Goal: Task Accomplishment & Management: Manage account settings

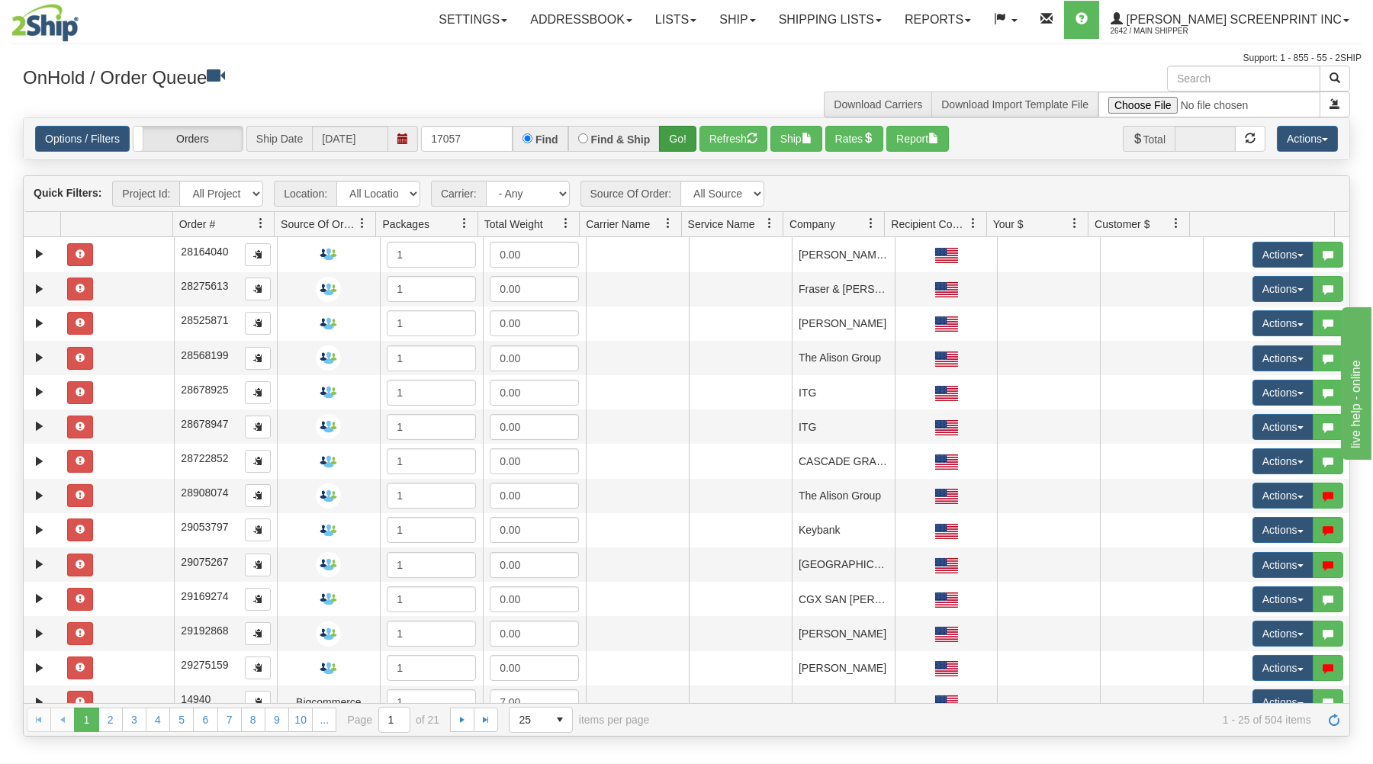
type input "17057"
click at [677, 133] on button "Go!" at bounding box center [677, 139] width 37 height 26
drag, startPoint x: 480, startPoint y: 140, endPoint x: 490, endPoint y: 163, distance: 25.9
click at [490, 152] on input "text" at bounding box center [467, 139] width 92 height 26
type input "17145"
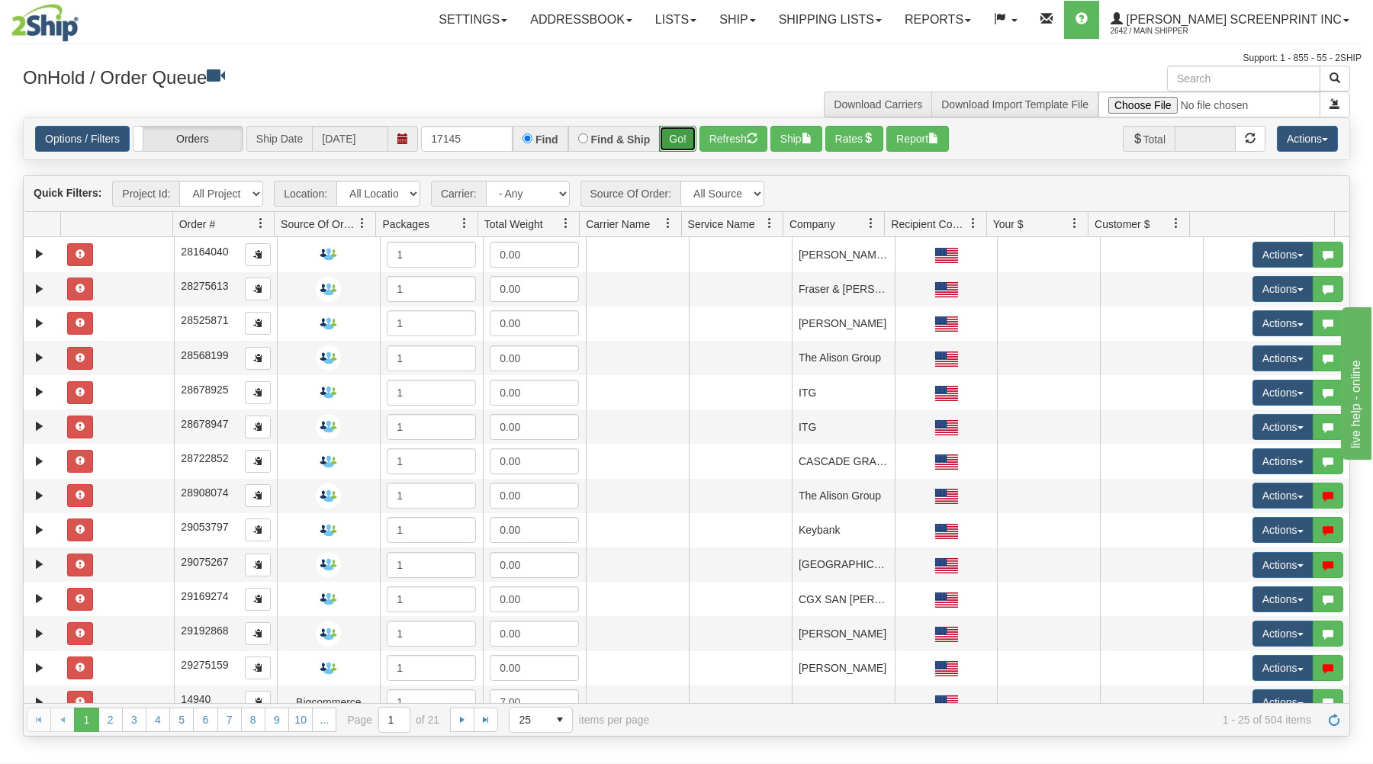
click at [692, 136] on button "Go!" at bounding box center [677, 139] width 37 height 26
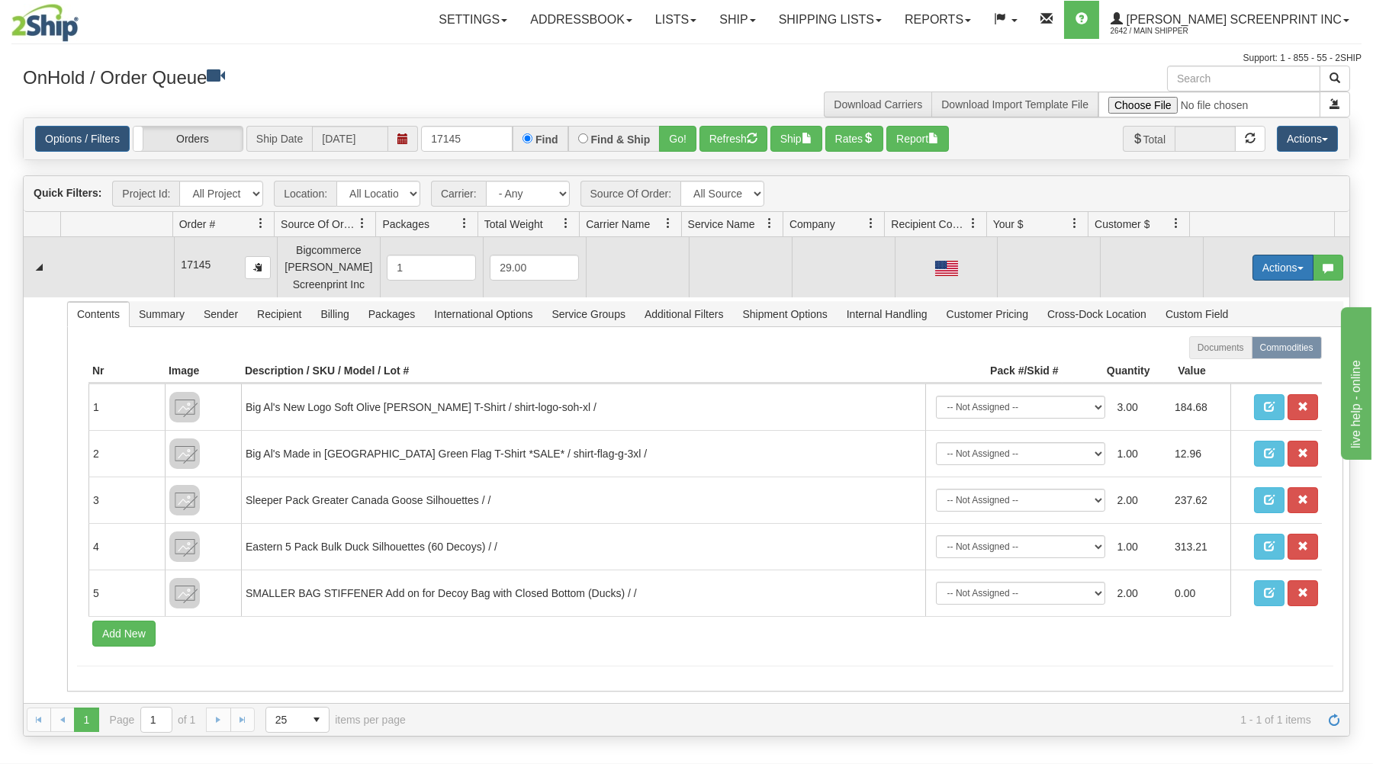
click at [1268, 265] on button "Actions" at bounding box center [1282, 268] width 61 height 26
click at [1206, 295] on span "Open" at bounding box center [1224, 297] width 37 height 12
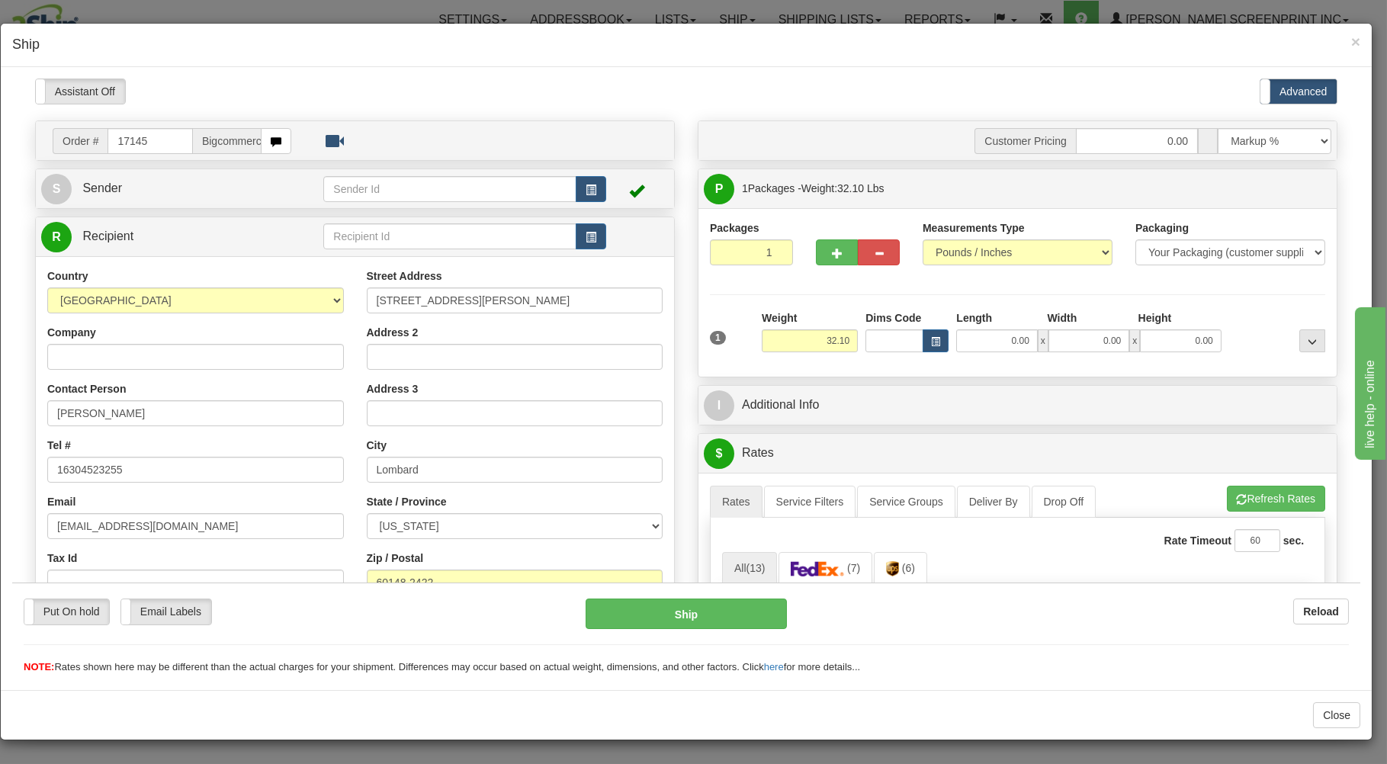
scroll to position [82, 0]
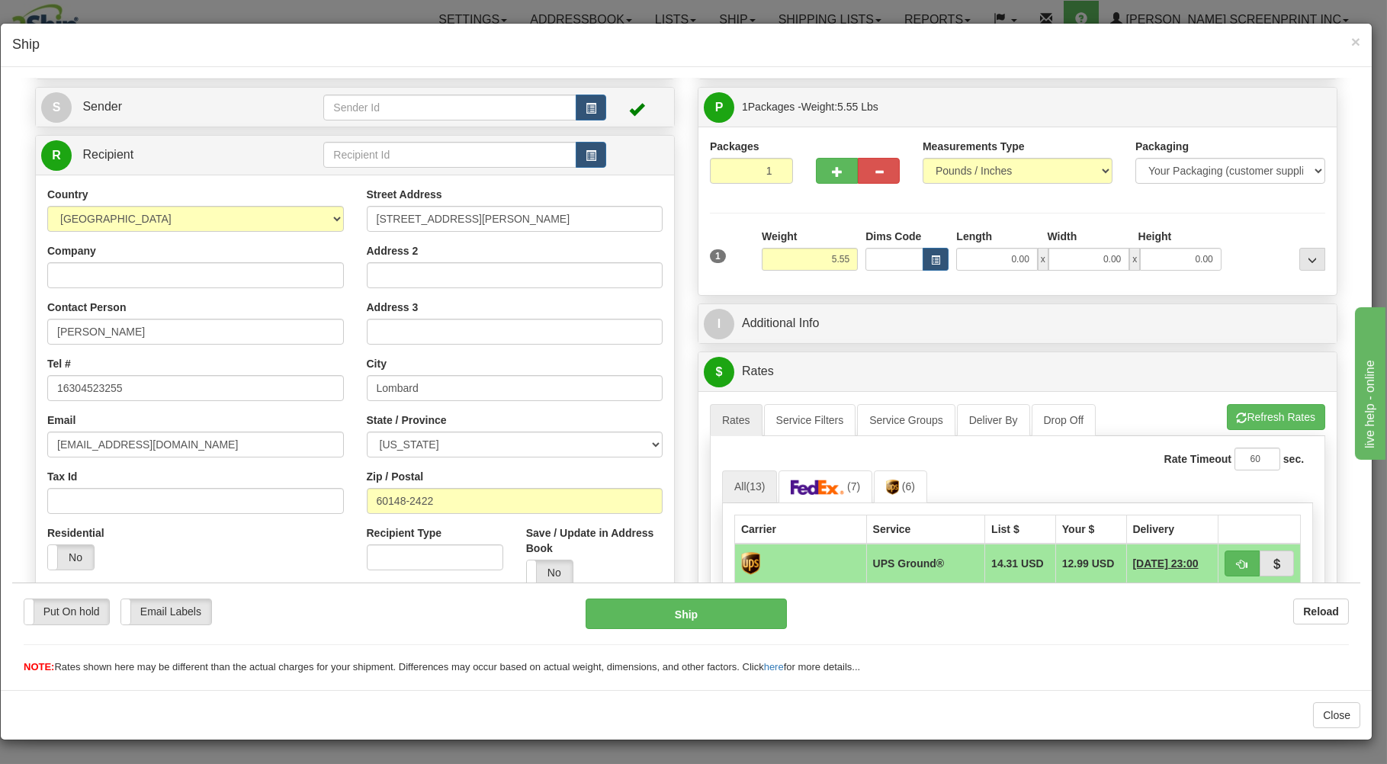
type input "5.75"
click at [748, 174] on input "1" at bounding box center [751, 170] width 83 height 26
click at [817, 173] on button "button" at bounding box center [837, 170] width 42 height 26
type input "2"
click at [1283, 101] on label "Package Level Pack.." at bounding box center [1293, 106] width 77 height 23
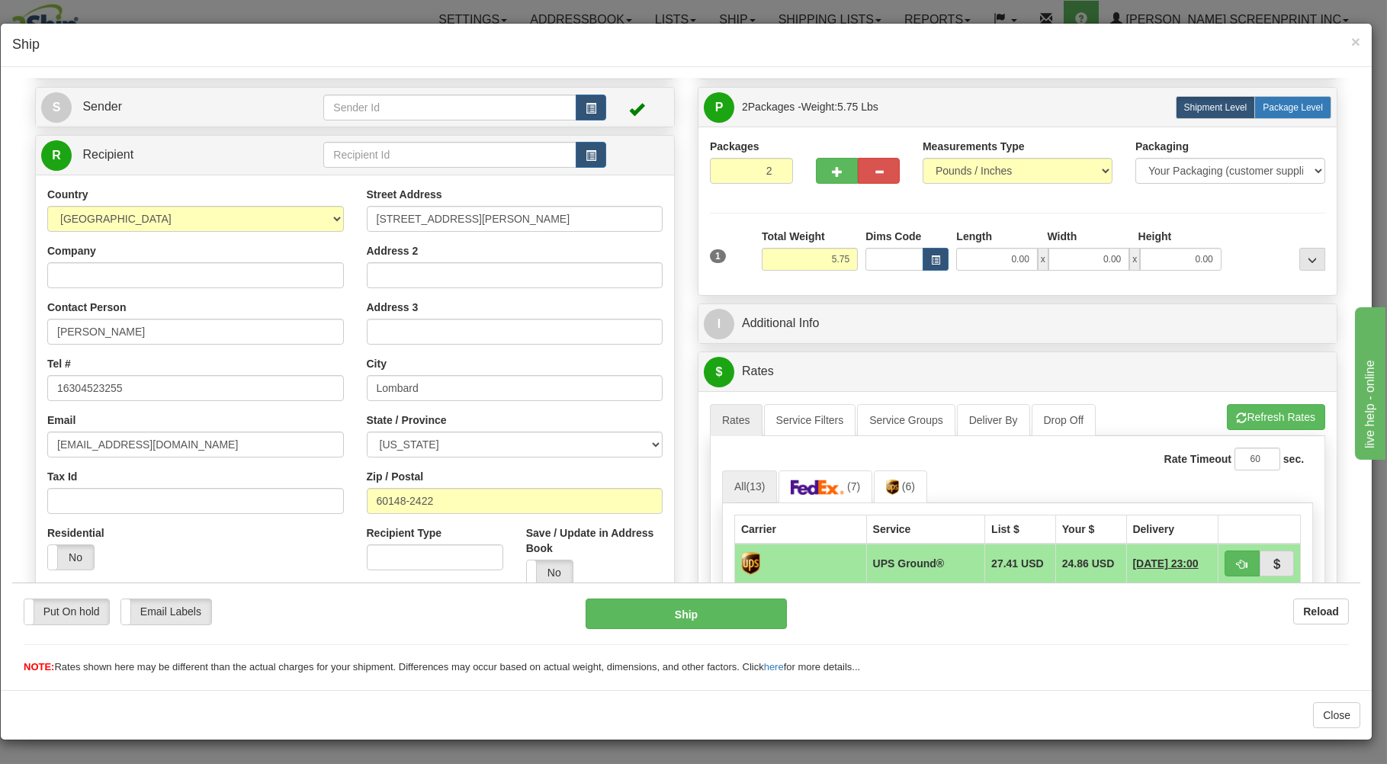
radio input "true"
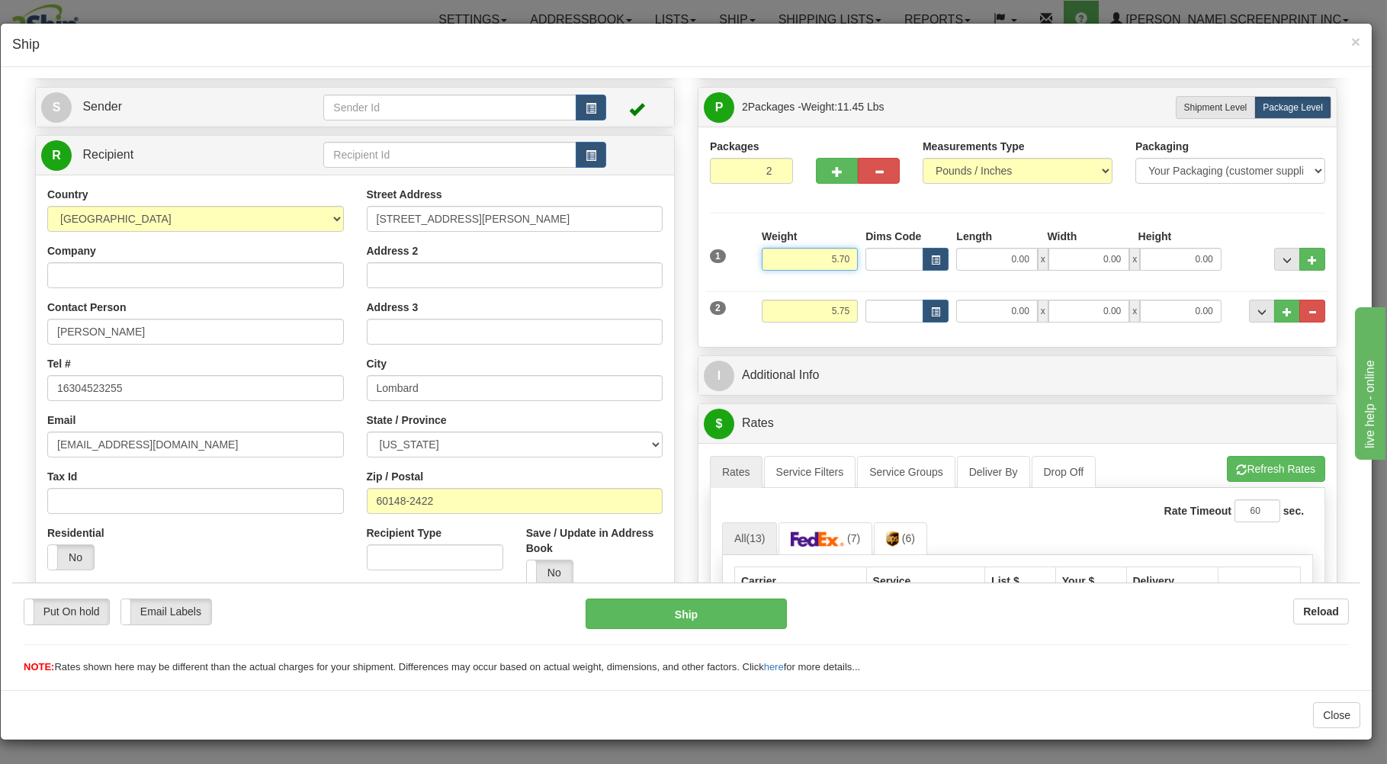
click at [847, 257] on input "5.70" at bounding box center [810, 258] width 96 height 23
type input "5"
type input "32.10"
click at [988, 262] on input "0.00" at bounding box center [996, 258] width 81 height 23
type input "38.00"
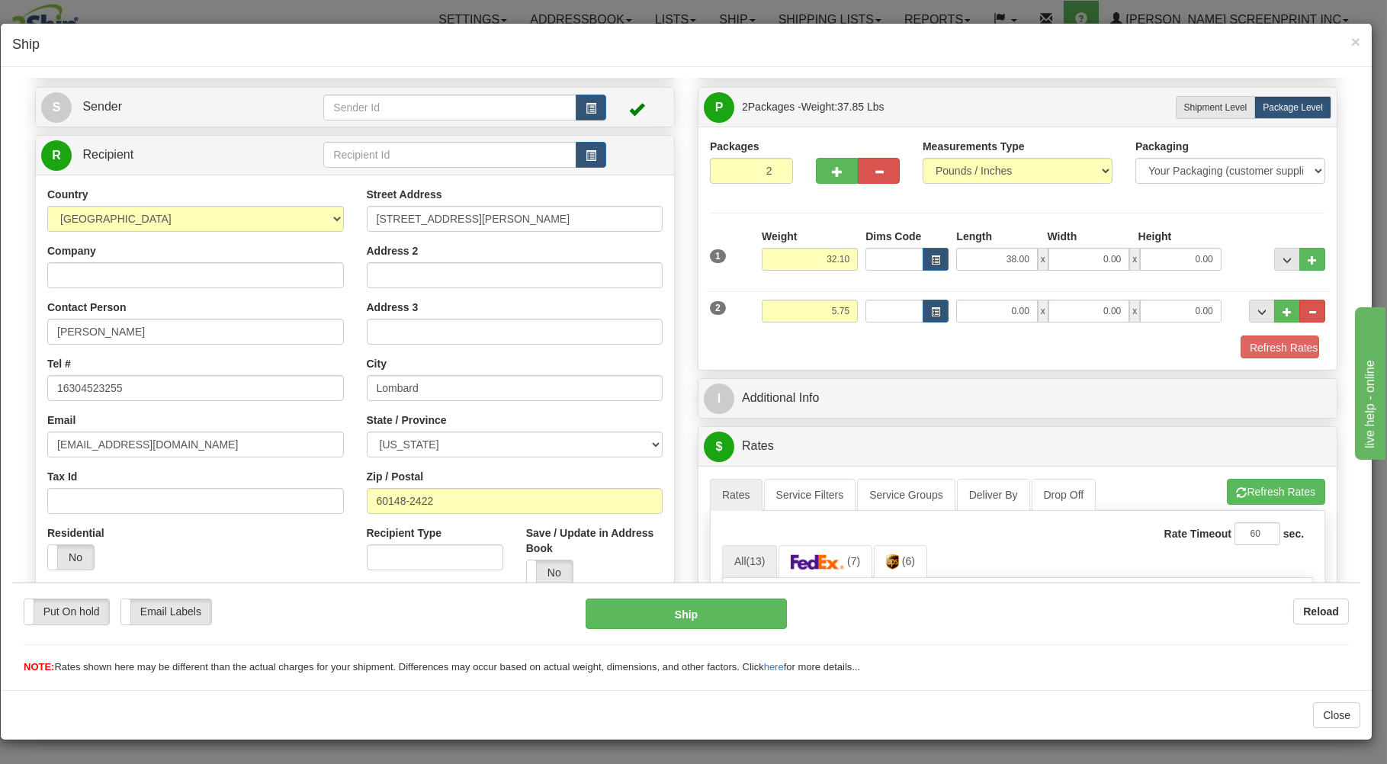
click at [1130, 262] on span "x" at bounding box center [1135, 258] width 11 height 23
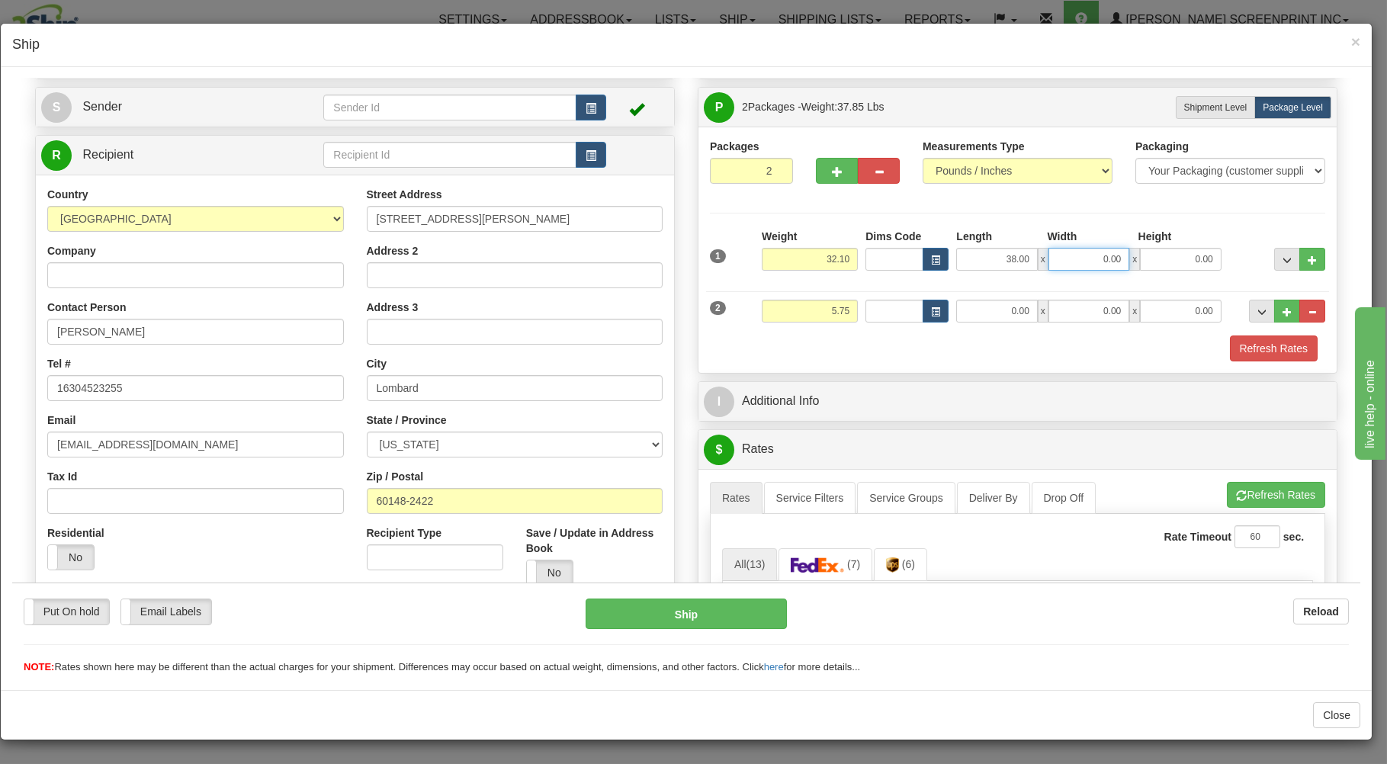
click at [1118, 260] on div "38.00 x 0.00 x 0.00" at bounding box center [1088, 258] width 265 height 23
click at [1116, 260] on input "020" at bounding box center [1089, 258] width 81 height 23
type input "0"
type input "20.00"
click at [1176, 262] on input "0.00" at bounding box center [1180, 258] width 81 height 23
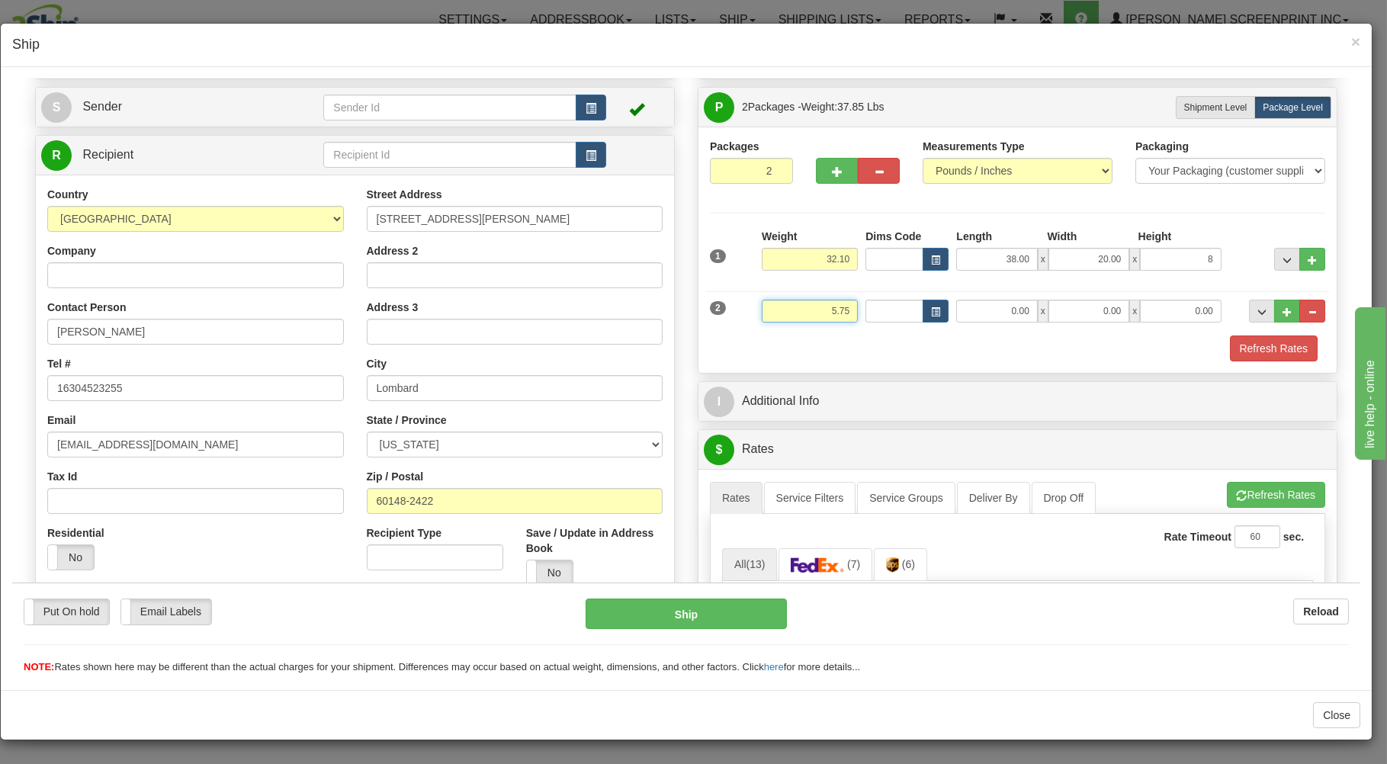
type input "8.00"
click at [843, 312] on input "5.75" at bounding box center [810, 310] width 96 height 23
click at [975, 316] on input "0.00" at bounding box center [996, 310] width 81 height 23
type input "26.00"
click at [1098, 304] on input "0.00" at bounding box center [1089, 310] width 81 height 23
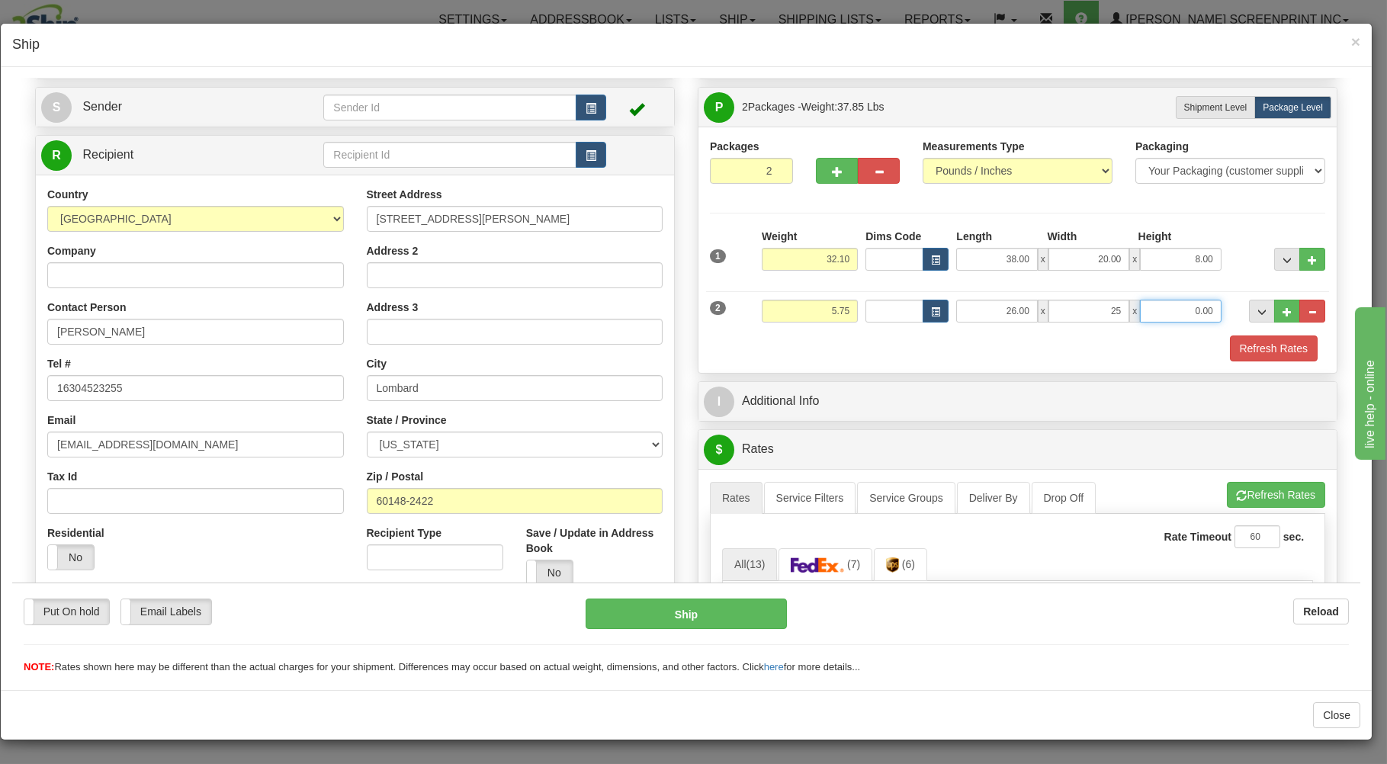
type input "25.00"
click at [1196, 313] on input "0.00" at bounding box center [1180, 310] width 81 height 23
type input "3.00"
click at [1236, 354] on button "Refresh Rates" at bounding box center [1274, 348] width 88 height 26
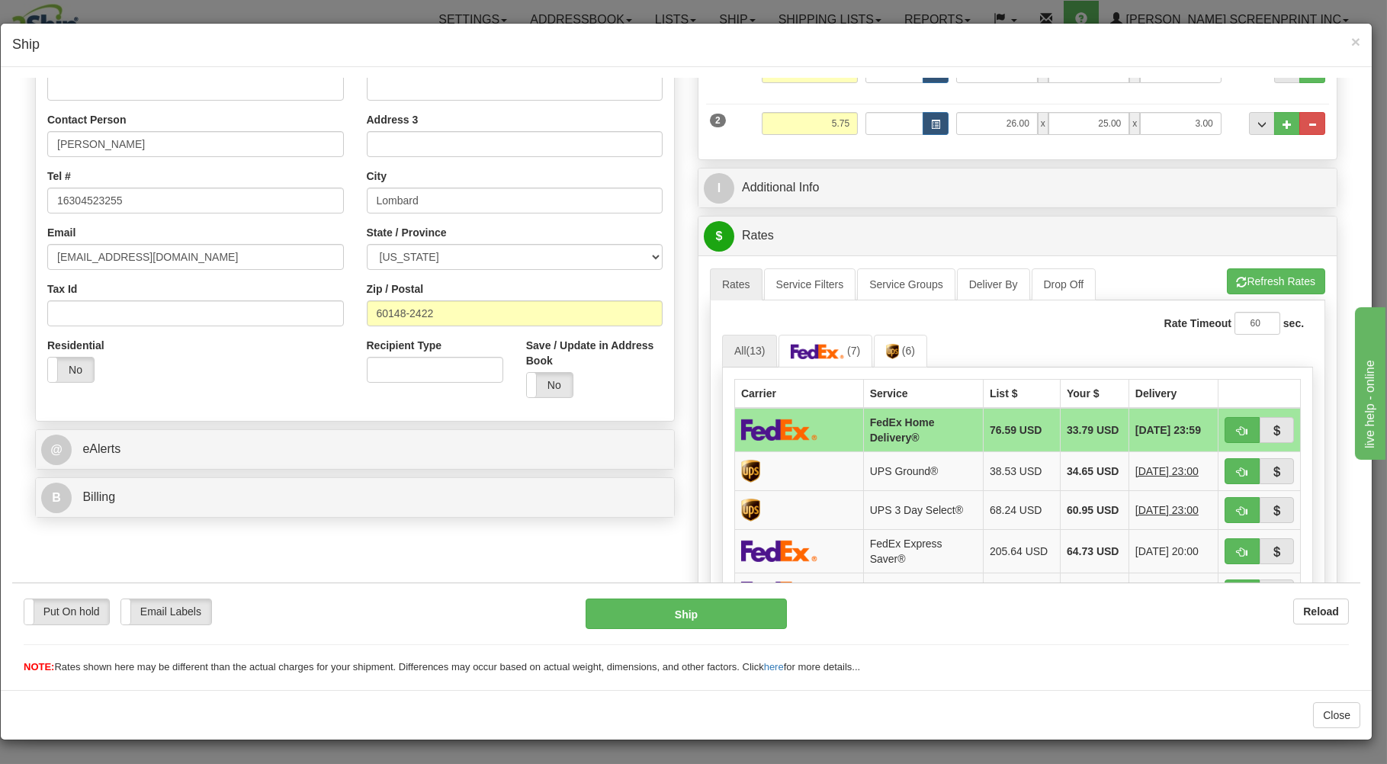
scroll to position [326, 0]
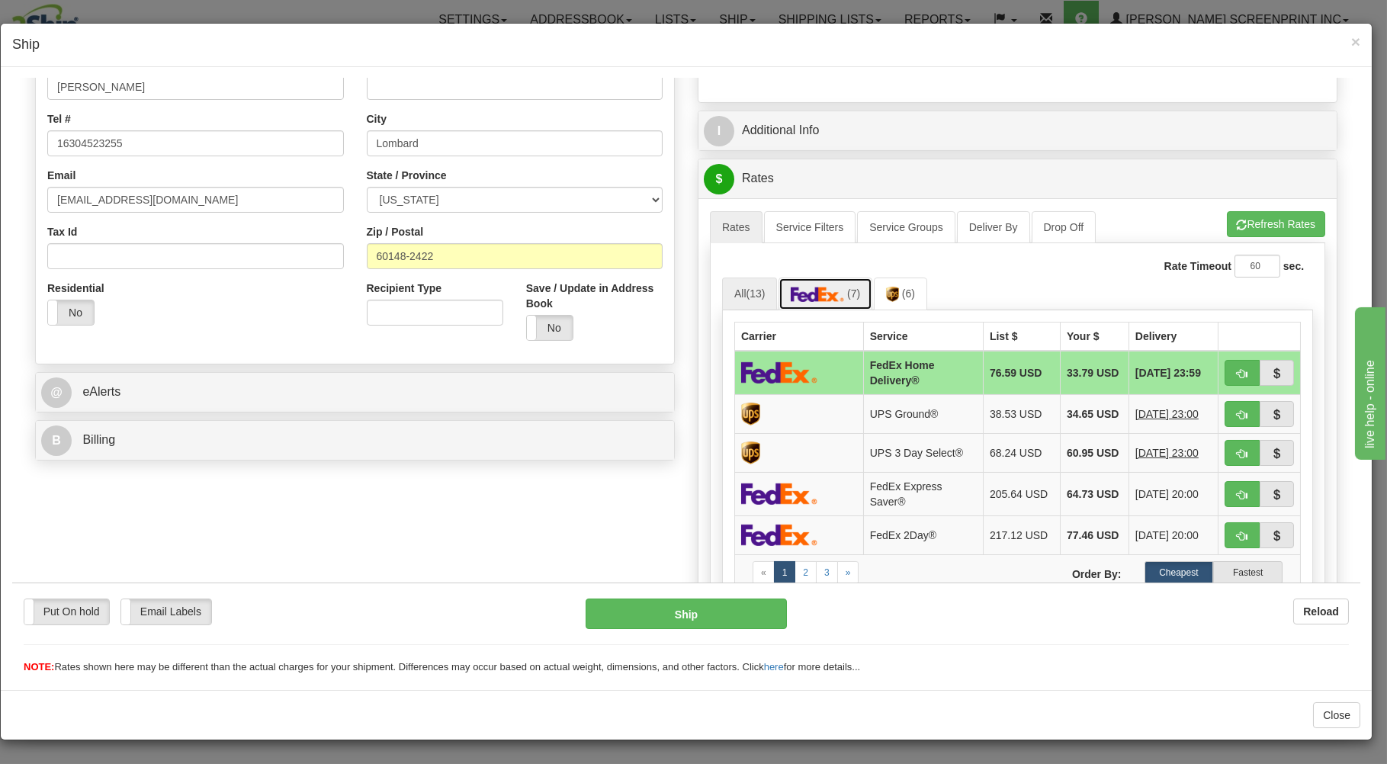
click at [807, 295] on img at bounding box center [817, 293] width 53 height 15
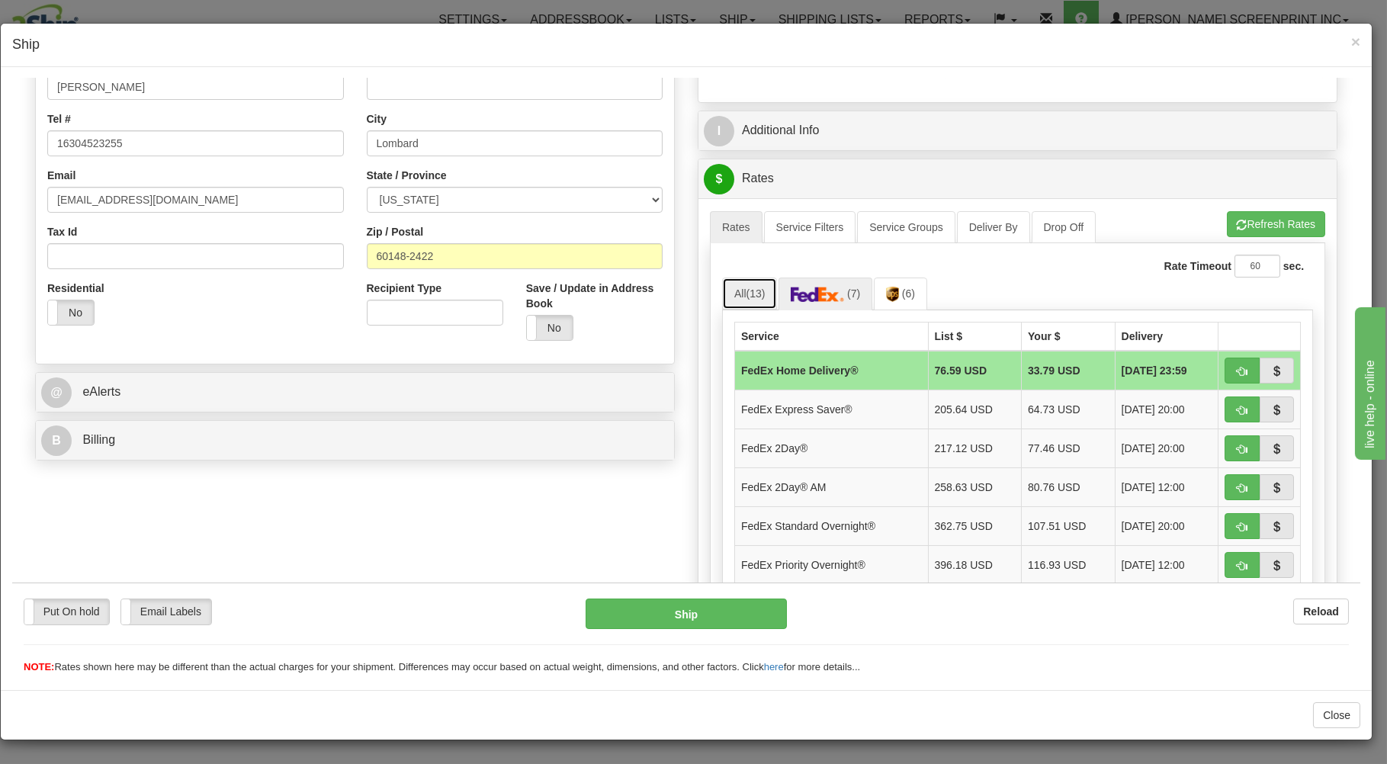
click at [741, 293] on link "All (13)" at bounding box center [749, 293] width 55 height 32
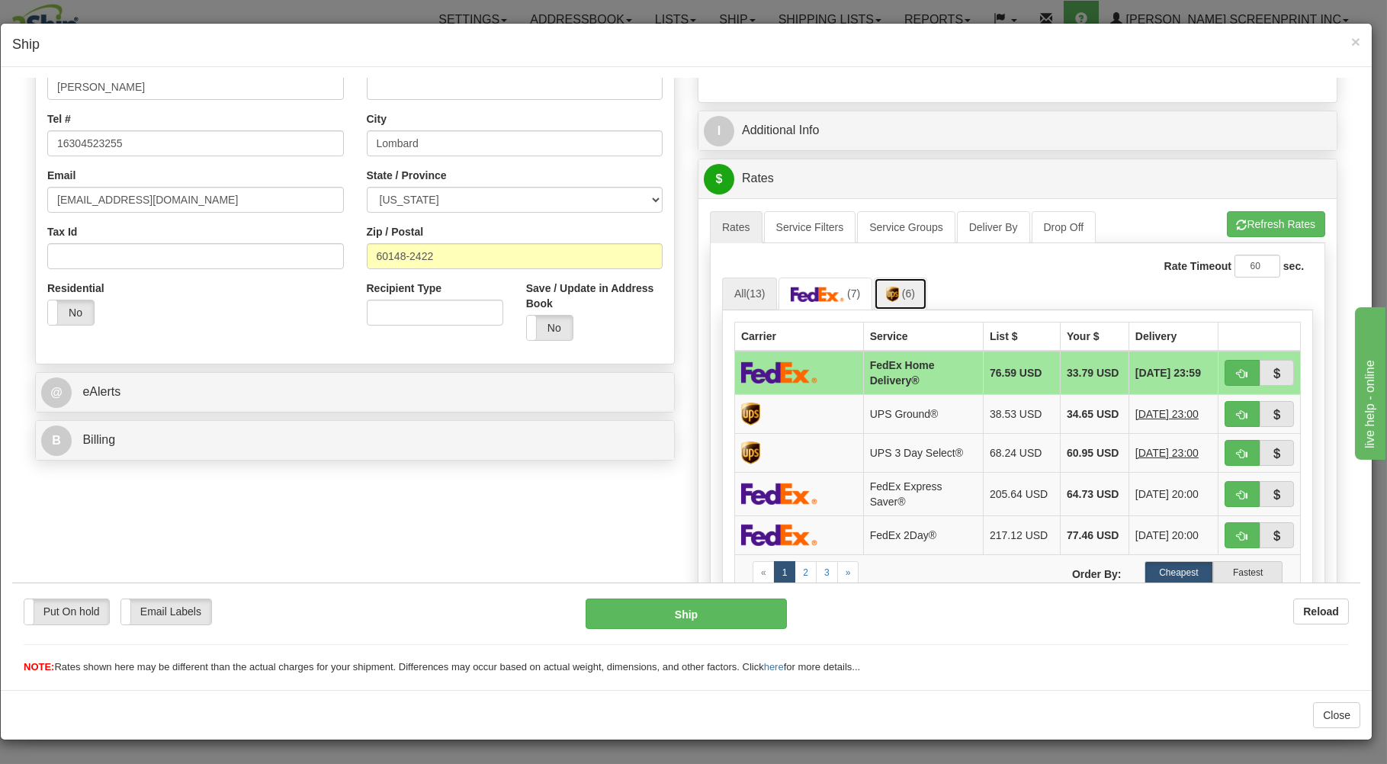
click at [884, 289] on link "(6)" at bounding box center [900, 293] width 53 height 33
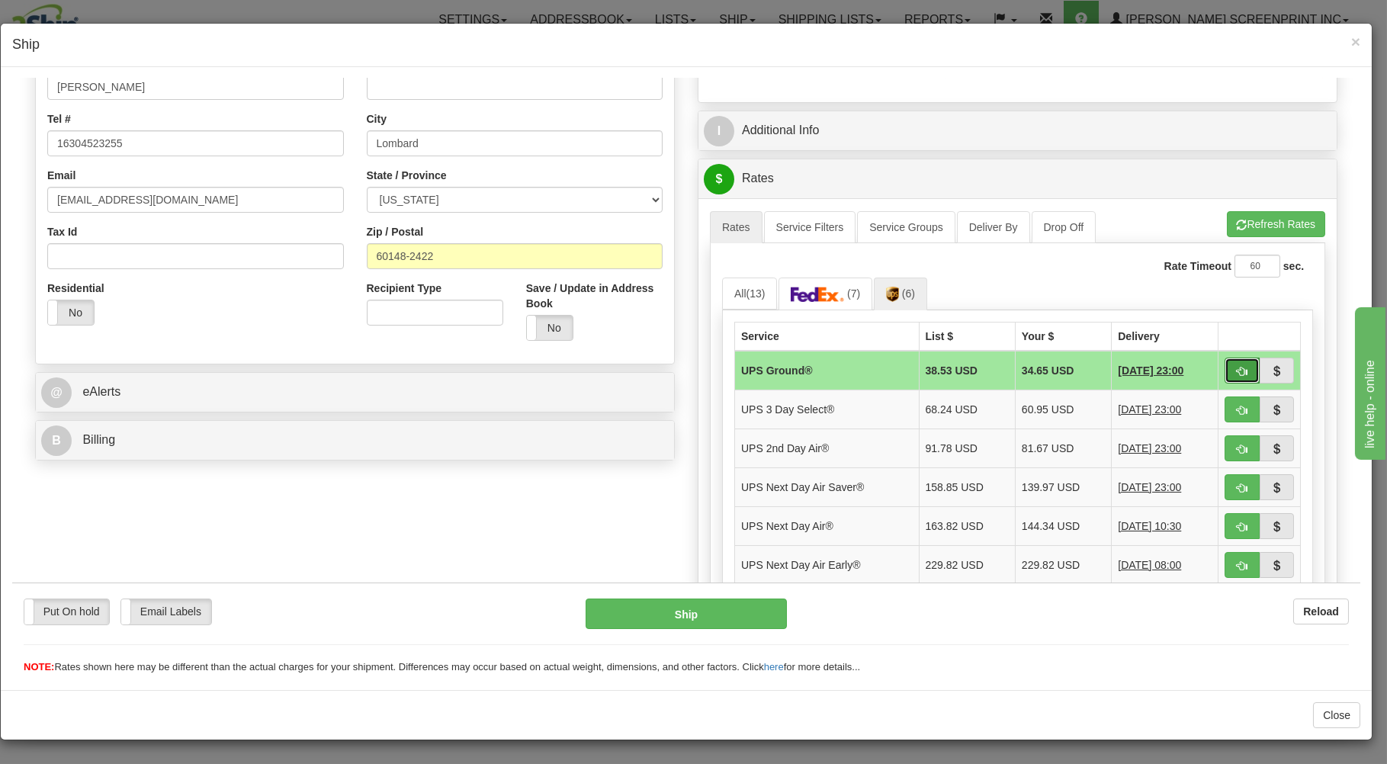
click at [1225, 374] on button "button" at bounding box center [1242, 370] width 35 height 26
type input "03"
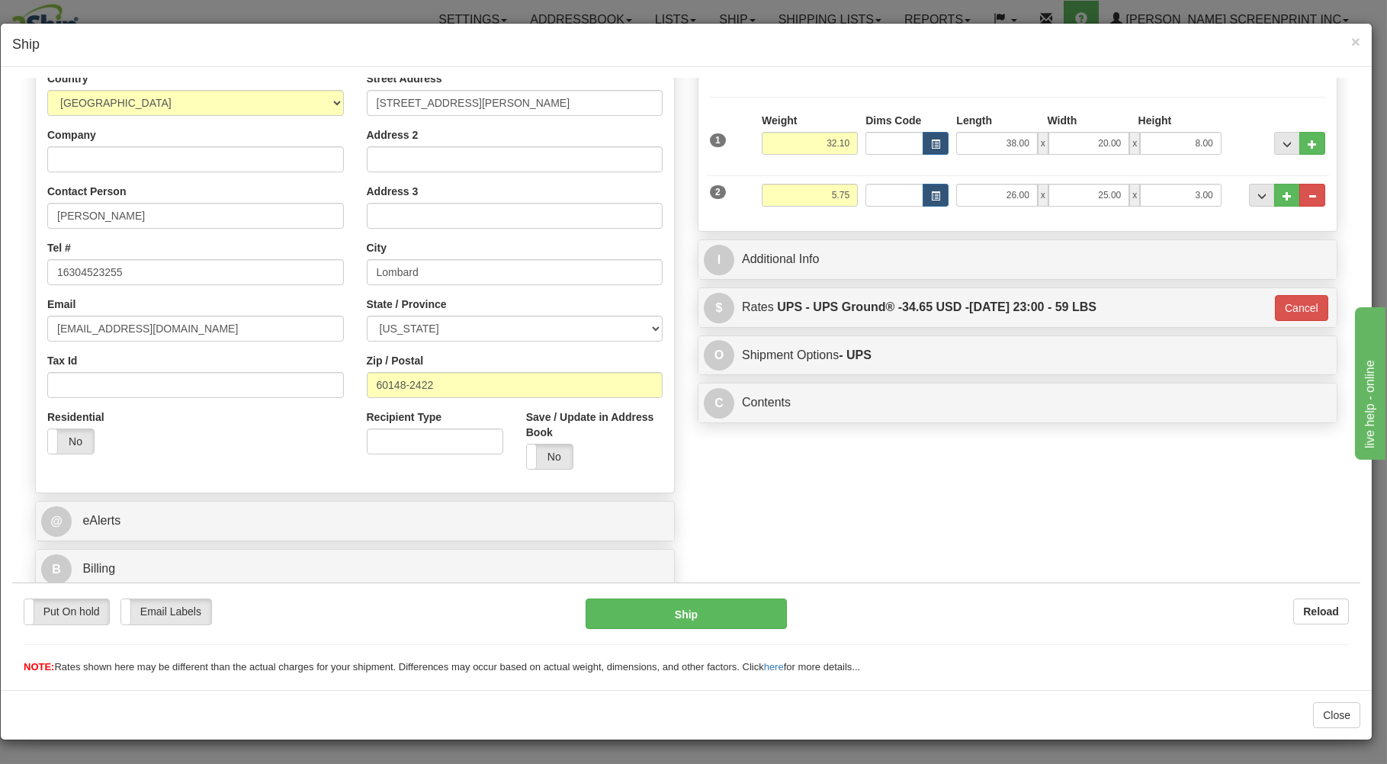
scroll to position [201, 0]
click at [1279, 311] on button "Cancel" at bounding box center [1301, 307] width 53 height 26
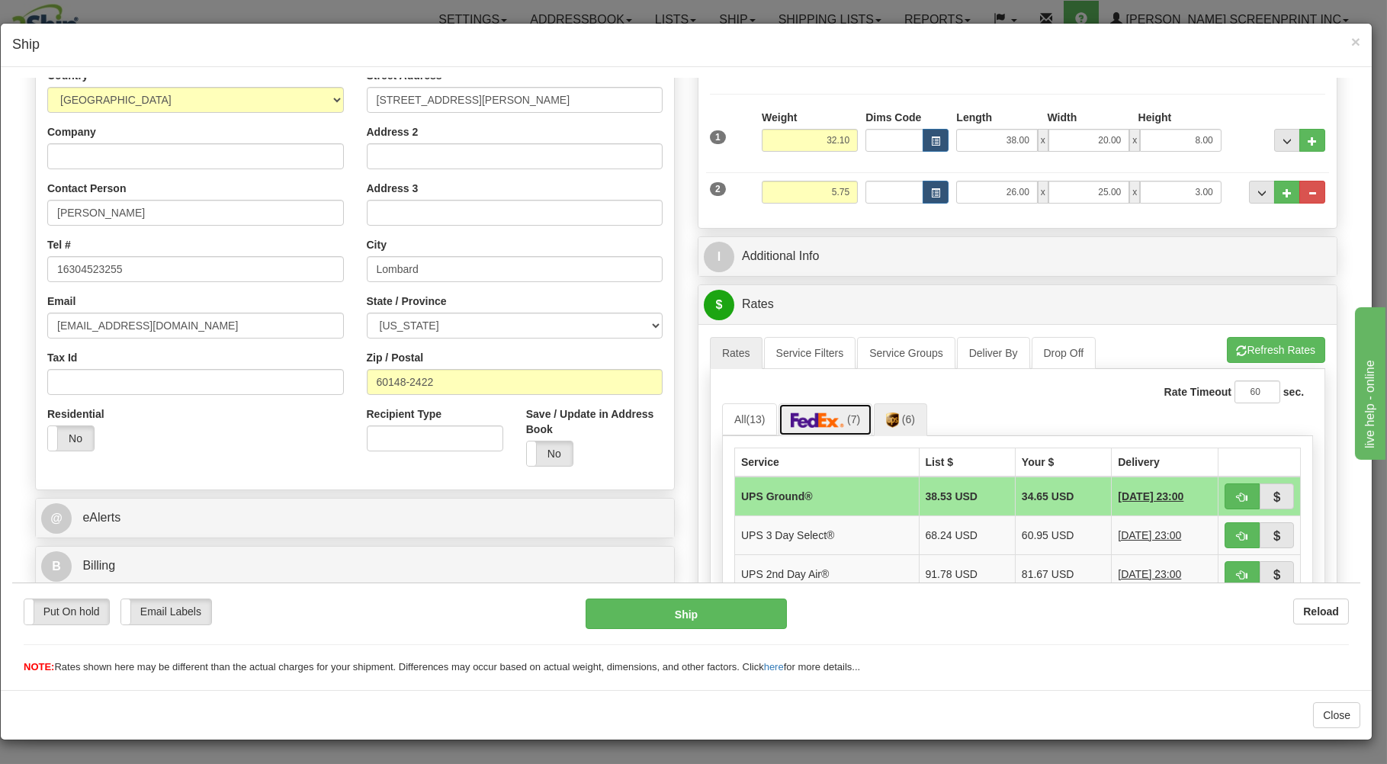
click at [847, 418] on span "(7)" at bounding box center [853, 419] width 13 height 12
click at [902, 424] on span "(6)" at bounding box center [908, 419] width 13 height 12
click at [843, 420] on link "(7)" at bounding box center [826, 419] width 94 height 33
click at [736, 418] on link "All (13)" at bounding box center [749, 419] width 55 height 32
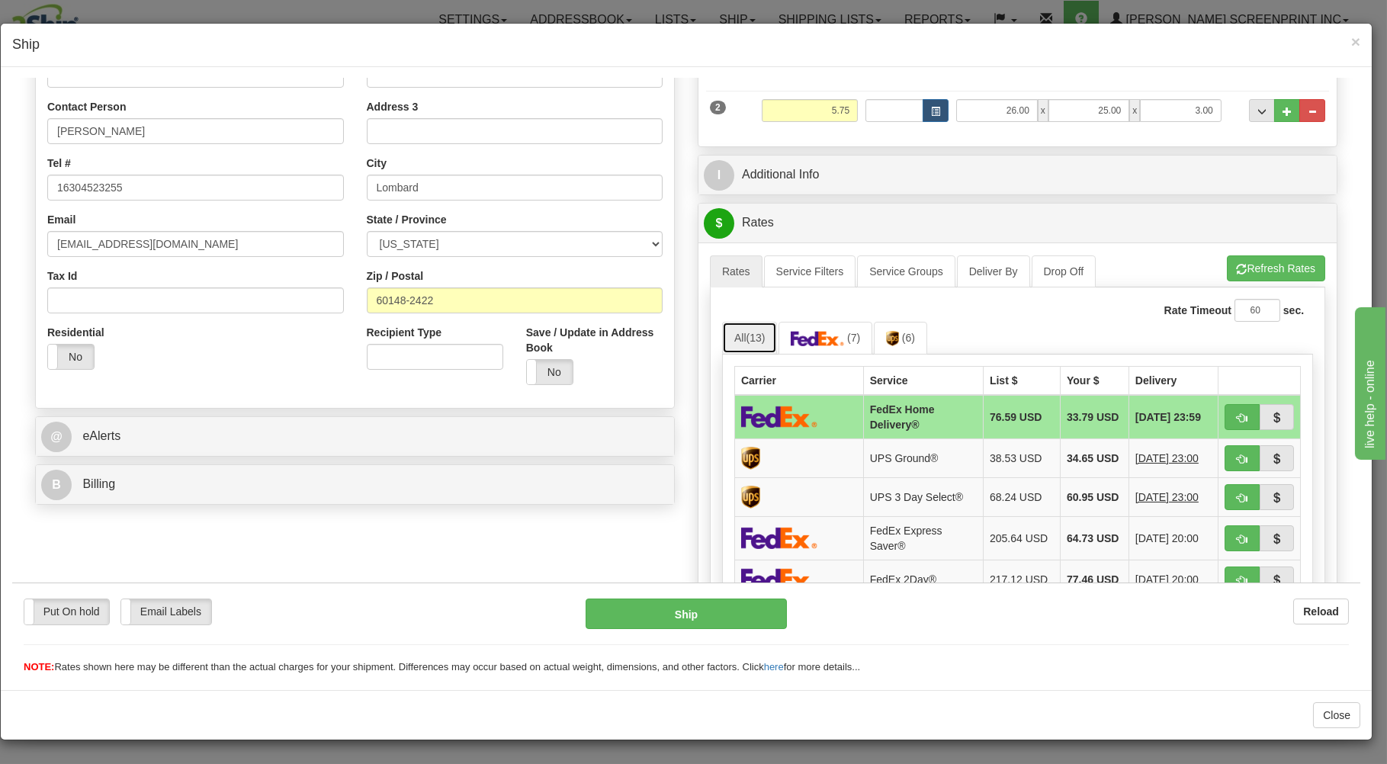
scroll to position [364, 0]
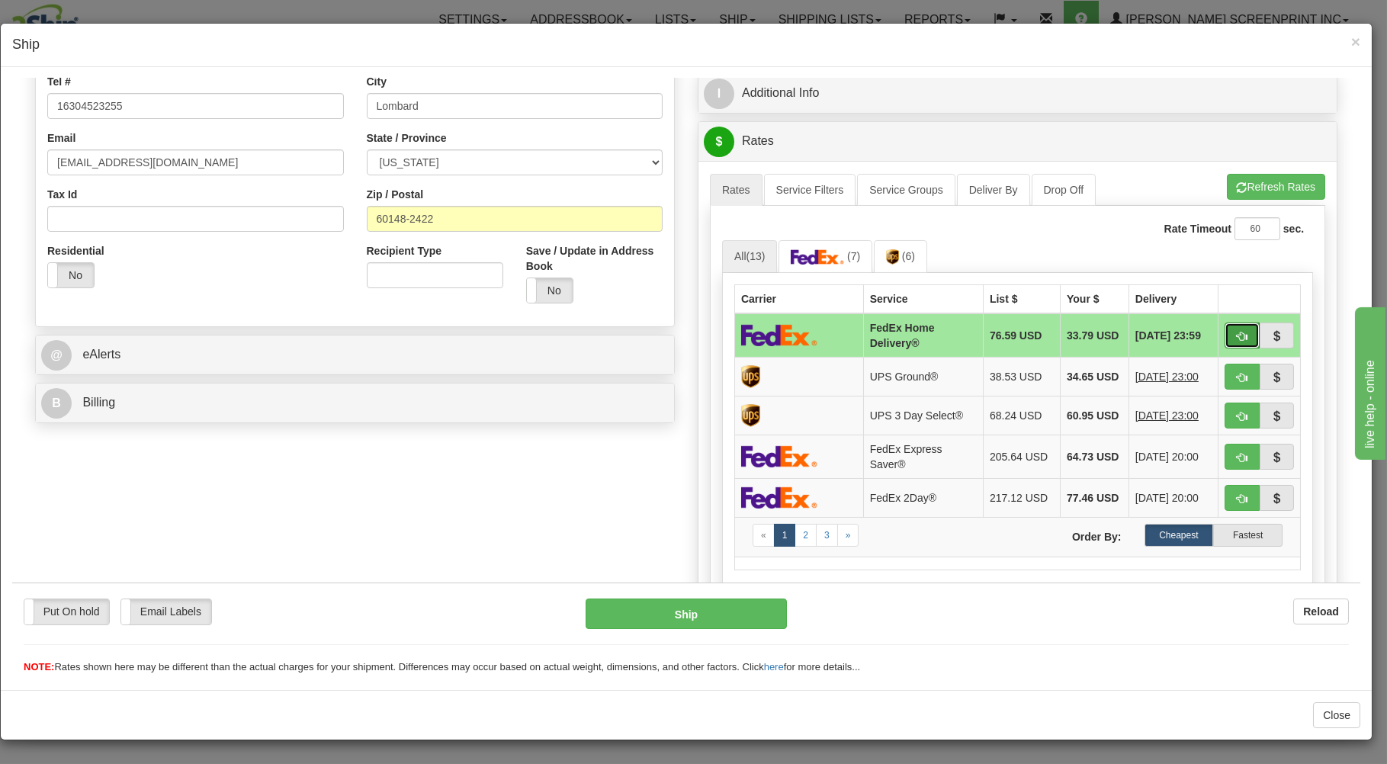
click at [1237, 338] on span "button" at bounding box center [1242, 336] width 11 height 10
type input "90"
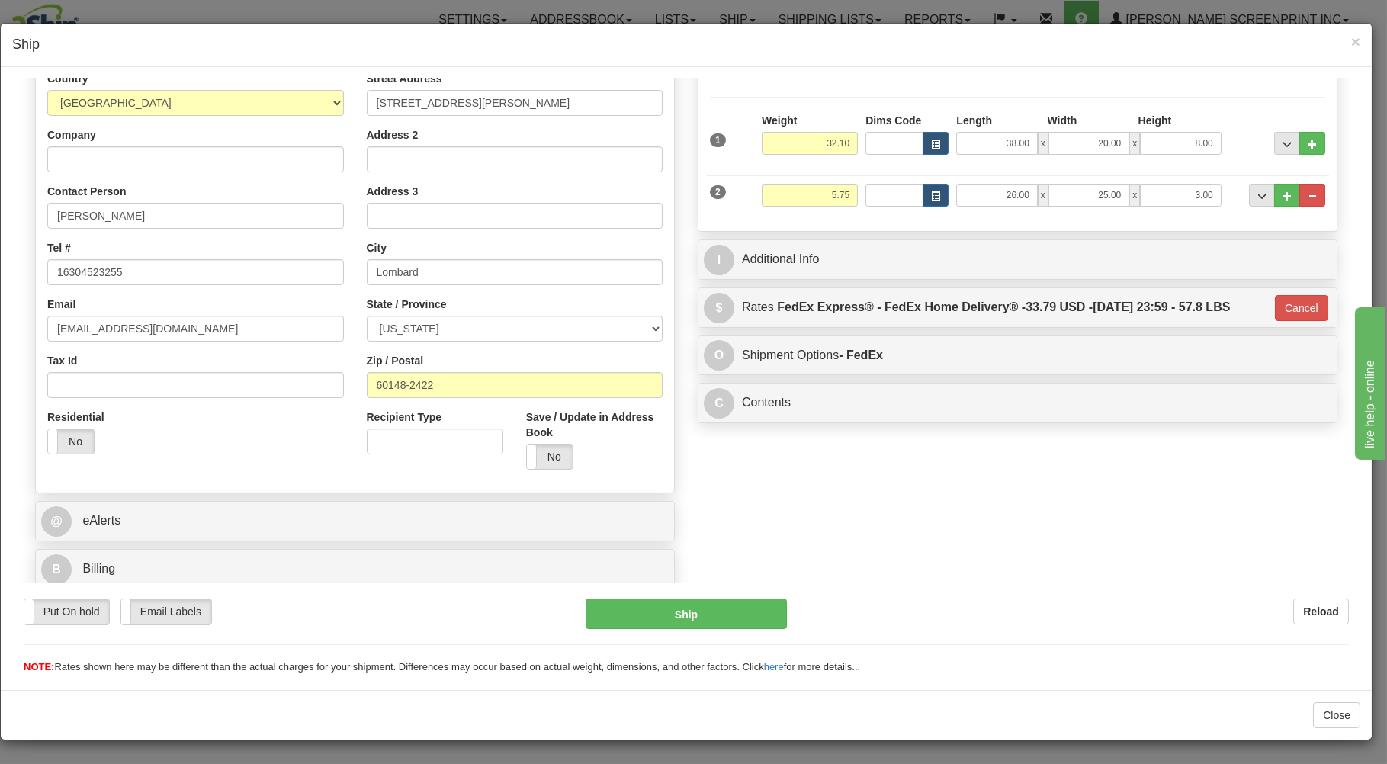
scroll to position [201, 0]
click at [737, 611] on button "Ship" at bounding box center [687, 613] width 202 height 31
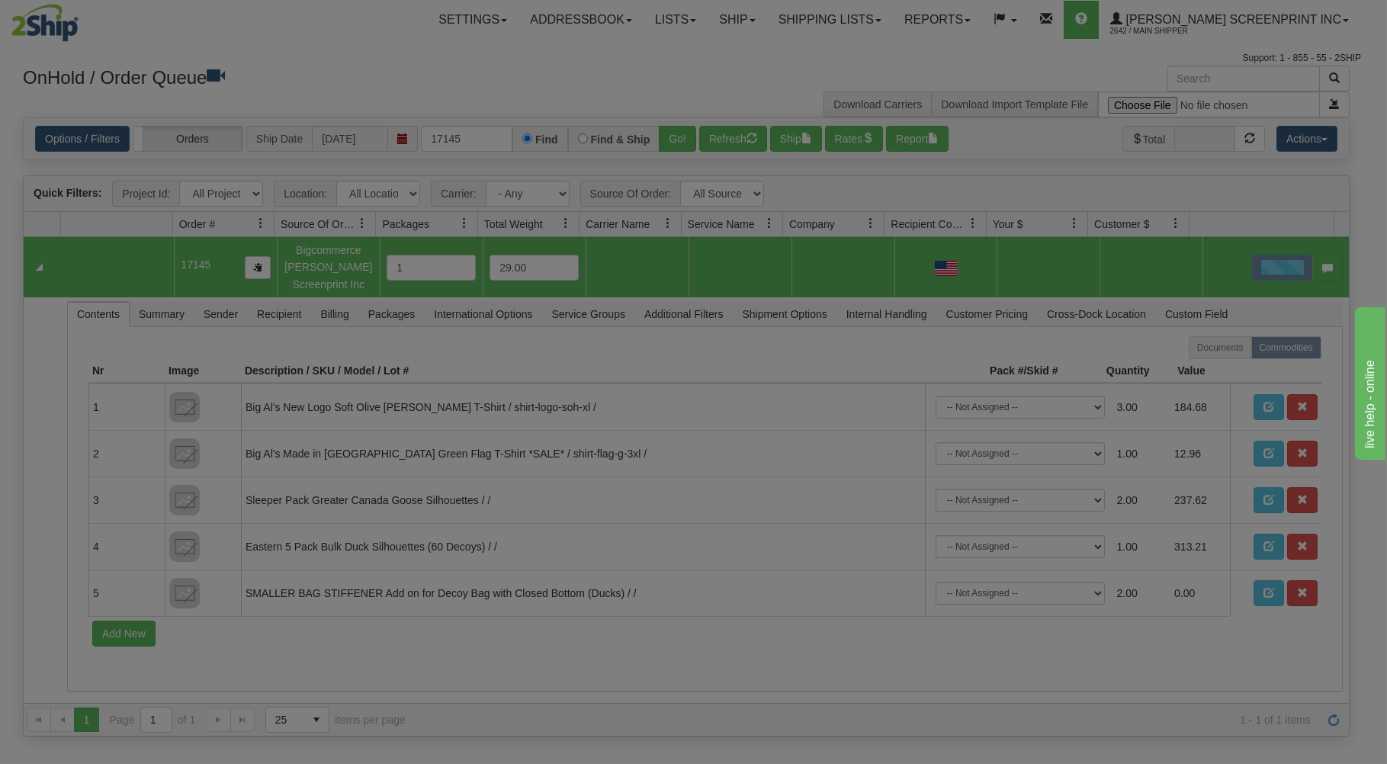
scroll to position [0, 0]
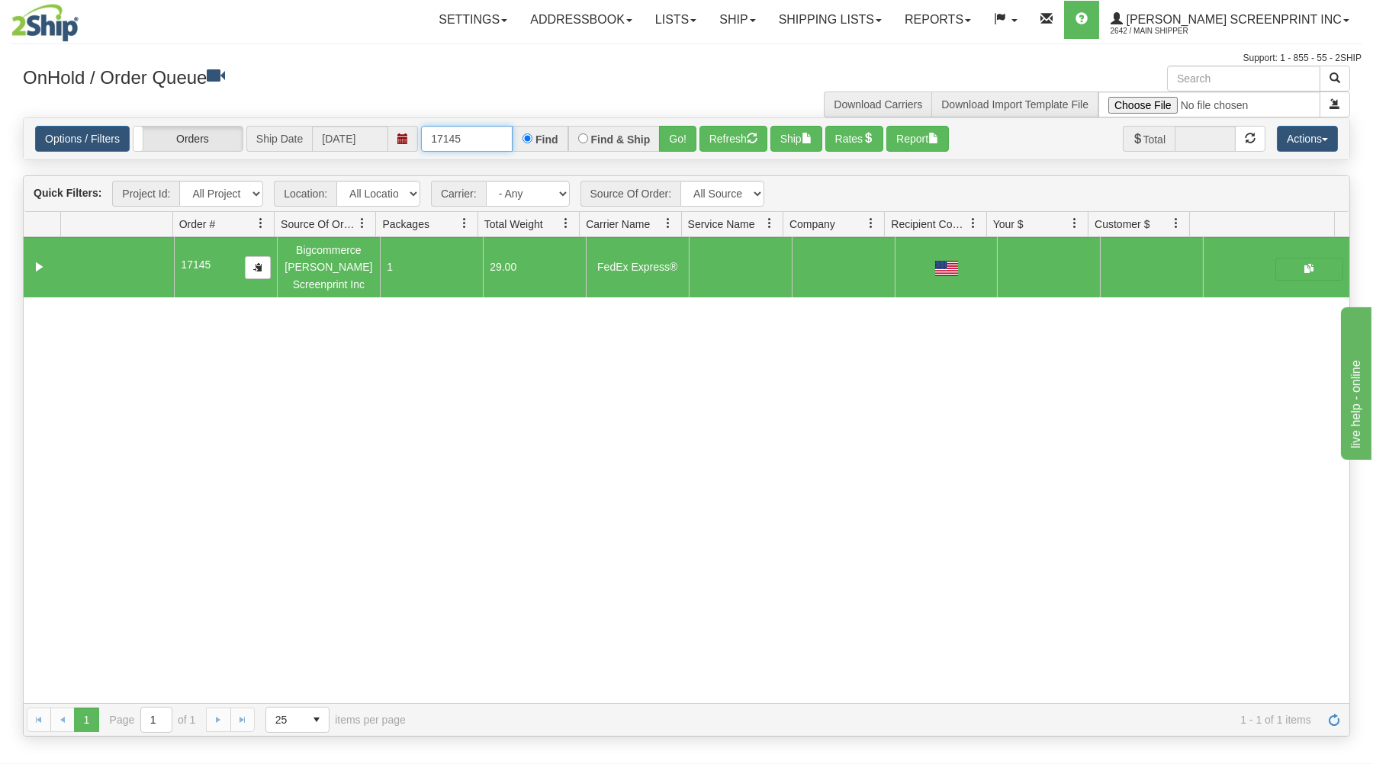
click at [486, 140] on input "17145" at bounding box center [467, 139] width 92 height 26
type input "1"
type input "17134"
click at [673, 134] on button "Go!" at bounding box center [677, 139] width 37 height 26
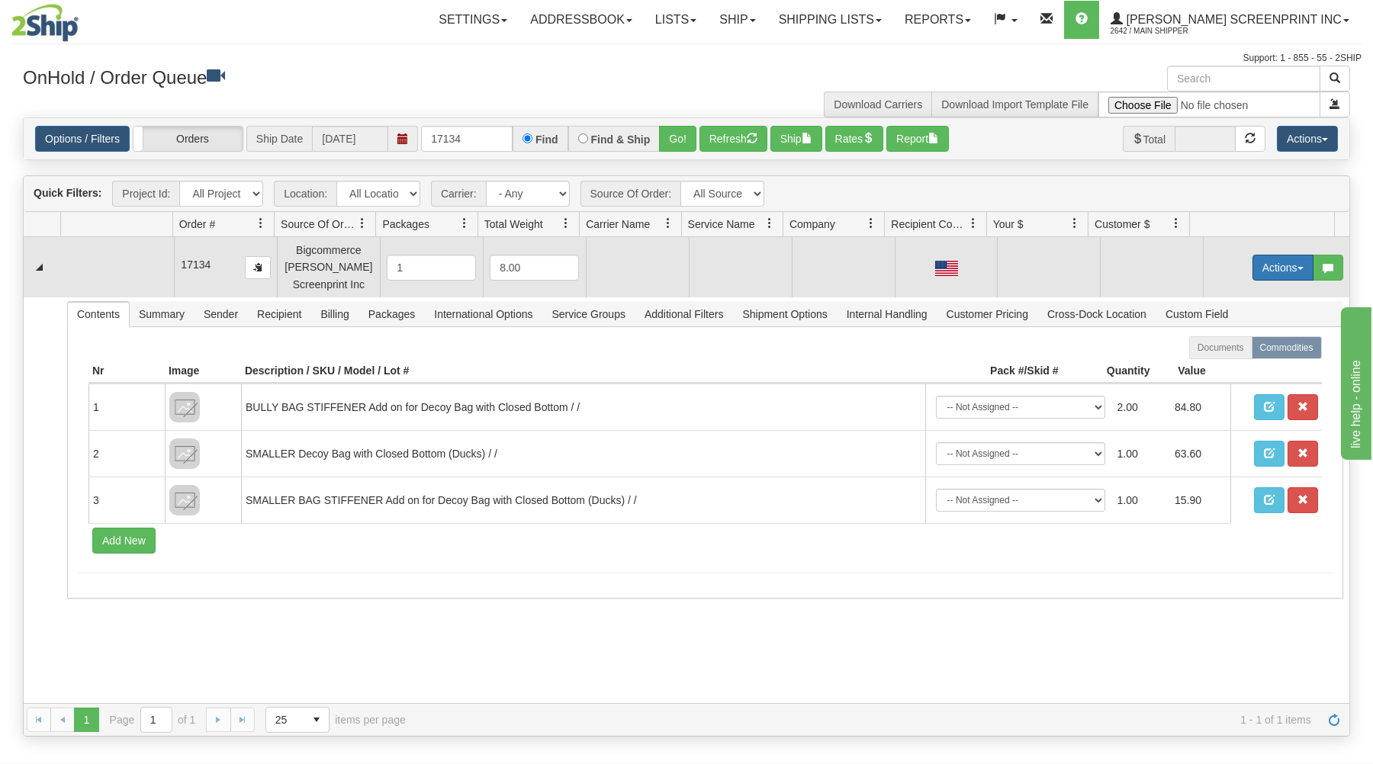
click at [1252, 270] on button "Actions" at bounding box center [1282, 268] width 61 height 26
click at [1206, 295] on span at bounding box center [1211, 296] width 11 height 11
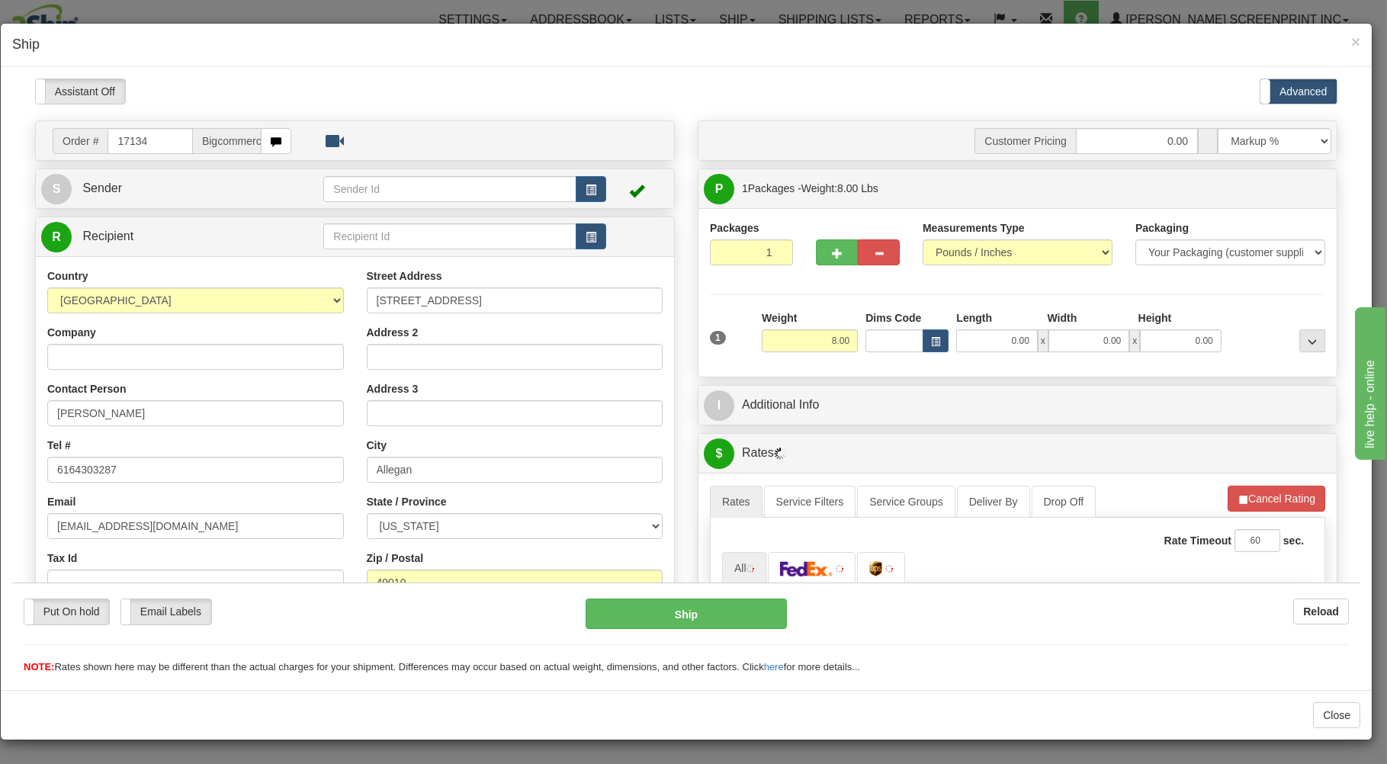
type input "11.55"
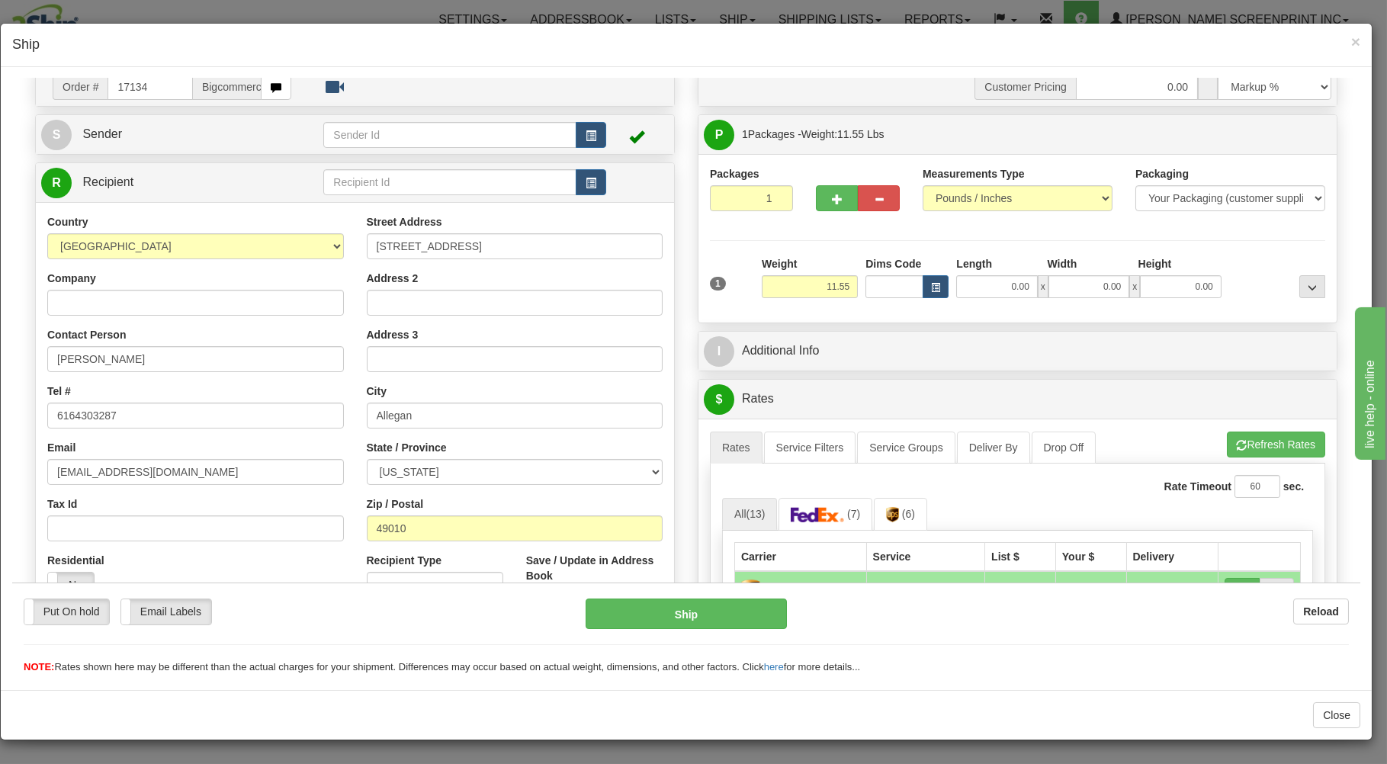
scroll to position [82, 0]
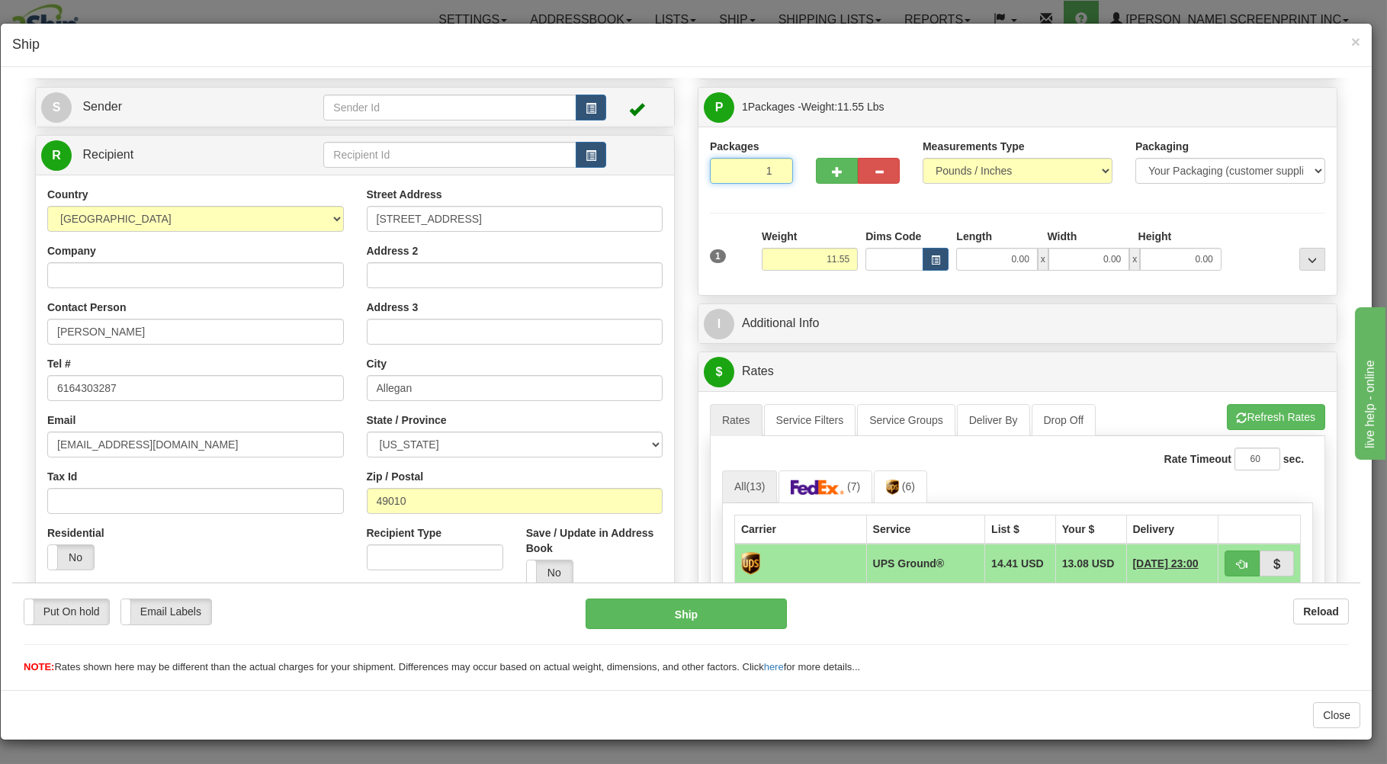
drag, startPoint x: 736, startPoint y: 168, endPoint x: 766, endPoint y: 198, distance: 42.1
click at [737, 168] on input "1" at bounding box center [751, 170] width 83 height 26
click at [828, 259] on input "11.55" at bounding box center [810, 258] width 96 height 23
click at [969, 260] on input "0.00" at bounding box center [996, 258] width 81 height 23
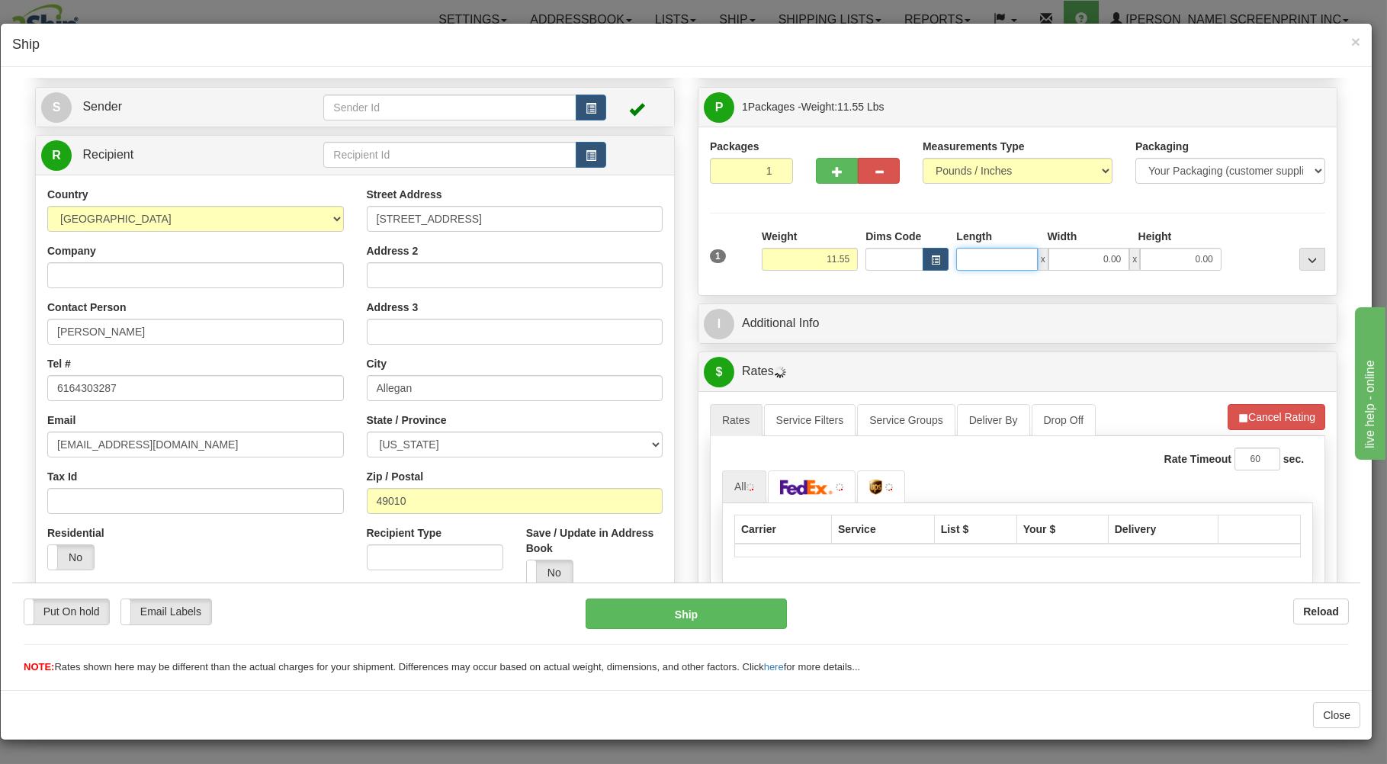
type input "11.60"
type input "37"
type input "11.55"
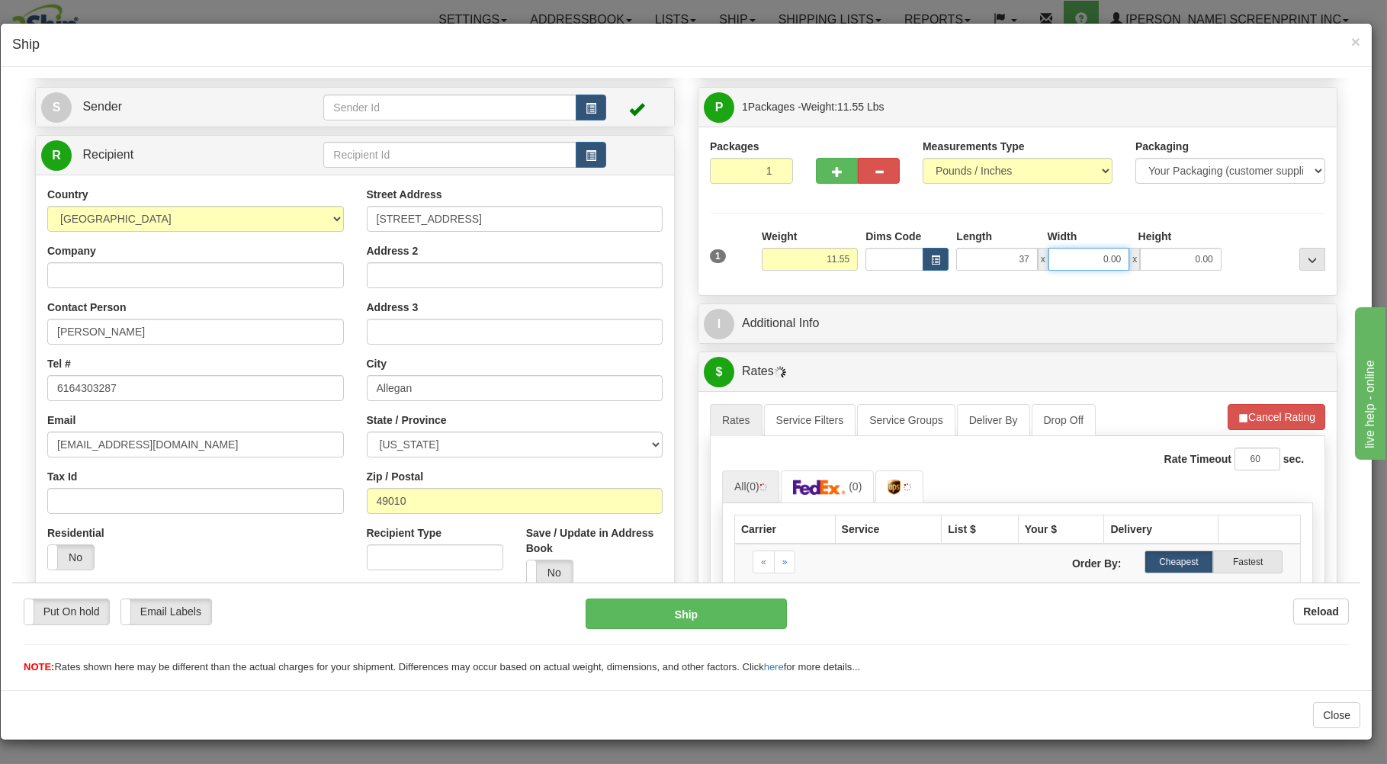
type input "37.00"
click at [1102, 262] on input "0.00" at bounding box center [1089, 258] width 81 height 23
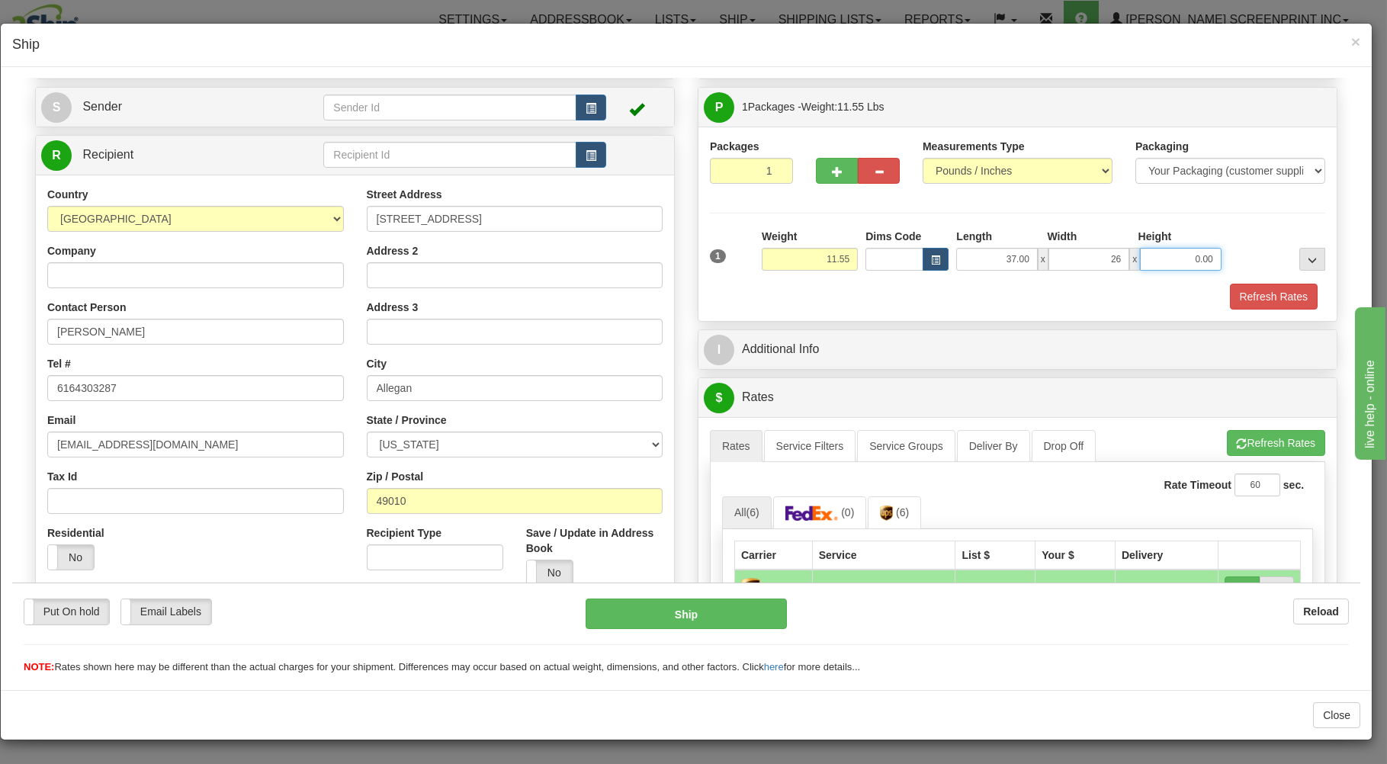
type input "26.00"
click at [1197, 257] on input "0.00" at bounding box center [1180, 258] width 81 height 23
type input "4.00"
click at [1230, 297] on button "Refresh Rates" at bounding box center [1274, 296] width 88 height 26
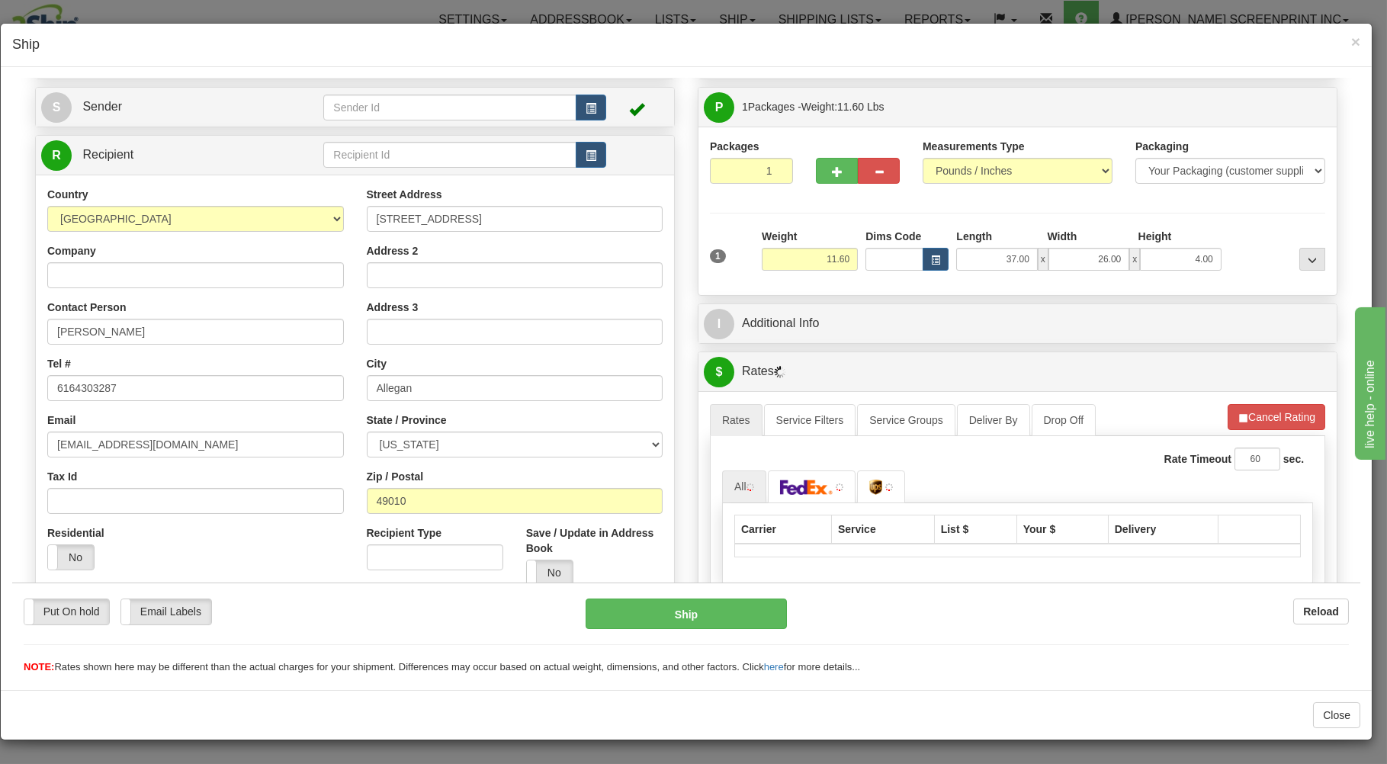
type input "11.55"
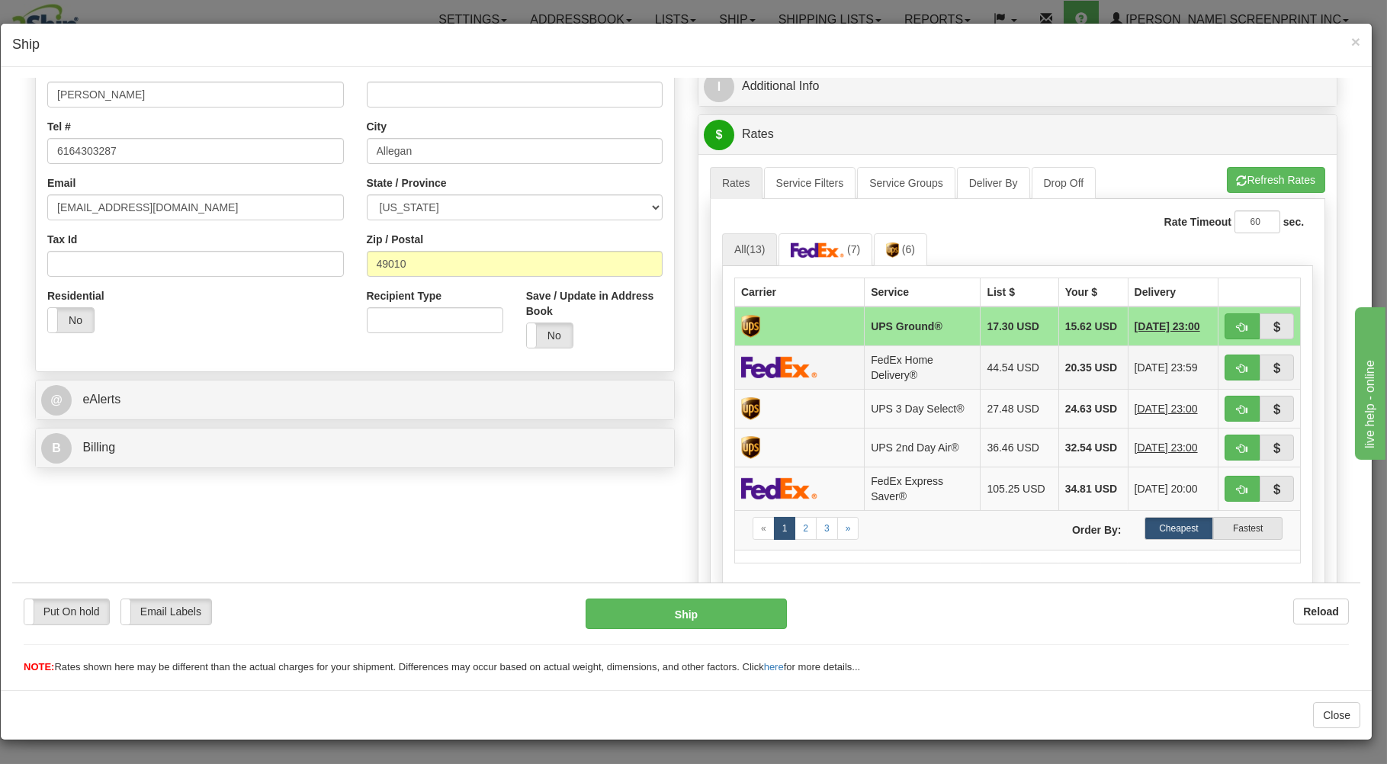
scroll to position [326, 0]
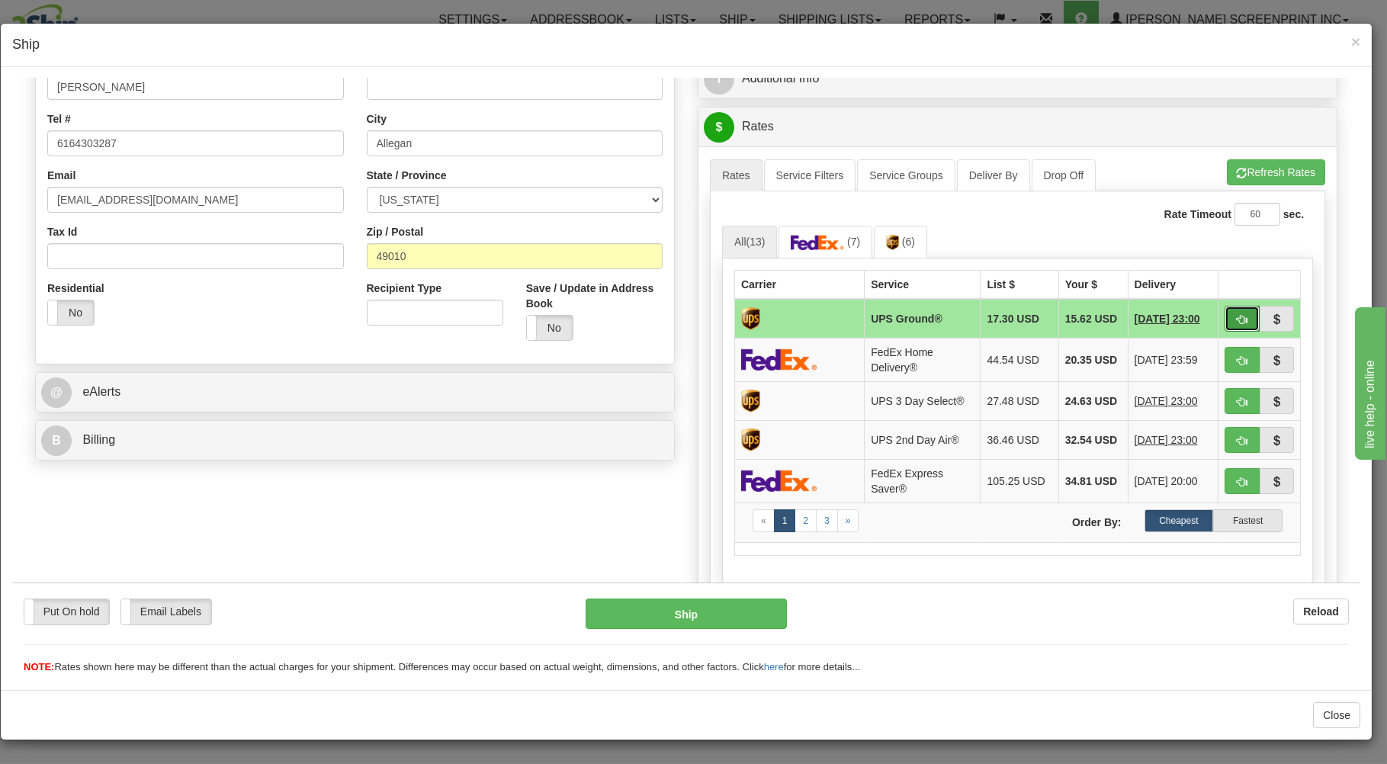
click at [1225, 319] on button "button" at bounding box center [1242, 318] width 35 height 26
type input "03"
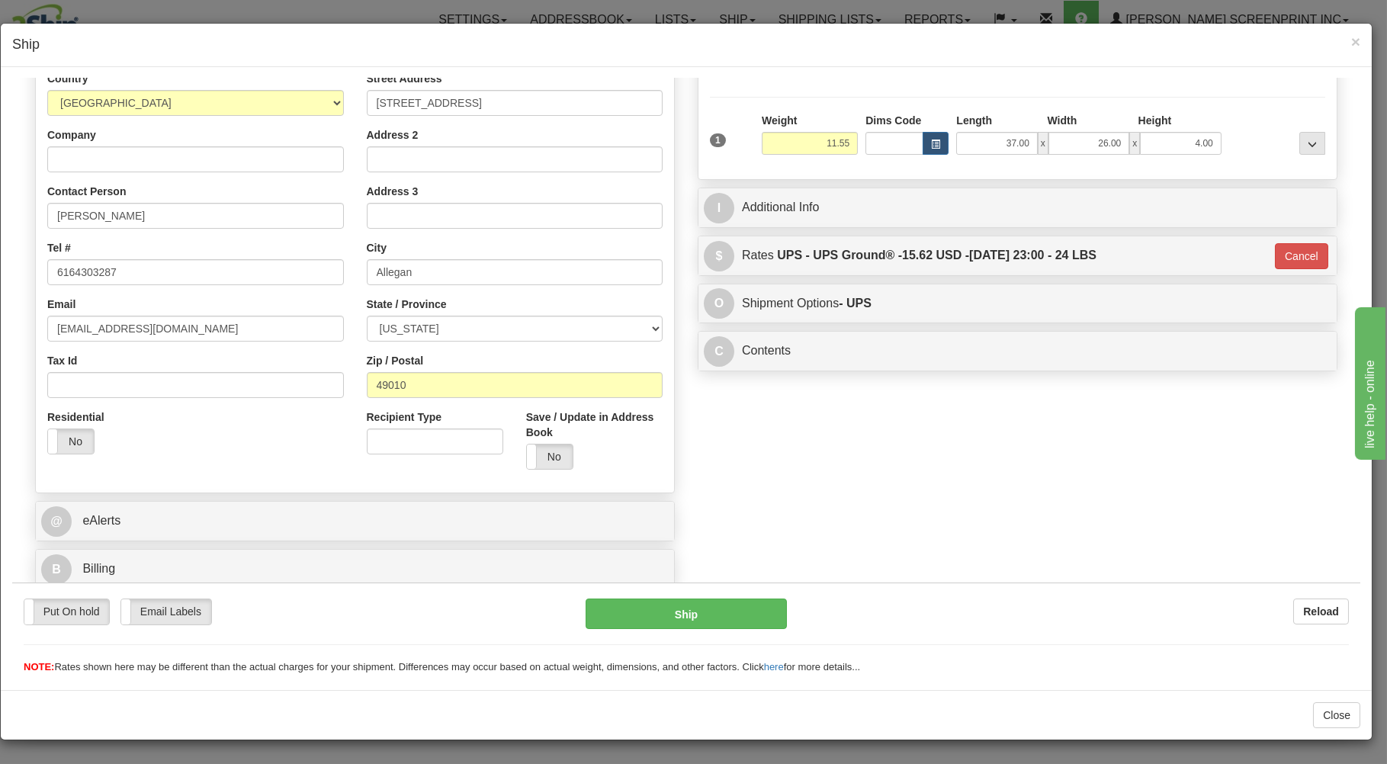
scroll to position [201, 0]
type input "11.60"
type input "03"
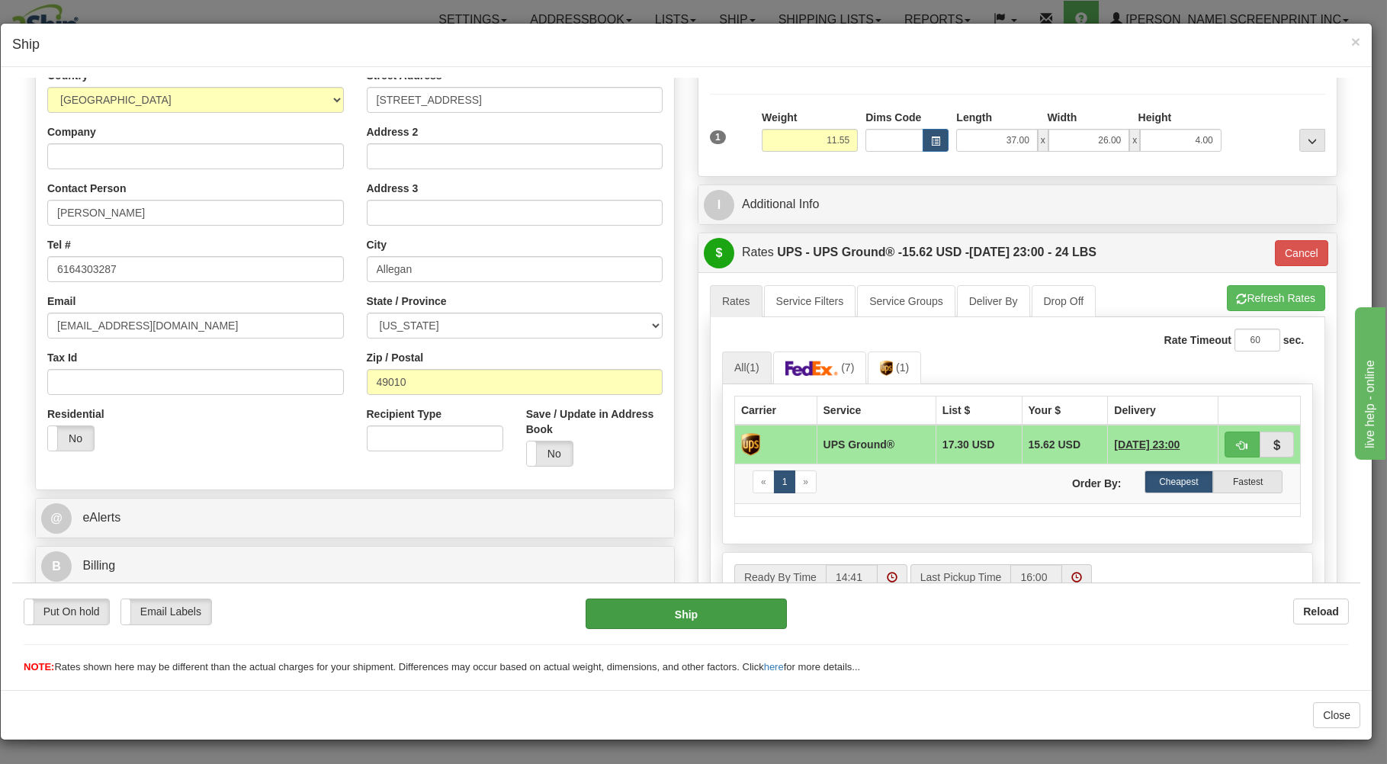
type input "11.60"
type input "03"
type input "11.55"
type input "03"
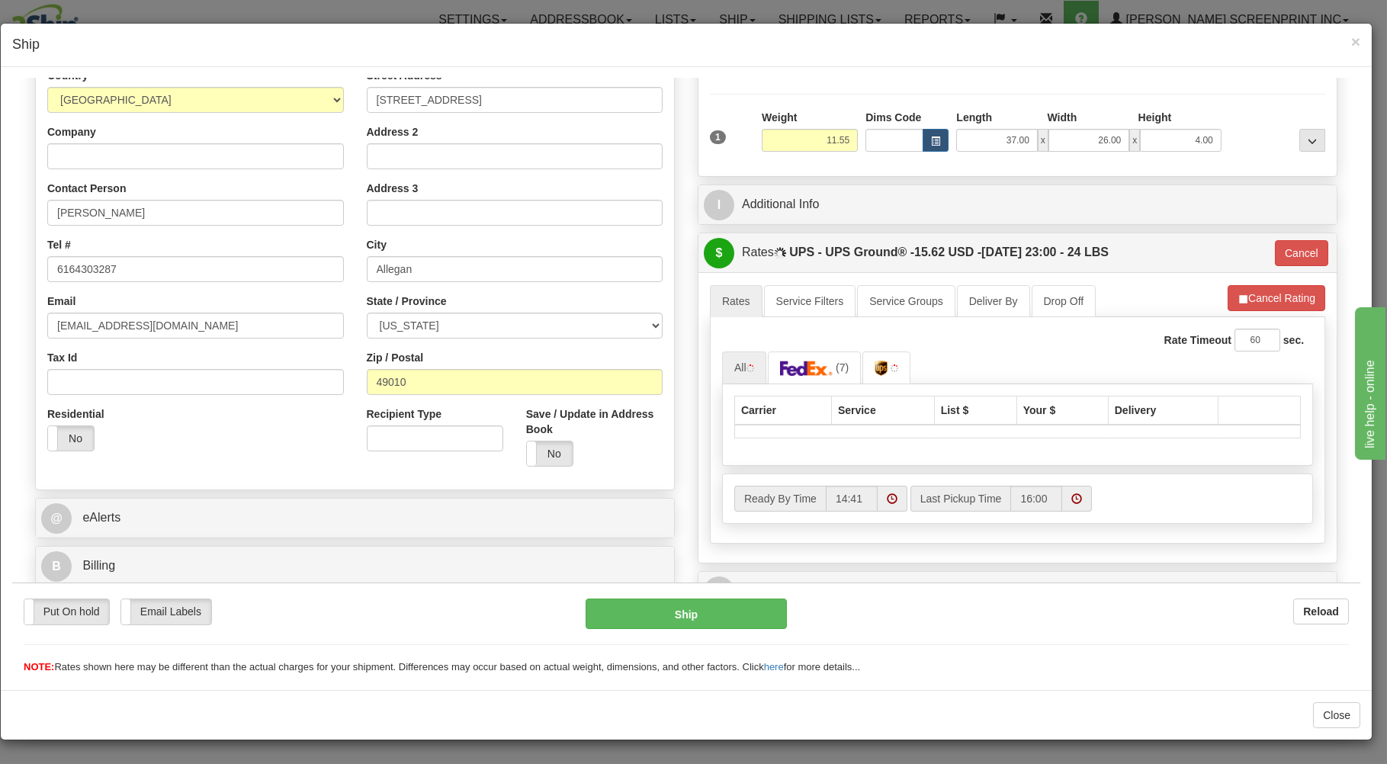
scroll to position [275, 0]
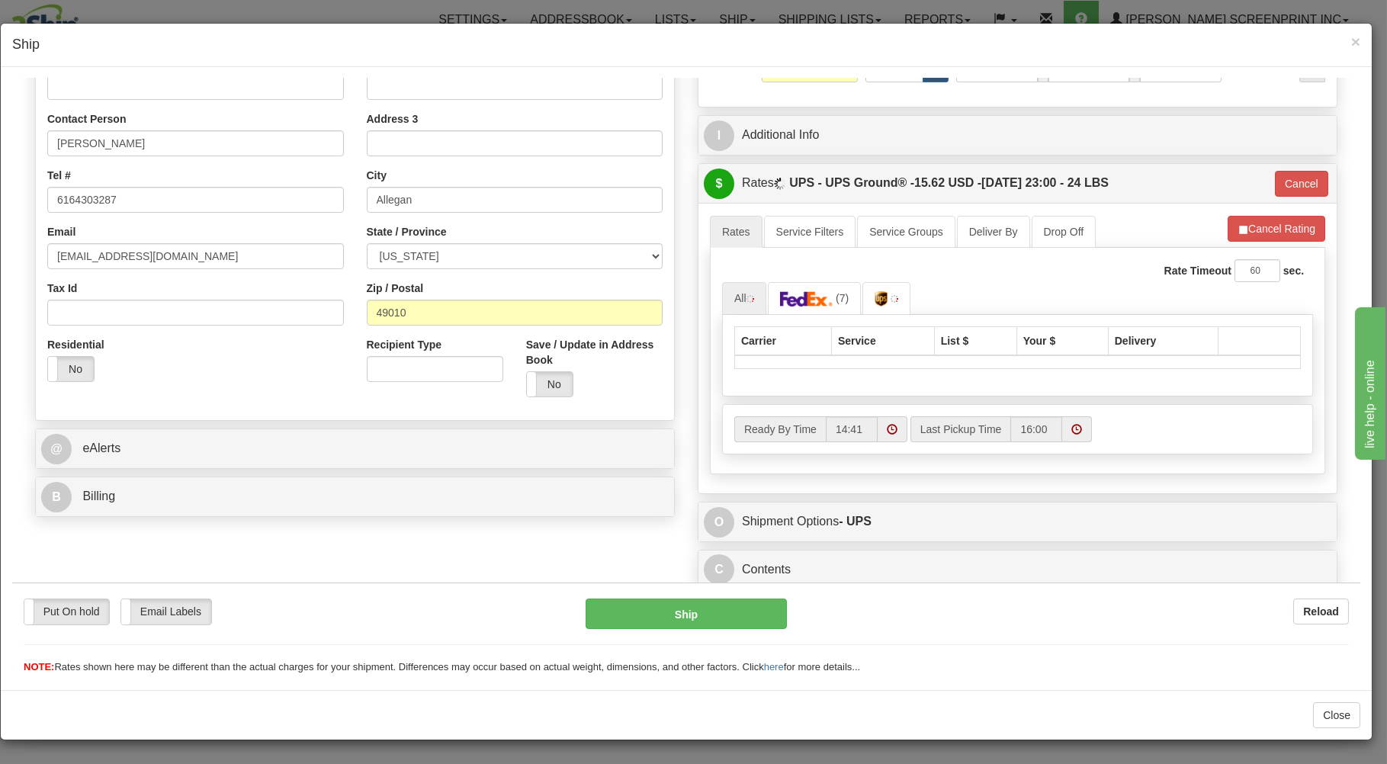
type input "11.60"
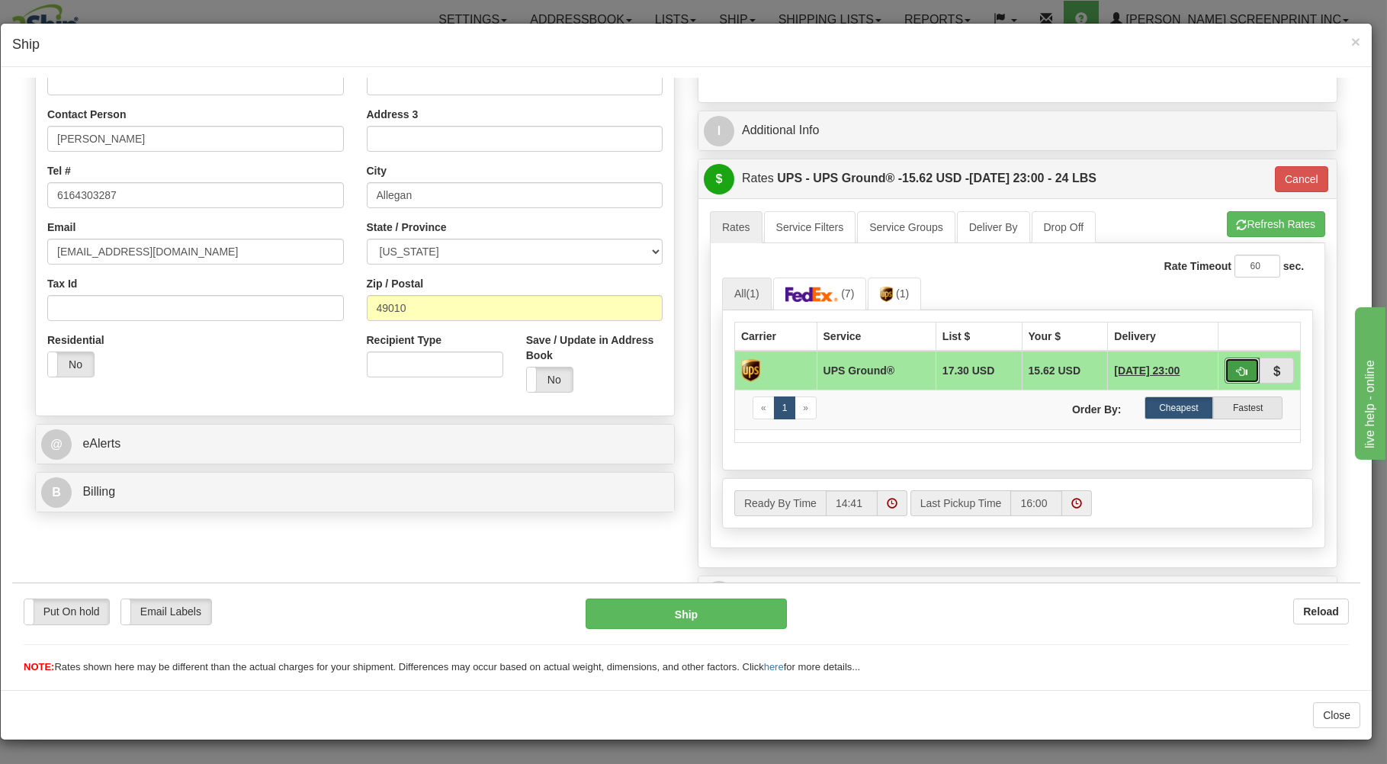
click at [1237, 375] on span "button" at bounding box center [1242, 371] width 11 height 10
click at [1237, 225] on span "button" at bounding box center [1242, 225] width 11 height 10
type input "03"
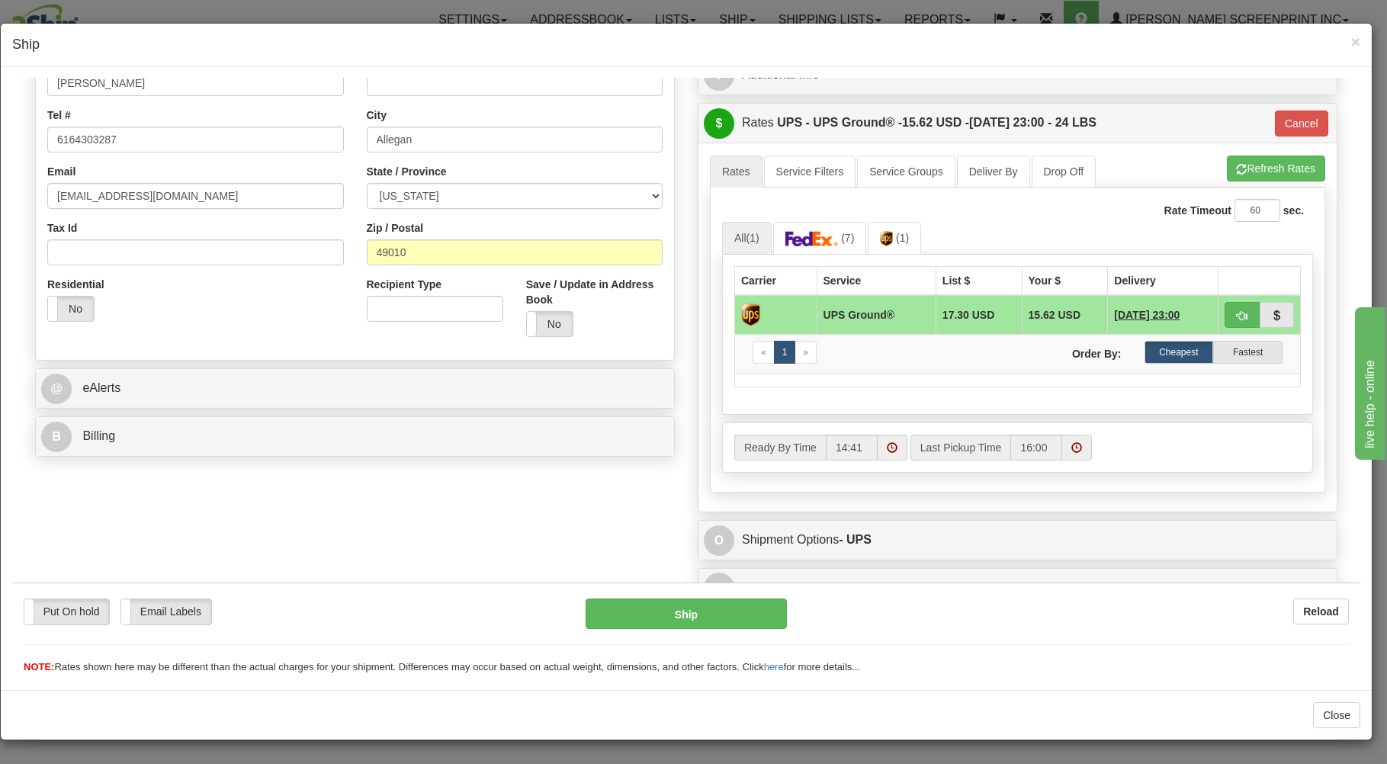
scroll to position [354, 0]
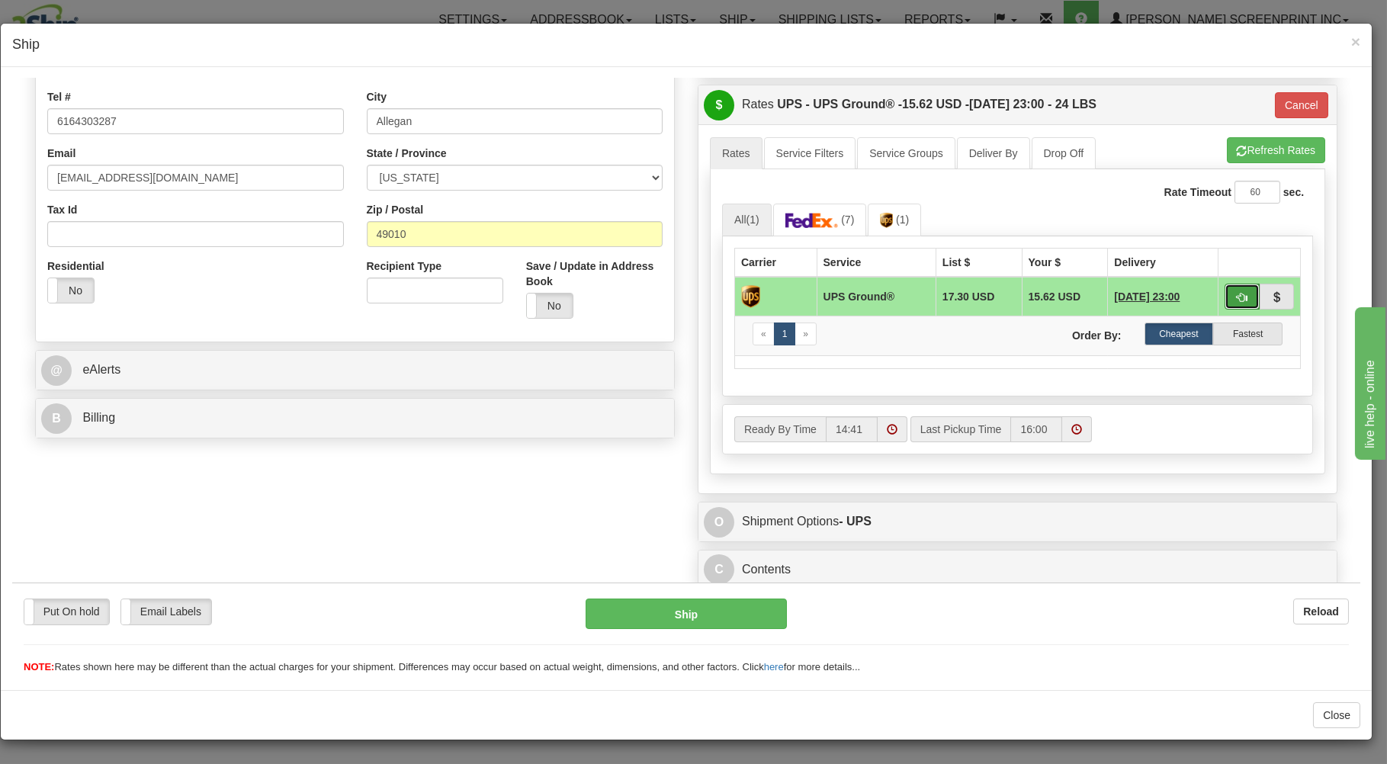
click at [1237, 292] on span "button" at bounding box center [1242, 297] width 11 height 10
type input "11.65"
type input "03"
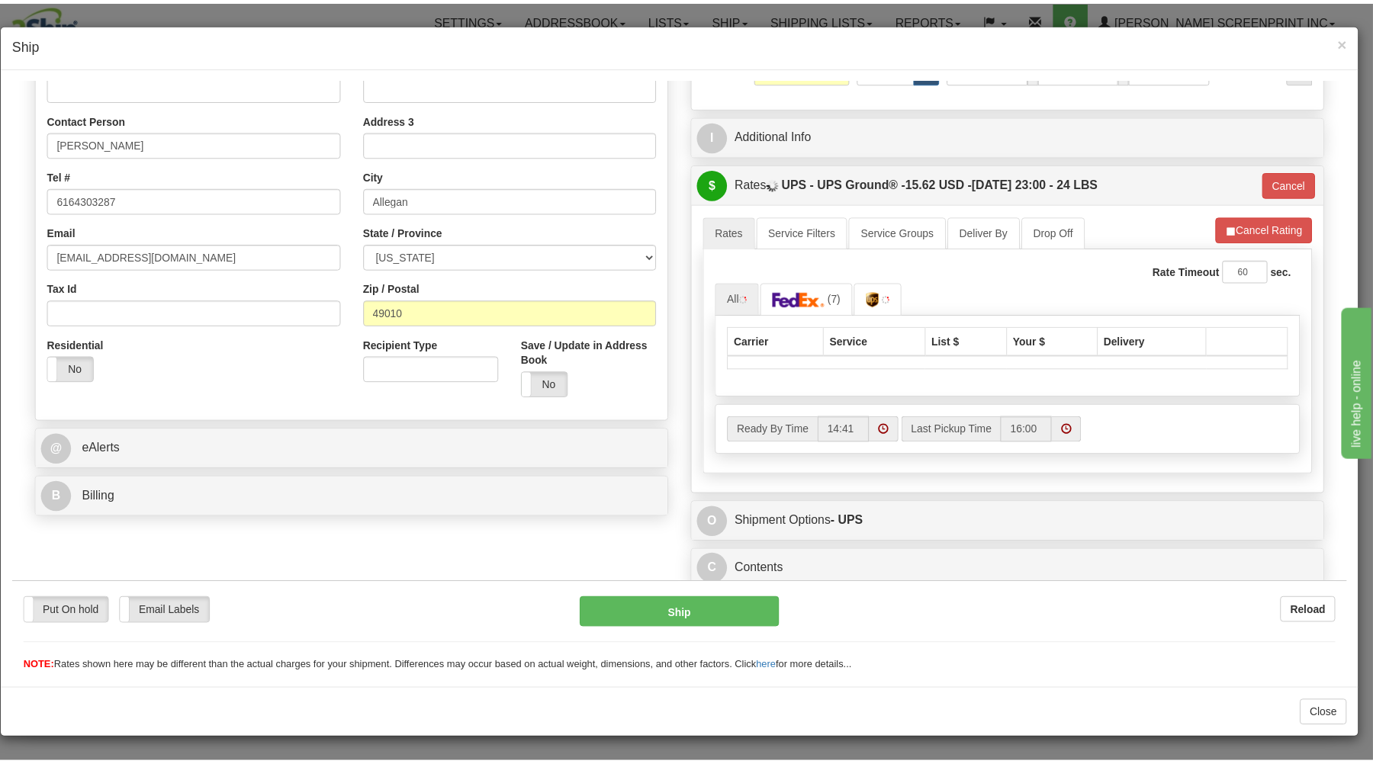
scroll to position [275, 0]
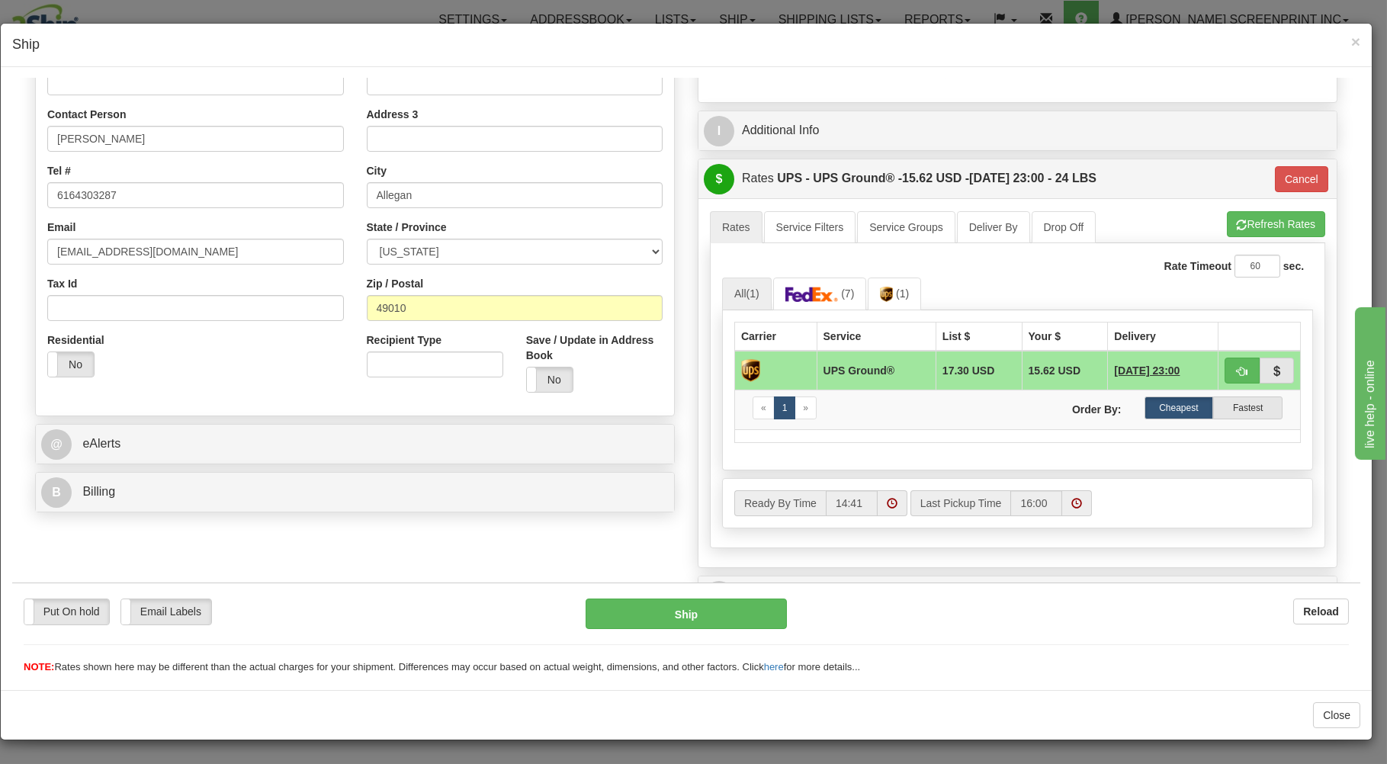
type input "11.65"
type input "03"
click at [678, 615] on button "Ship" at bounding box center [687, 613] width 202 height 31
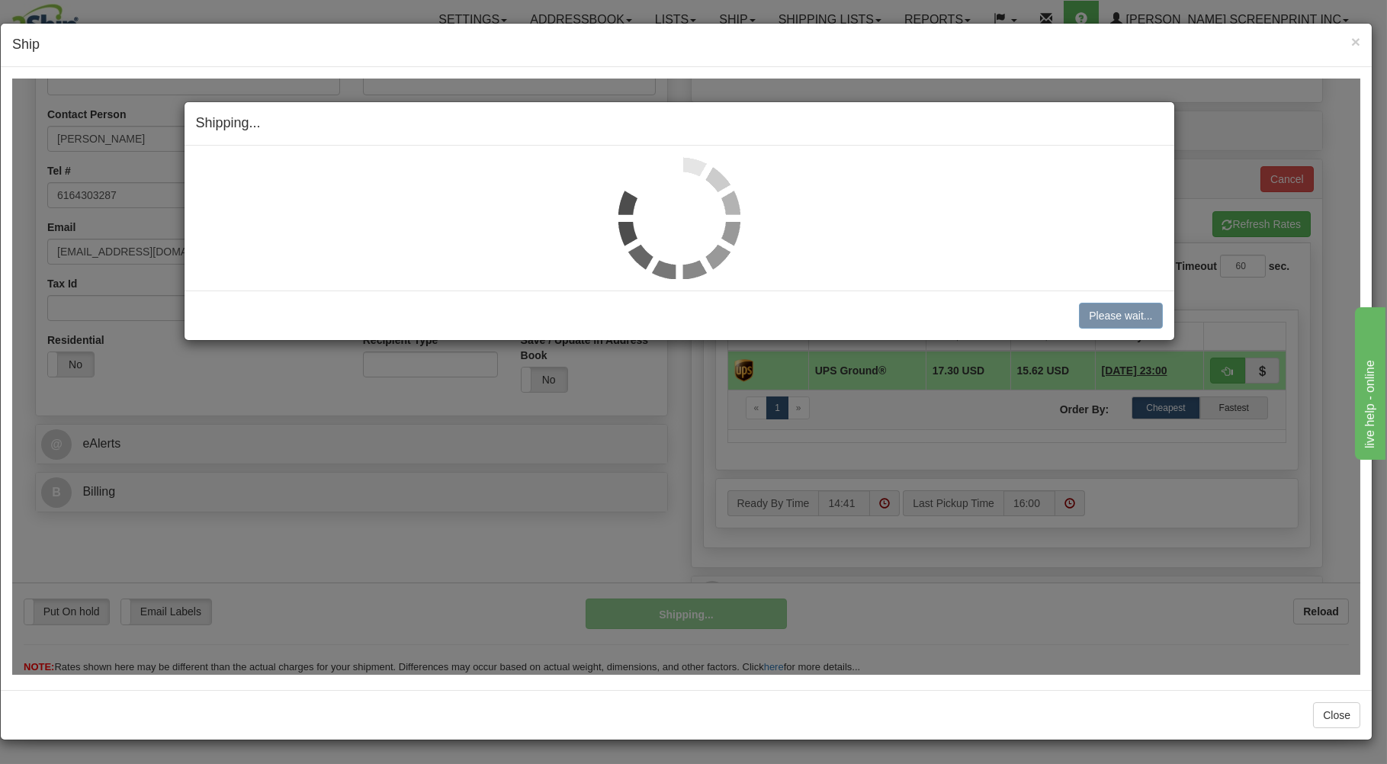
type input "11.65"
type input "03"
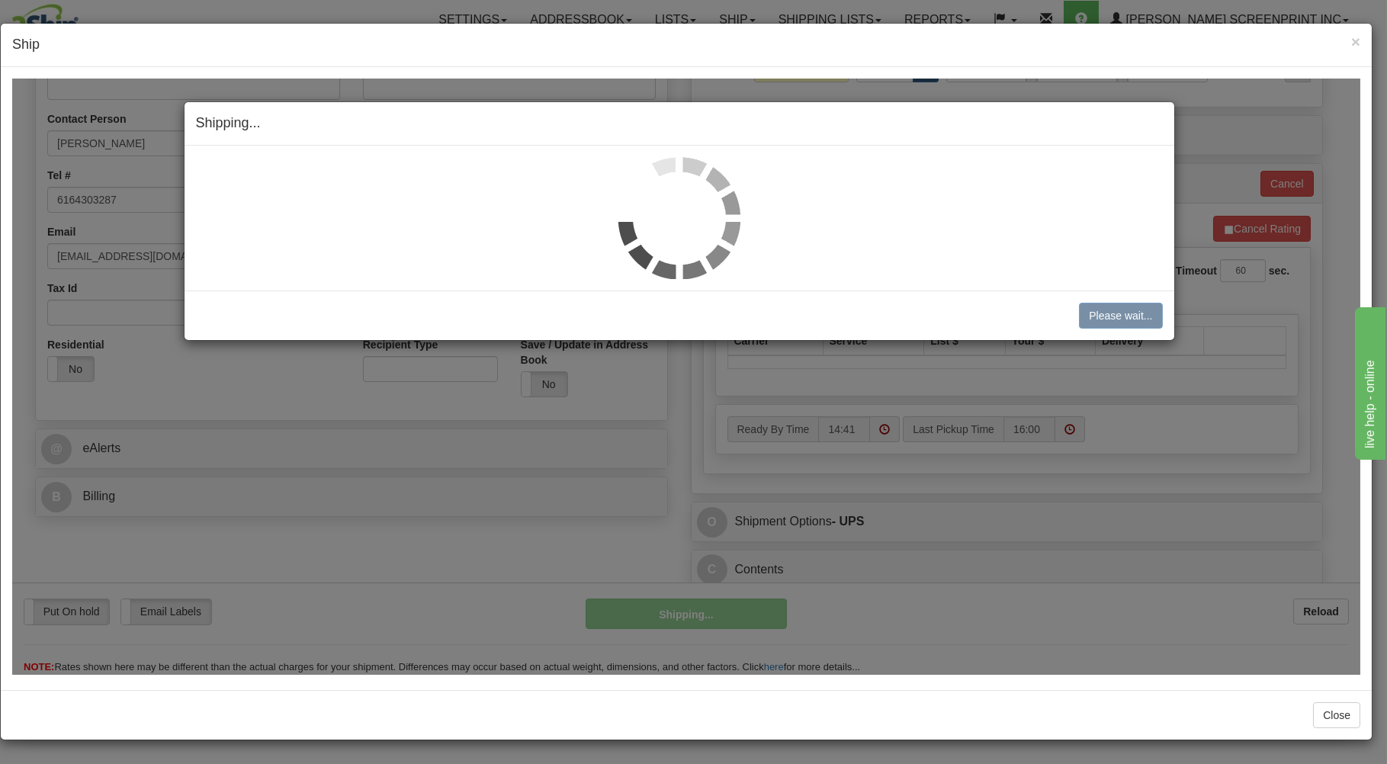
type input "11.55"
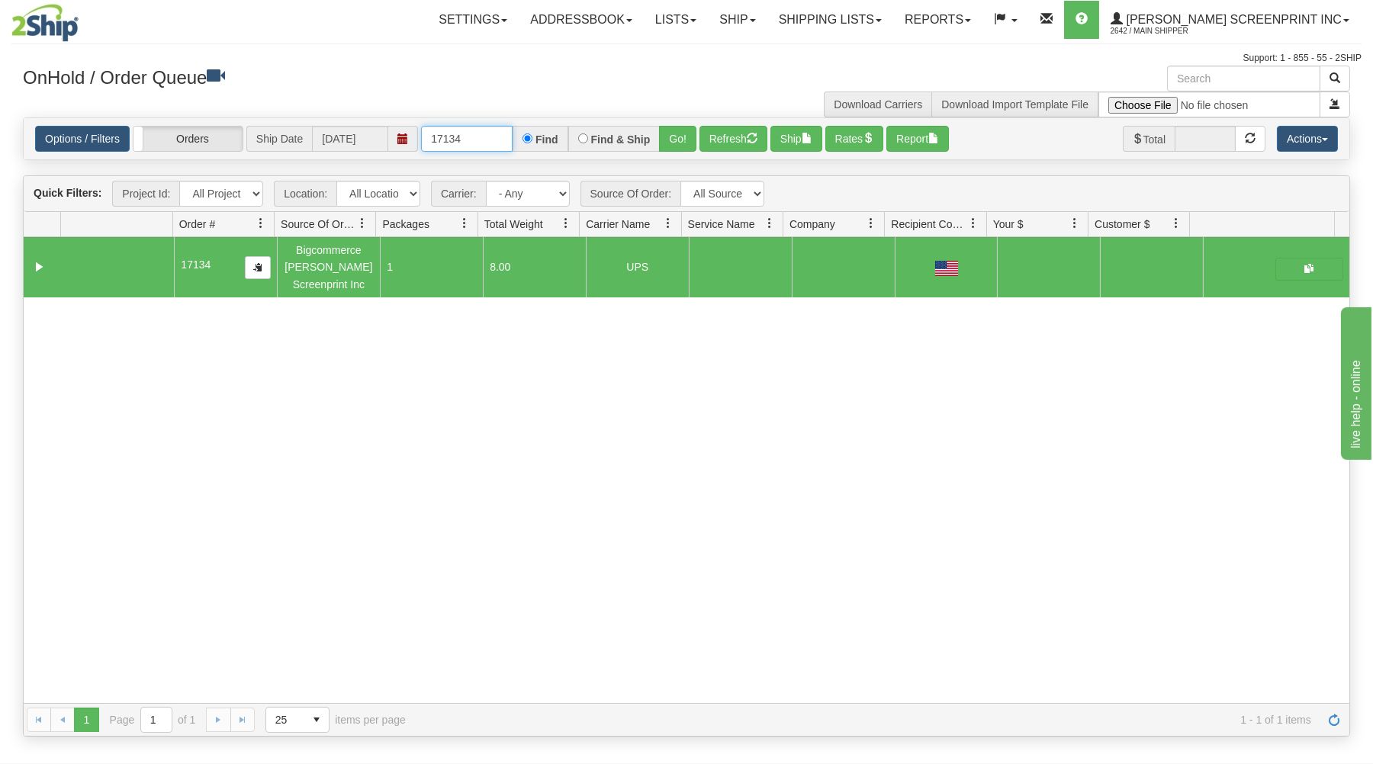
click at [498, 141] on input "17134" at bounding box center [467, 139] width 92 height 26
type input "1"
click at [489, 140] on input "text" at bounding box center [467, 139] width 92 height 26
type input "17137"
click at [670, 140] on button "Go!" at bounding box center [677, 139] width 37 height 26
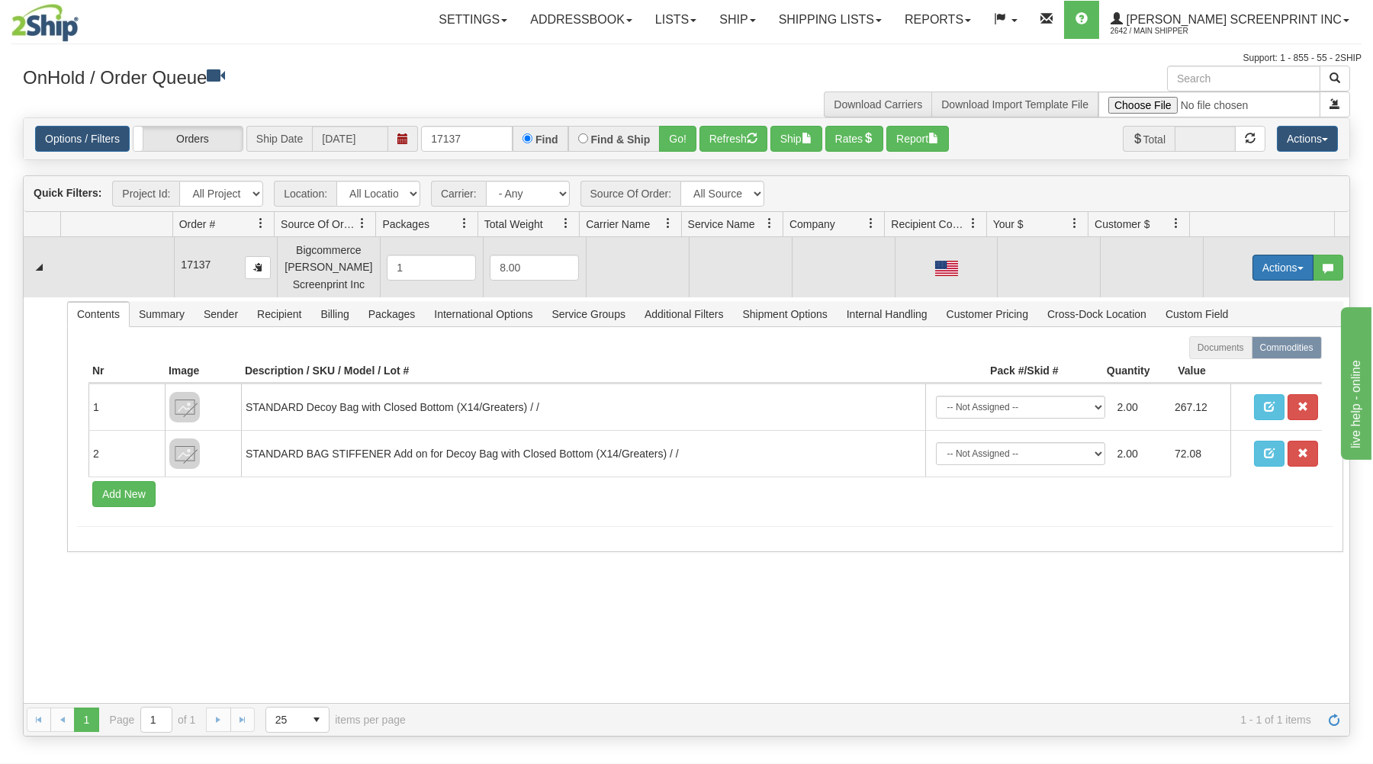
click at [1262, 275] on button "Actions" at bounding box center [1282, 268] width 61 height 26
click at [1206, 298] on span at bounding box center [1211, 296] width 11 height 11
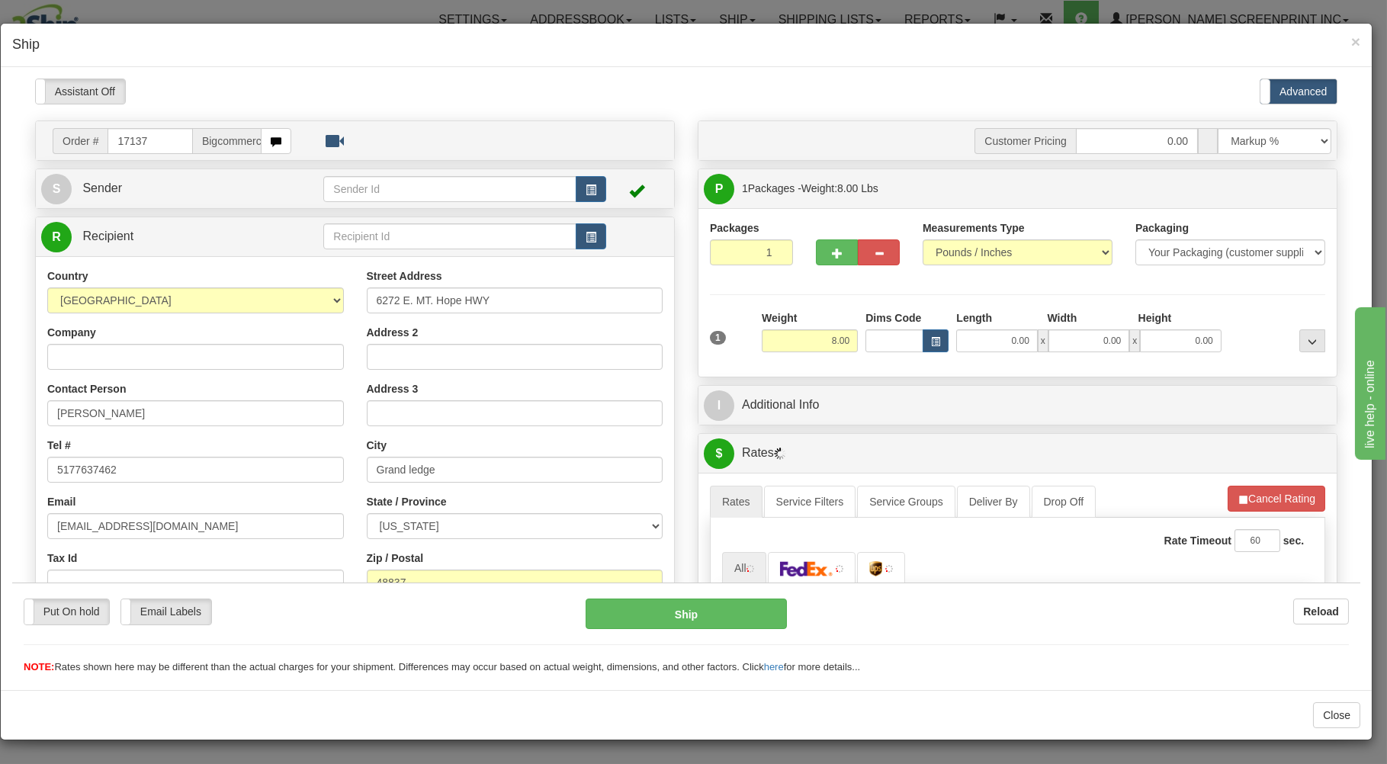
scroll to position [0, 0]
type input "11.35"
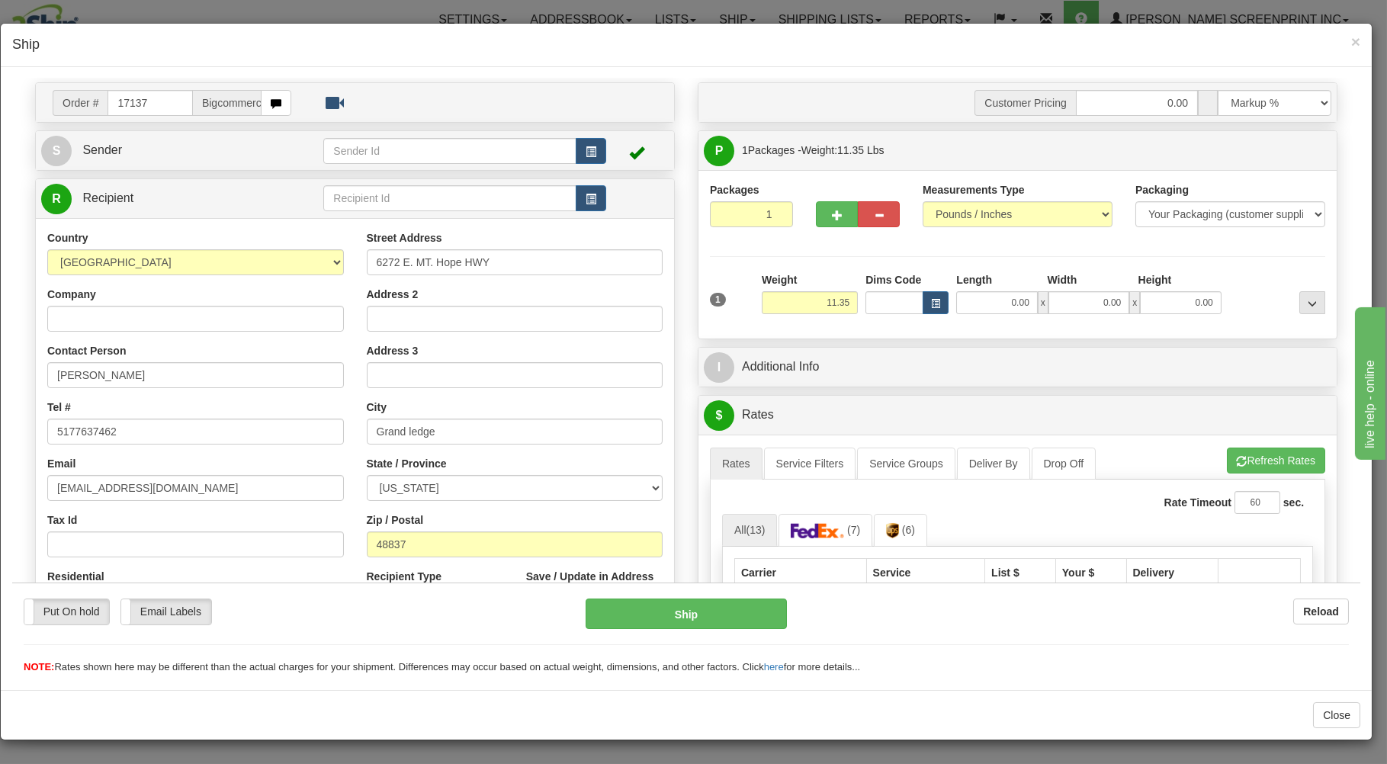
scroll to position [82, 0]
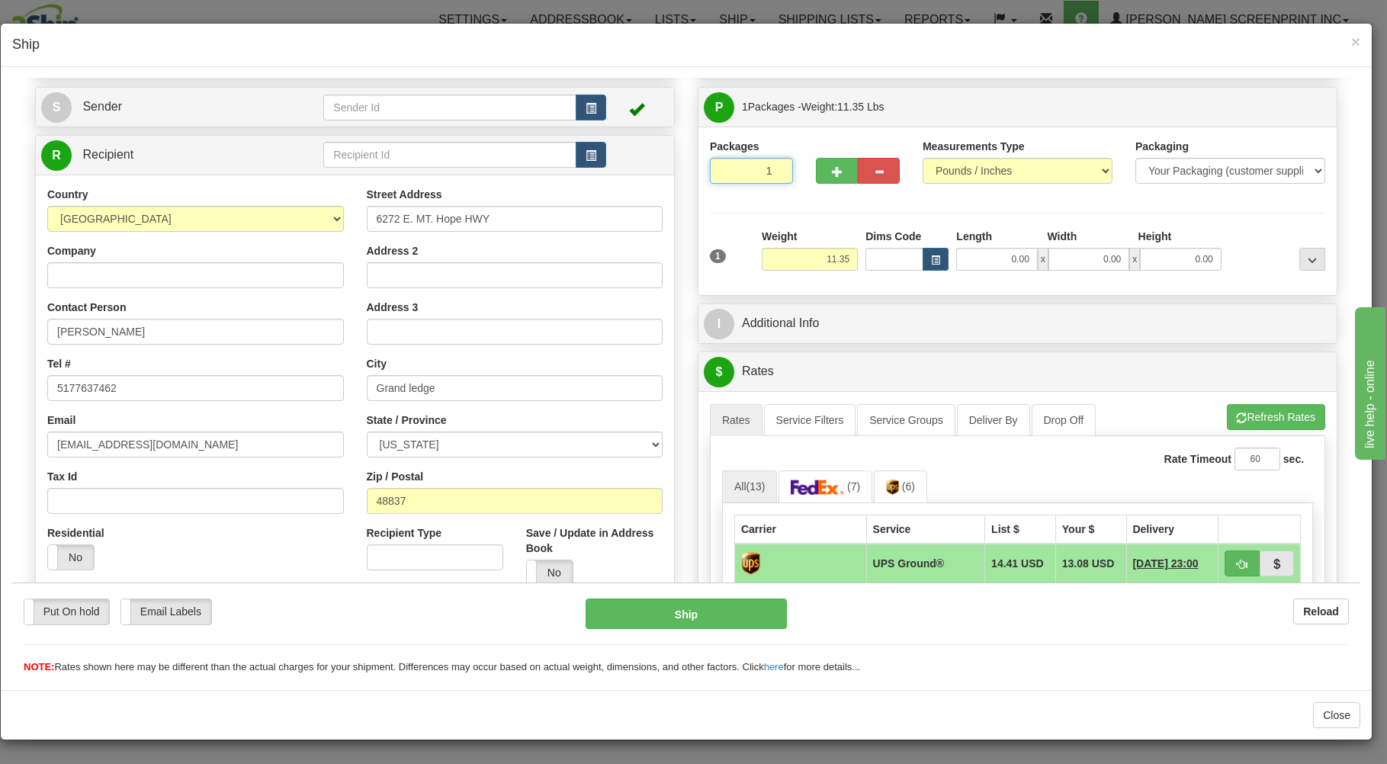
click at [739, 173] on input "1" at bounding box center [751, 170] width 83 height 26
drag, startPoint x: 828, startPoint y: 262, endPoint x: 895, endPoint y: 261, distance: 67.9
click at [828, 262] on input "11.35" at bounding box center [810, 258] width 96 height 23
click at [976, 259] on input "0.00" at bounding box center [996, 258] width 81 height 23
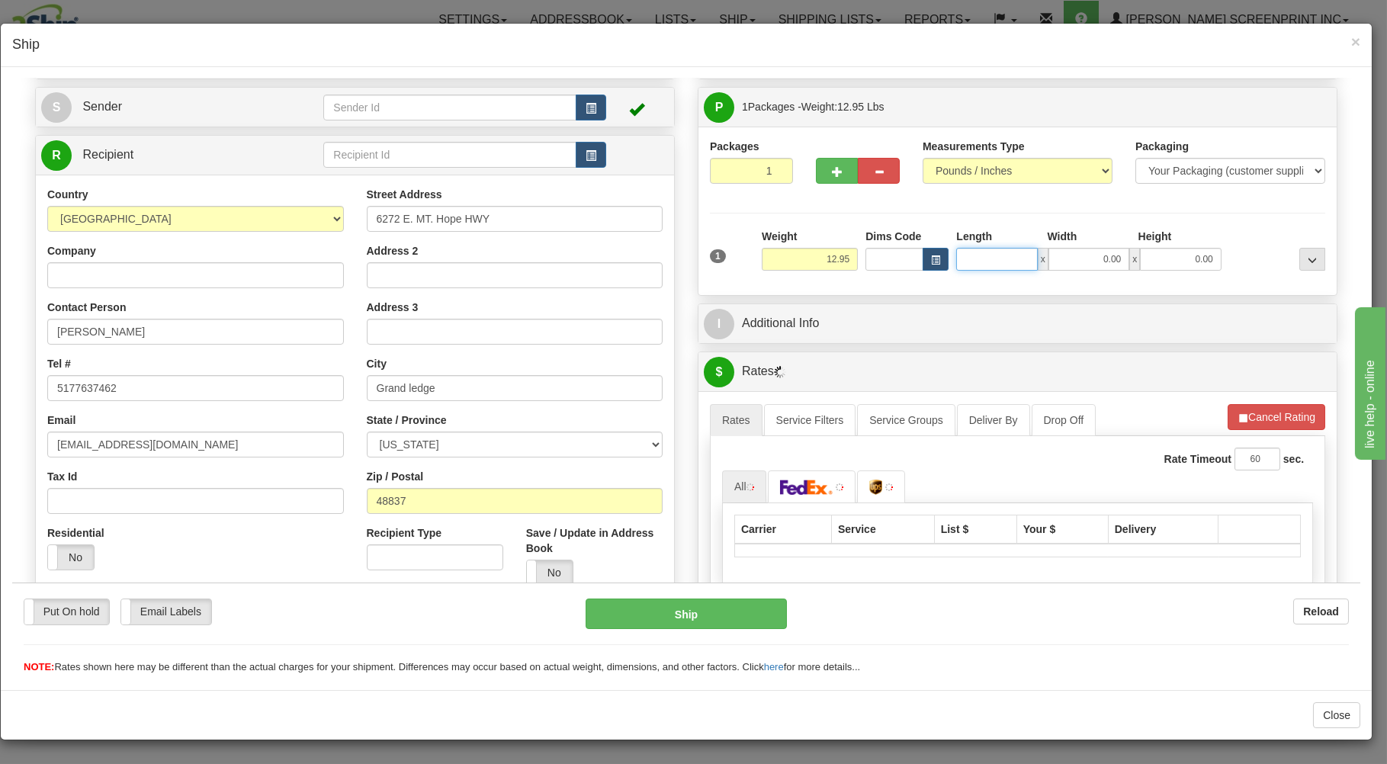
type input "13.00"
type input "30"
type input "11.35"
type input "30.00"
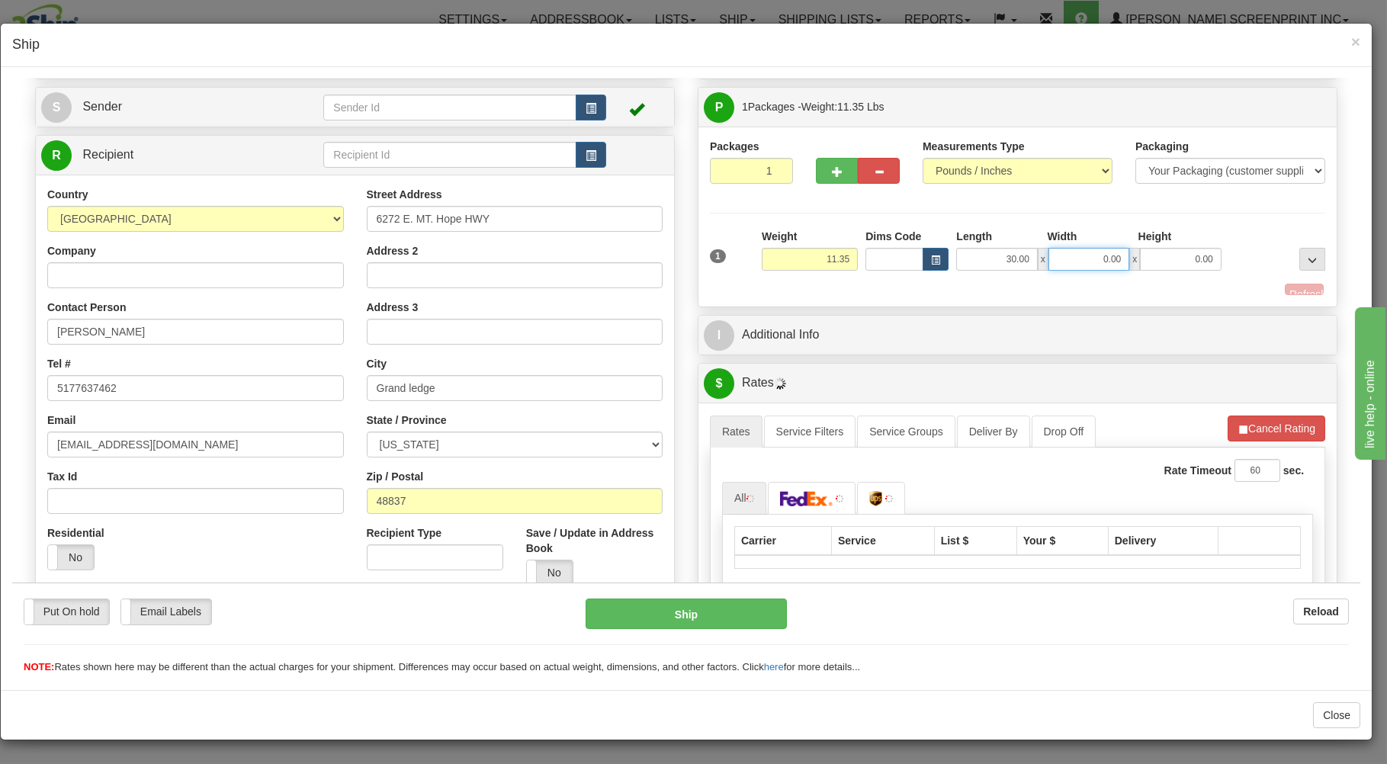
click at [1082, 254] on input "0.00" at bounding box center [1089, 258] width 81 height 23
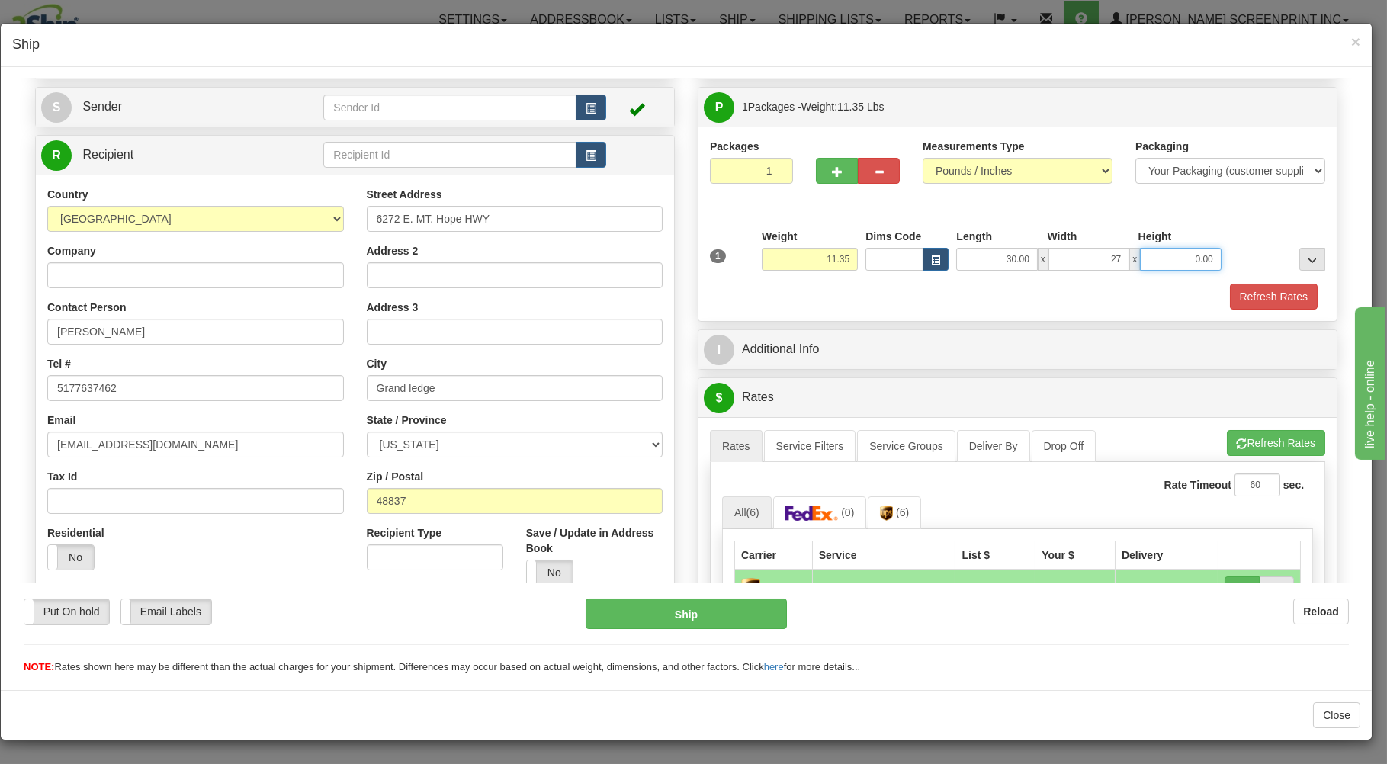
type input "27.00"
drag, startPoint x: 1153, startPoint y: 252, endPoint x: 1157, endPoint y: 268, distance: 16.5
click at [1156, 262] on input "0.00" at bounding box center [1180, 258] width 81 height 23
type input "4.00"
click at [1239, 297] on button "Refresh Rates" at bounding box center [1274, 296] width 88 height 26
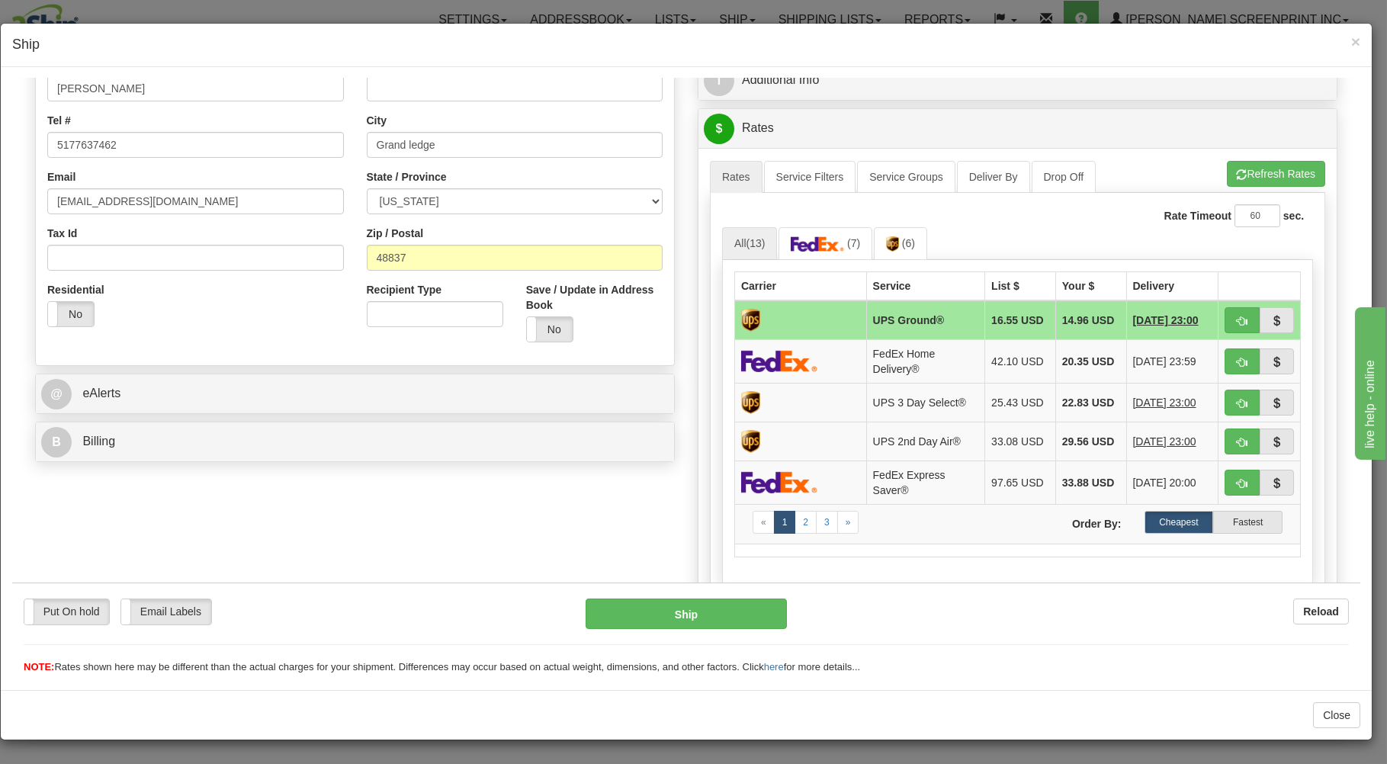
scroll to position [326, 0]
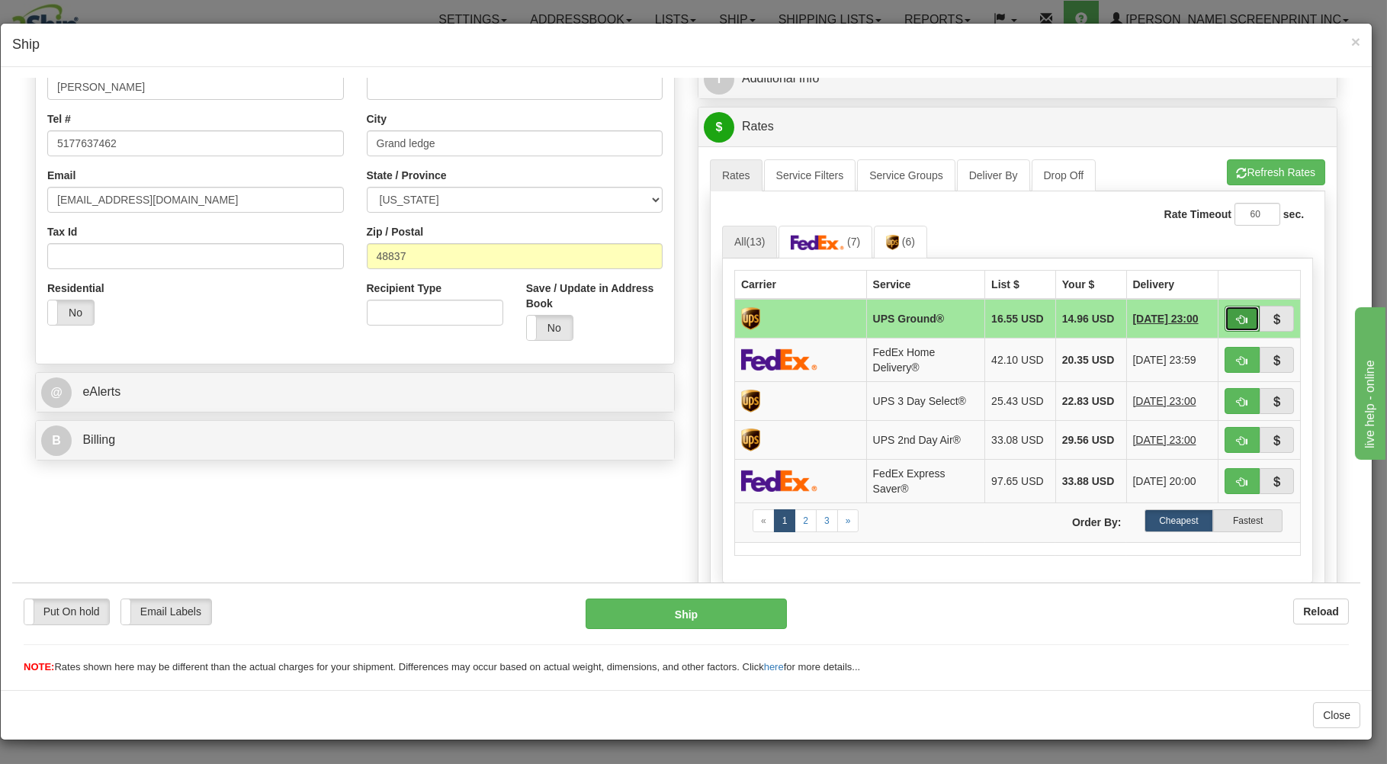
click at [1237, 318] on span "button" at bounding box center [1242, 319] width 11 height 10
type input "03"
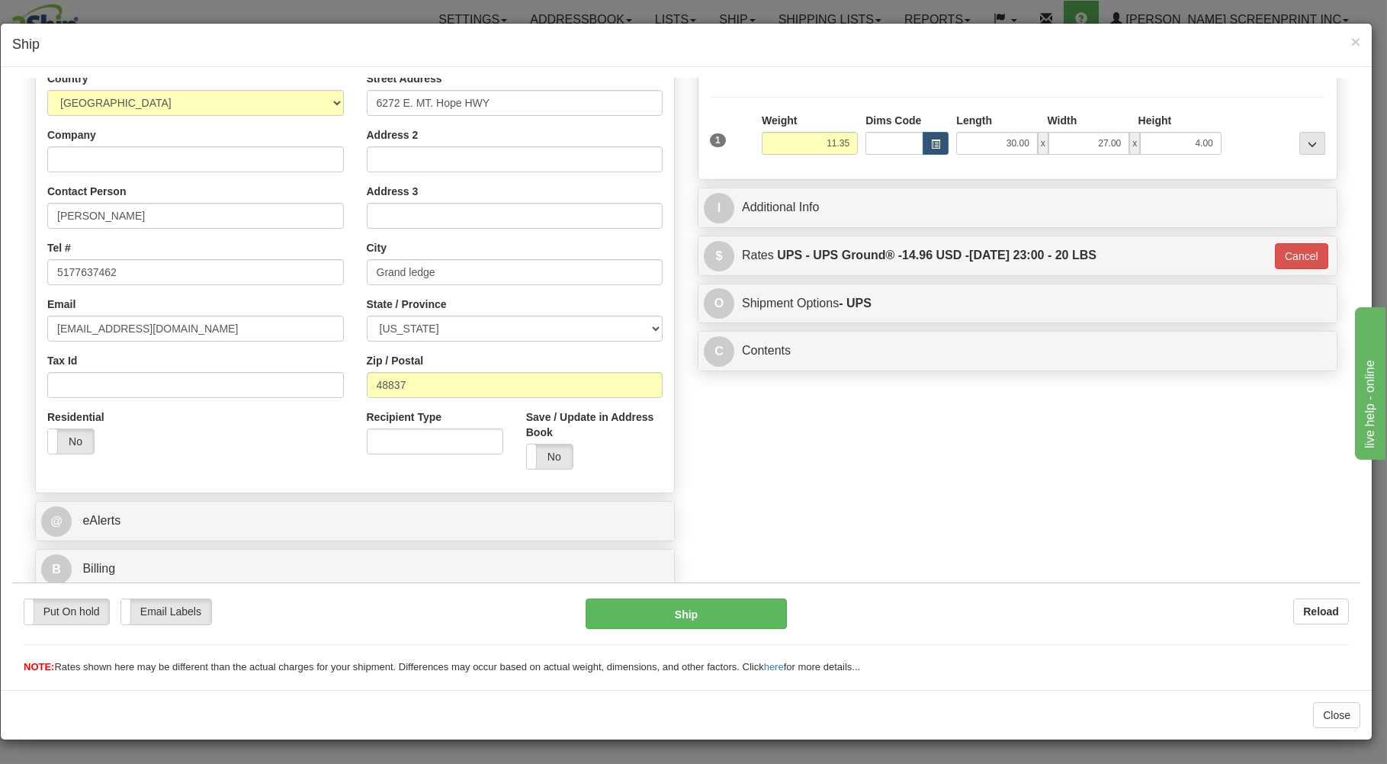
scroll to position [201, 0]
click at [714, 602] on button "Ship" at bounding box center [687, 613] width 202 height 31
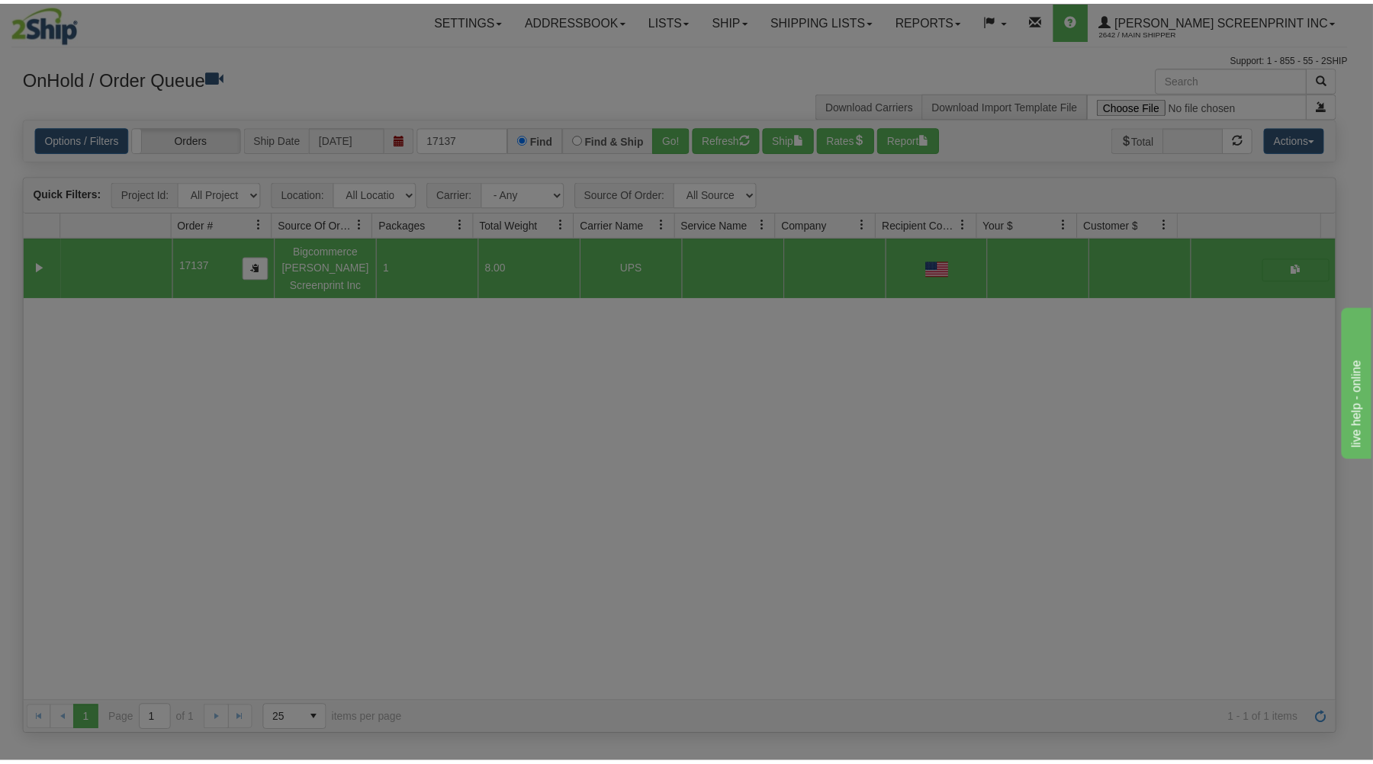
scroll to position [0, 0]
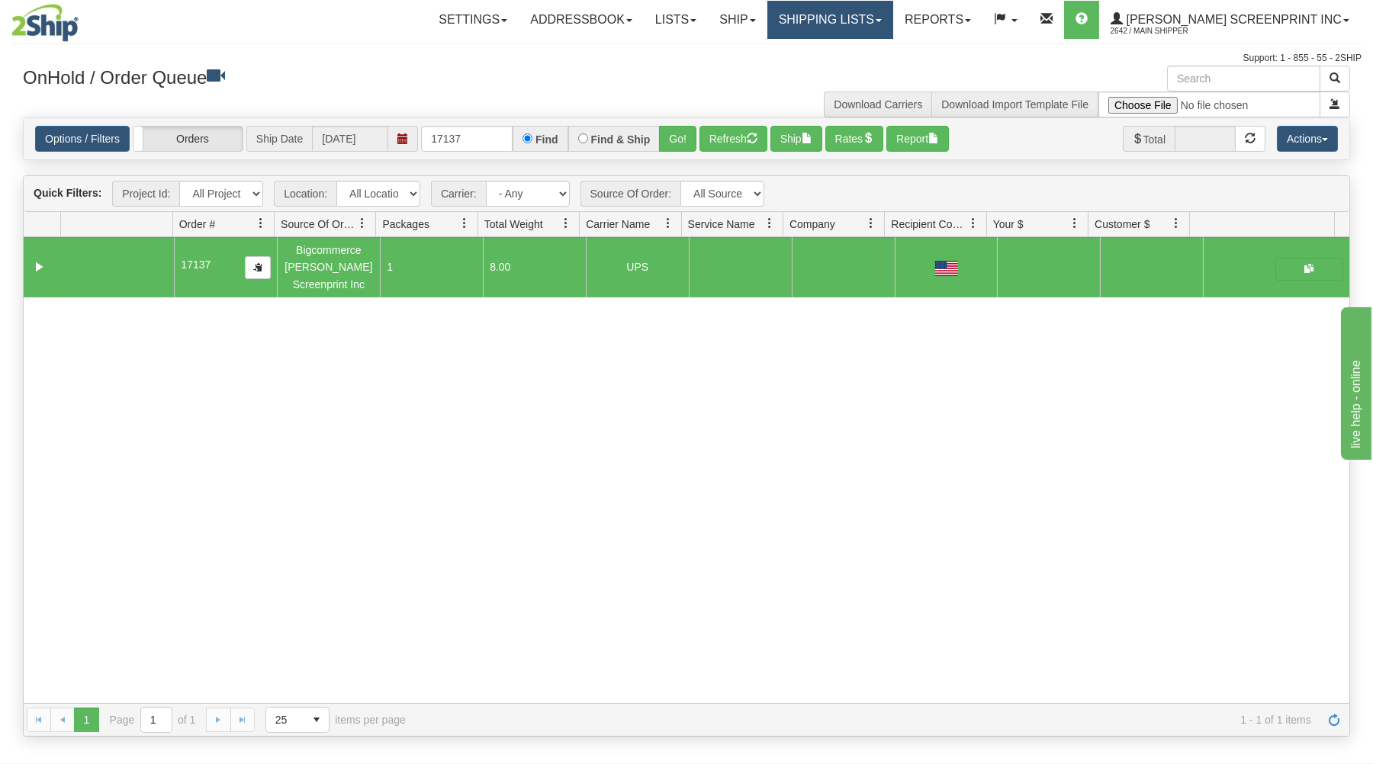
click at [892, 22] on link "Shipping lists" at bounding box center [830, 20] width 126 height 38
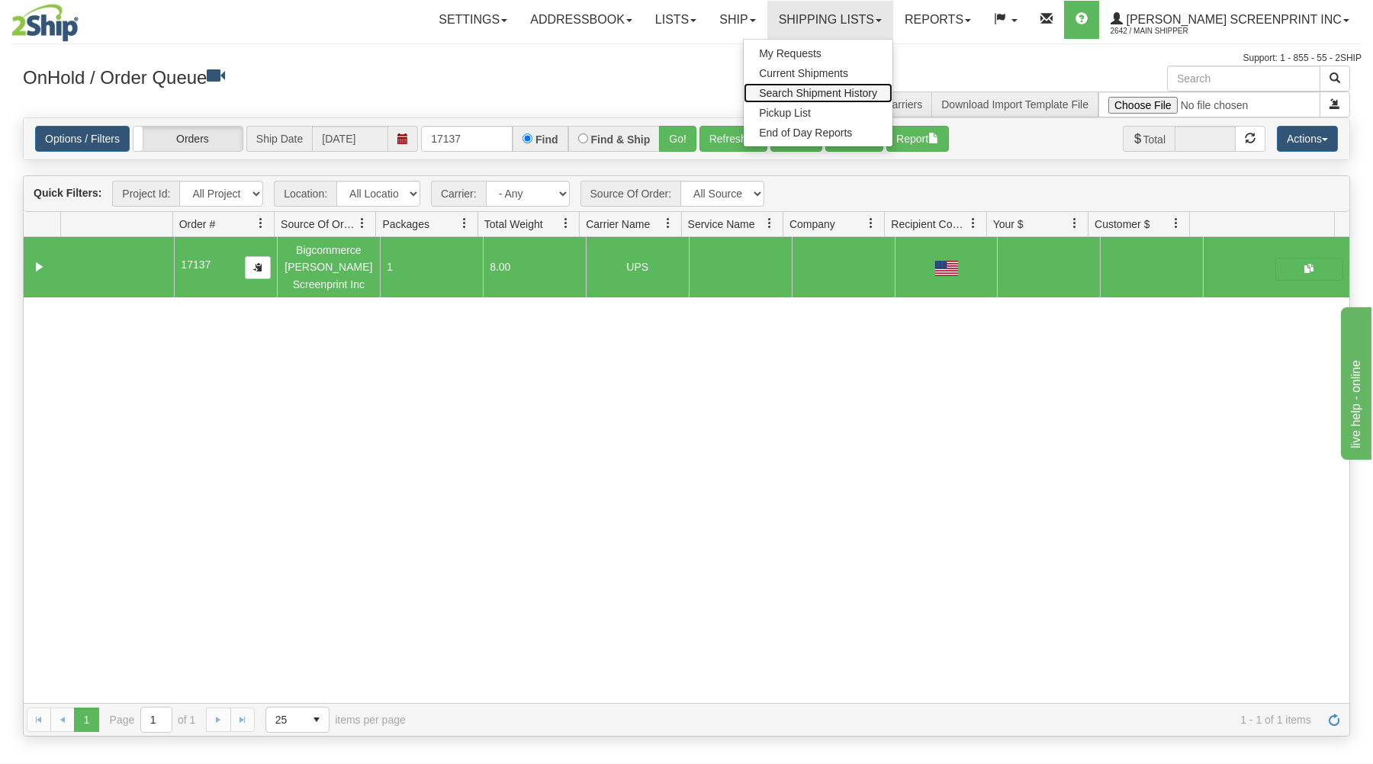
click at [875, 87] on link "Search Shipment History" at bounding box center [818, 93] width 149 height 20
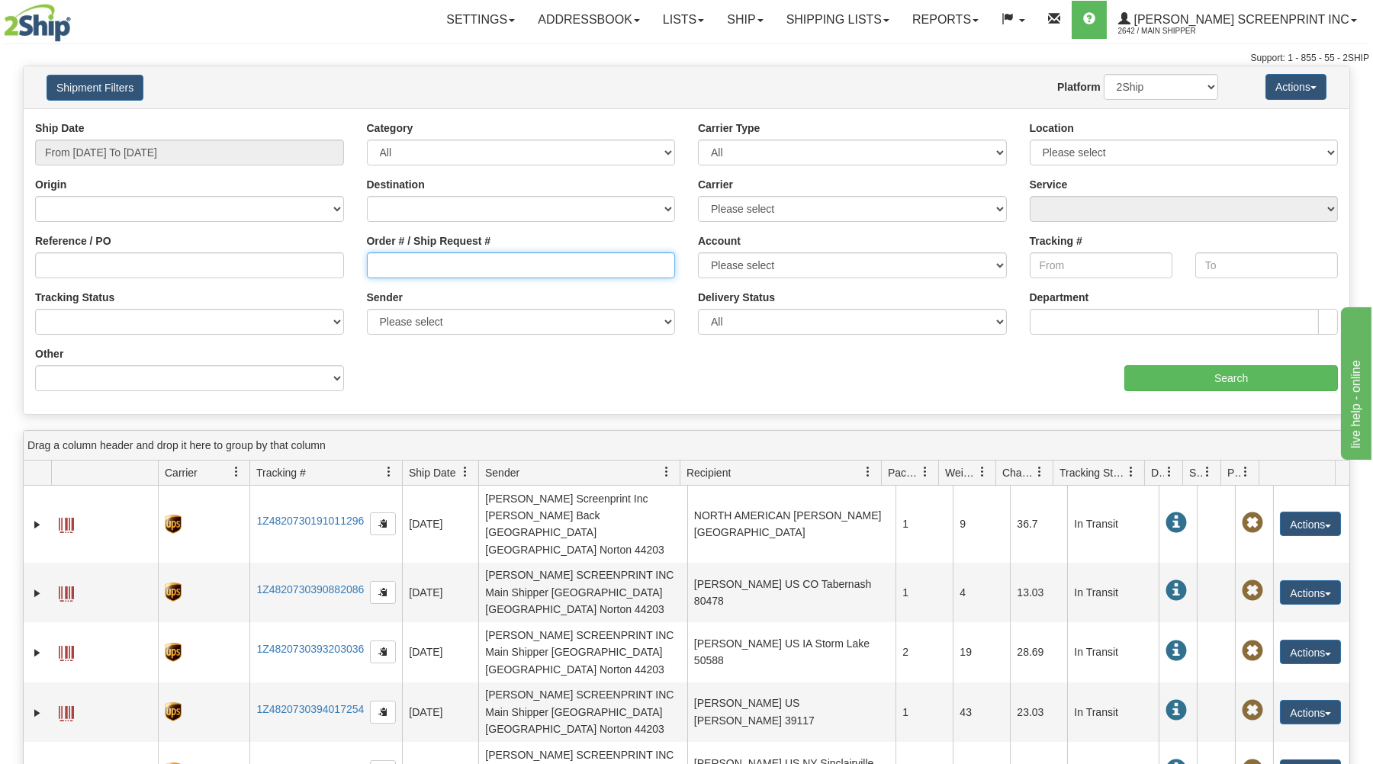
click at [374, 263] on input "Order # / Ship Request #" at bounding box center [521, 265] width 309 height 26
type input "17092"
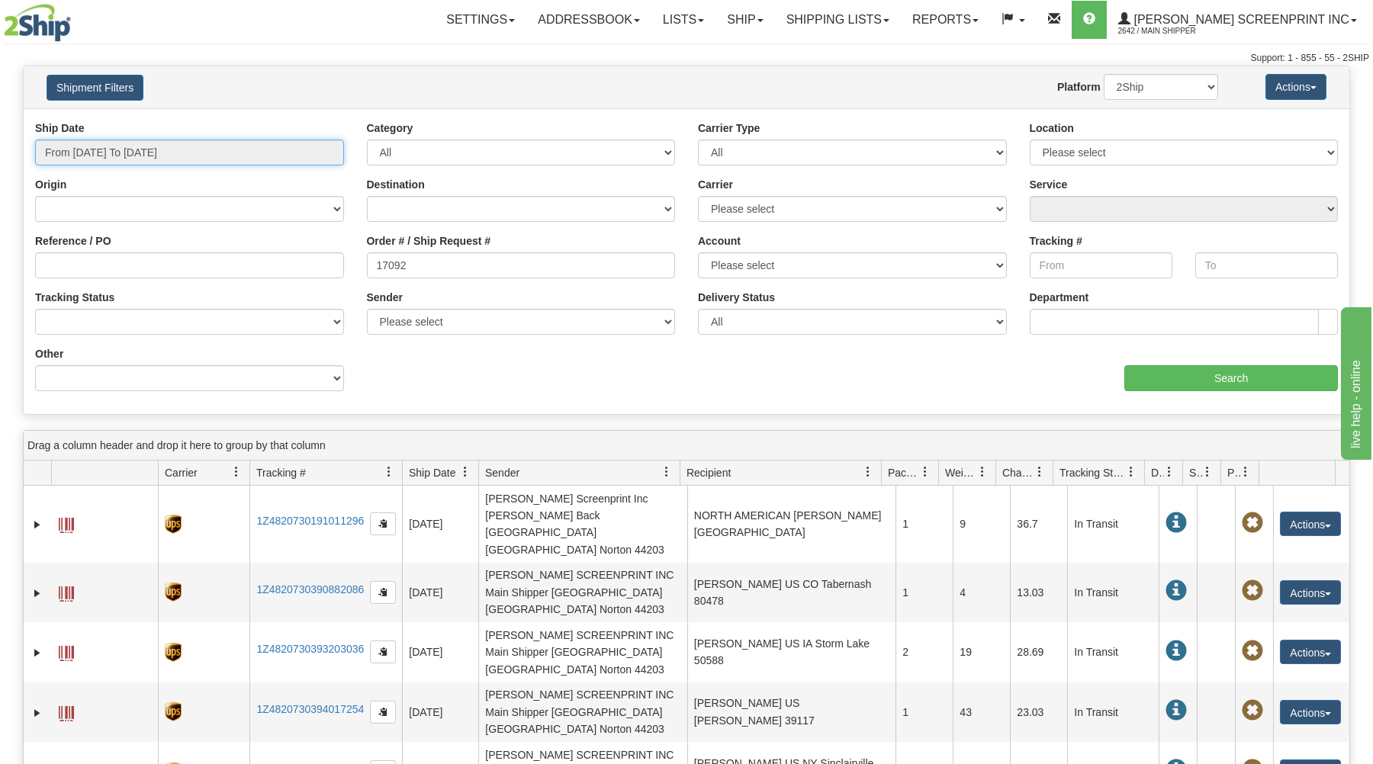
click at [227, 149] on input "From 09/11/2025 To 09/12/2025" at bounding box center [189, 153] width 309 height 26
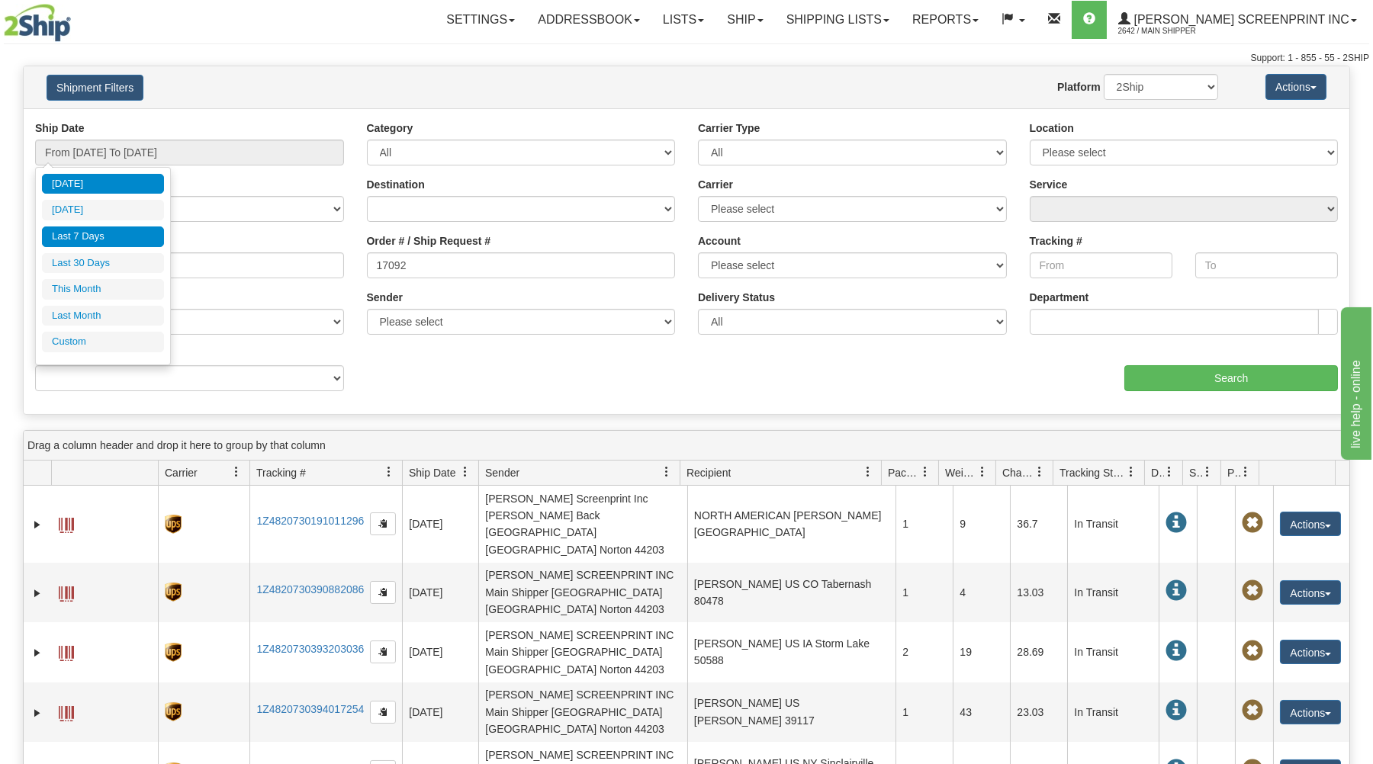
drag, startPoint x: 121, startPoint y: 233, endPoint x: 226, endPoint y: 249, distance: 105.7
click at [128, 233] on li "Last 7 Days" at bounding box center [103, 237] width 122 height 21
type input "From 09/06/2025 To 09/12/2025"
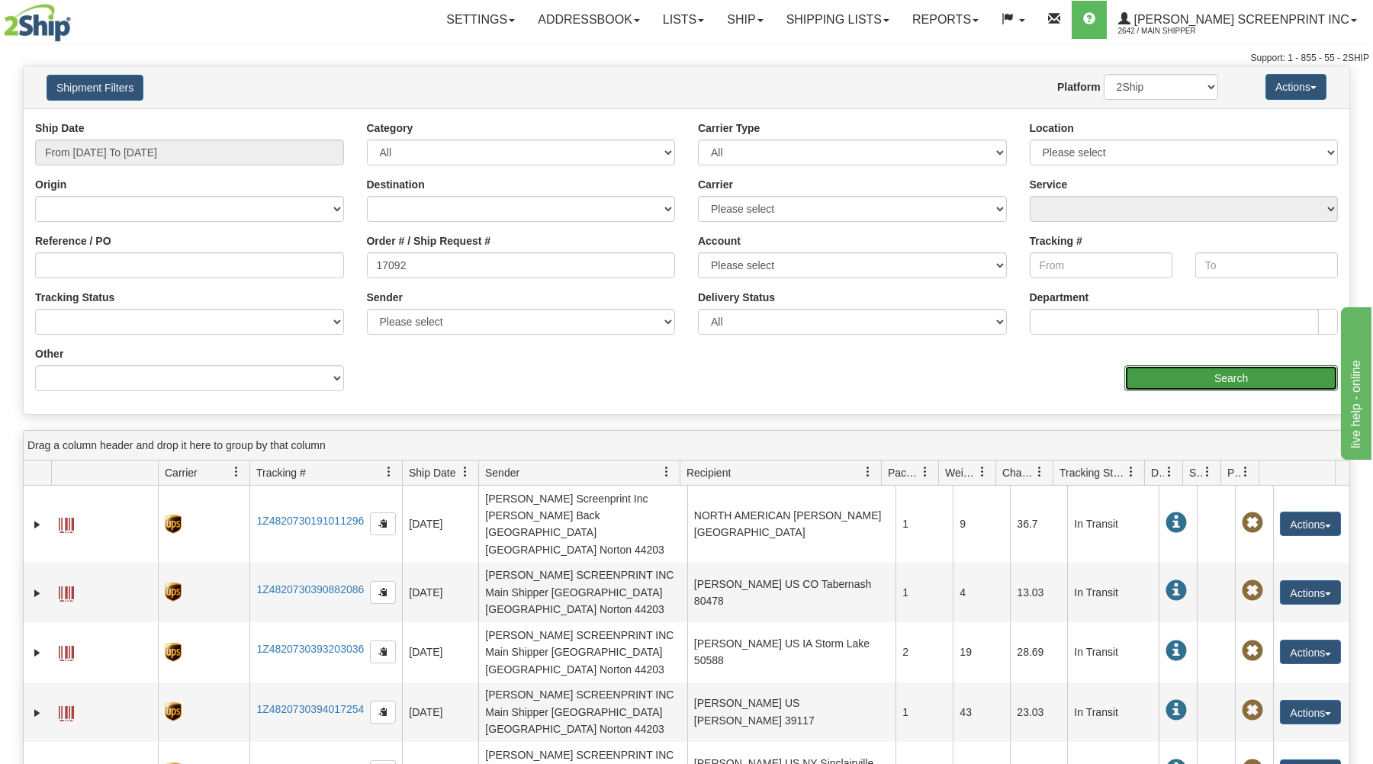
click at [1163, 377] on input "Search" at bounding box center [1231, 378] width 214 height 26
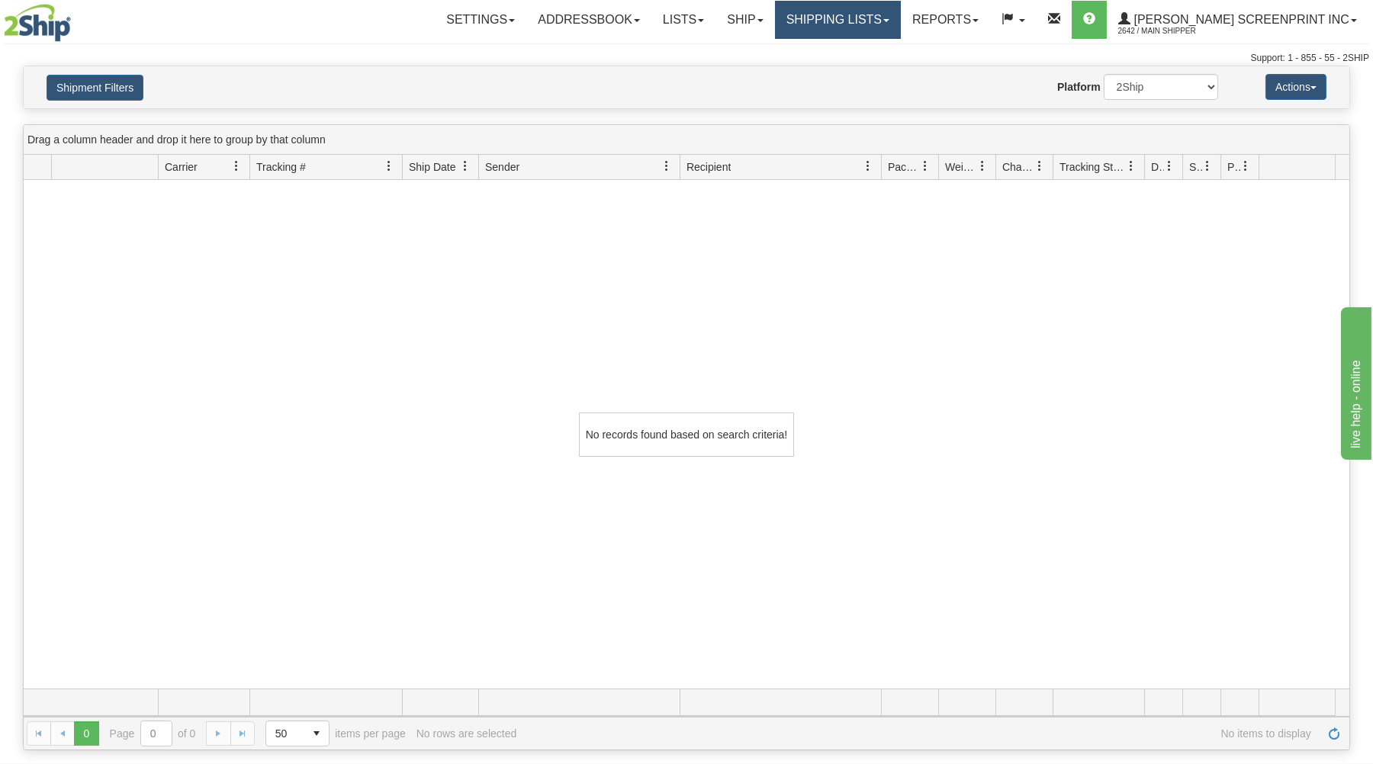
click at [888, 23] on link "Shipping lists" at bounding box center [838, 20] width 126 height 38
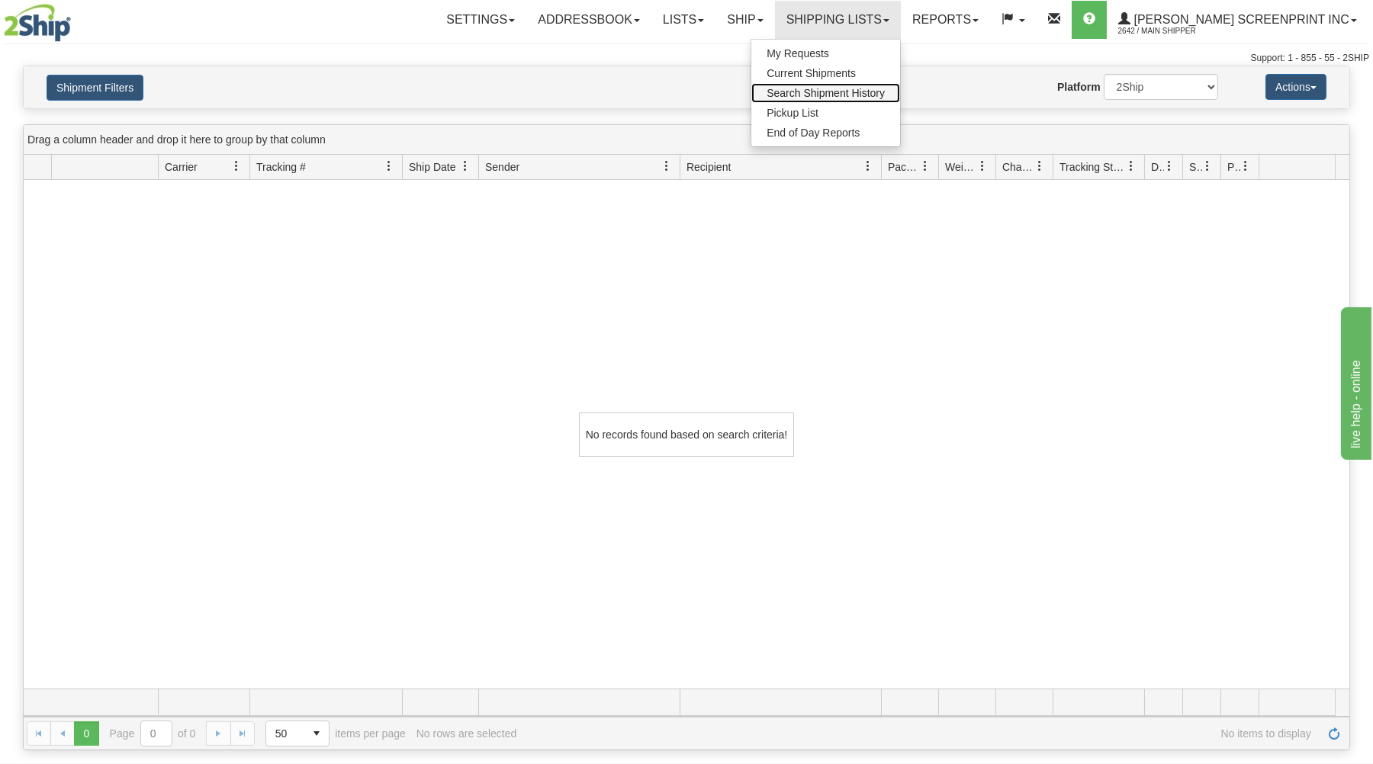
click at [885, 91] on span "Search Shipment History" at bounding box center [826, 93] width 118 height 12
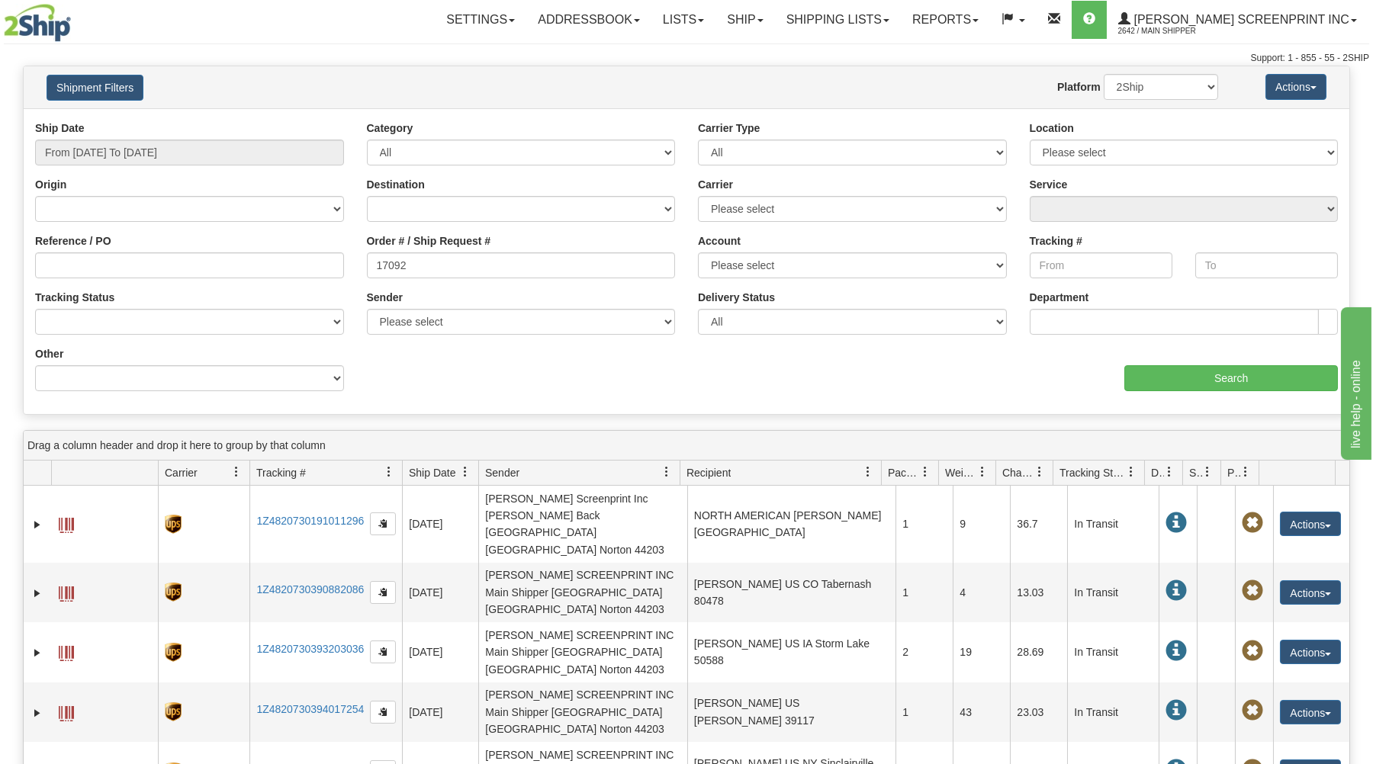
type input "17092"
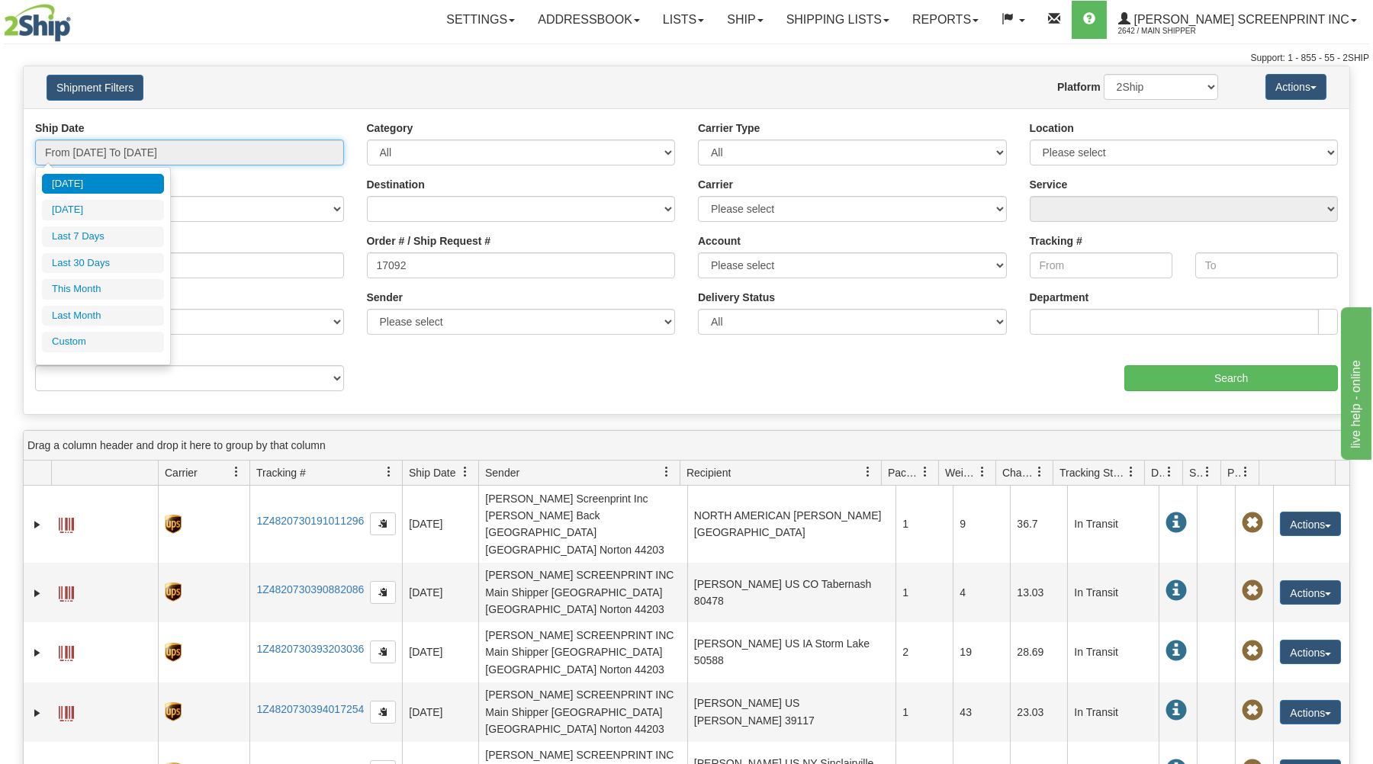
click at [214, 153] on input "From 09/11/2025 To 09/12/2025" at bounding box center [189, 153] width 309 height 26
click at [137, 257] on li "Last 30 Days" at bounding box center [103, 263] width 122 height 21
type input "From 08/14/2025 To 09/12/2025"
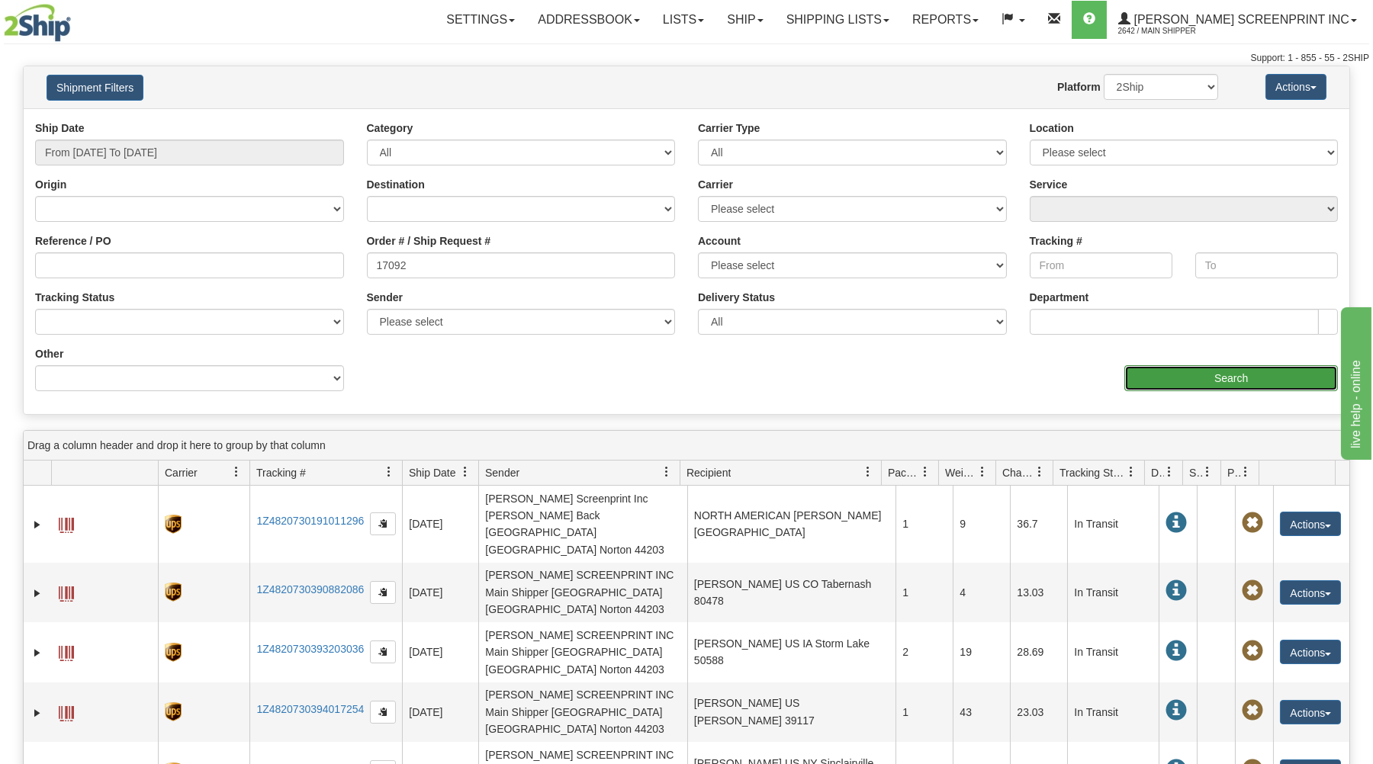
click at [1155, 371] on input "Search" at bounding box center [1231, 378] width 214 height 26
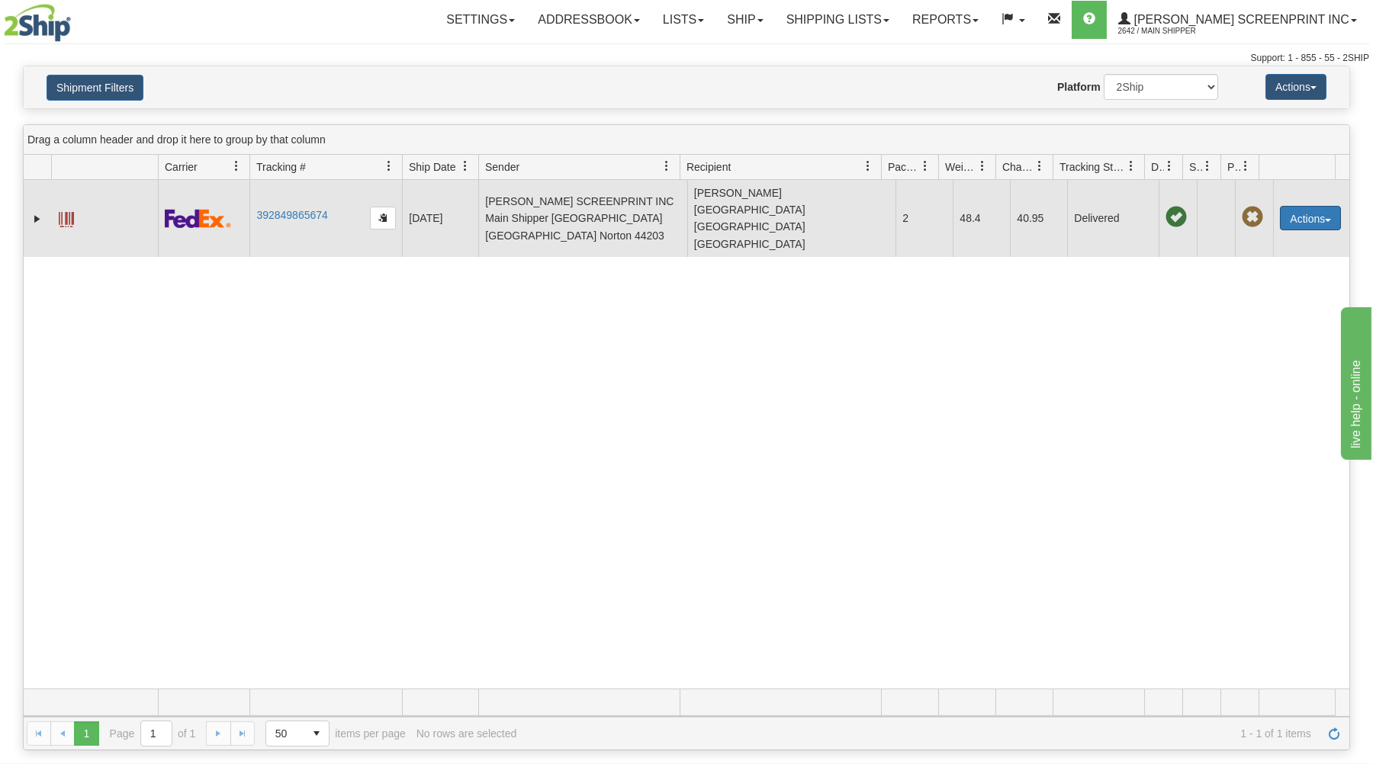
click at [1295, 206] on button "Actions" at bounding box center [1310, 218] width 61 height 24
click at [1268, 236] on link "Repeat" at bounding box center [1279, 246] width 122 height 20
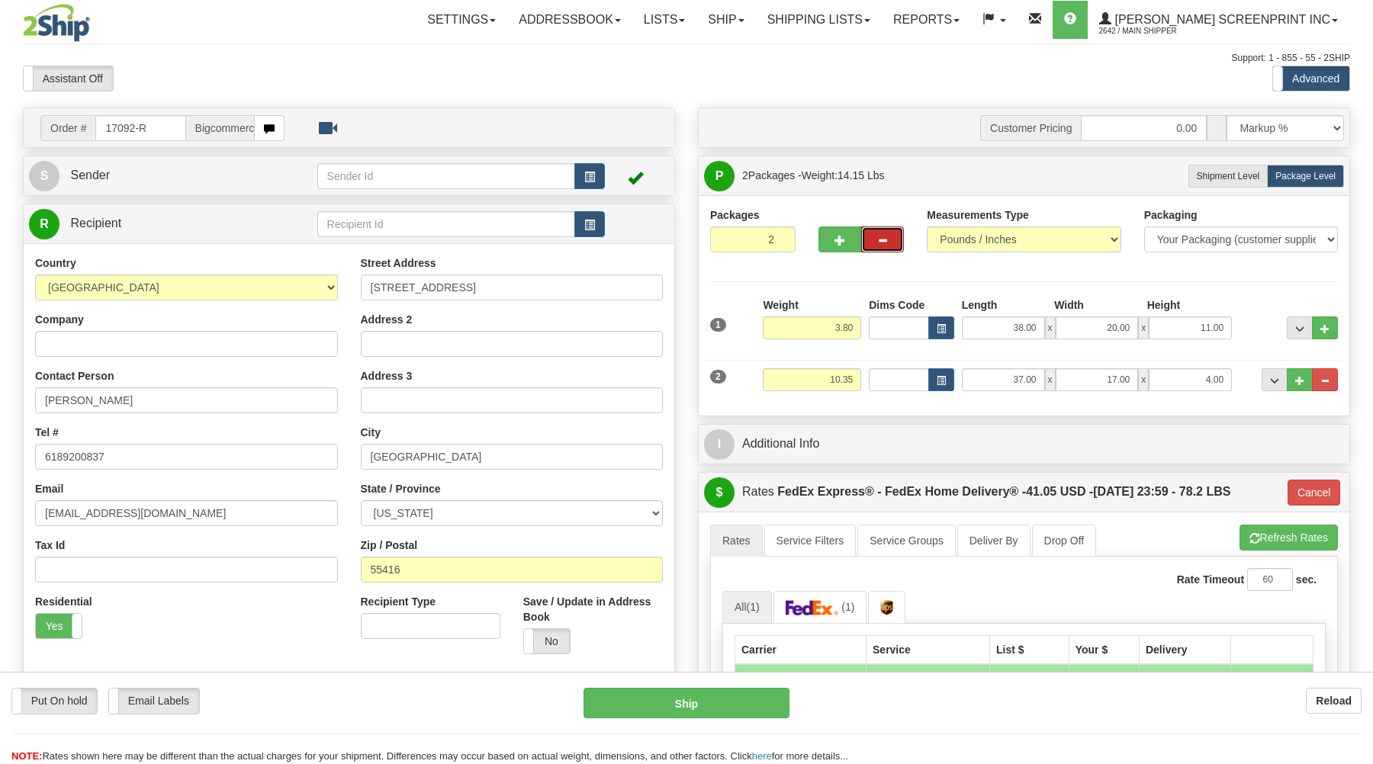
click at [862, 241] on button "button" at bounding box center [882, 240] width 43 height 26
type input "1"
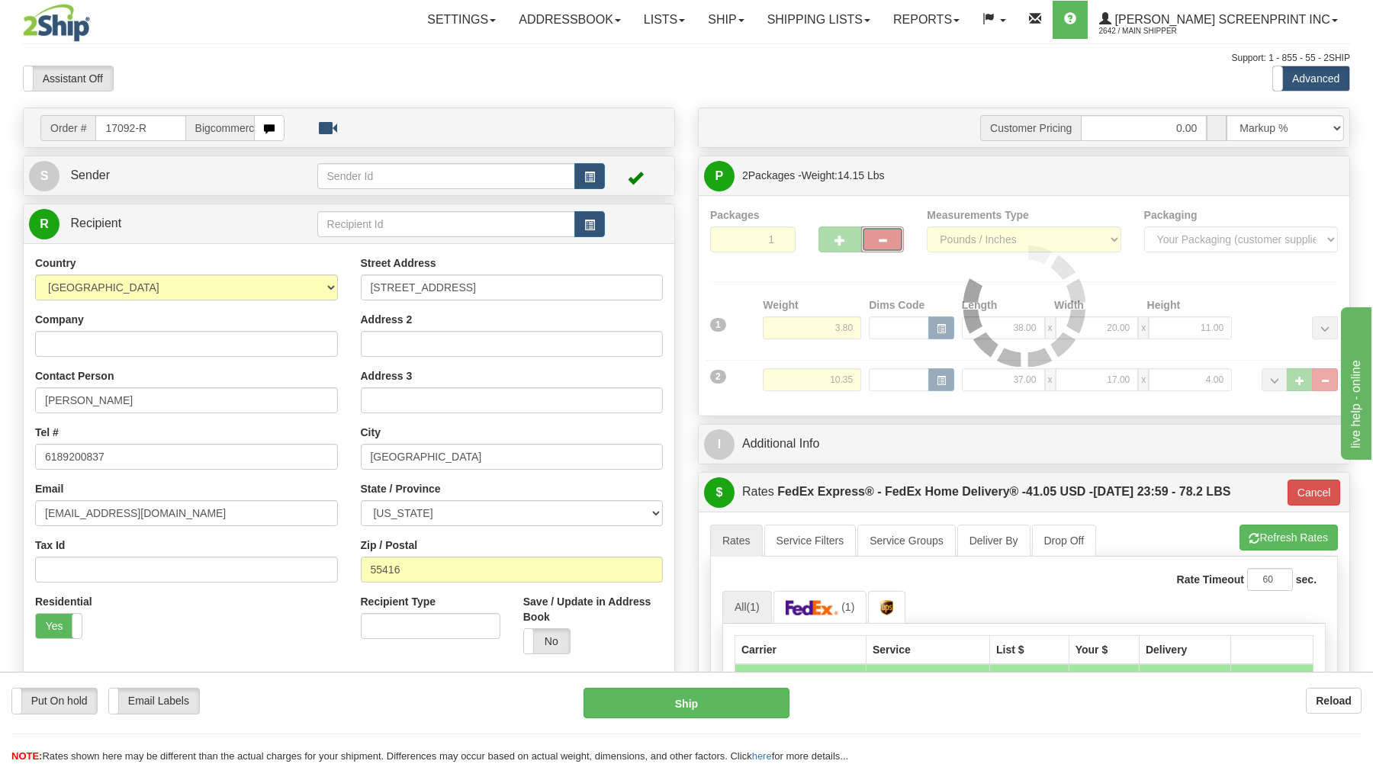
type input "90"
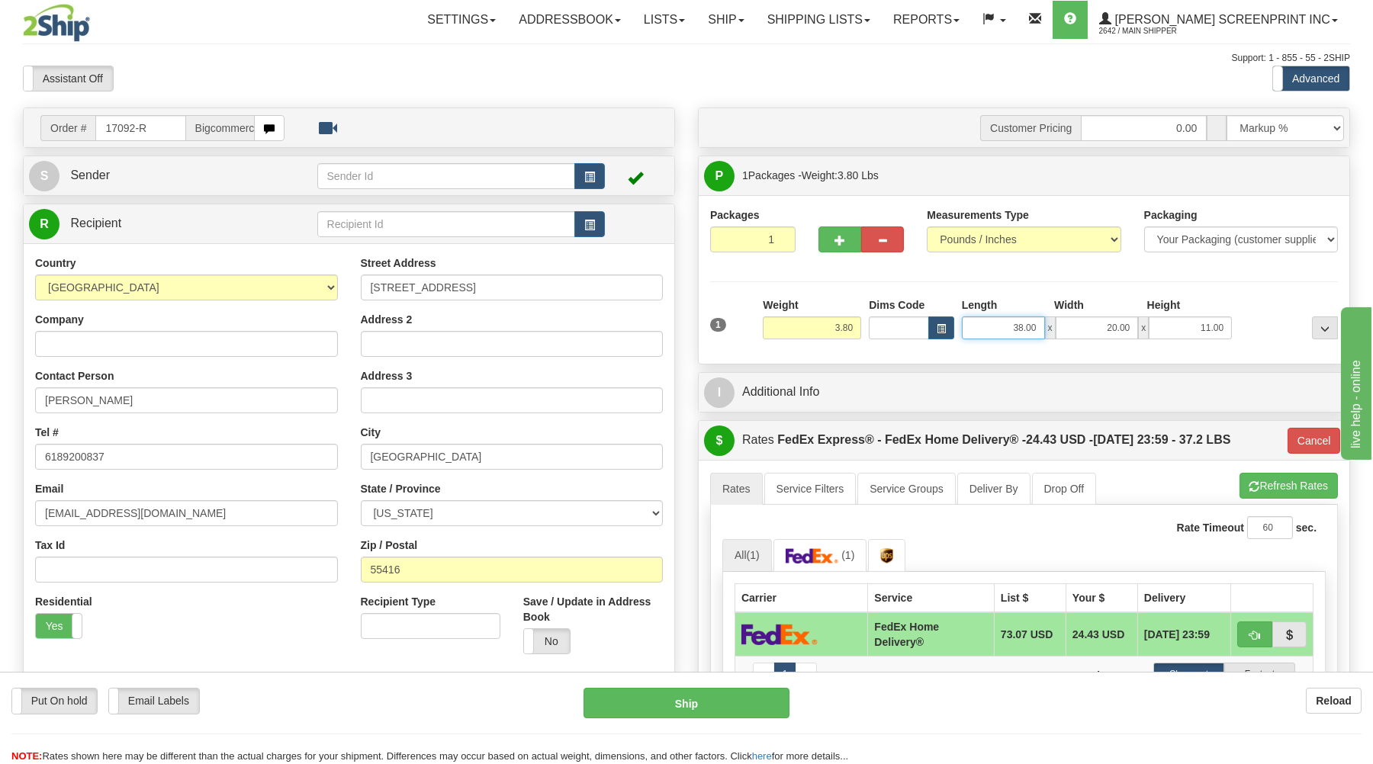
drag, startPoint x: 1014, startPoint y: 329, endPoint x: 1097, endPoint y: 288, distance: 92.4
click at [1045, 317] on input "38.00" at bounding box center [1003, 328] width 83 height 23
type input "17.00"
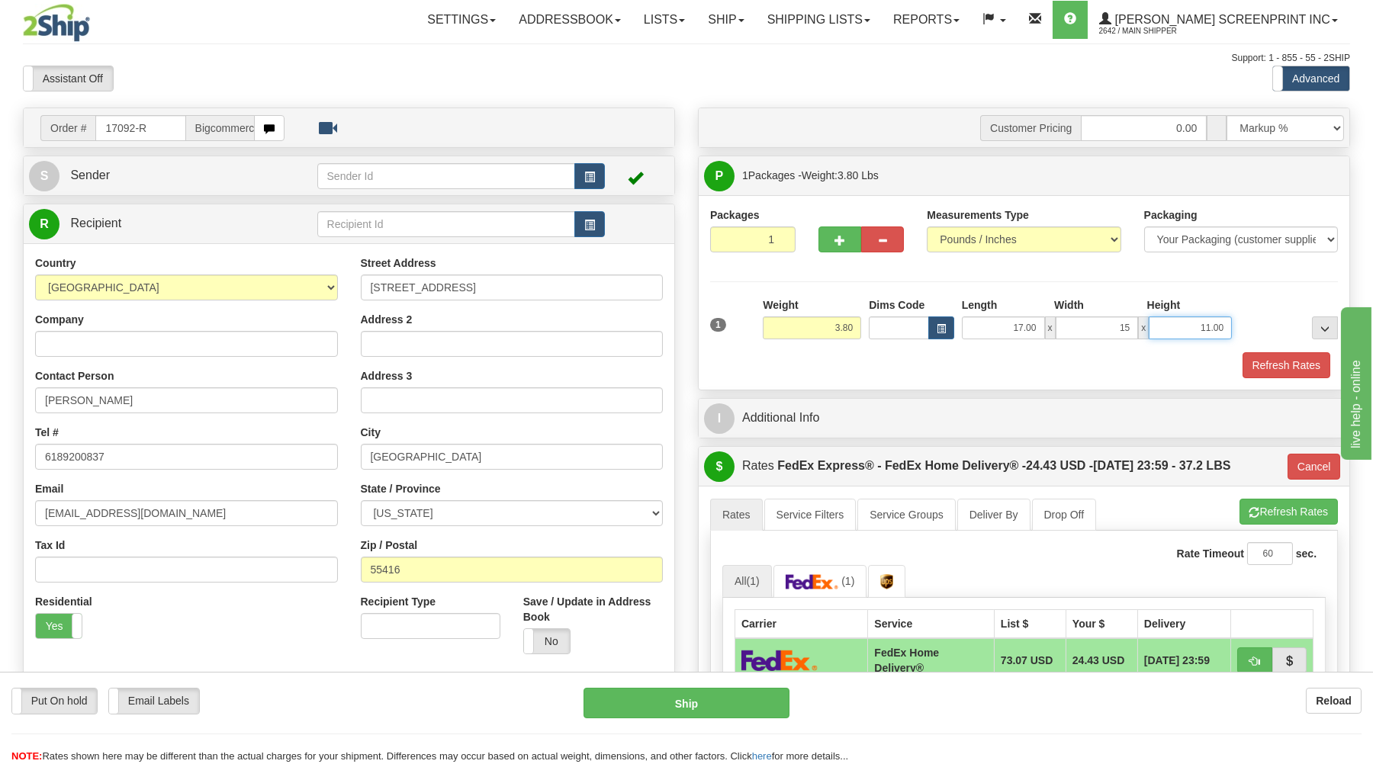
type input "15.00"
type input "3.00"
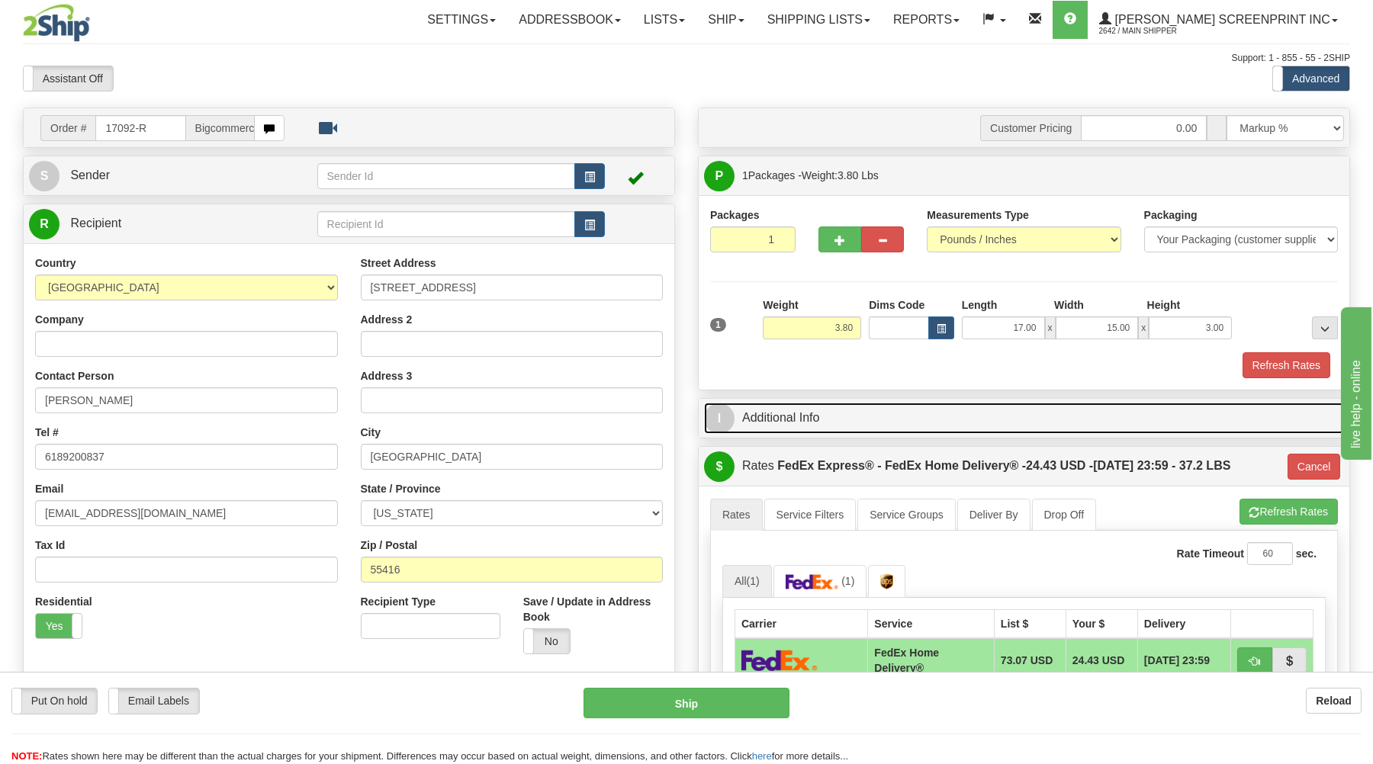
click at [1009, 411] on link "I Additional Info" at bounding box center [1024, 418] width 640 height 31
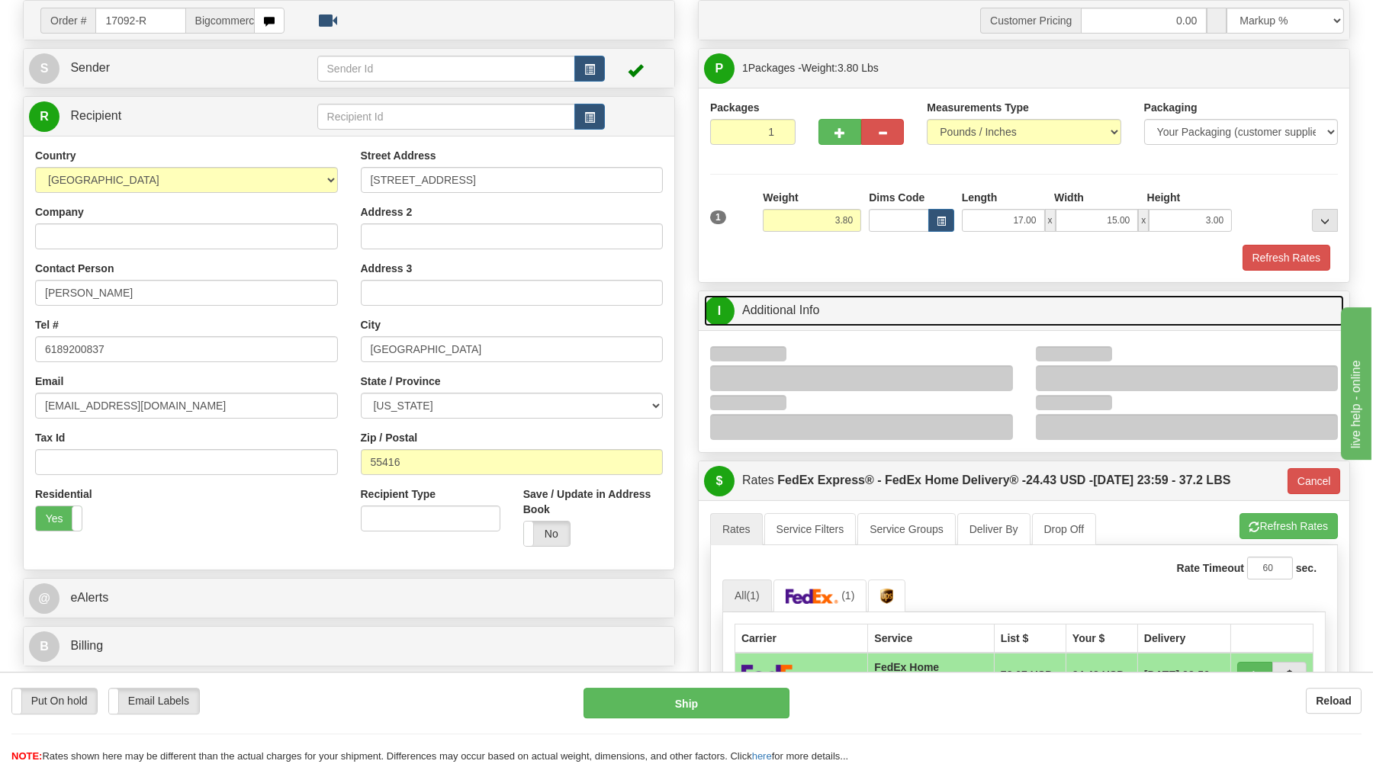
scroll to position [326, 0]
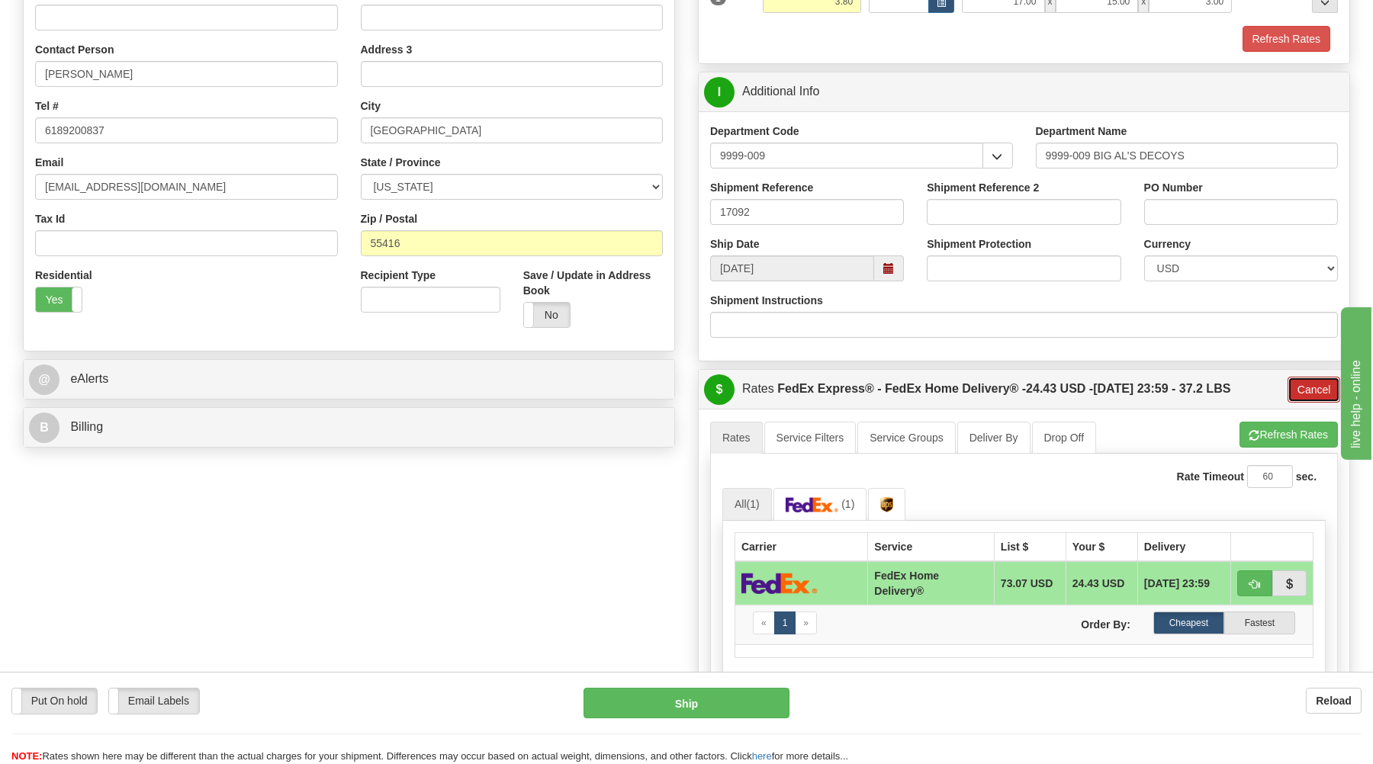
click at [1311, 389] on button "Cancel" at bounding box center [1313, 390] width 53 height 26
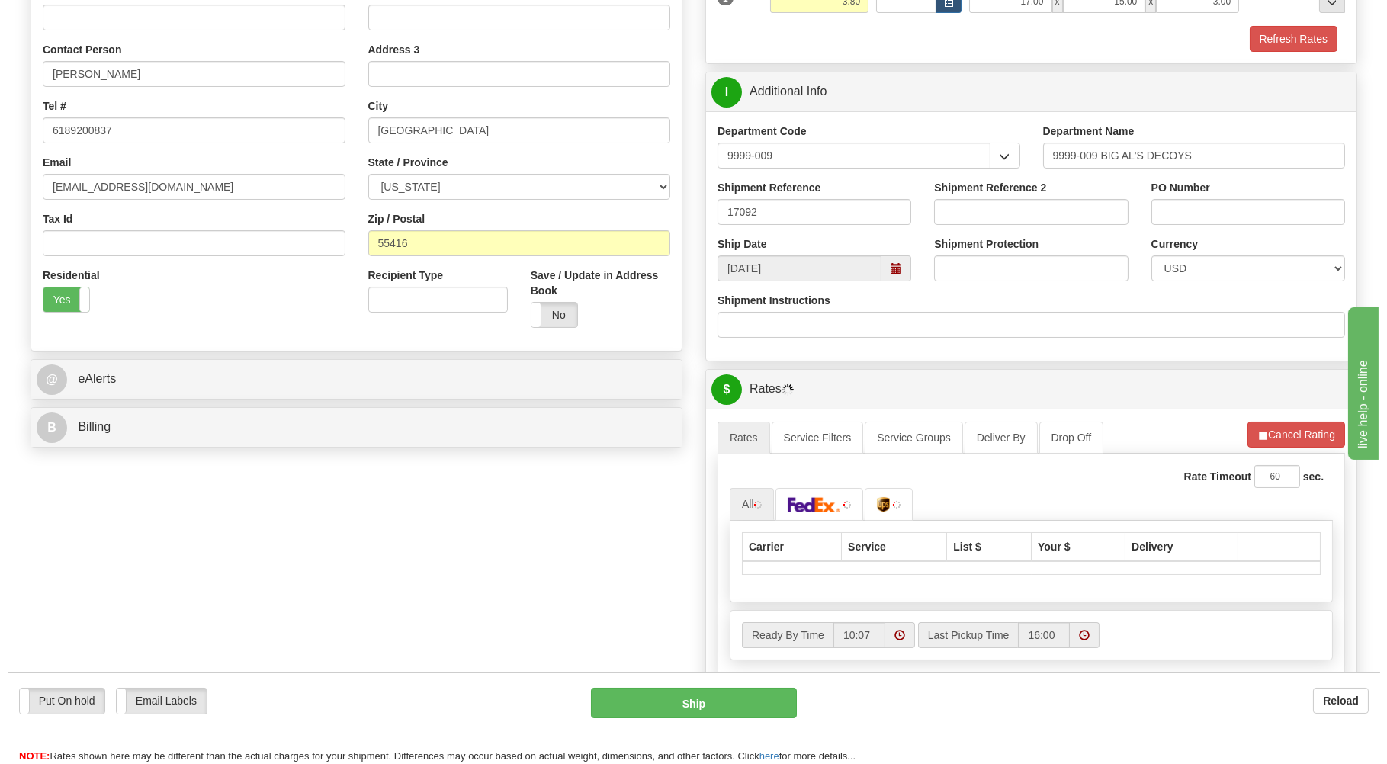
scroll to position [409, 0]
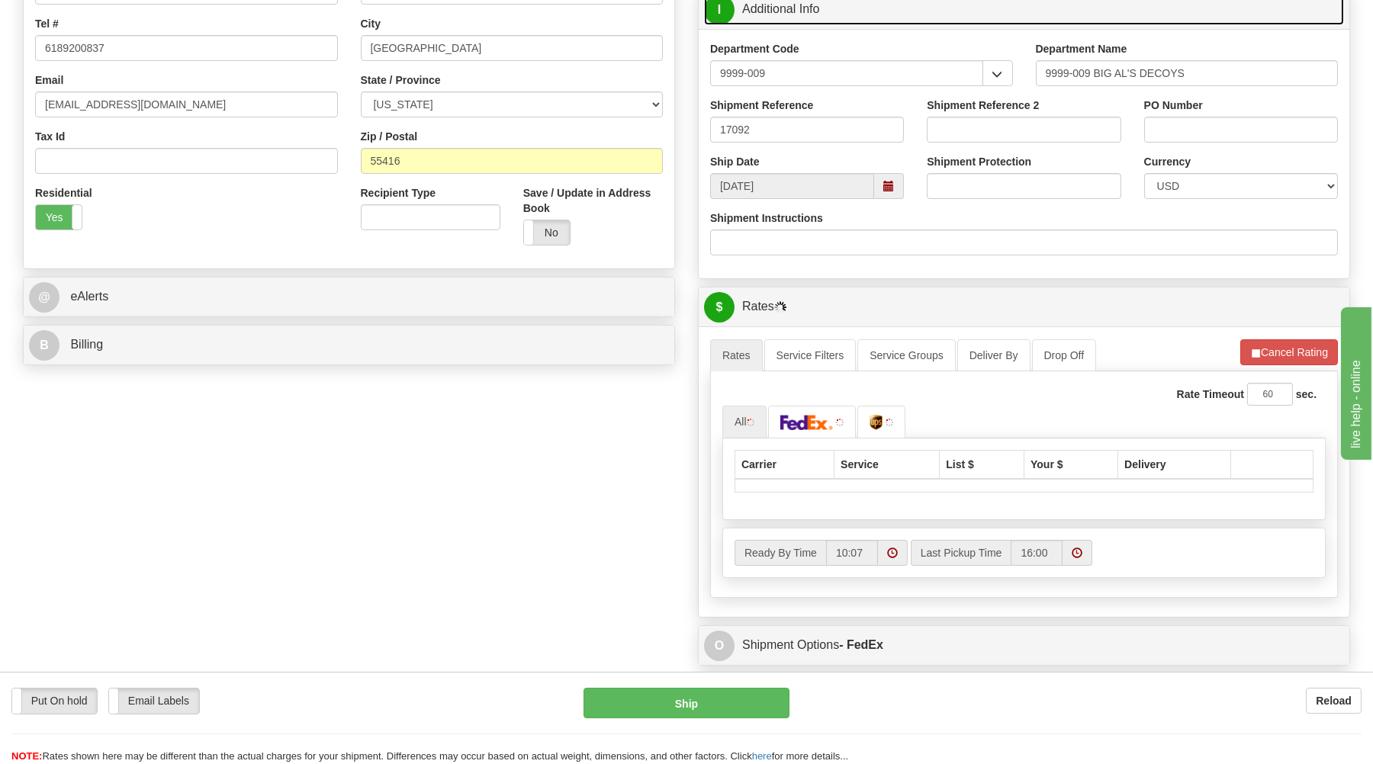
click at [979, 14] on link "I Additional Info" at bounding box center [1024, 9] width 640 height 31
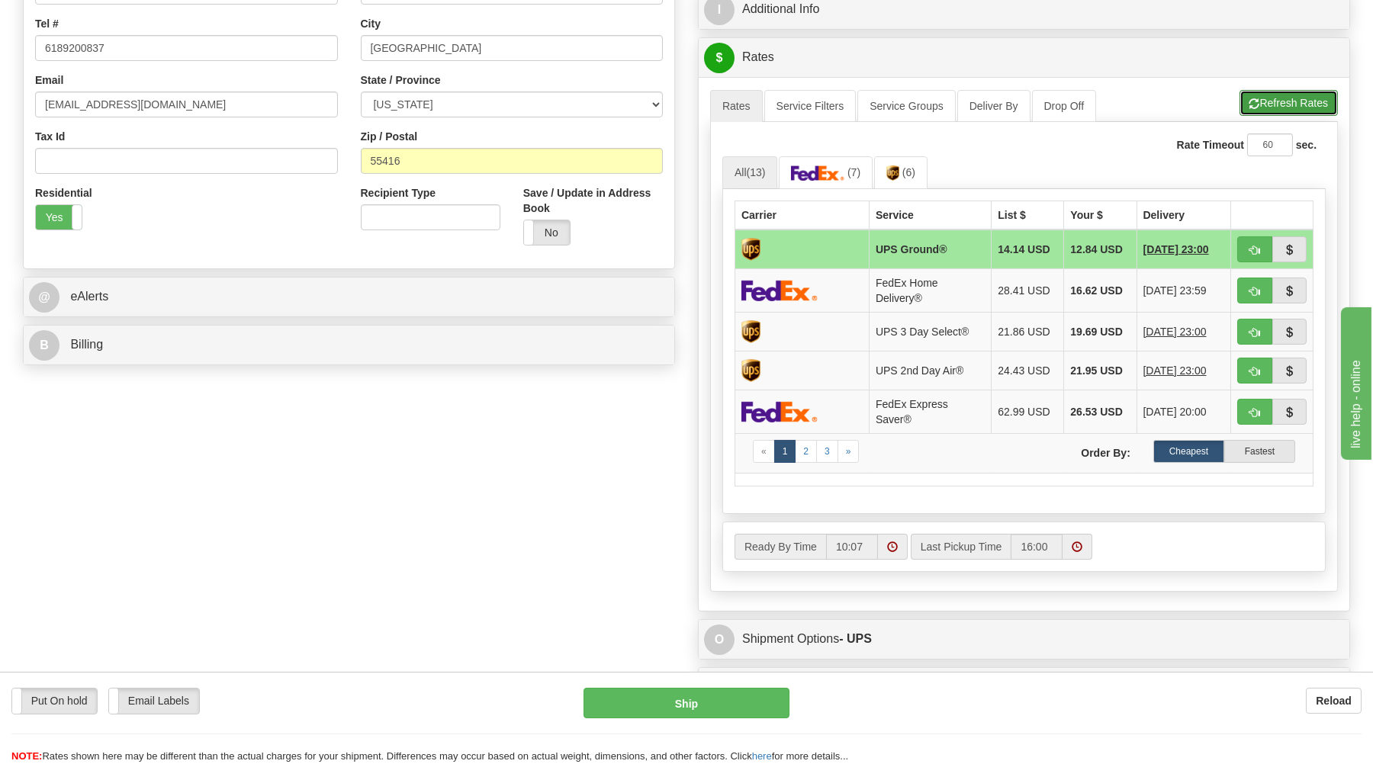
click at [1295, 105] on button "Refresh Rates" at bounding box center [1288, 103] width 98 height 26
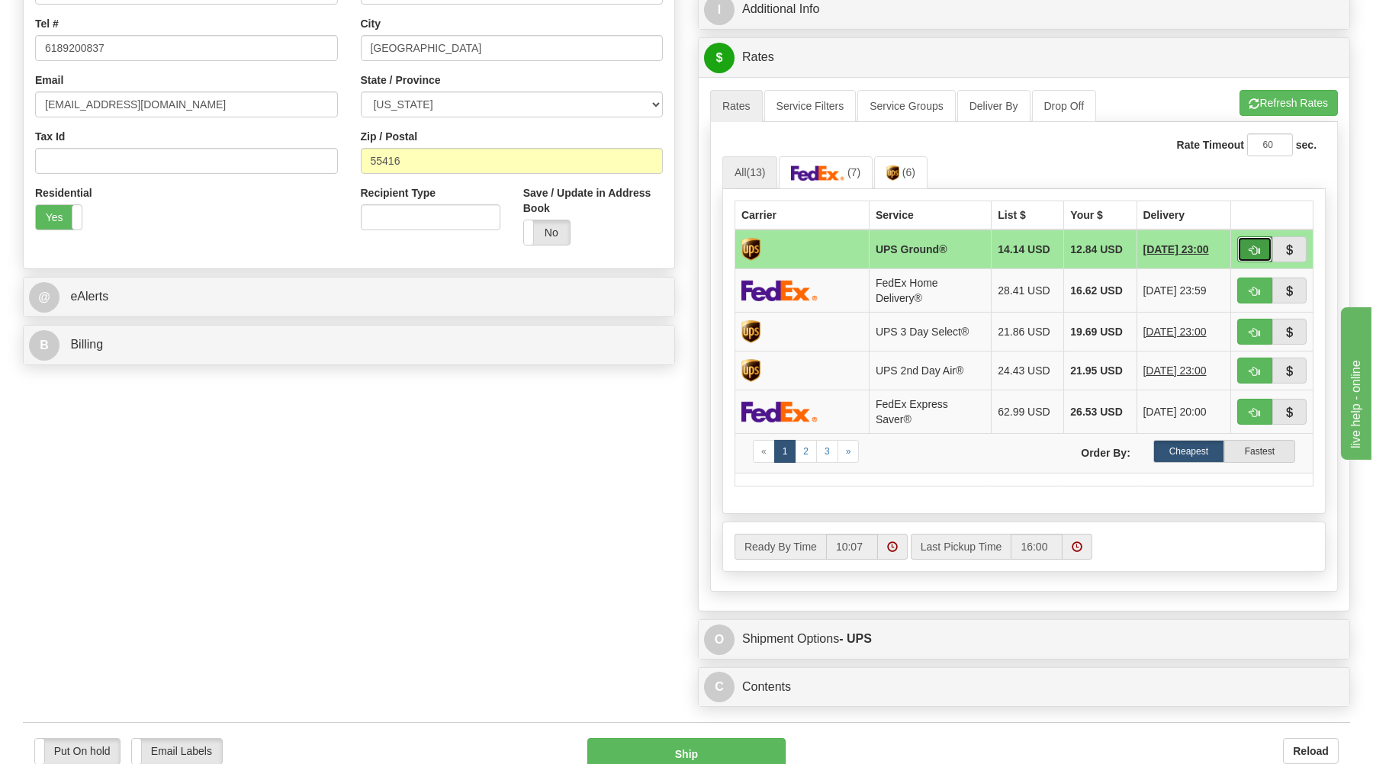
click at [1246, 246] on button "button" at bounding box center [1254, 249] width 35 height 26
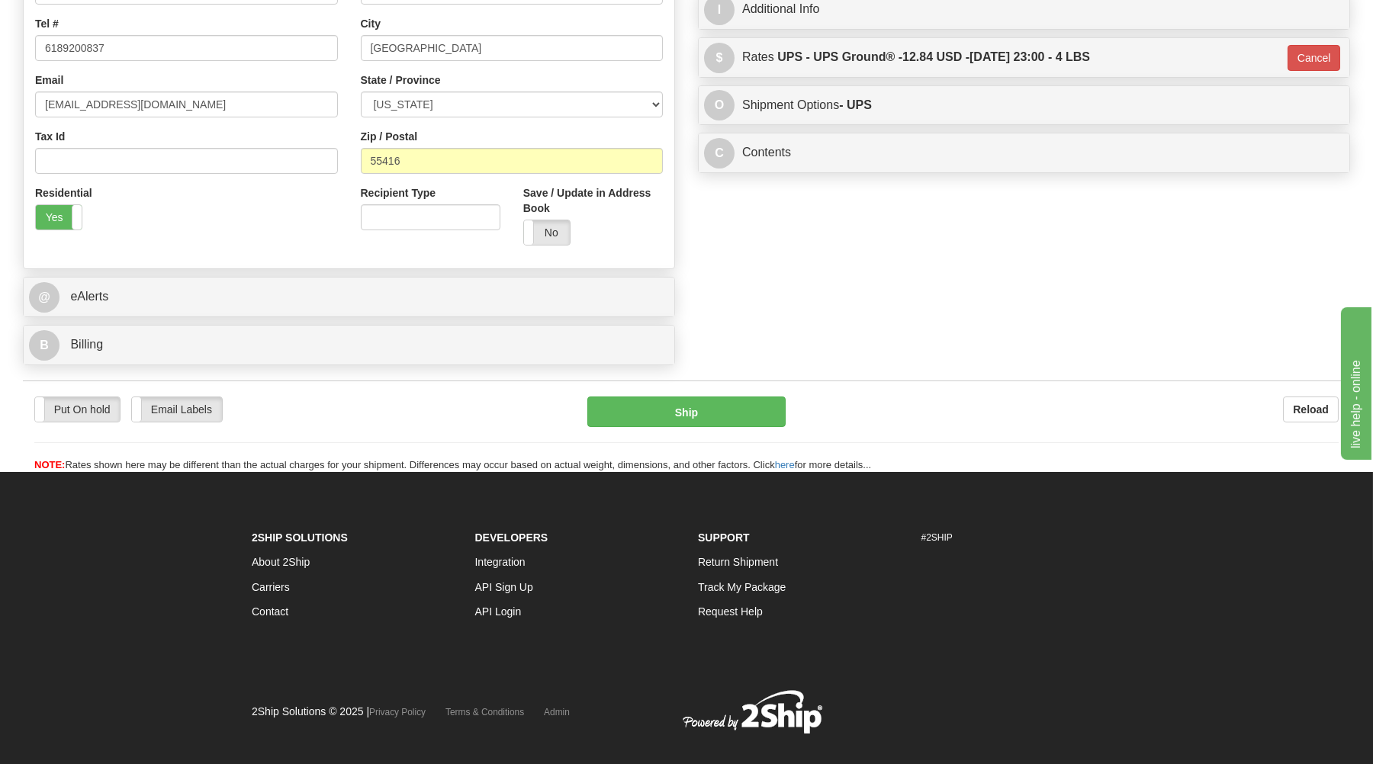
type input "03"
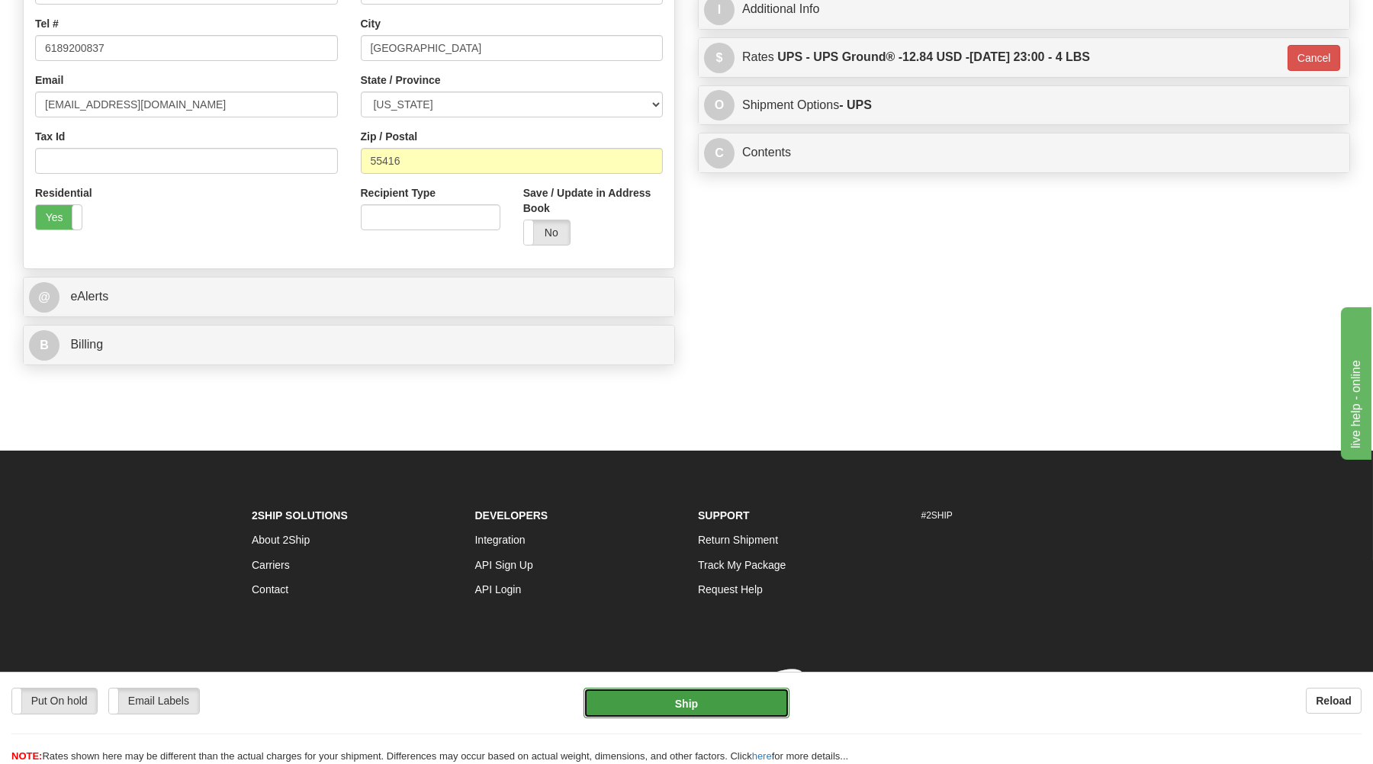
click at [609, 704] on button "Ship" at bounding box center [686, 703] width 206 height 31
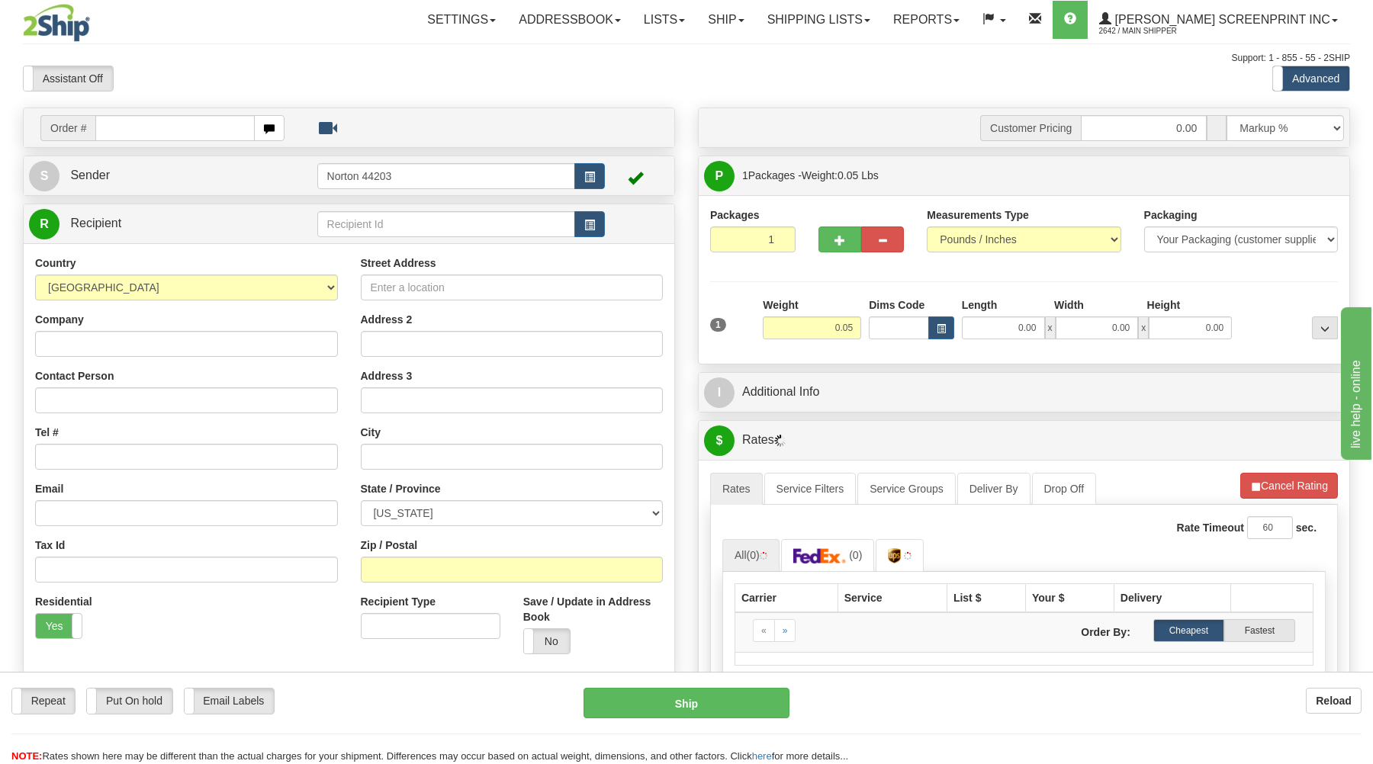
type input "21.25"
click at [185, 130] on input "text" at bounding box center [174, 128] width 159 height 26
type input "17156"
click at [327, 61] on body "Training Course Close Toggle navigation Settings Shipping Preferences New Recip…" at bounding box center [686, 382] width 1373 height 764
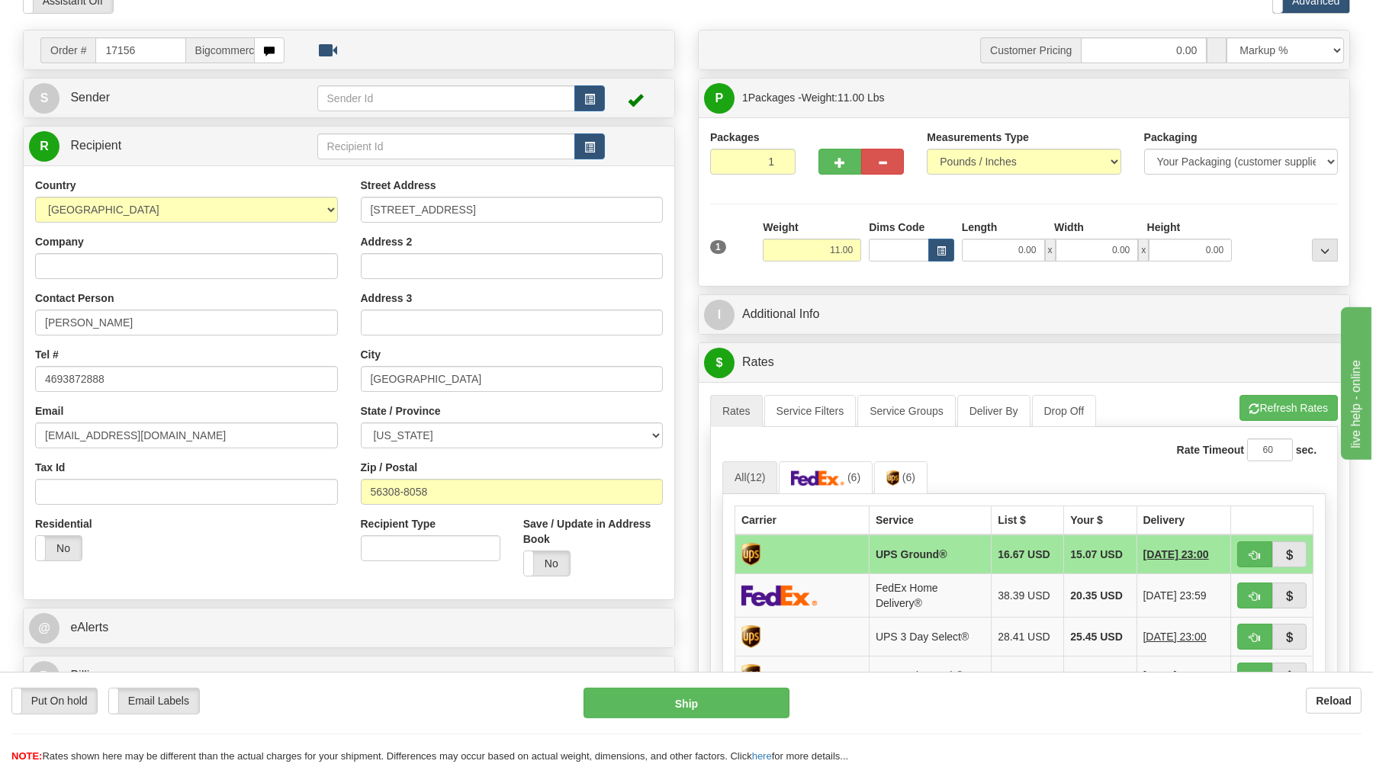
scroll to position [82, 0]
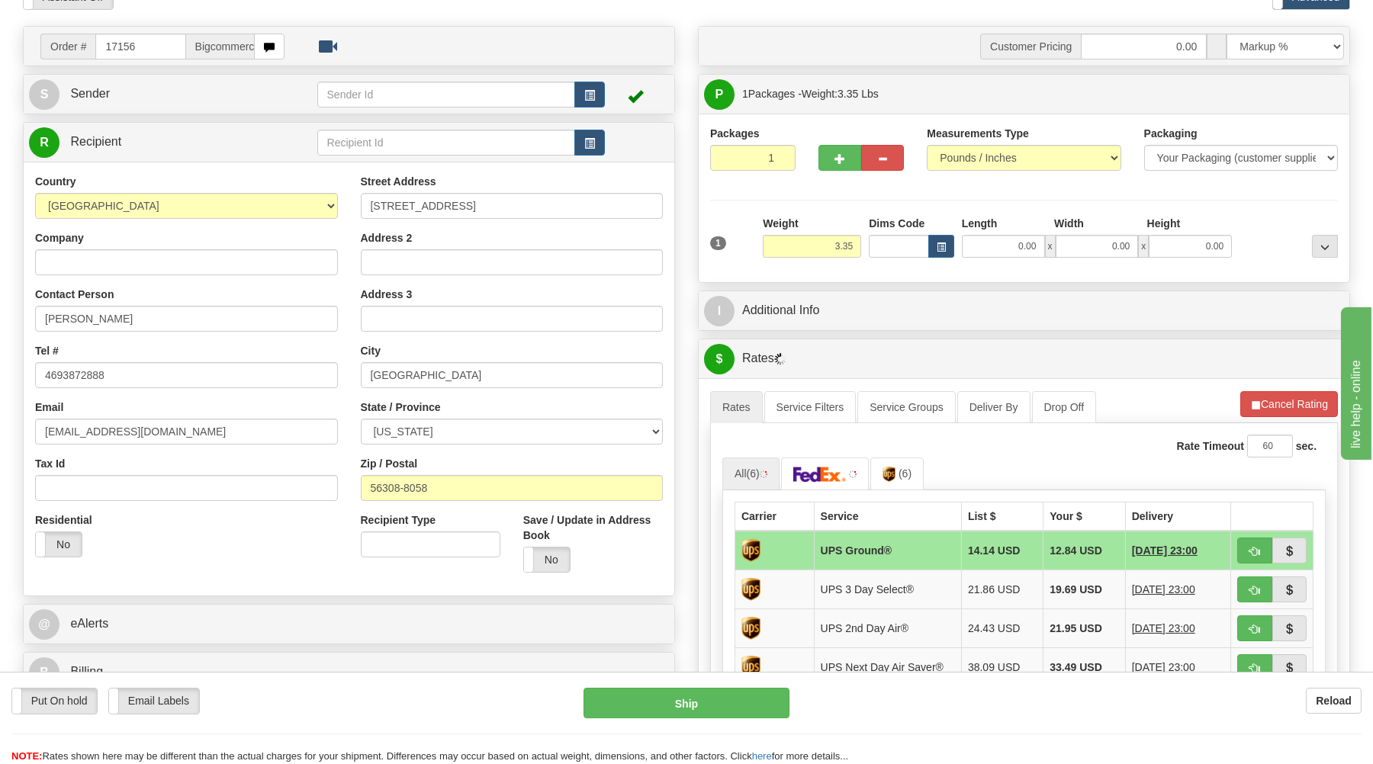
type input "0.00"
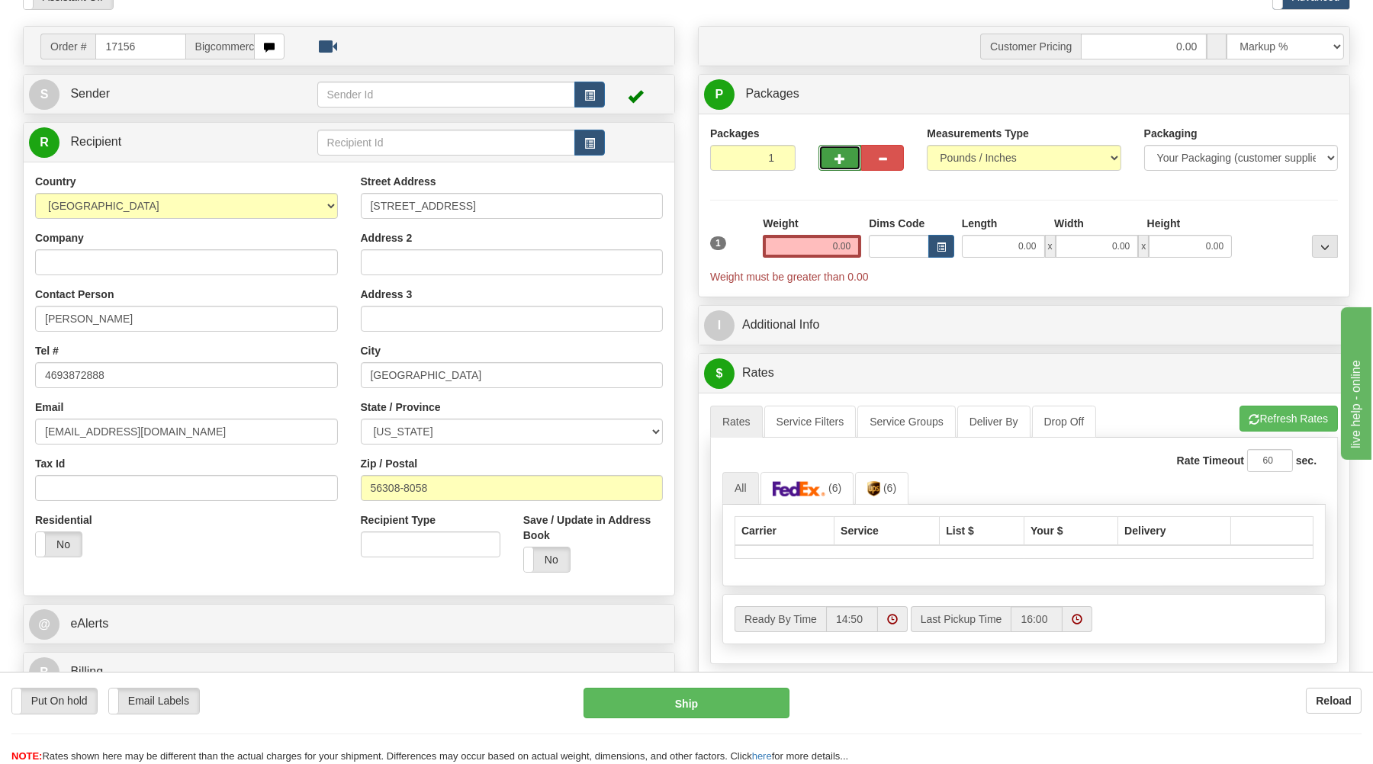
click at [833, 153] on button "button" at bounding box center [839, 158] width 43 height 26
type input "2"
click at [1311, 91] on span "Package Level" at bounding box center [1305, 94] width 60 height 11
radio input "true"
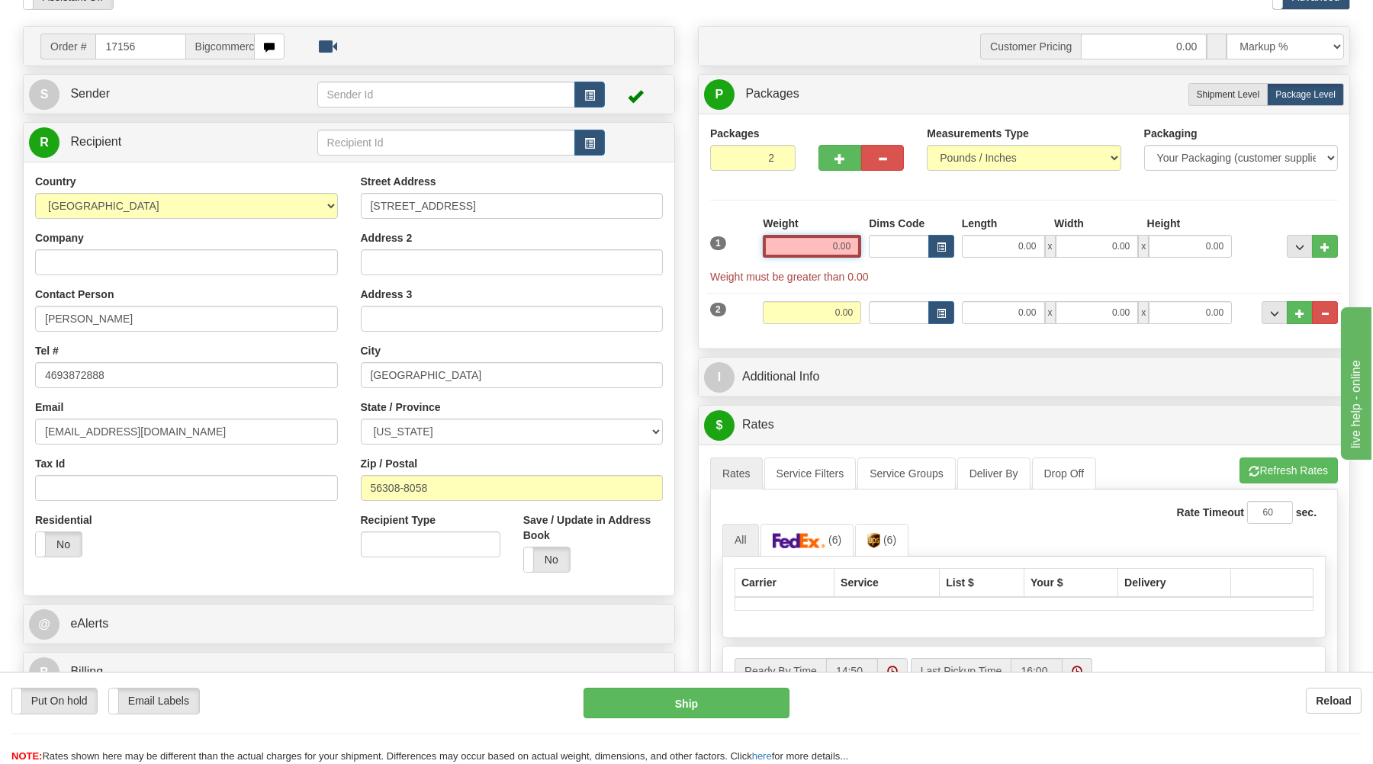
click at [854, 247] on input "0.00" at bounding box center [812, 246] width 98 height 23
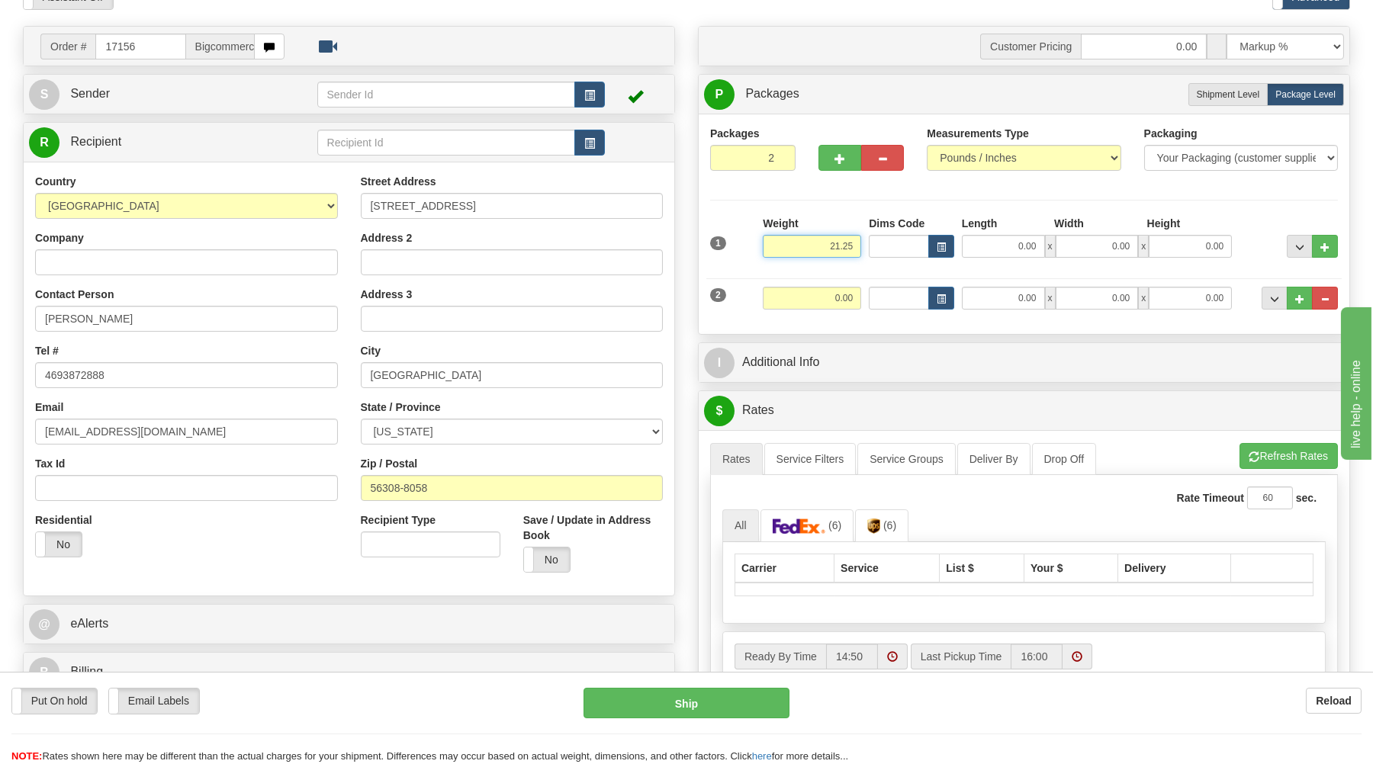
type input "21.25"
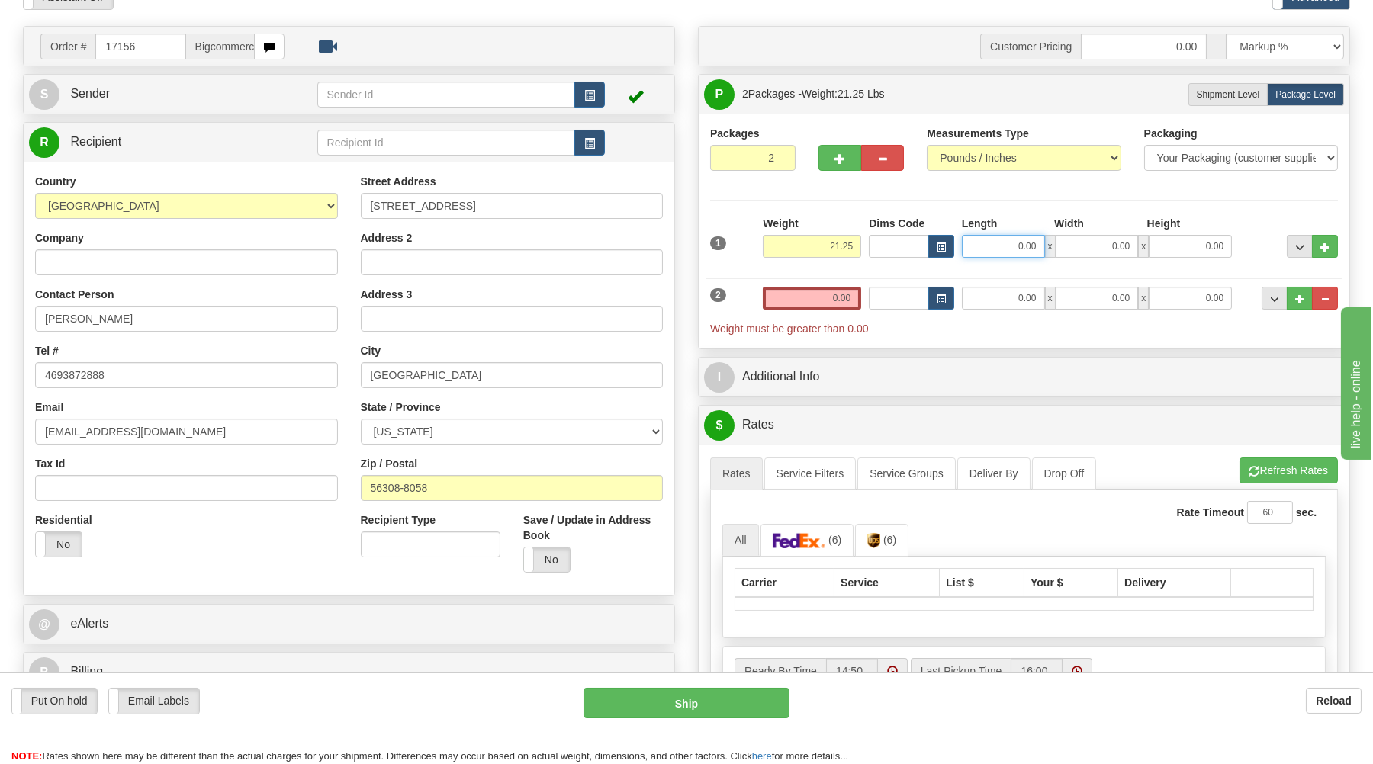
click at [1043, 244] on input "0.00" at bounding box center [1003, 246] width 83 height 23
type input "26.00"
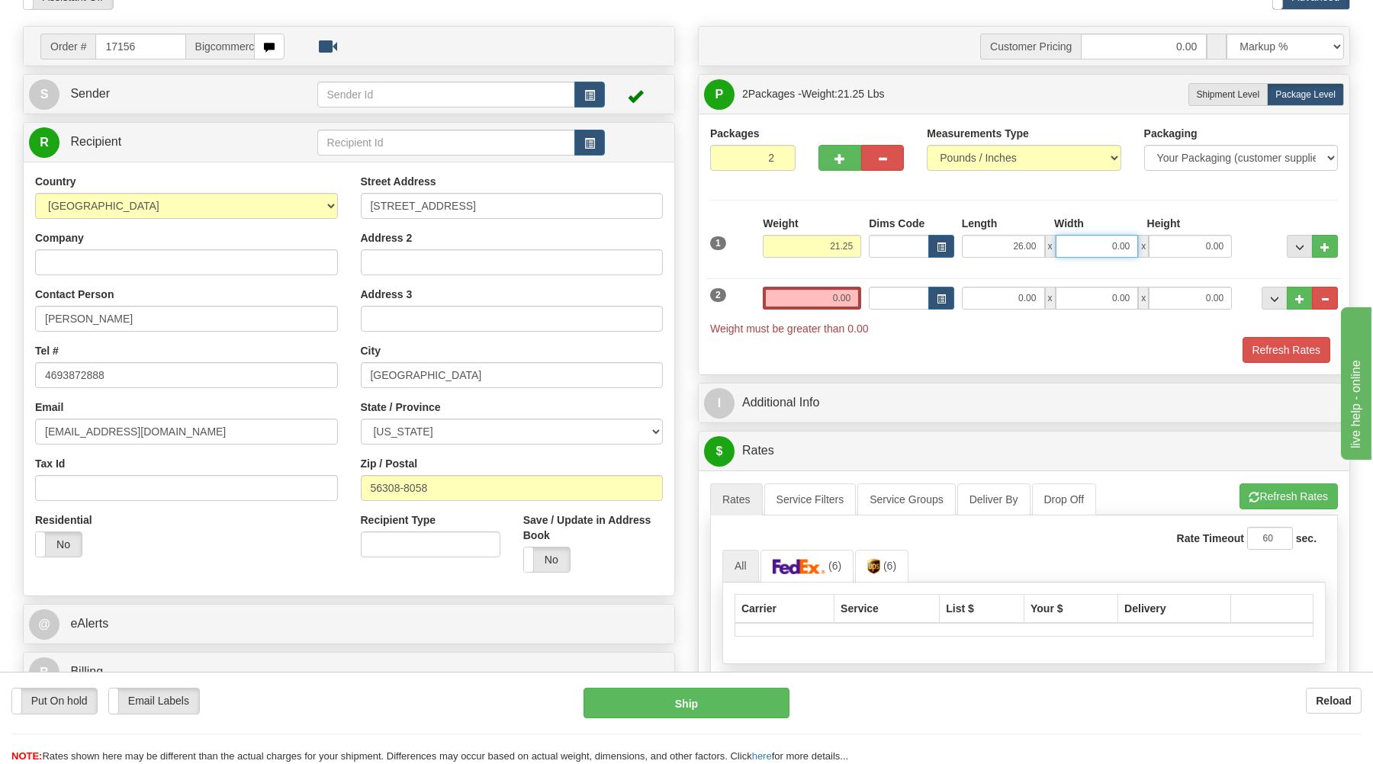
click at [1116, 257] on input "0.00" at bounding box center [1097, 246] width 83 height 23
type input "20.00"
click at [1193, 247] on input "0.00" at bounding box center [1190, 246] width 83 height 23
type input "8.00"
click at [850, 297] on input "0.00" at bounding box center [812, 298] width 98 height 23
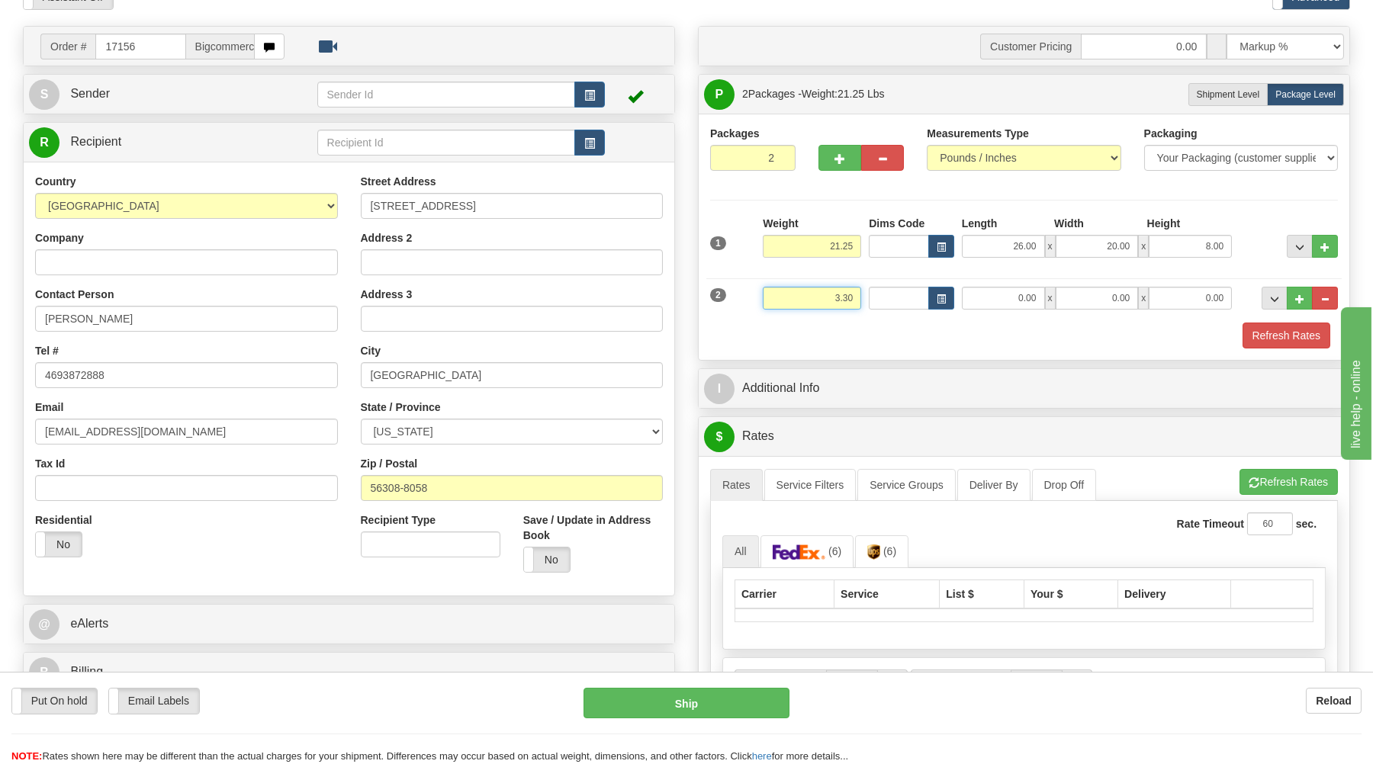
type input "3.30"
click at [1031, 297] on input "0.00" at bounding box center [1003, 298] width 83 height 23
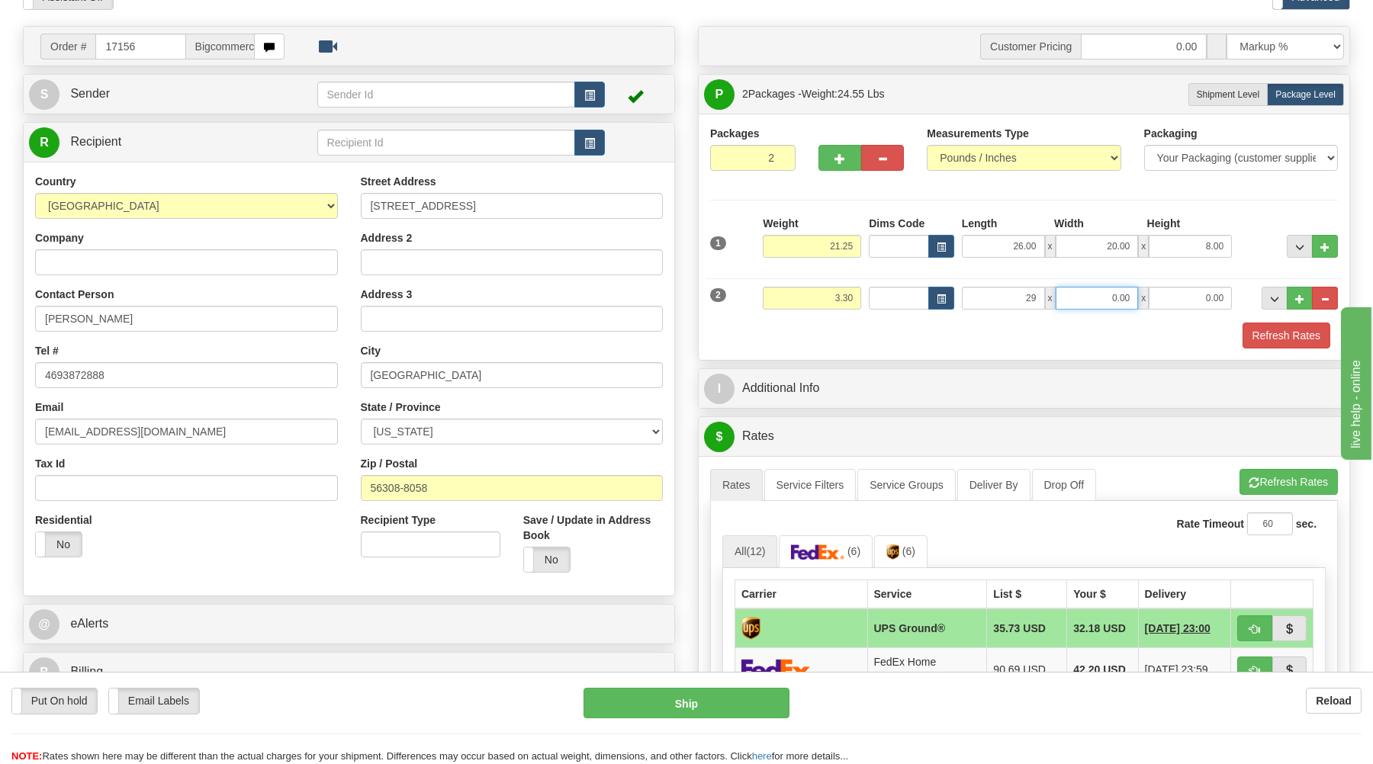
type input "29.00"
click at [1093, 302] on input "0.00" at bounding box center [1097, 298] width 83 height 23
type input "29.00"
click at [1214, 306] on input "0.00" at bounding box center [1190, 298] width 83 height 23
type input "1.00"
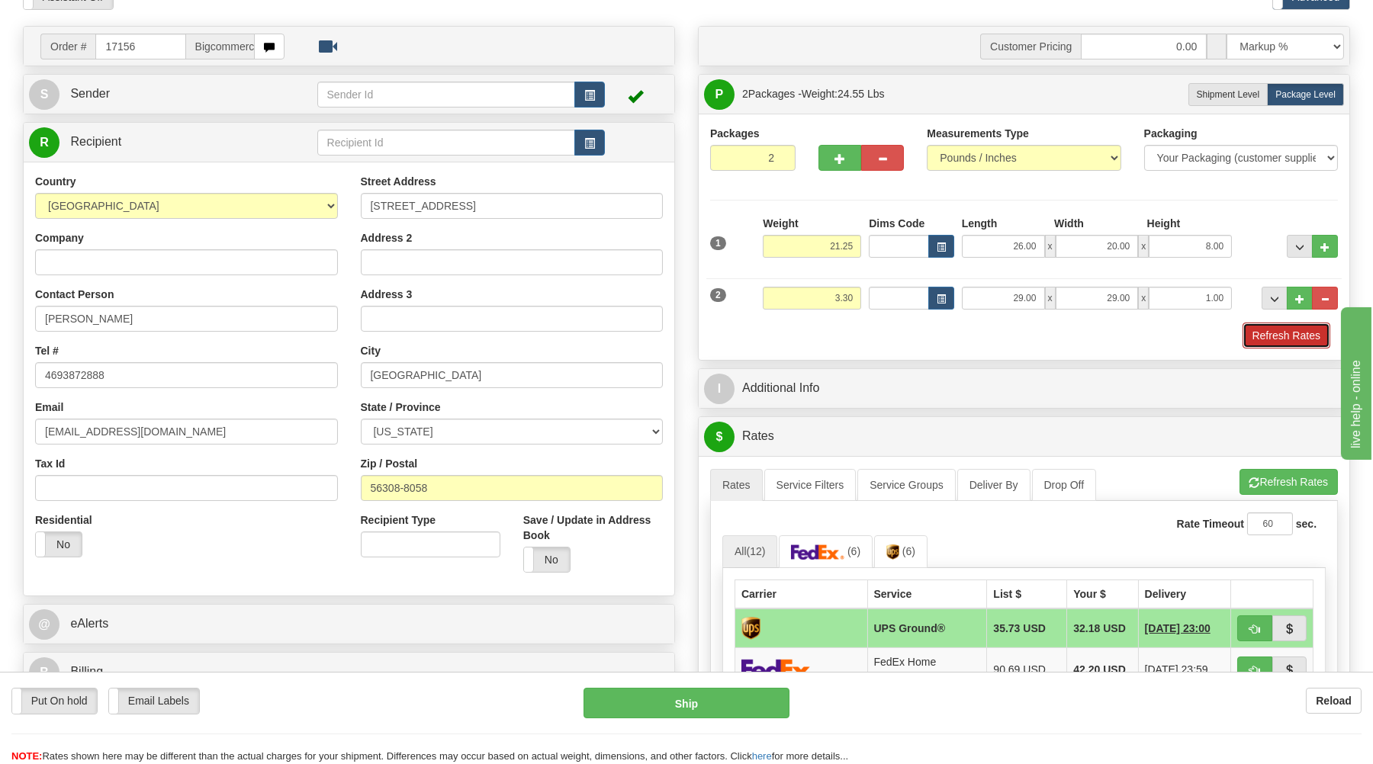
click at [1280, 340] on button "Refresh Rates" at bounding box center [1286, 336] width 88 height 26
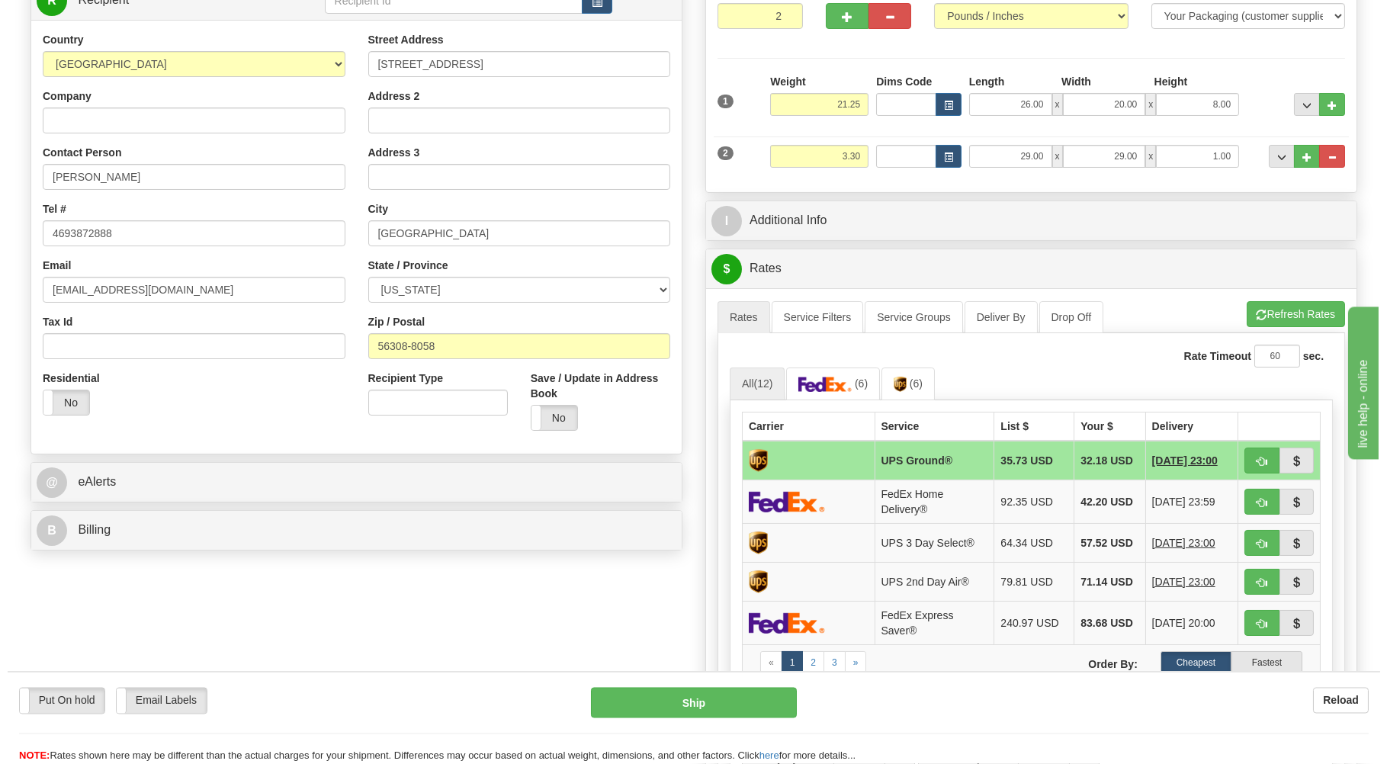
scroll to position [245, 0]
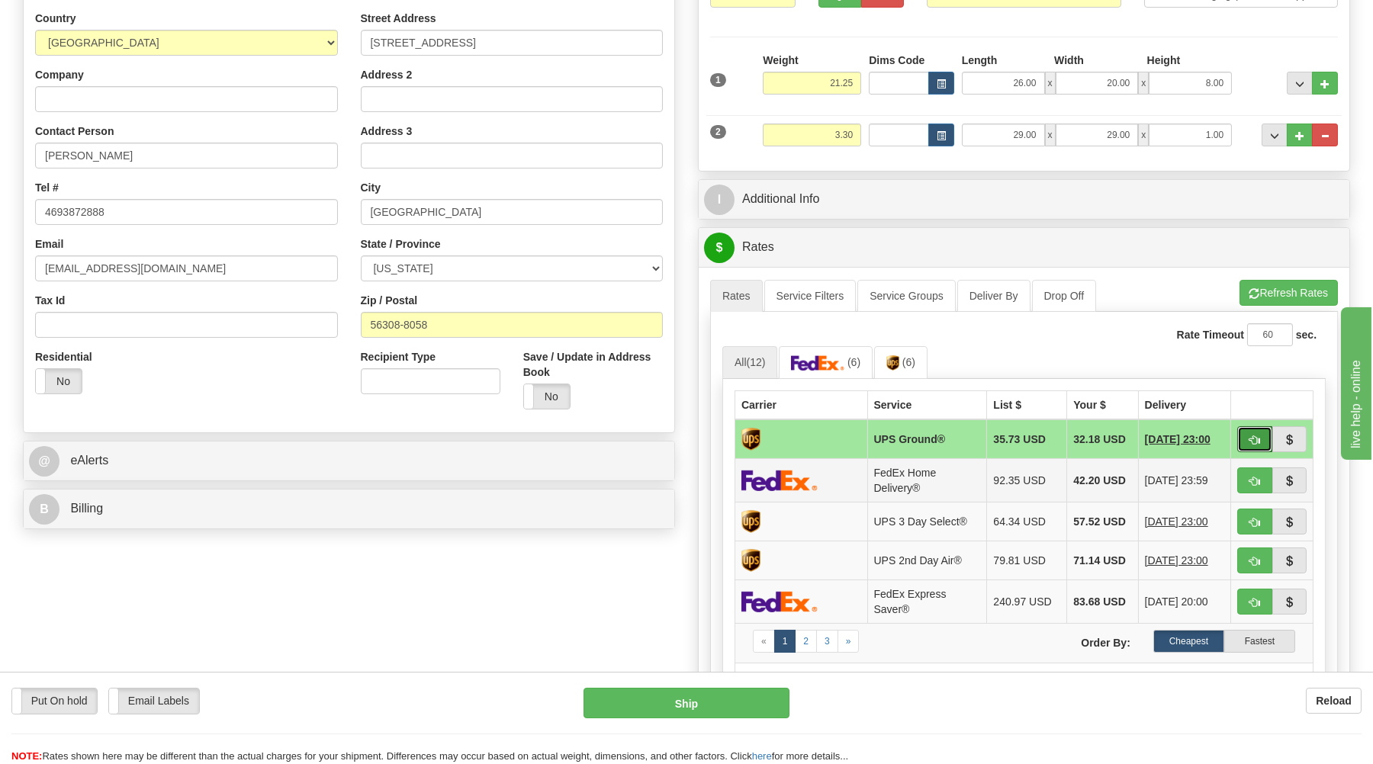
drag, startPoint x: 1248, startPoint y: 442, endPoint x: 1137, endPoint y: 463, distance: 112.5
click at [1242, 452] on button "button" at bounding box center [1254, 439] width 35 height 26
type input "03"
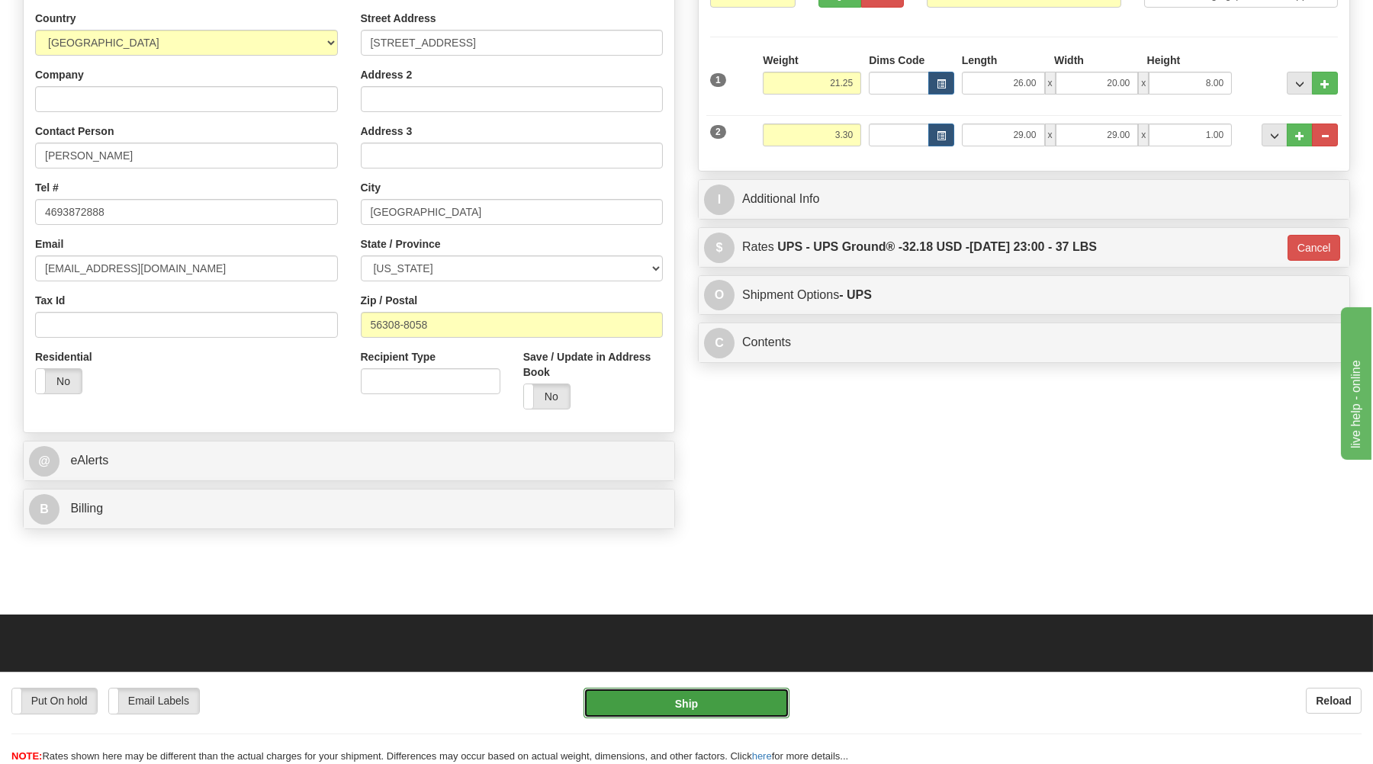
click at [718, 712] on button "Ship" at bounding box center [686, 703] width 206 height 31
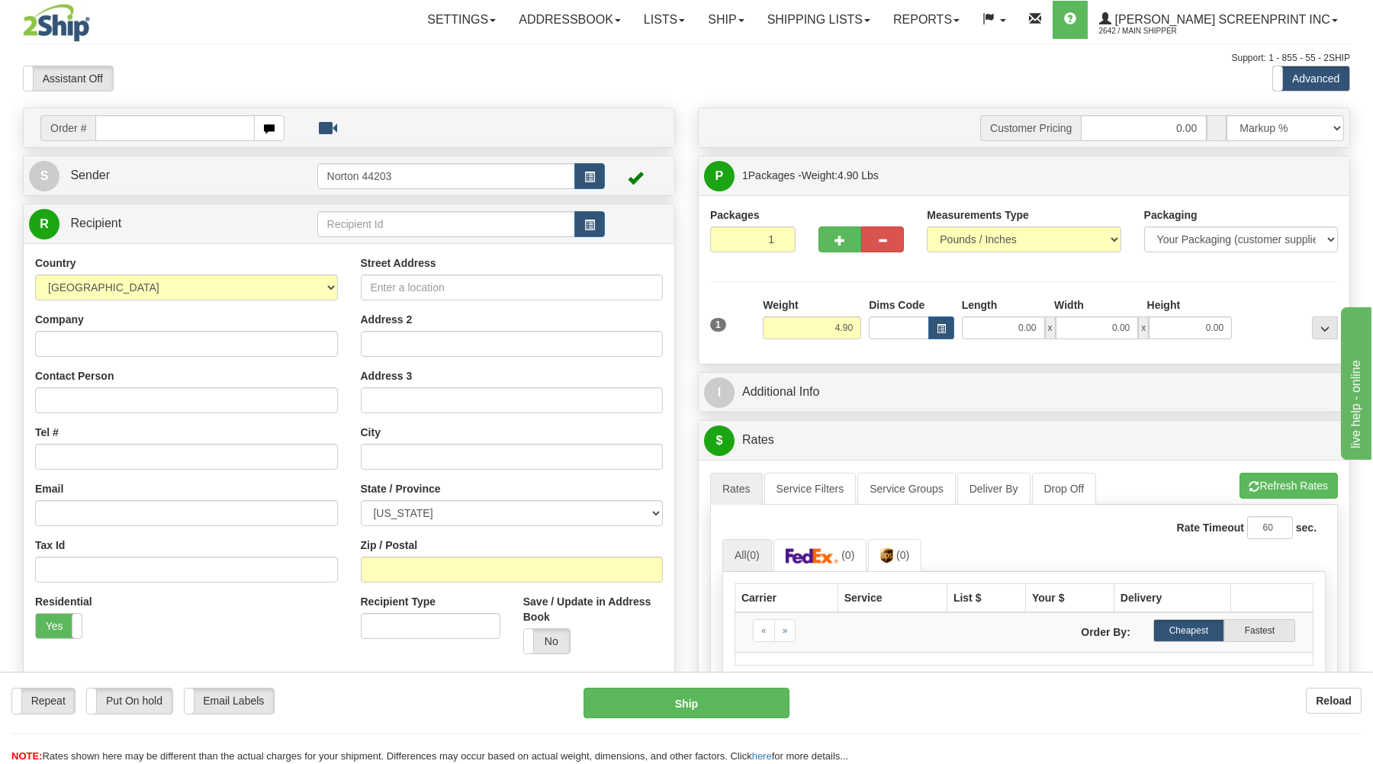
type input "4.85"
type input "17158"
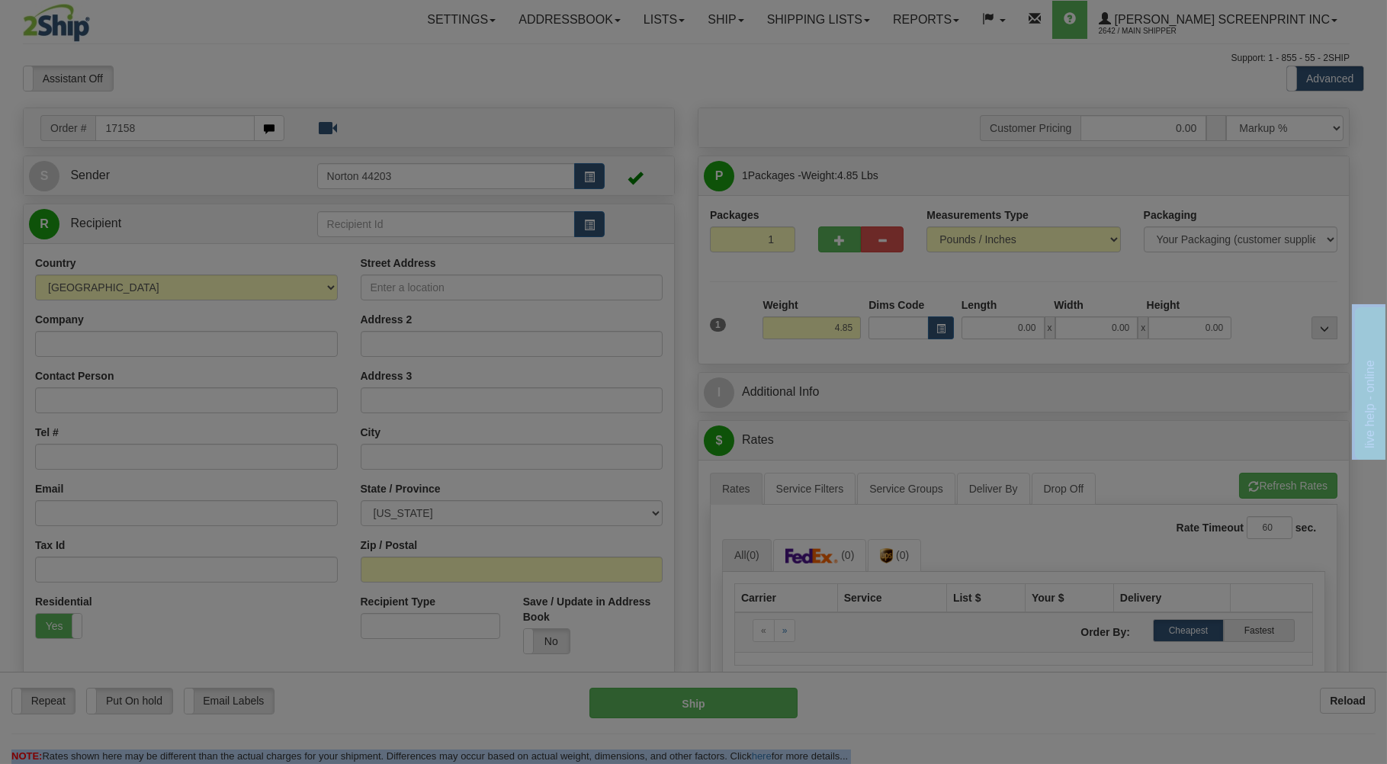
click at [285, 79] on body "Training Course Close Toggle navigation Settings Shipping Preferences New Recip…" at bounding box center [693, 382] width 1387 height 764
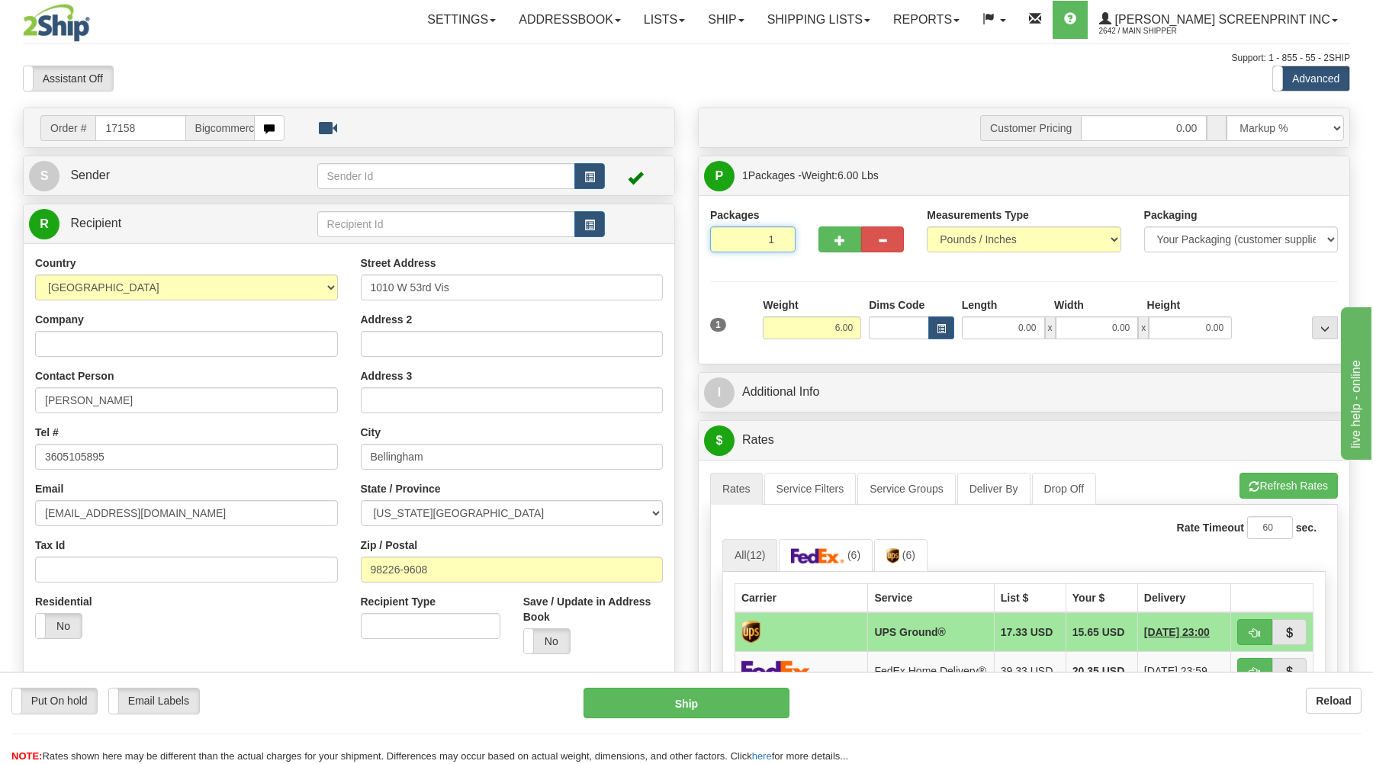
drag, startPoint x: 739, startPoint y: 236, endPoint x: 765, endPoint y: 262, distance: 36.7
click at [740, 236] on input "1" at bounding box center [752, 240] width 85 height 26
click at [850, 329] on input "6.00" at bounding box center [812, 328] width 98 height 23
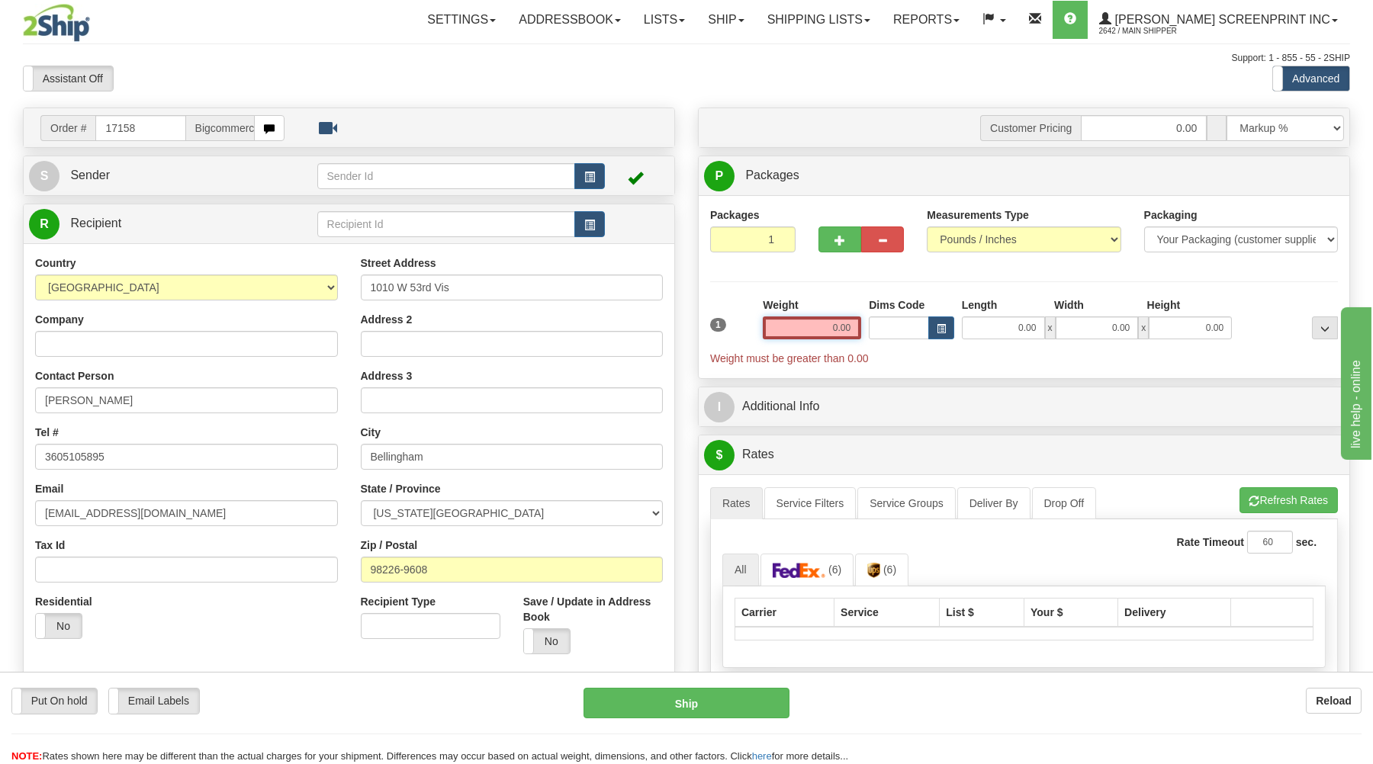
type input "4.85"
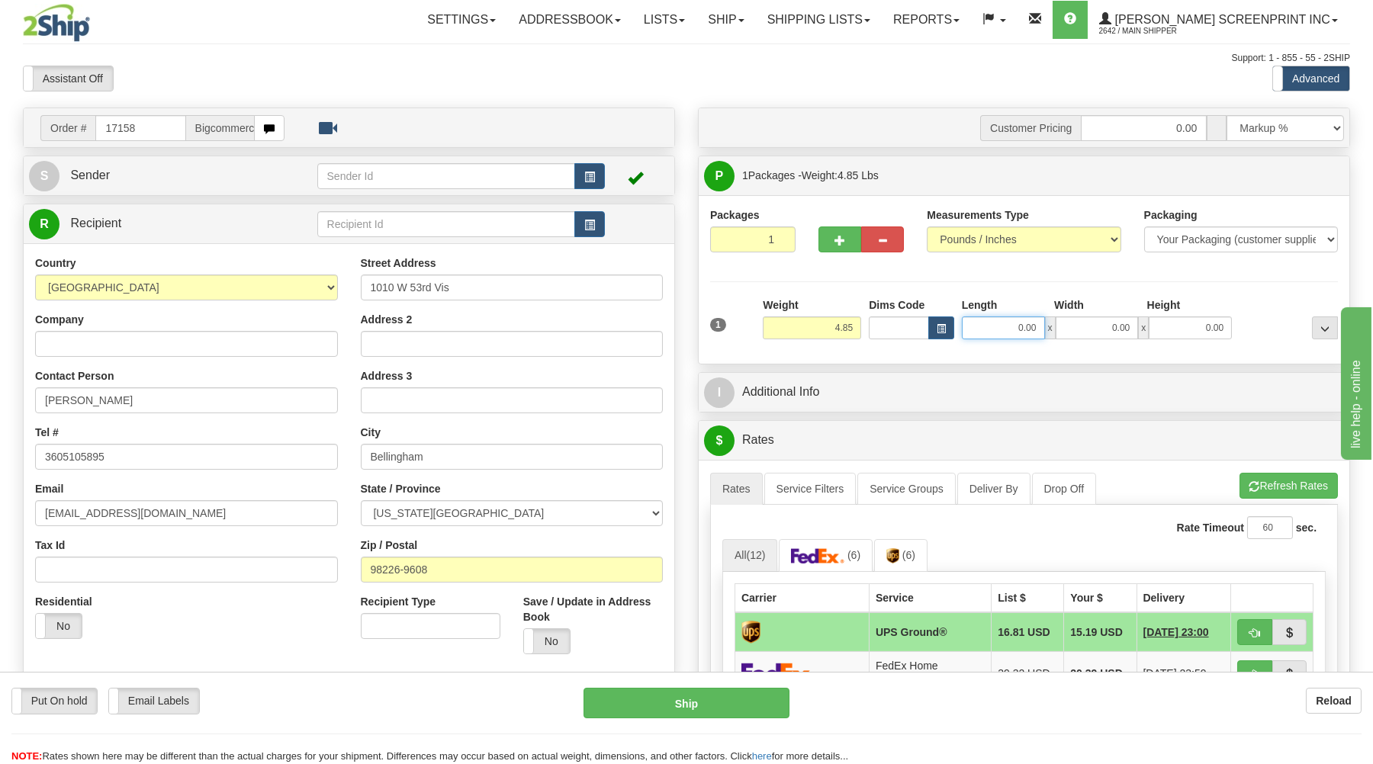
click at [990, 329] on input "0.00" at bounding box center [1003, 328] width 83 height 23
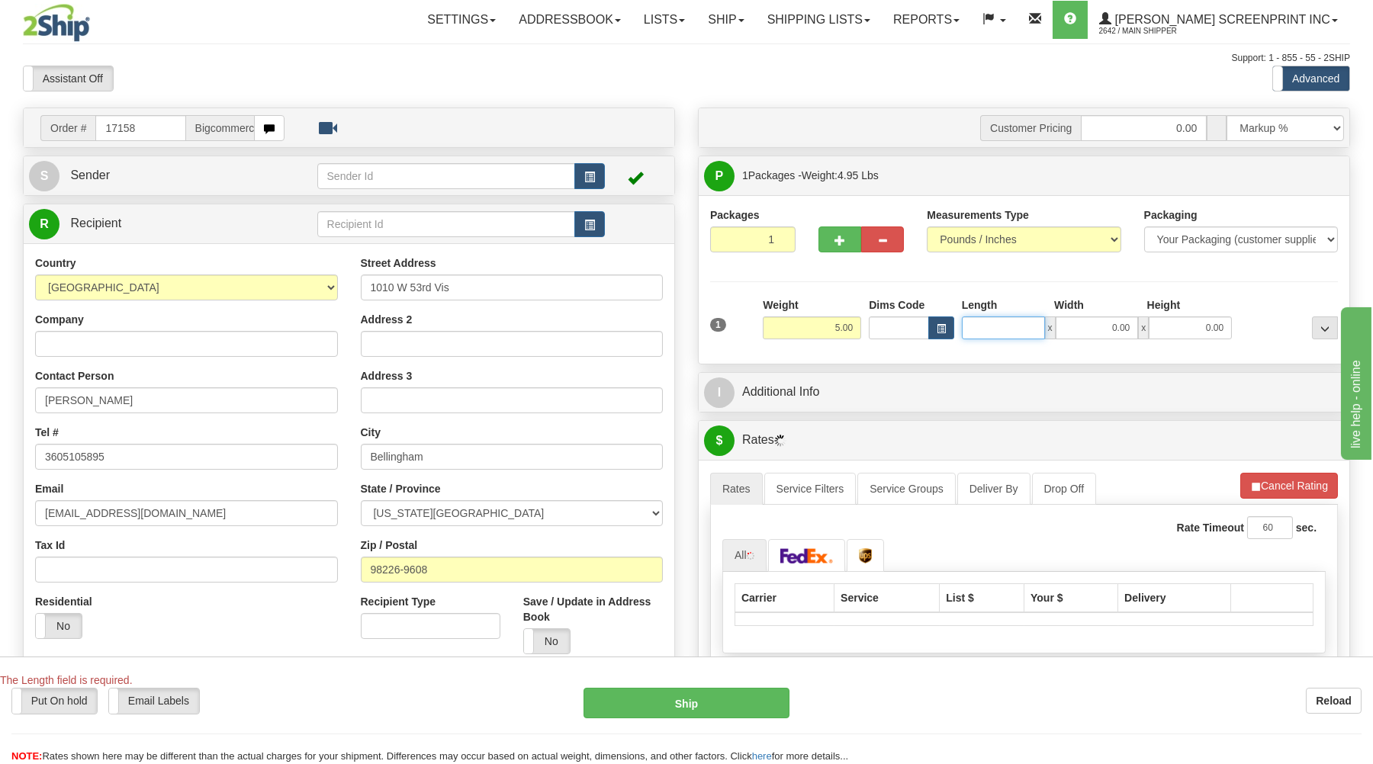
type input "4.95"
type input "1"
type input "4.90"
type input "17"
type input "4.85"
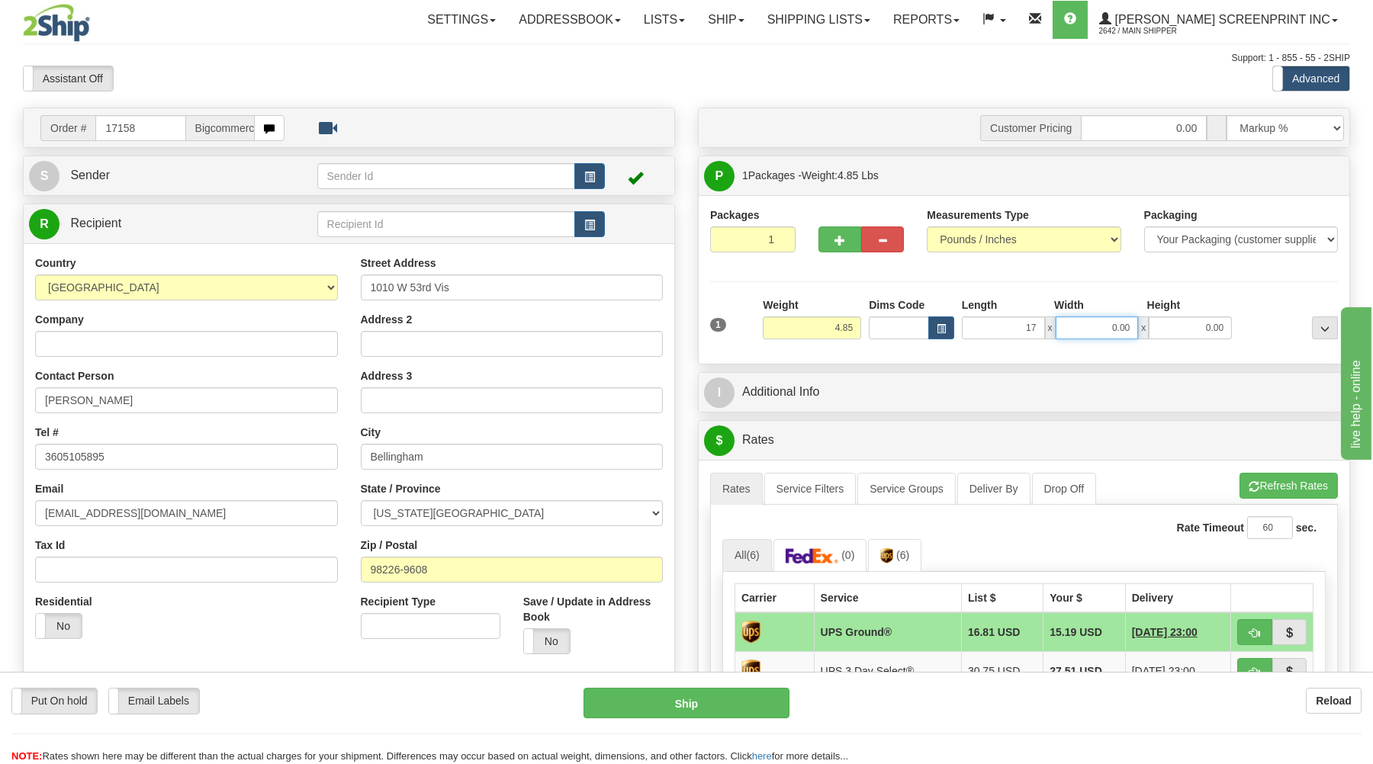
type input "17.00"
click at [1089, 333] on input "0.00" at bounding box center [1097, 328] width 83 height 23
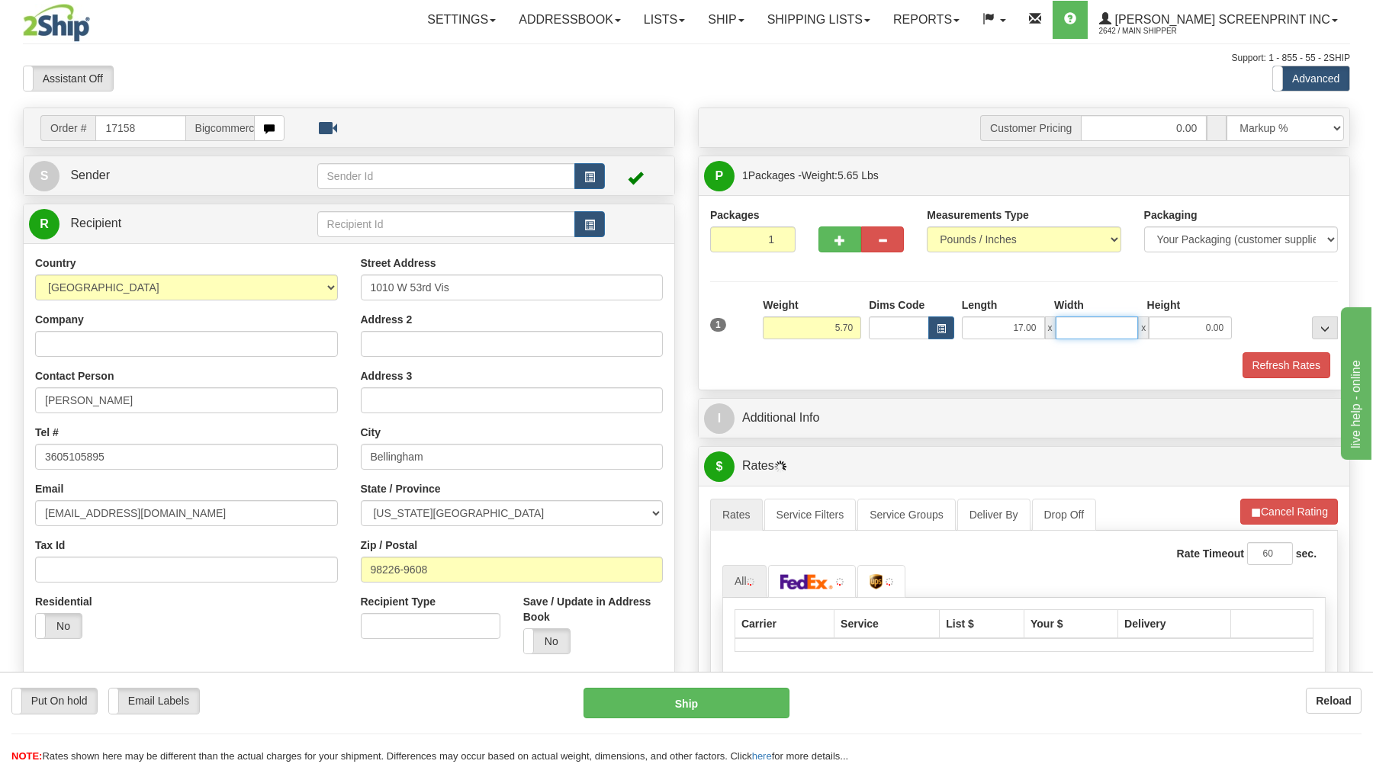
type input "5.65"
type input "15"
type input "4.85"
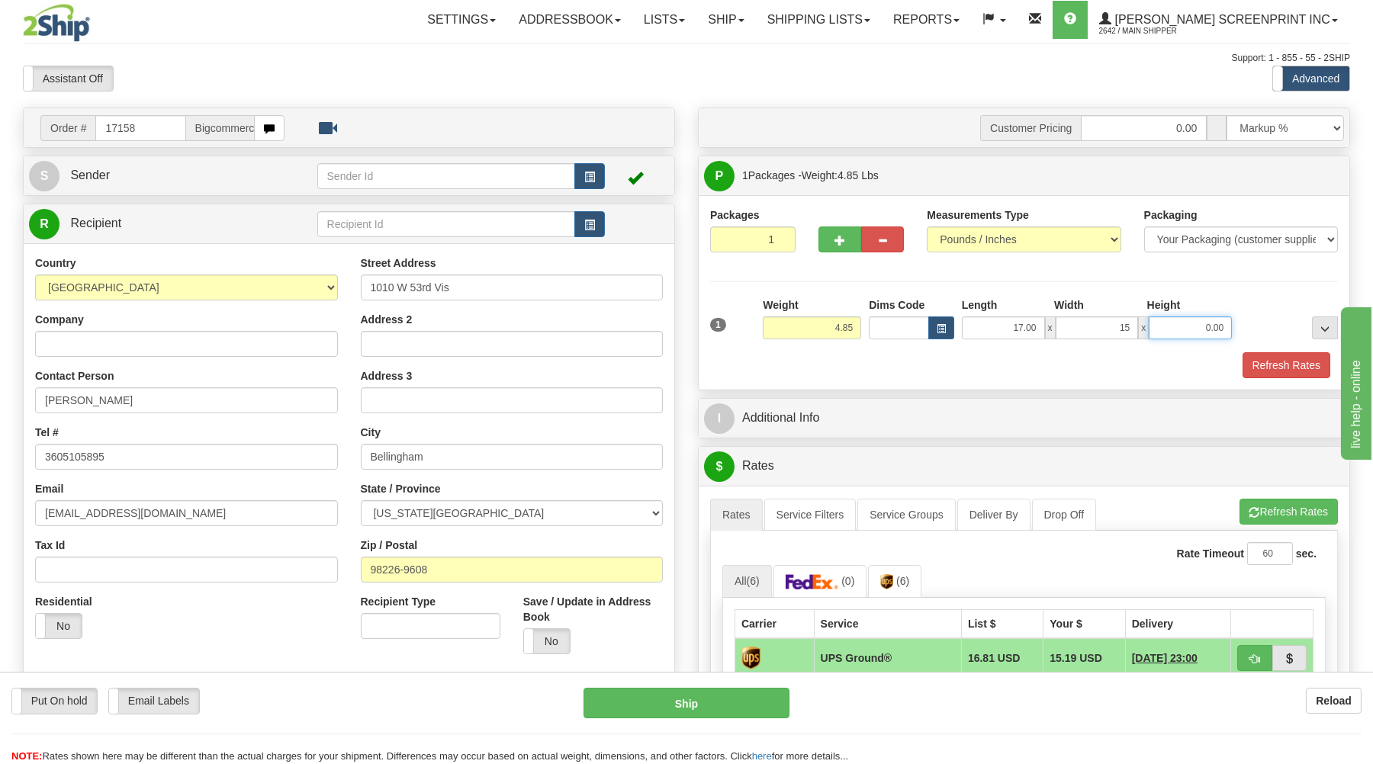
type input "15.00"
click at [1214, 326] on input "0.00" at bounding box center [1190, 328] width 83 height 23
type input "5.00"
click at [1281, 365] on button "Refresh Rates" at bounding box center [1286, 365] width 88 height 26
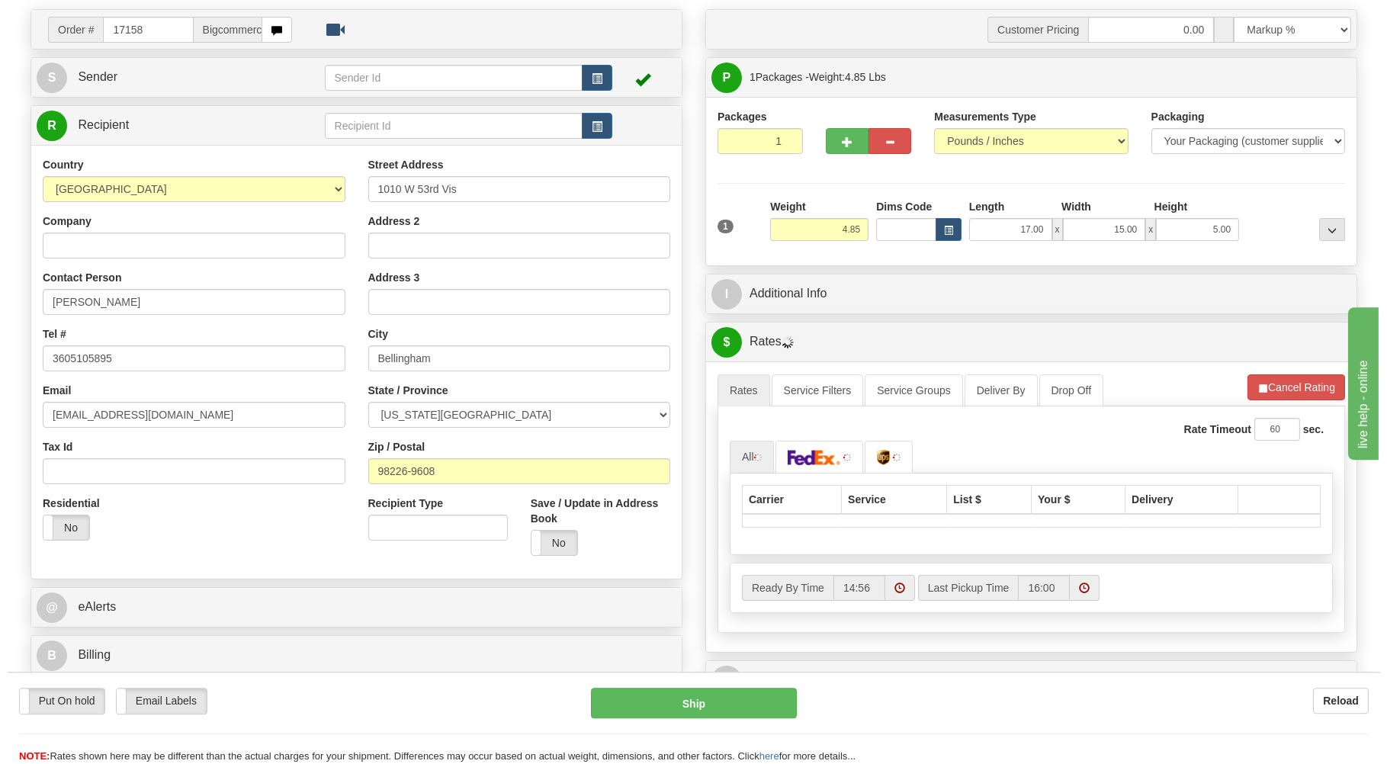
scroll to position [163, 0]
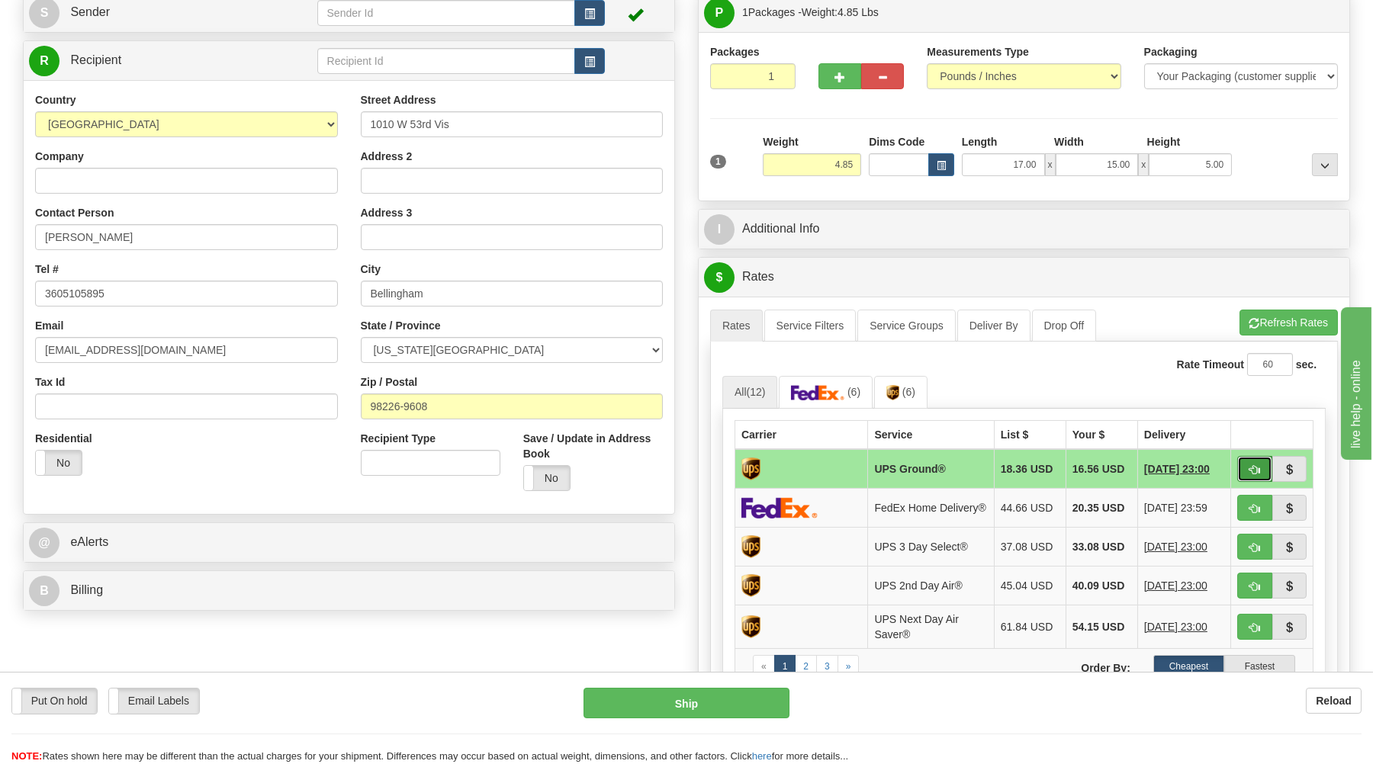
click at [1249, 468] on button "button" at bounding box center [1254, 469] width 35 height 26
type input "03"
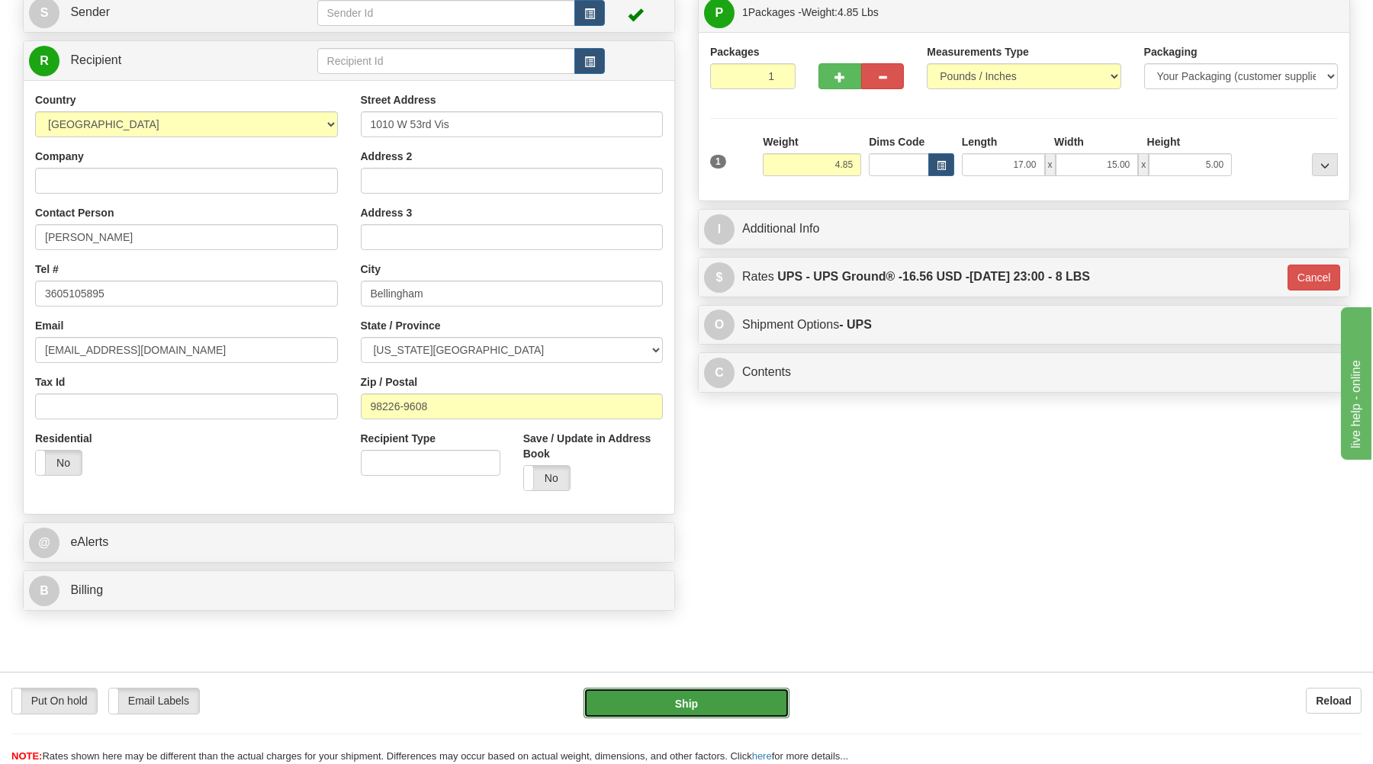
click at [709, 694] on button "Ship" at bounding box center [686, 703] width 206 height 31
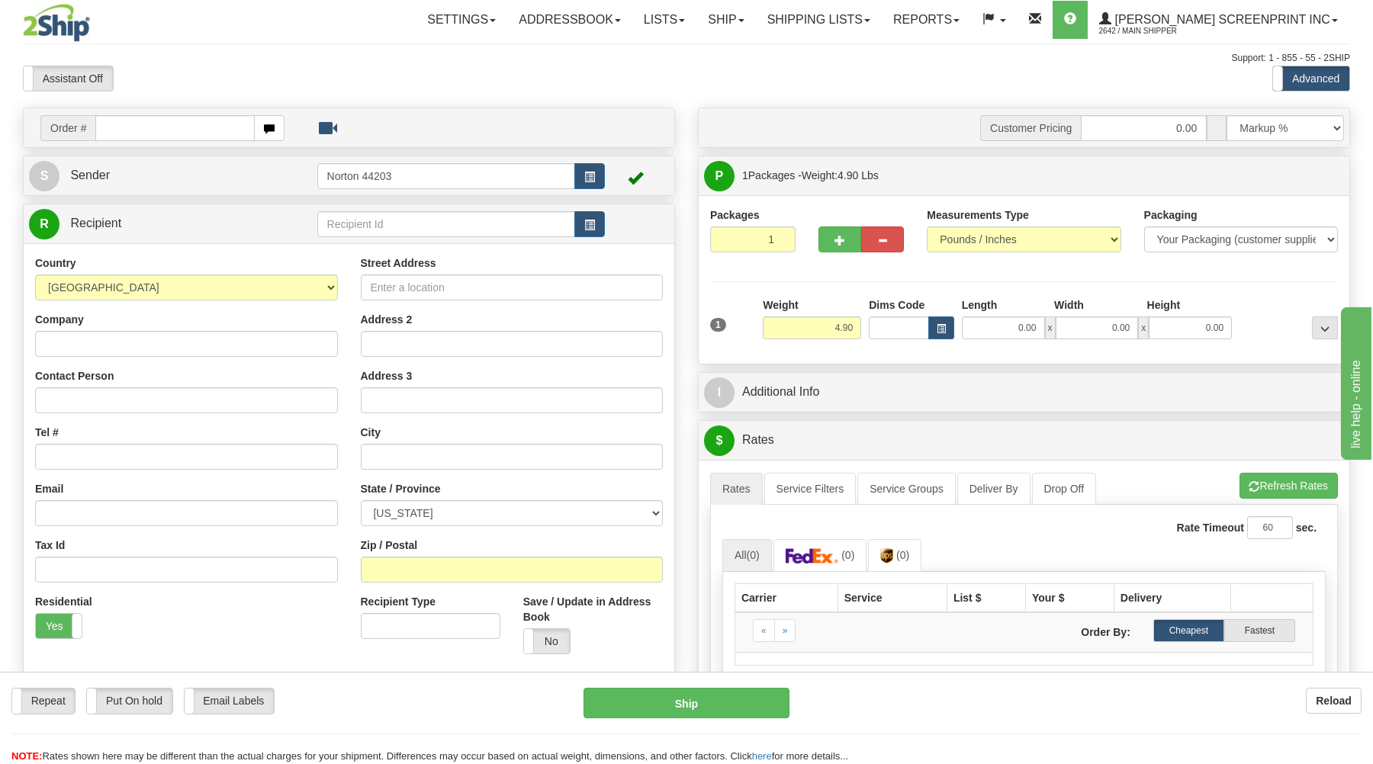
type input "0.00"
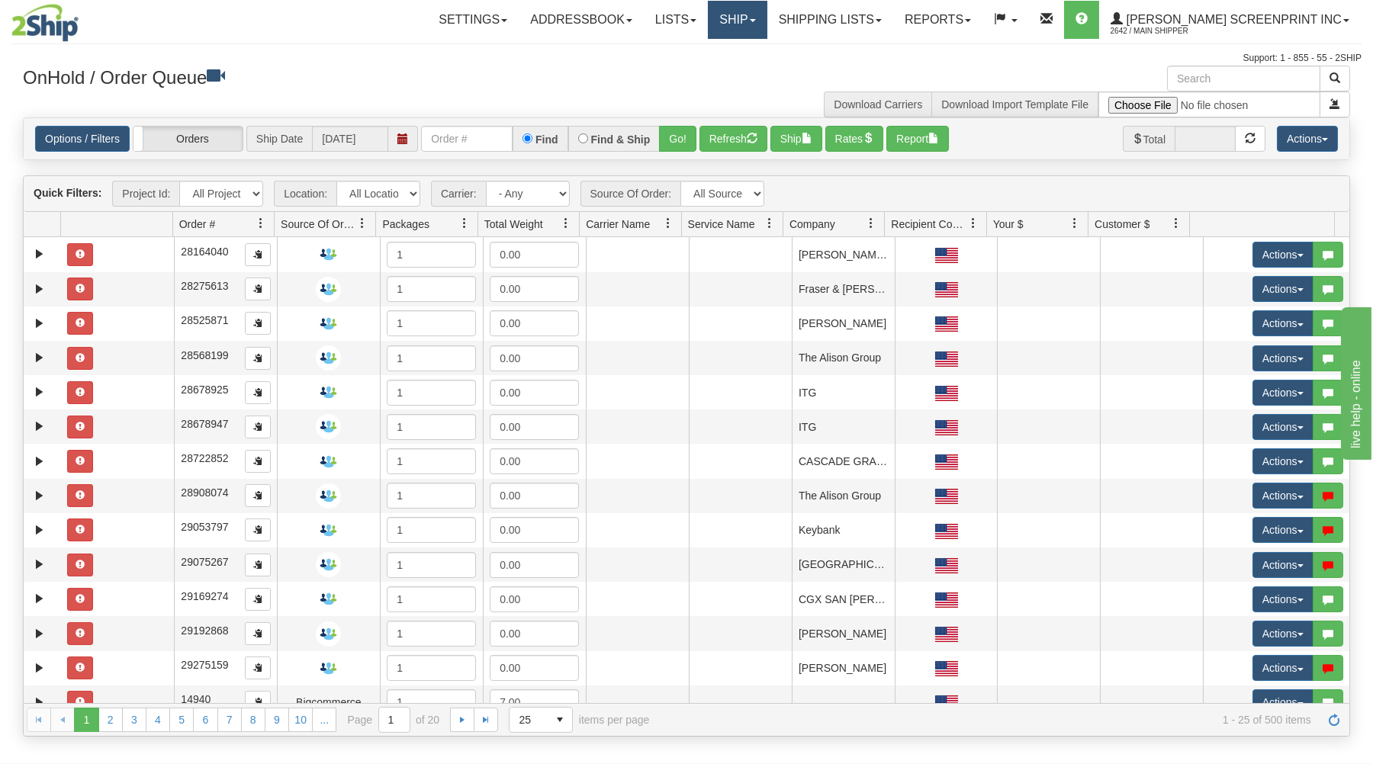
click at [767, 26] on link "Ship" at bounding box center [737, 20] width 59 height 38
click at [708, 71] on span "Ship Request" at bounding box center [676, 73] width 64 height 12
click at [490, 144] on input "text" at bounding box center [467, 139] width 92 height 26
type input "31611484"
click at [671, 136] on button "Go!" at bounding box center [677, 139] width 37 height 26
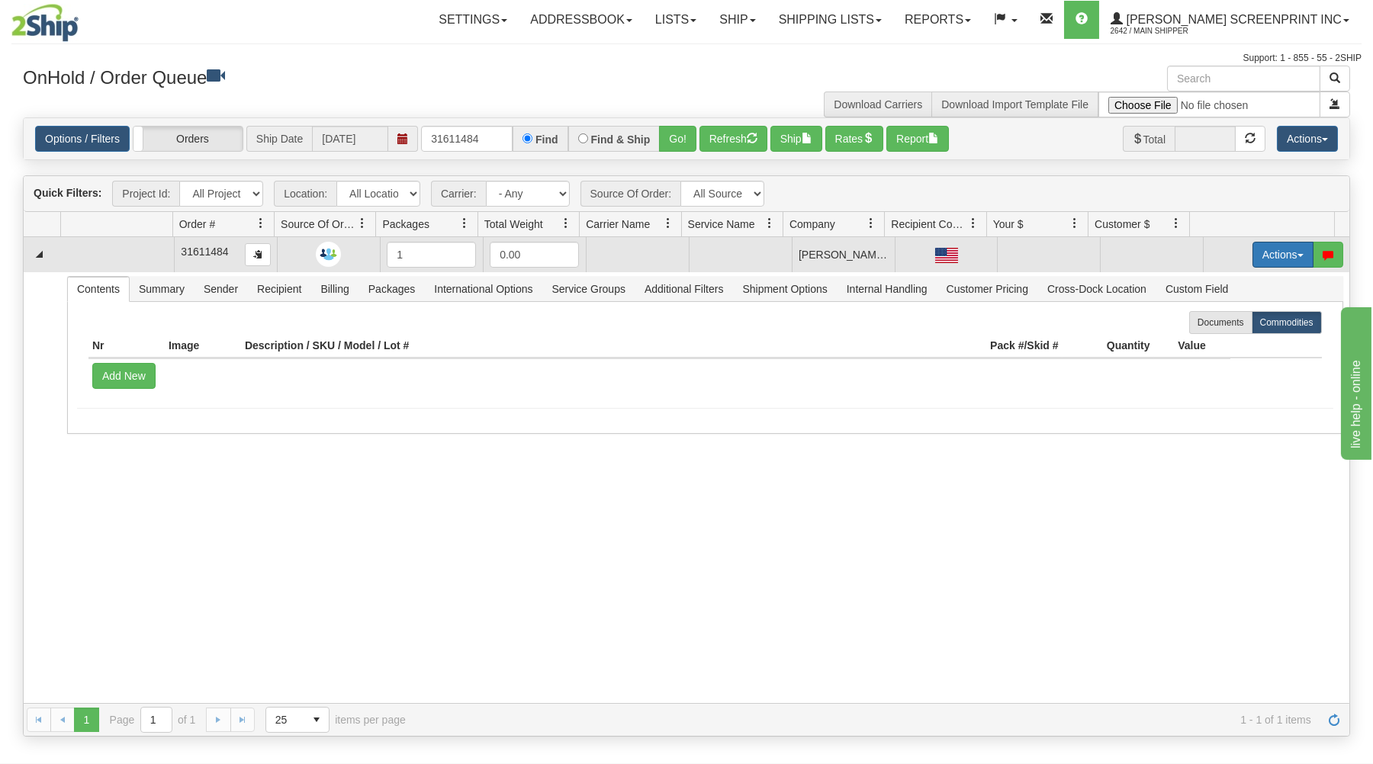
click at [1252, 250] on button "Actions" at bounding box center [1282, 255] width 61 height 26
click at [1226, 284] on link "Open" at bounding box center [1252, 284] width 122 height 20
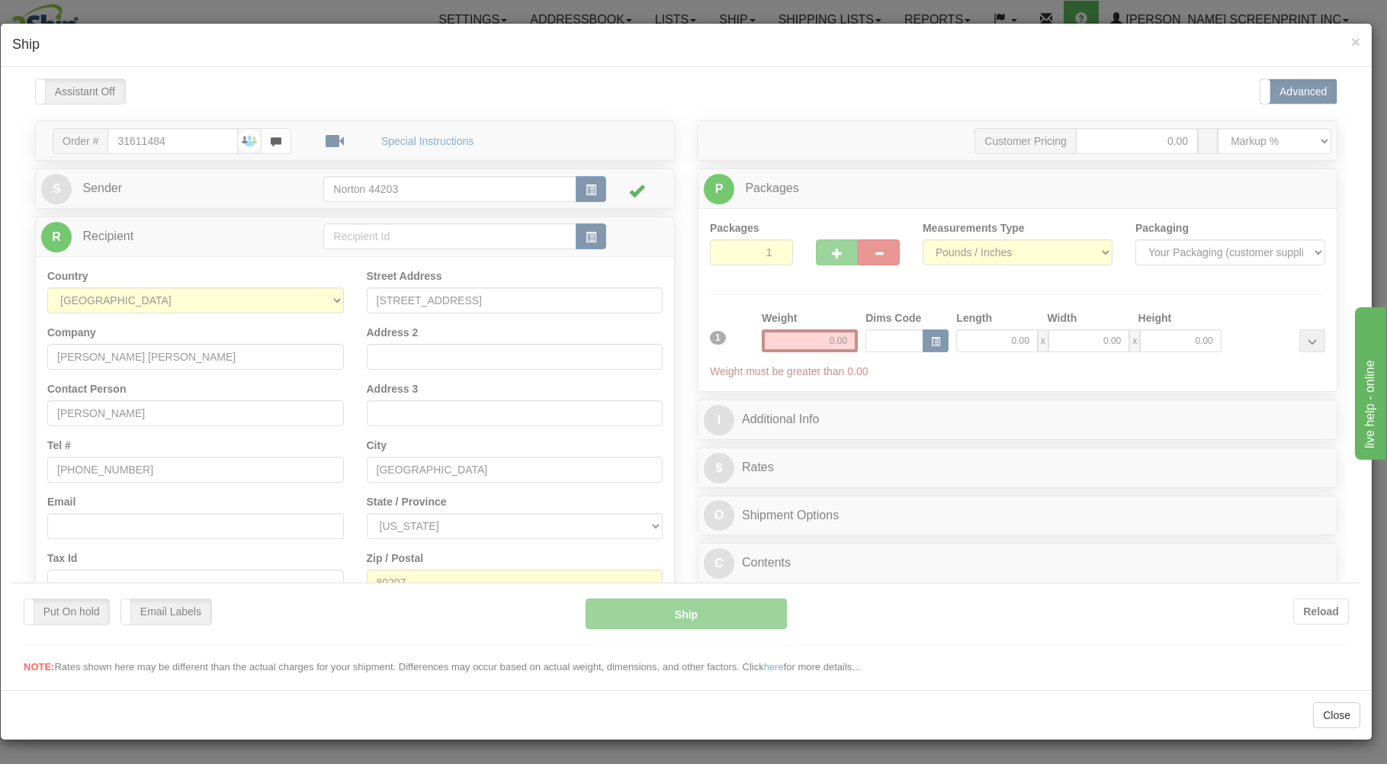
type input "0.35"
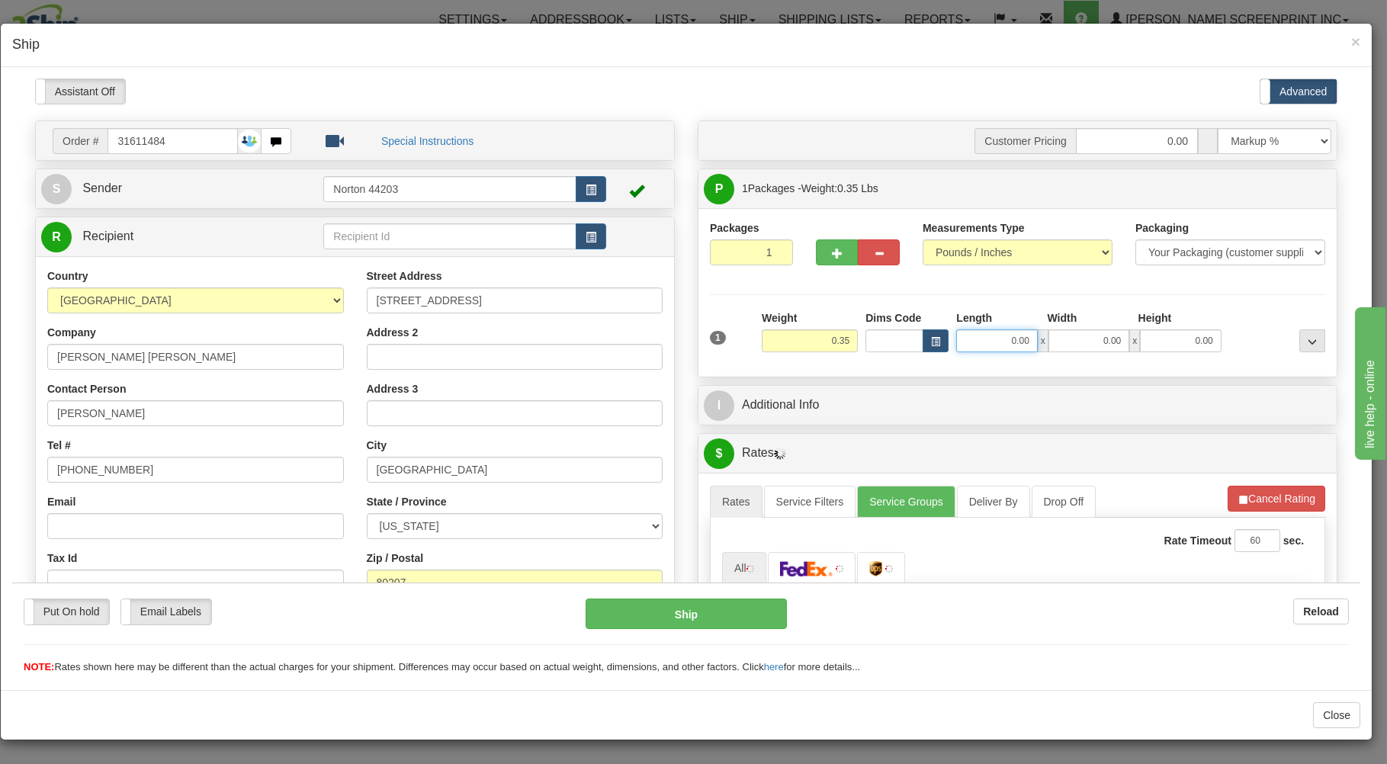
click at [972, 344] on input "0.00" at bounding box center [996, 340] width 81 height 23
type input "0.40"
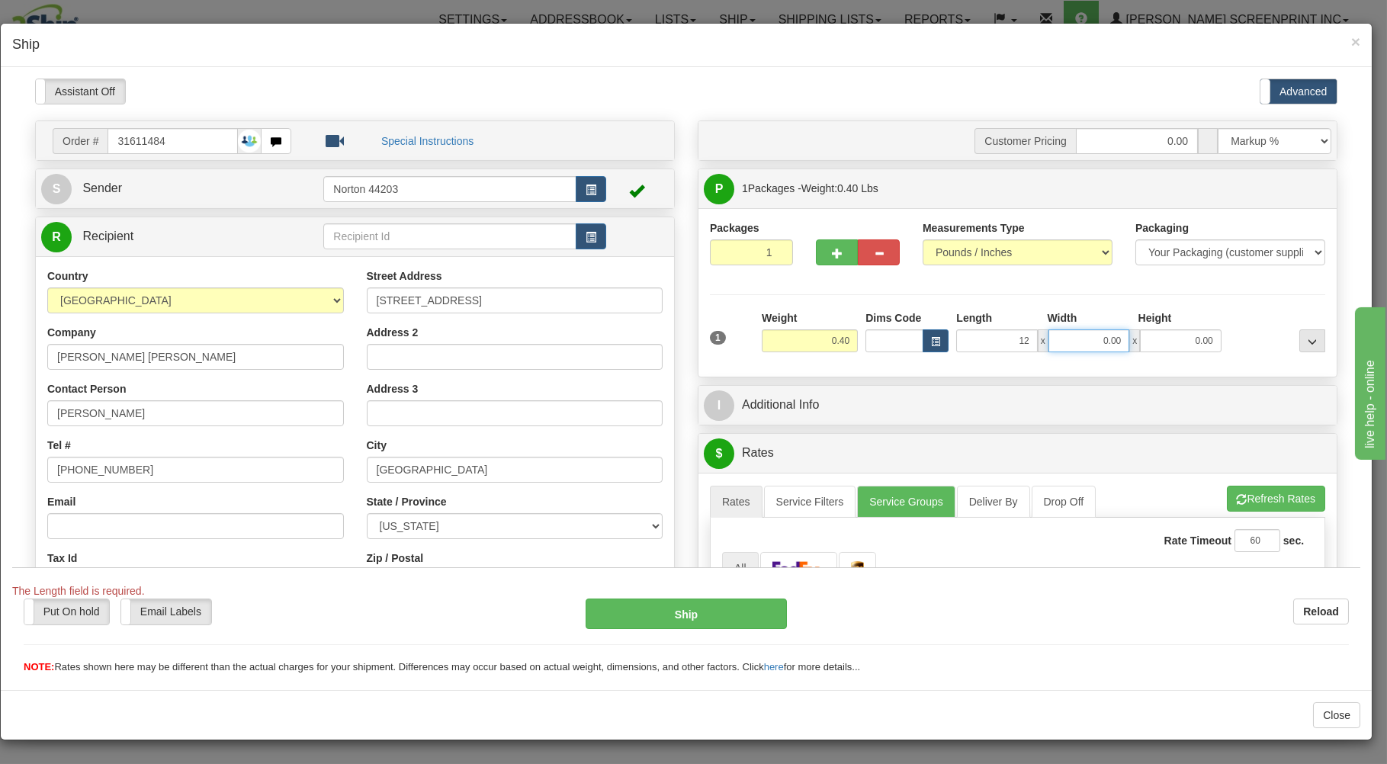
type input "12.00"
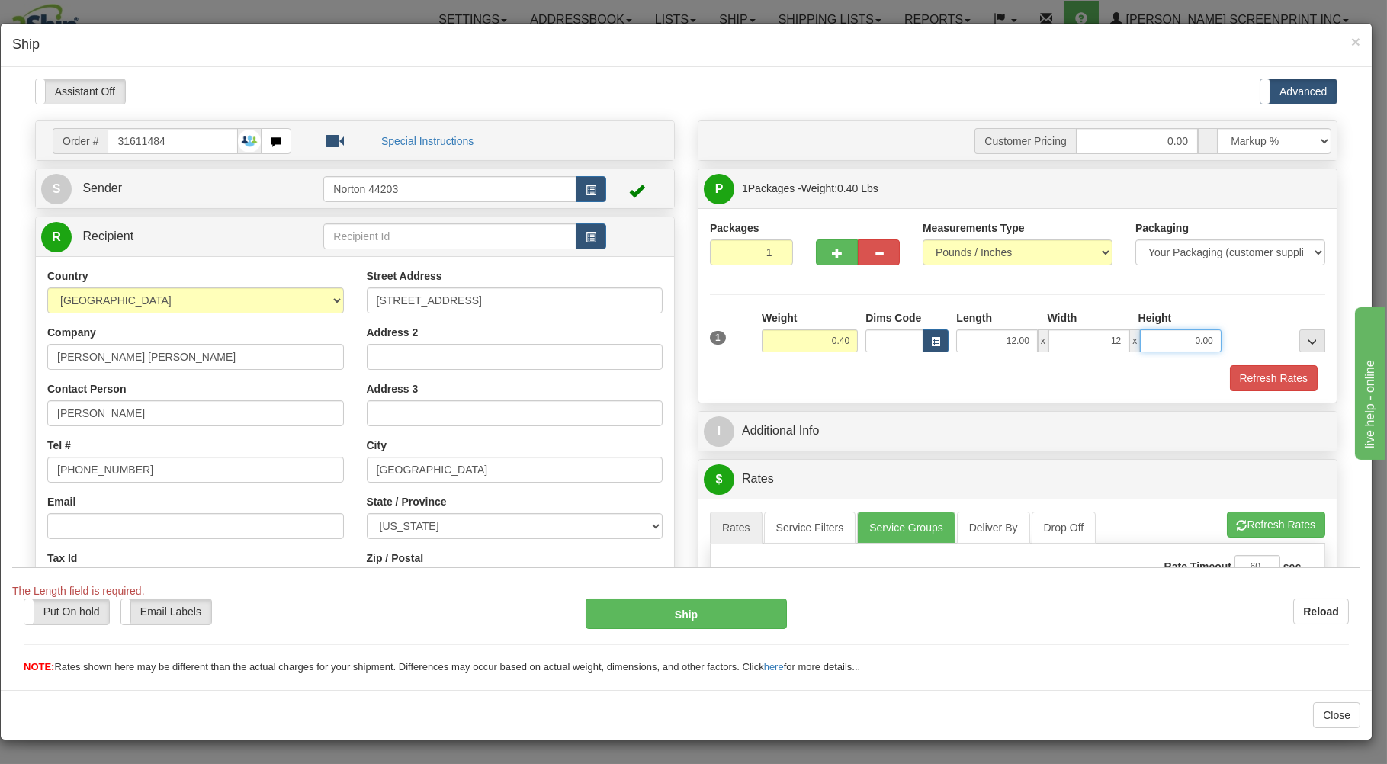
type input "12.00"
type input "0.35"
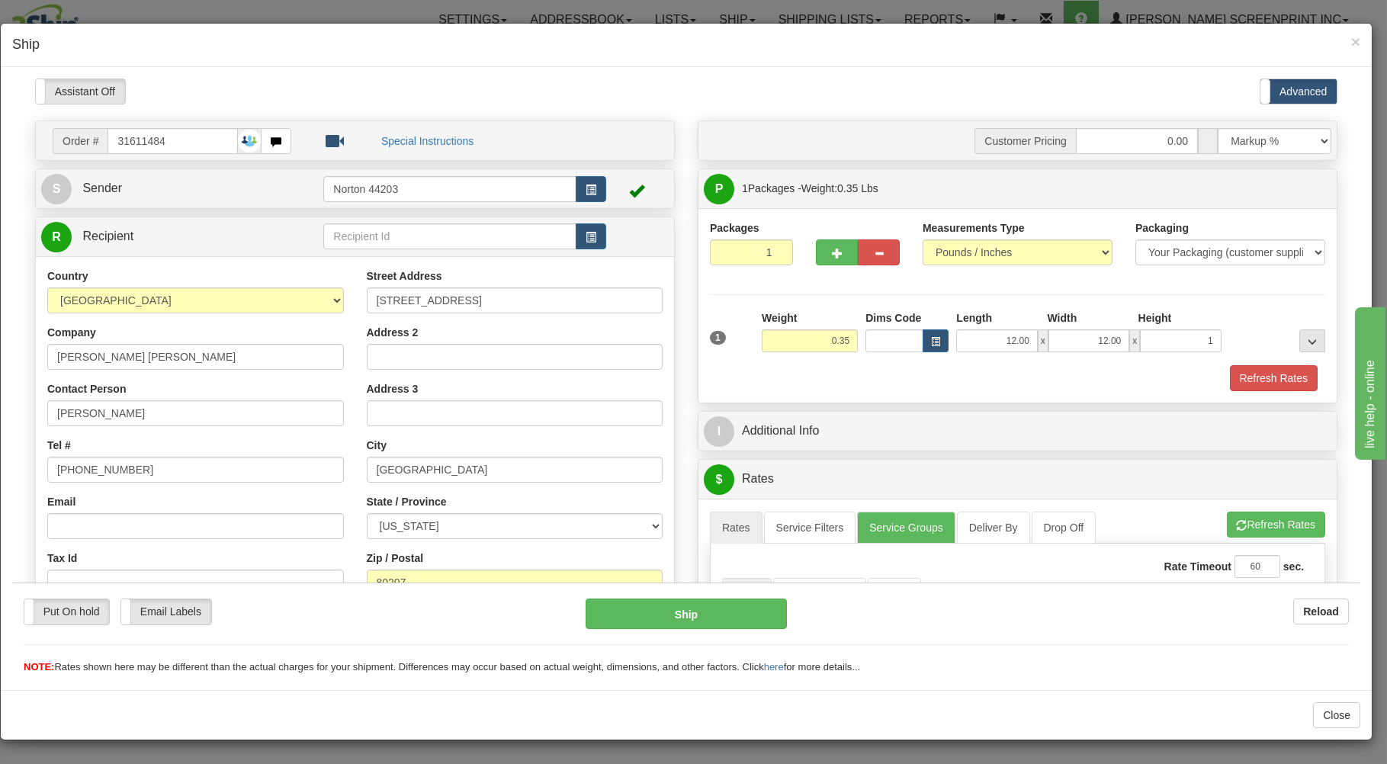
type input "1.00"
click at [764, 364] on div at bounding box center [1017, 363] width 623 height 1
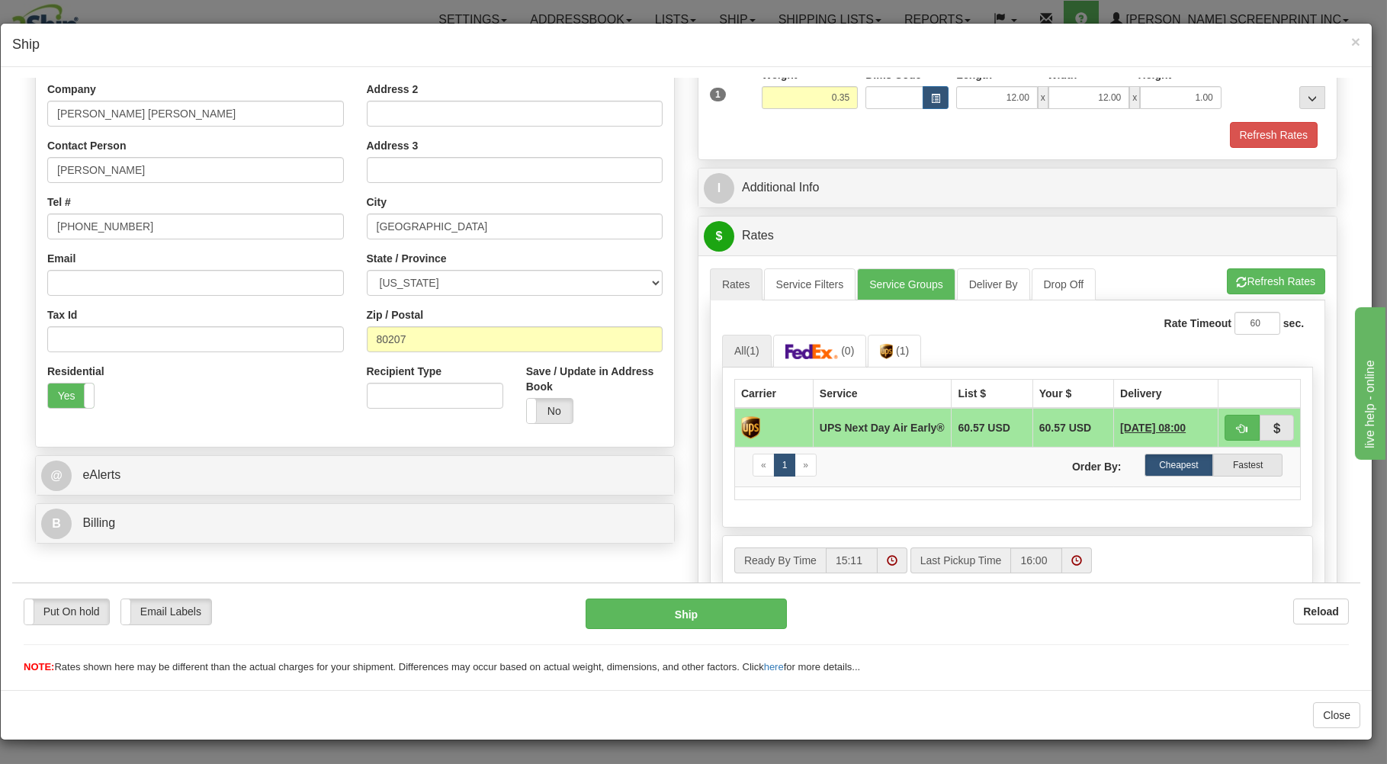
scroll to position [245, 0]
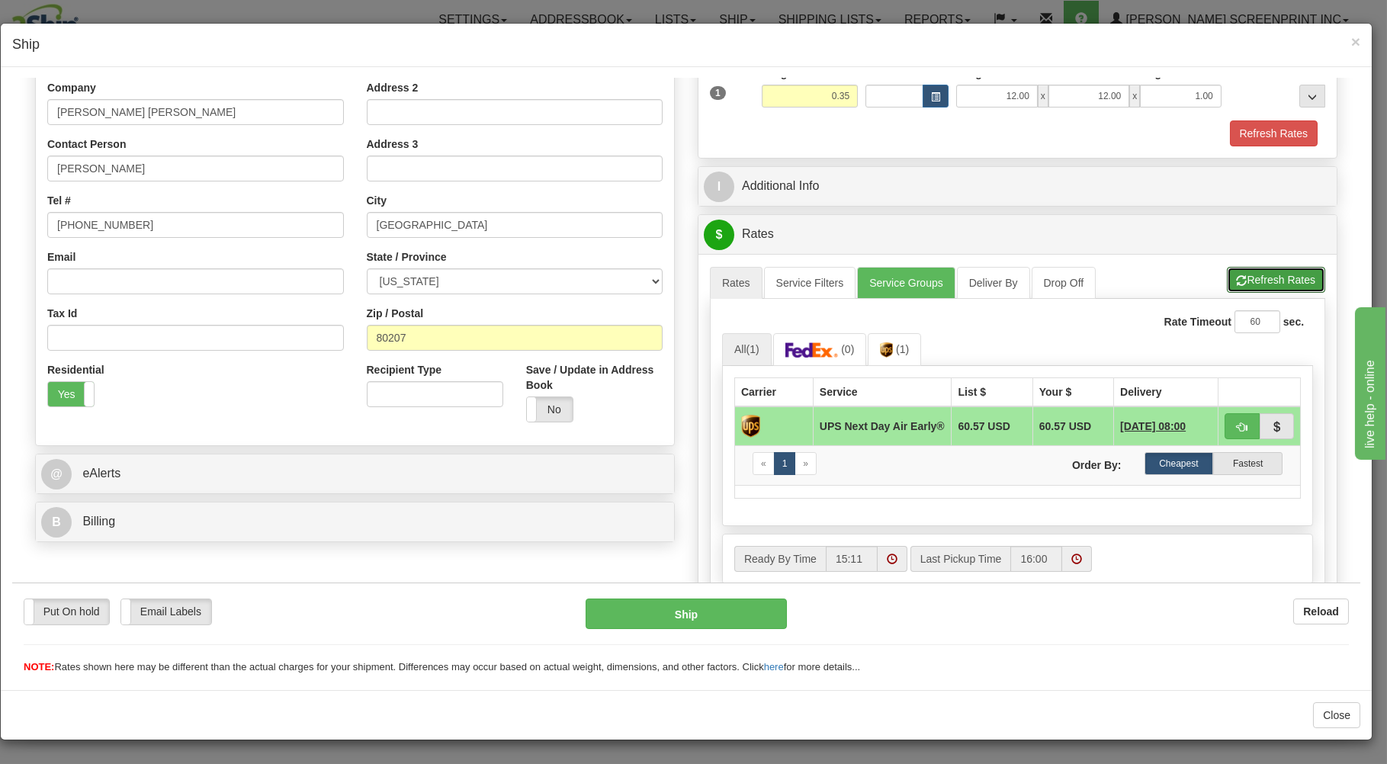
drag, startPoint x: 1252, startPoint y: 282, endPoint x: 1149, endPoint y: 293, distance: 103.5
click at [1251, 281] on button "Refresh Rates" at bounding box center [1276, 279] width 98 height 26
click at [886, 345] on img at bounding box center [886, 349] width 13 height 15
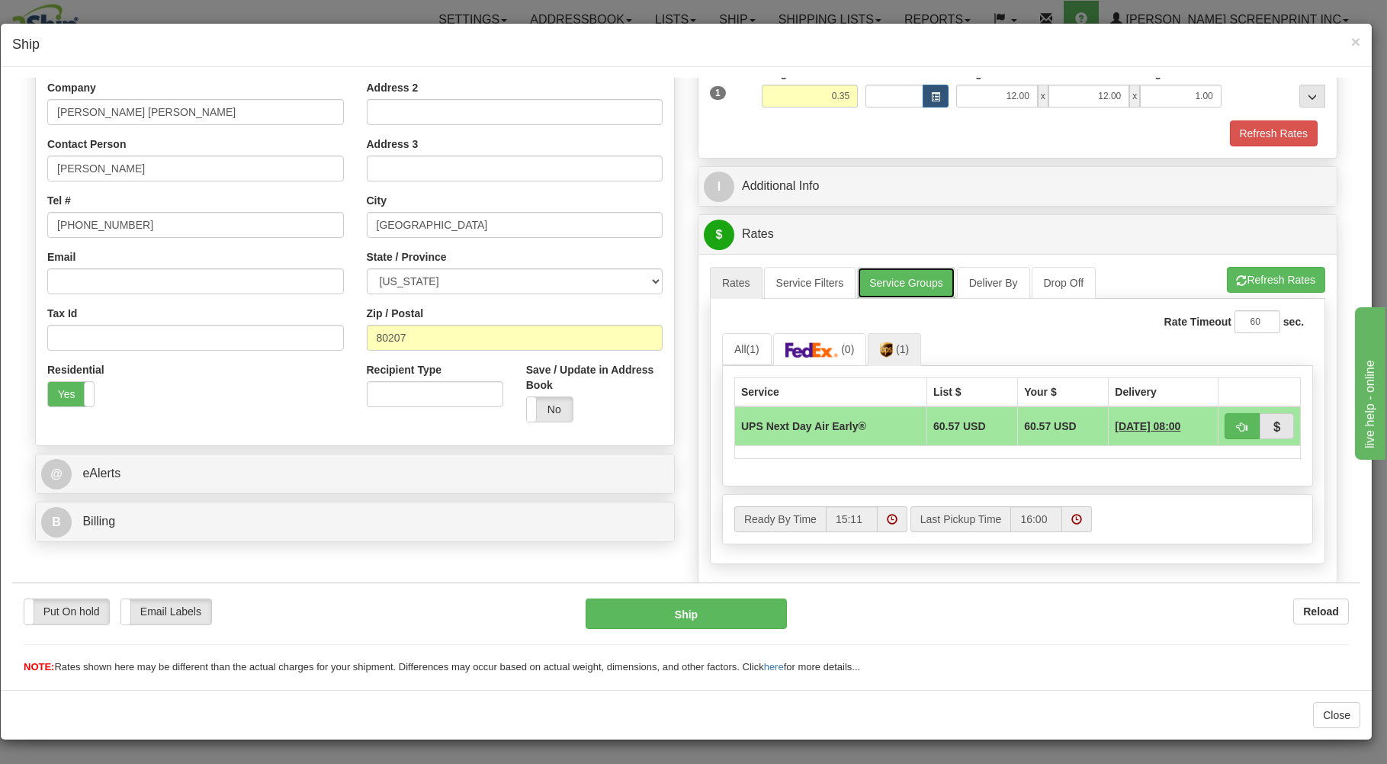
click at [900, 288] on link "Service Groups" at bounding box center [906, 282] width 98 height 32
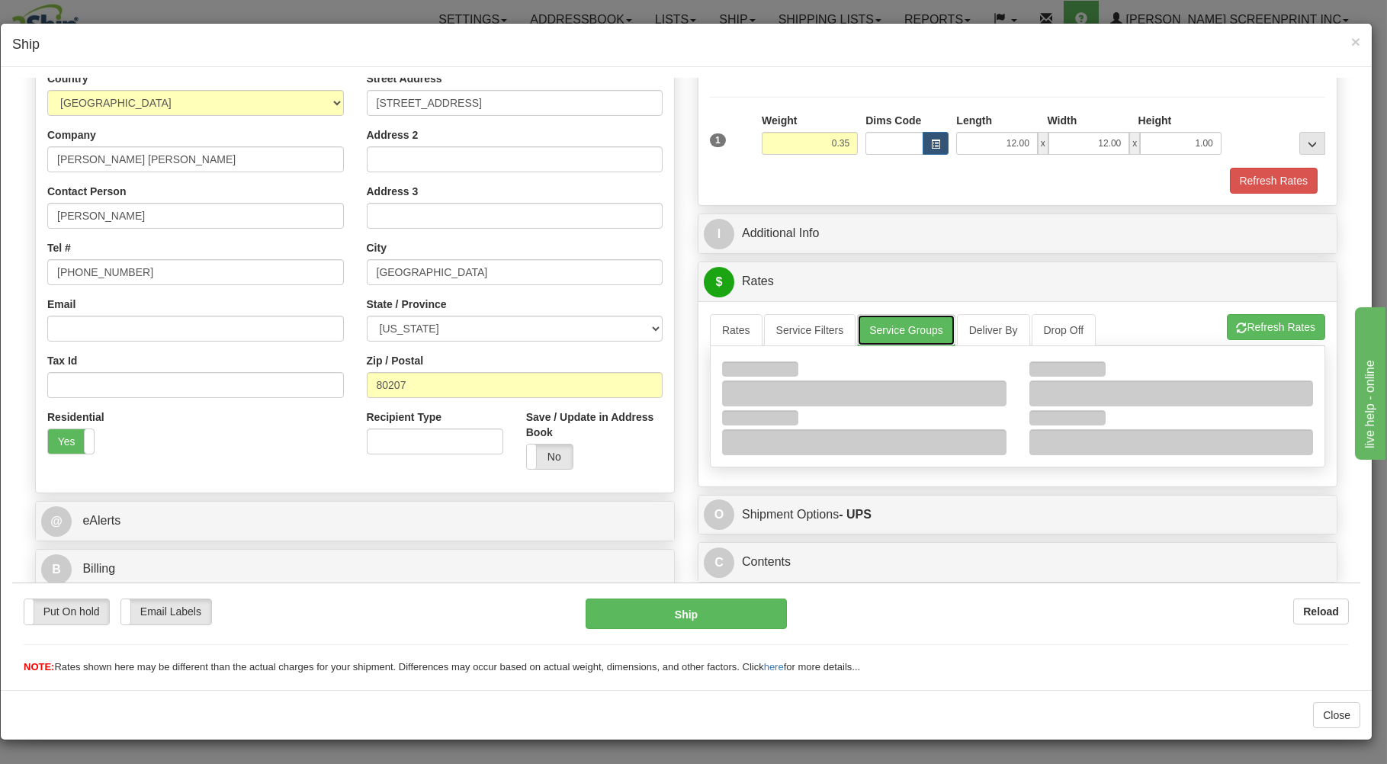
scroll to position [201, 0]
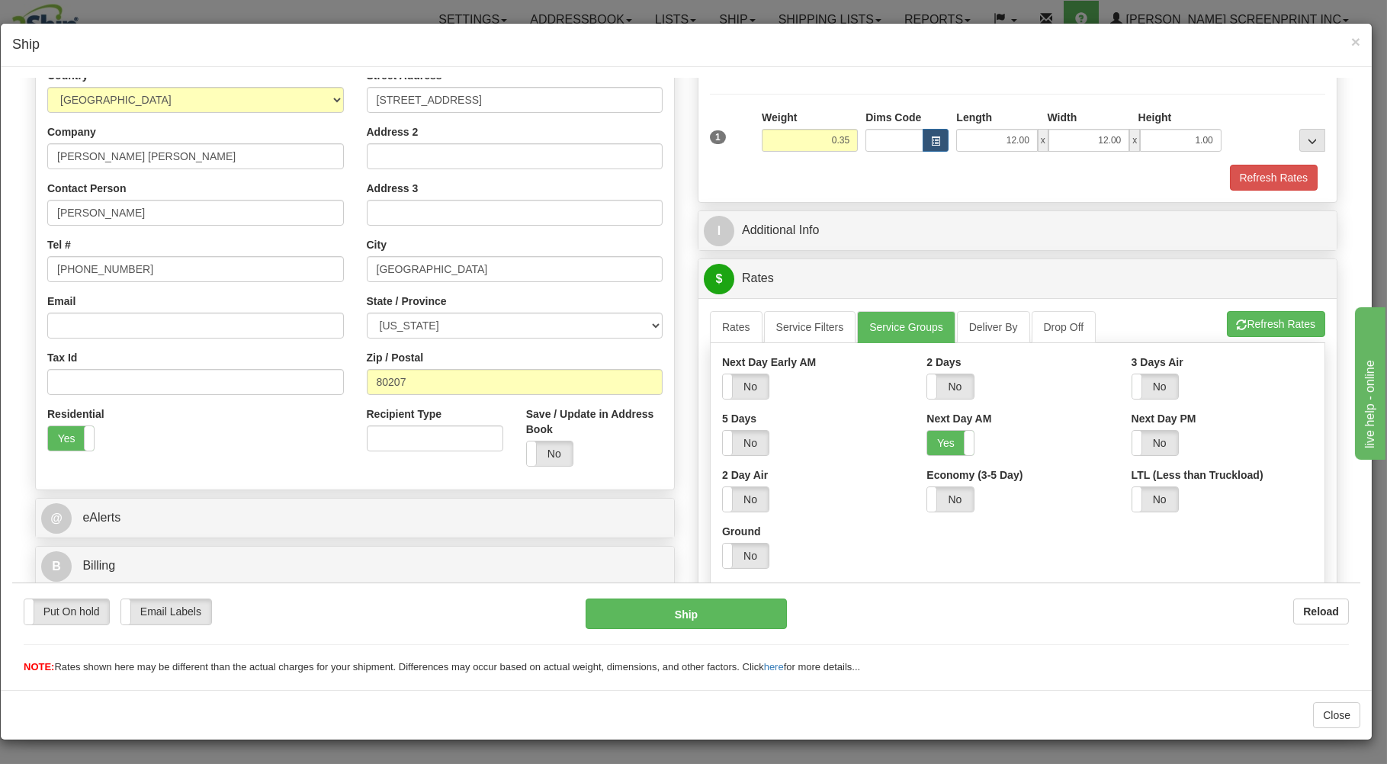
drag, startPoint x: 930, startPoint y: 440, endPoint x: 900, endPoint y: 418, distance: 37.1
click at [927, 436] on label "Yes" at bounding box center [950, 442] width 46 height 24
drag, startPoint x: 724, startPoint y: 329, endPoint x: 738, endPoint y: 324, distance: 15.4
click at [728, 329] on link "Rates" at bounding box center [736, 326] width 53 height 32
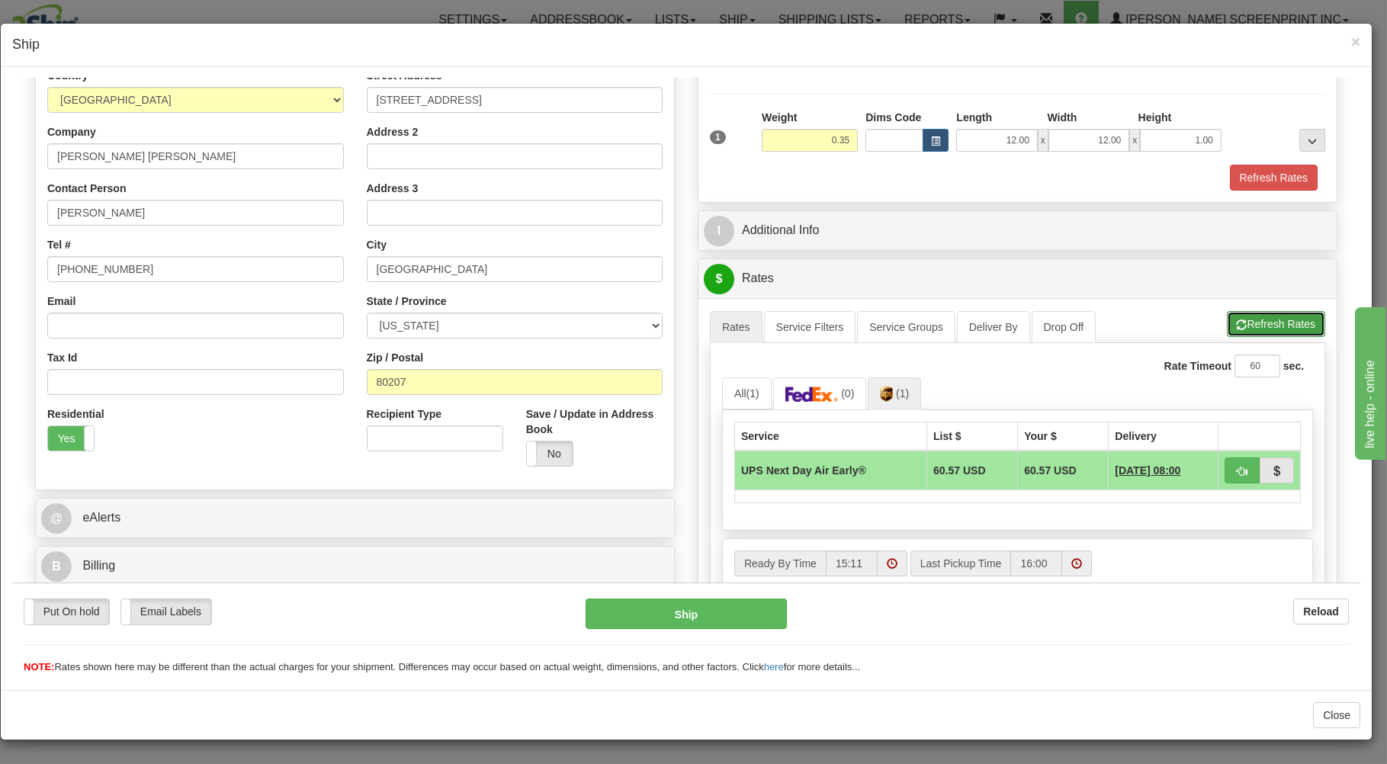
click at [1254, 320] on button "Refresh Rates" at bounding box center [1276, 323] width 98 height 26
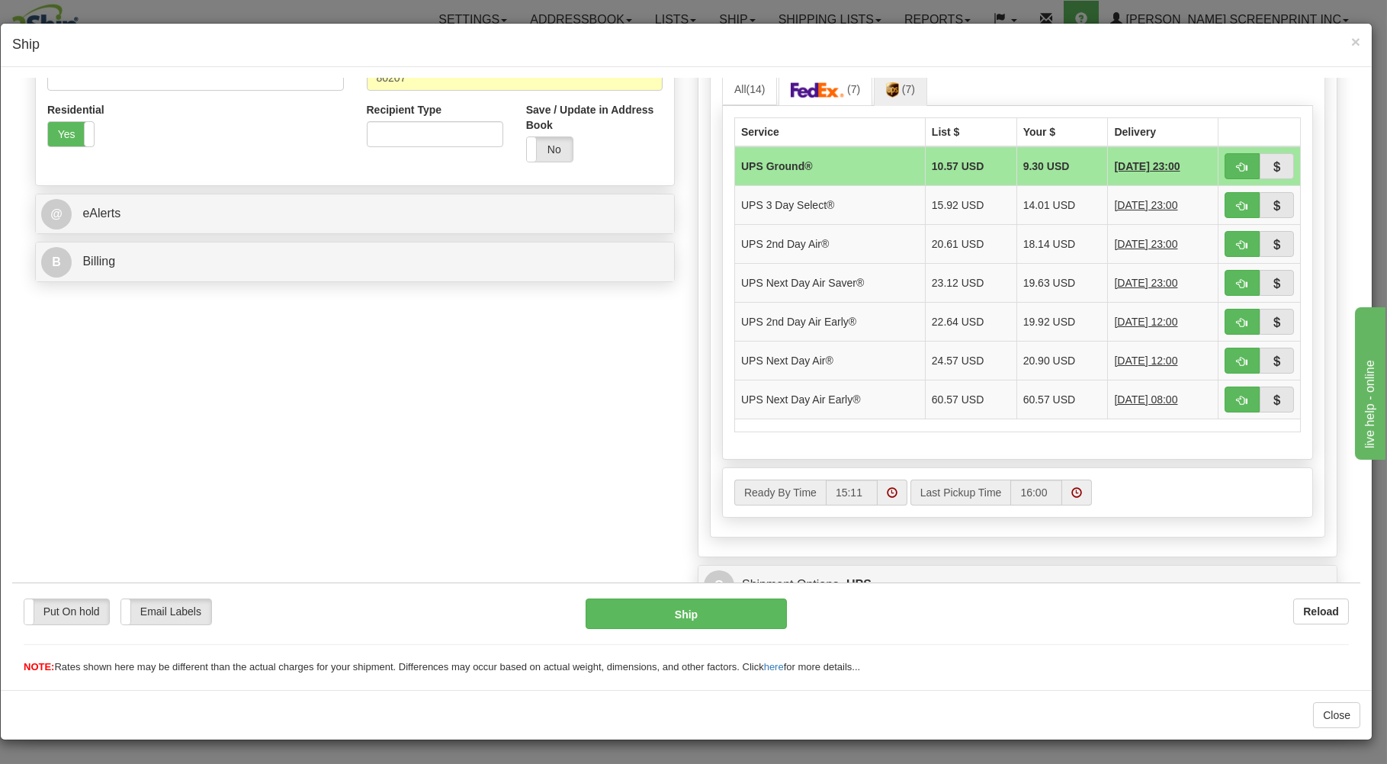
scroll to position [528, 0]
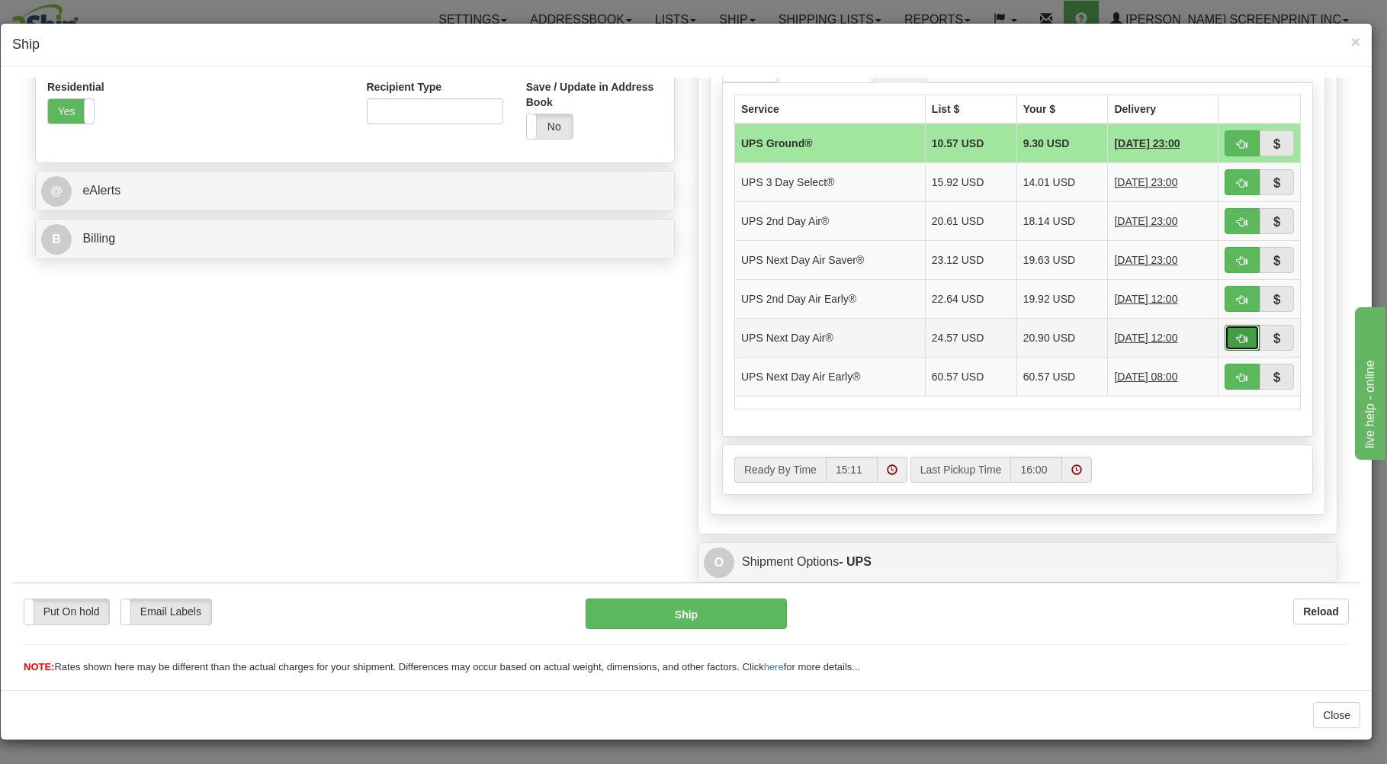
click at [1225, 334] on button "button" at bounding box center [1242, 337] width 35 height 26
type input "01"
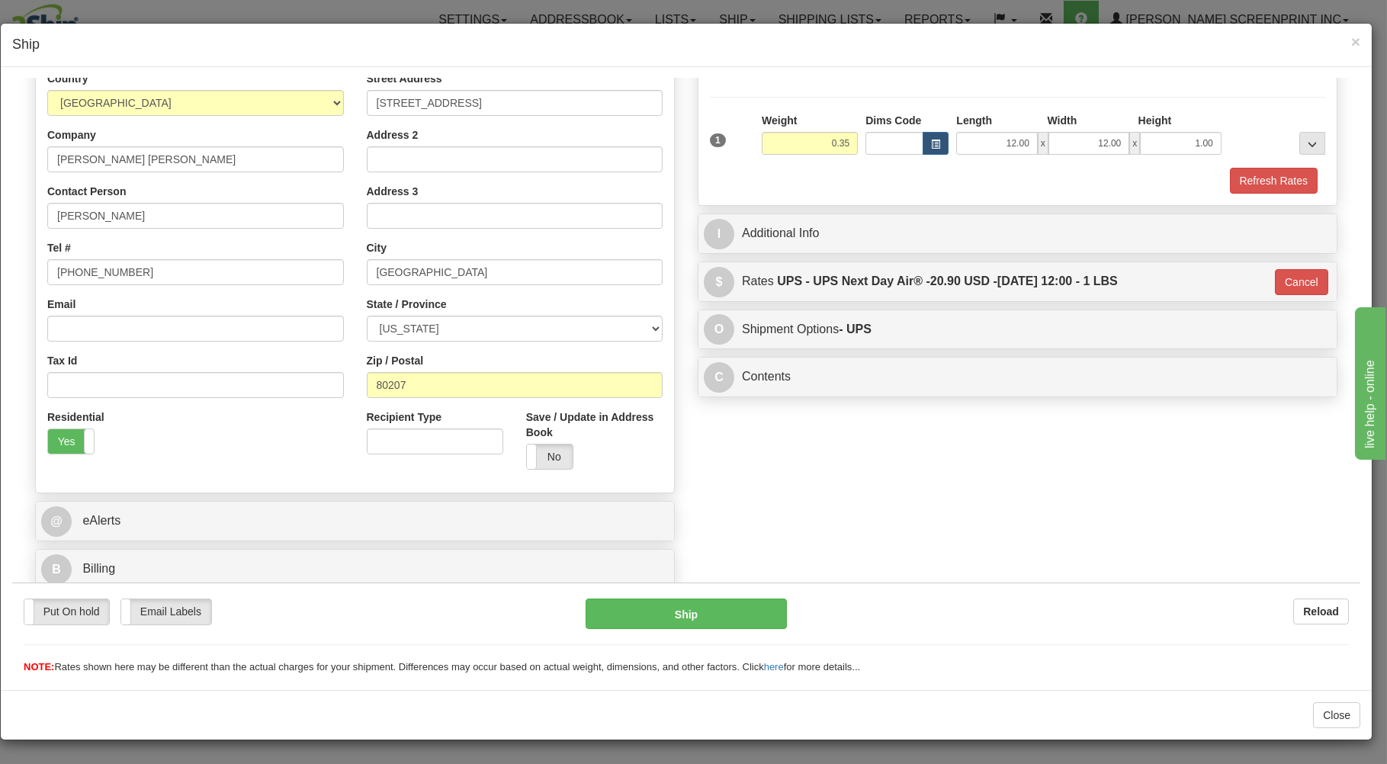
scroll to position [201, 0]
click at [694, 604] on button "Ship" at bounding box center [687, 613] width 202 height 31
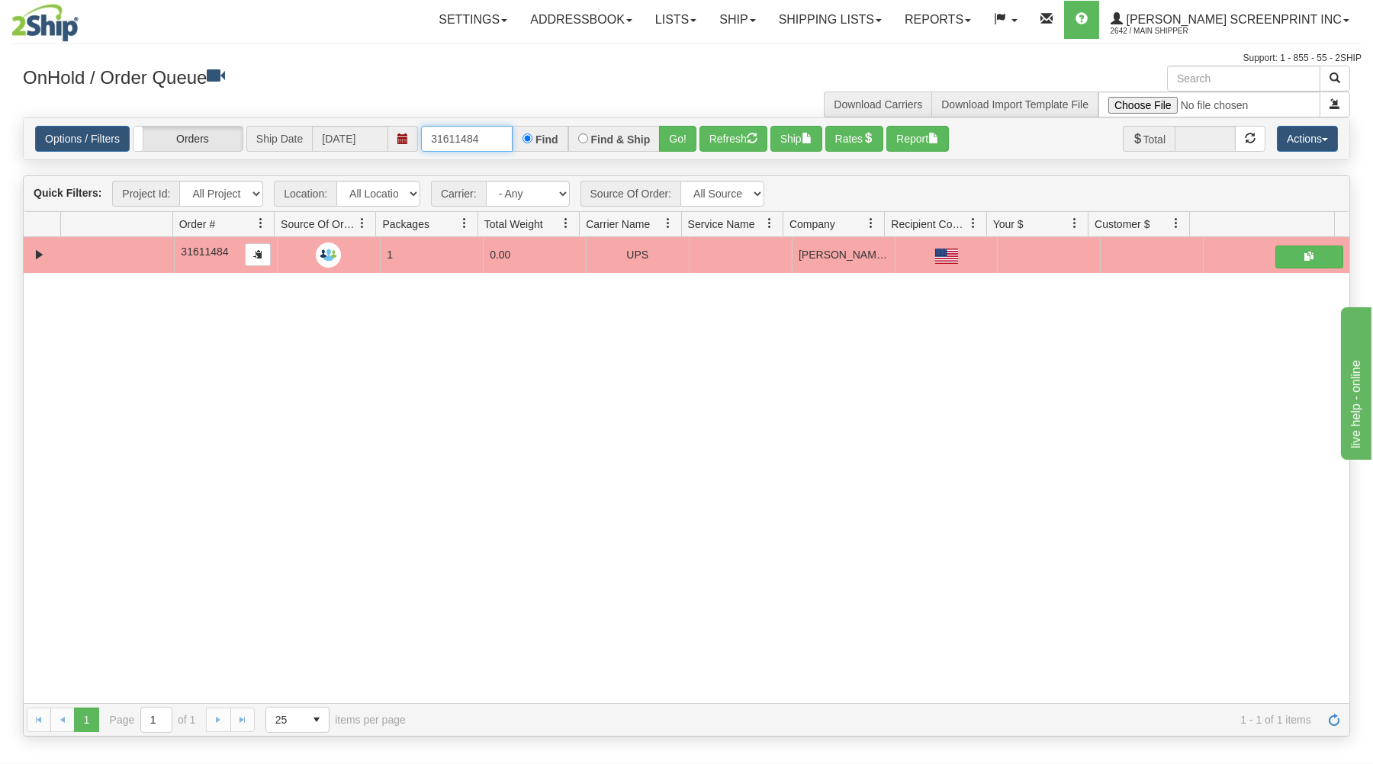
drag, startPoint x: 426, startPoint y: 133, endPoint x: 586, endPoint y: 130, distance: 159.5
click at [586, 130] on div "31611484 Find Find & Ship Go!" at bounding box center [558, 139] width 275 height 26
type input "31611609"
click at [681, 134] on button "Go!" at bounding box center [677, 139] width 37 height 26
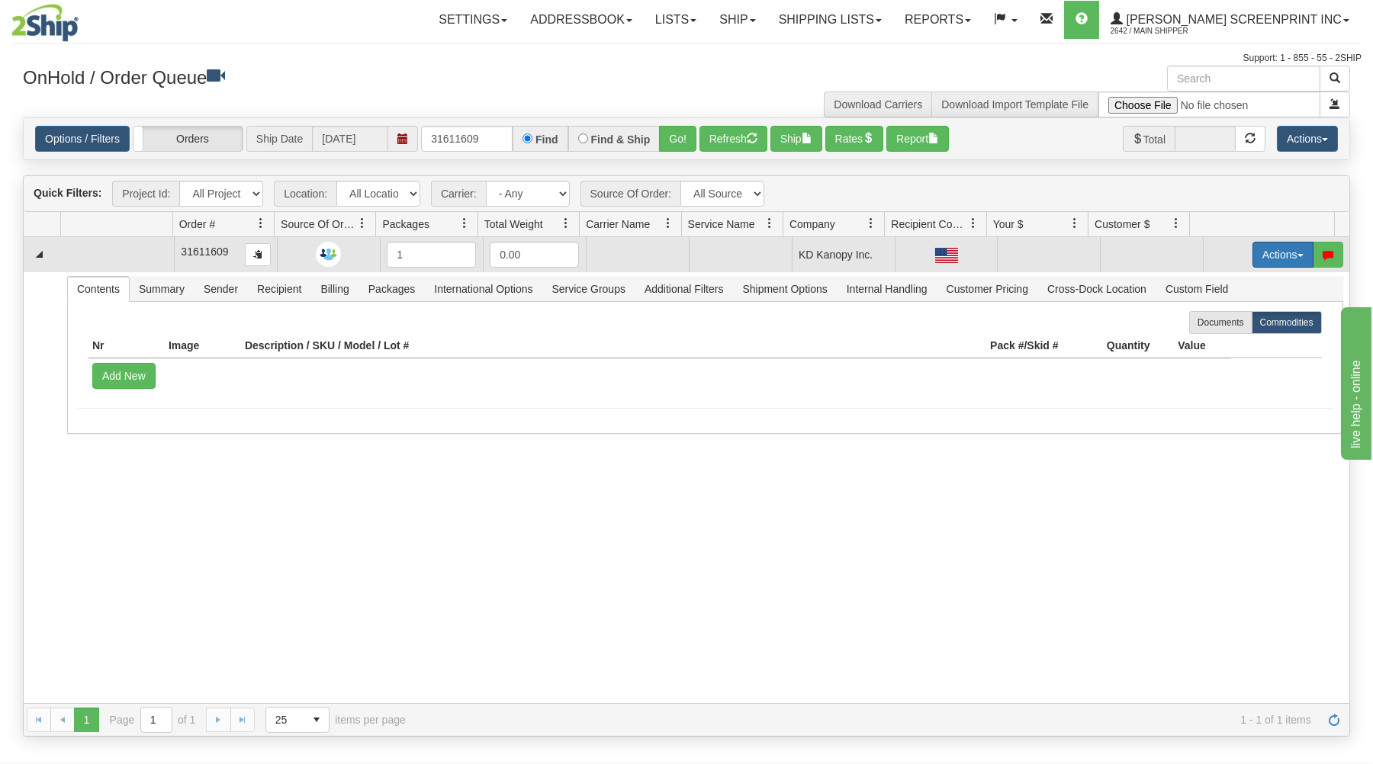
click at [1276, 253] on button "Actions" at bounding box center [1282, 255] width 61 height 26
click at [1248, 281] on link "Open" at bounding box center [1252, 284] width 122 height 20
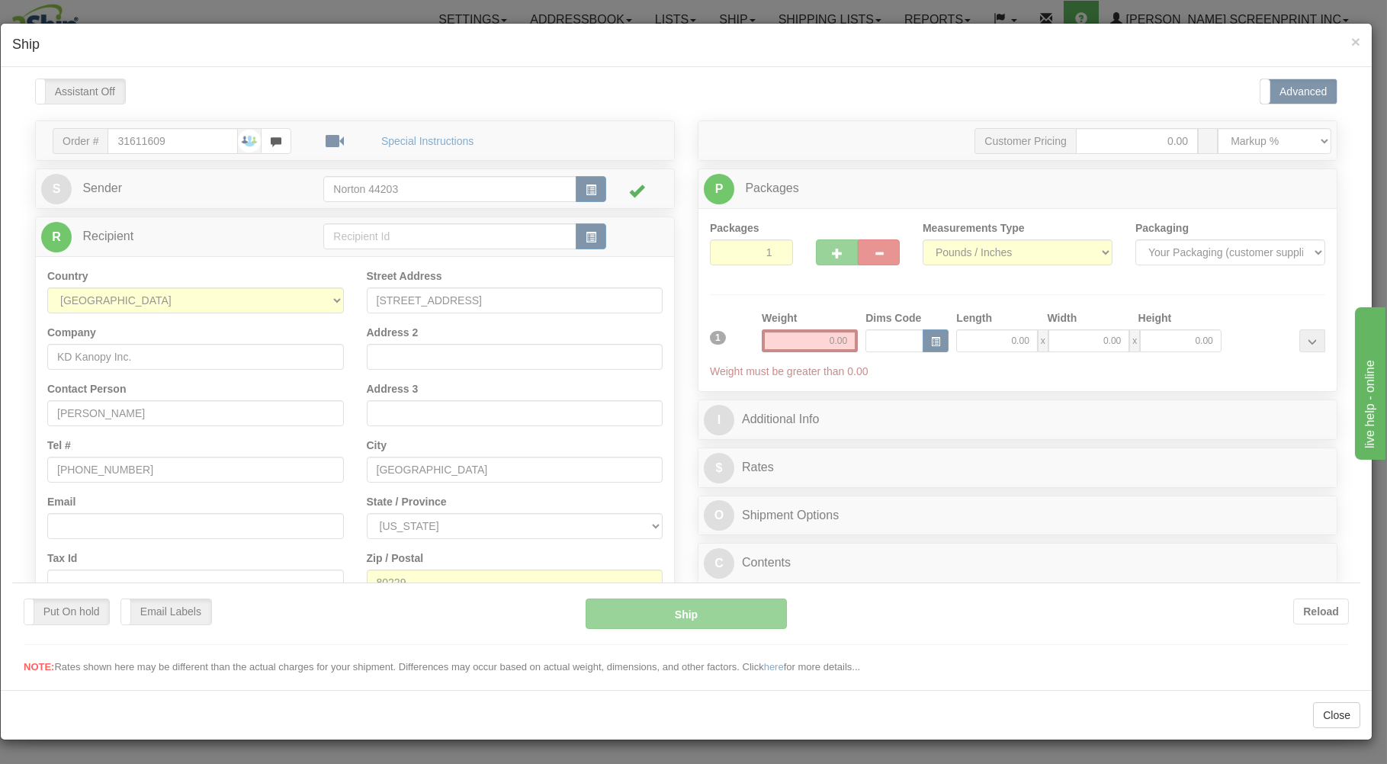
scroll to position [0, 0]
type input "0.20"
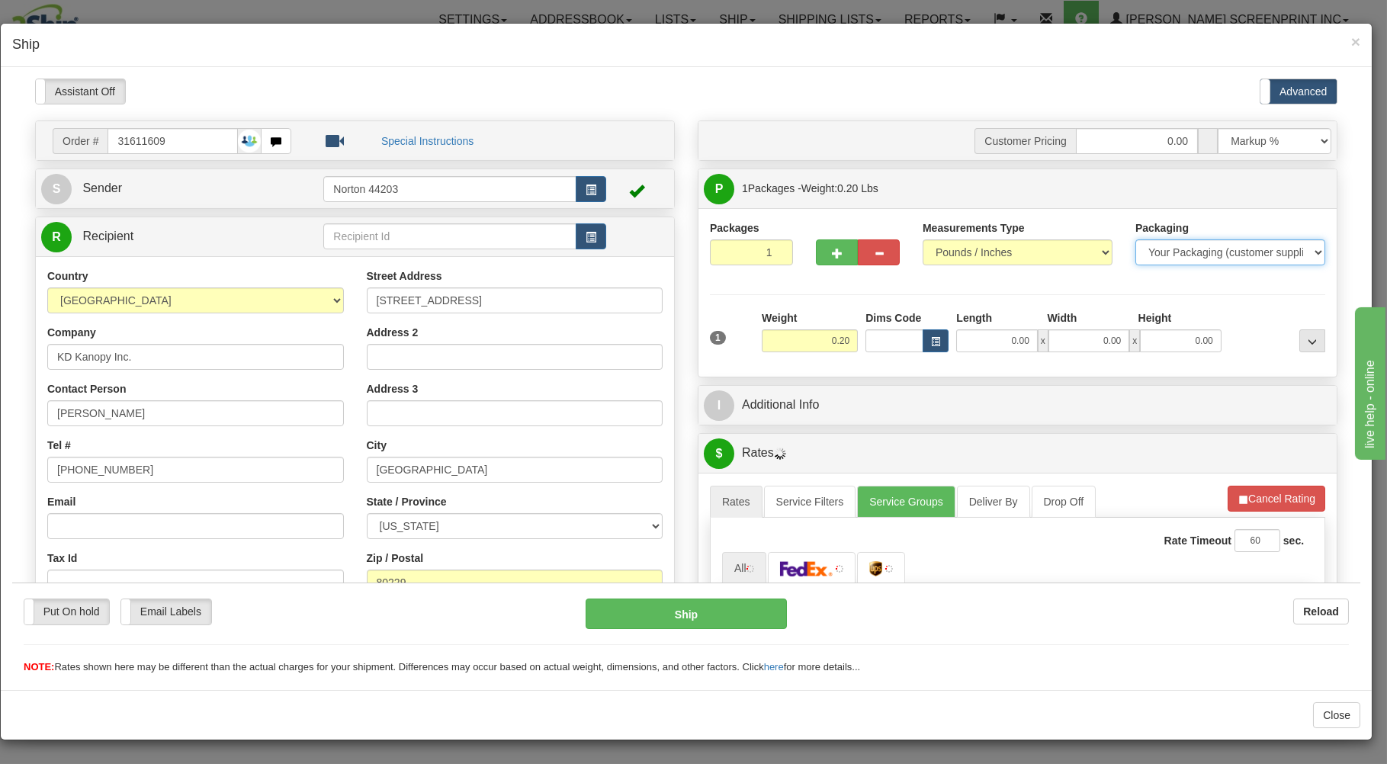
click at [1136, 239] on select "Your Packaging (customer supplied) Envelope (carrier supplied) Pack (carrier su…" at bounding box center [1231, 252] width 190 height 26
select select "2"
click option "Envelope (carrier supplied)" at bounding box center [12, 78] width 0 height 0
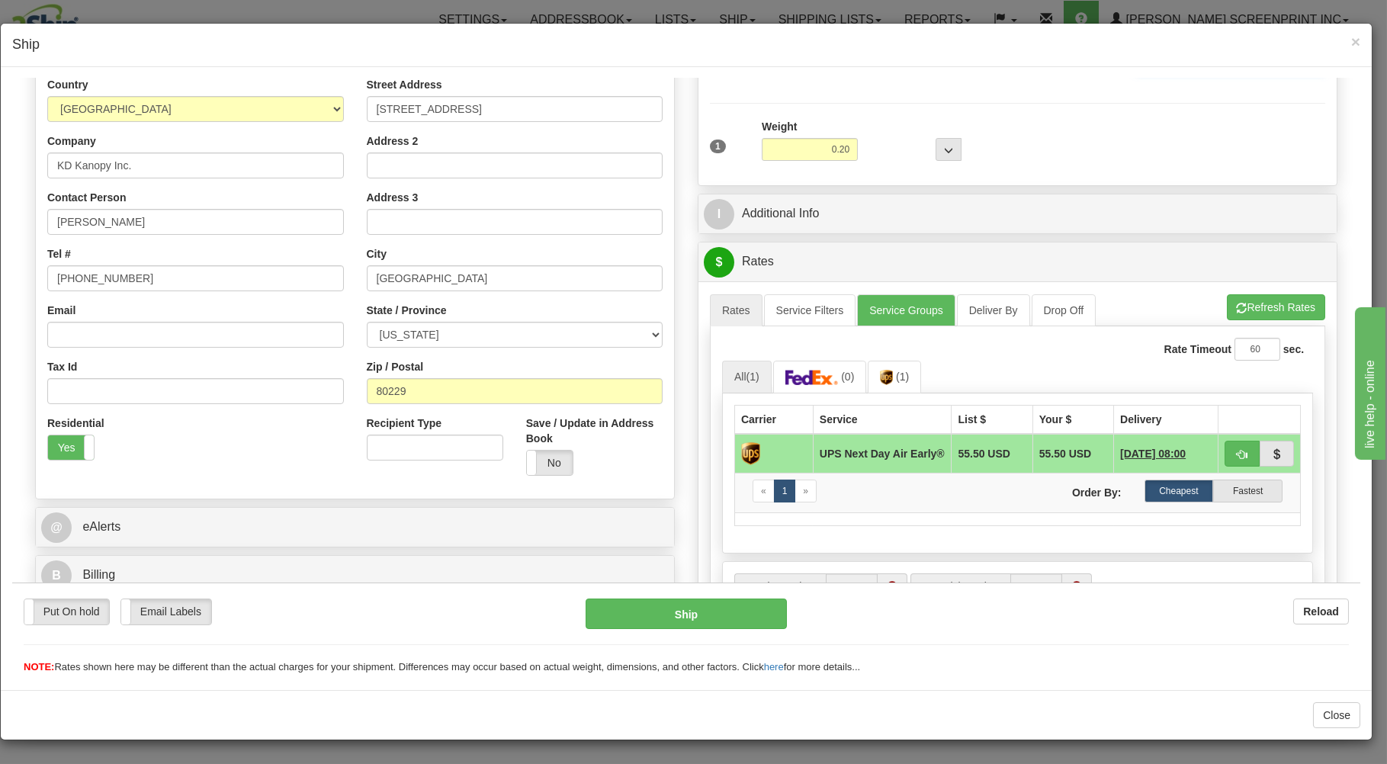
scroll to position [245, 0]
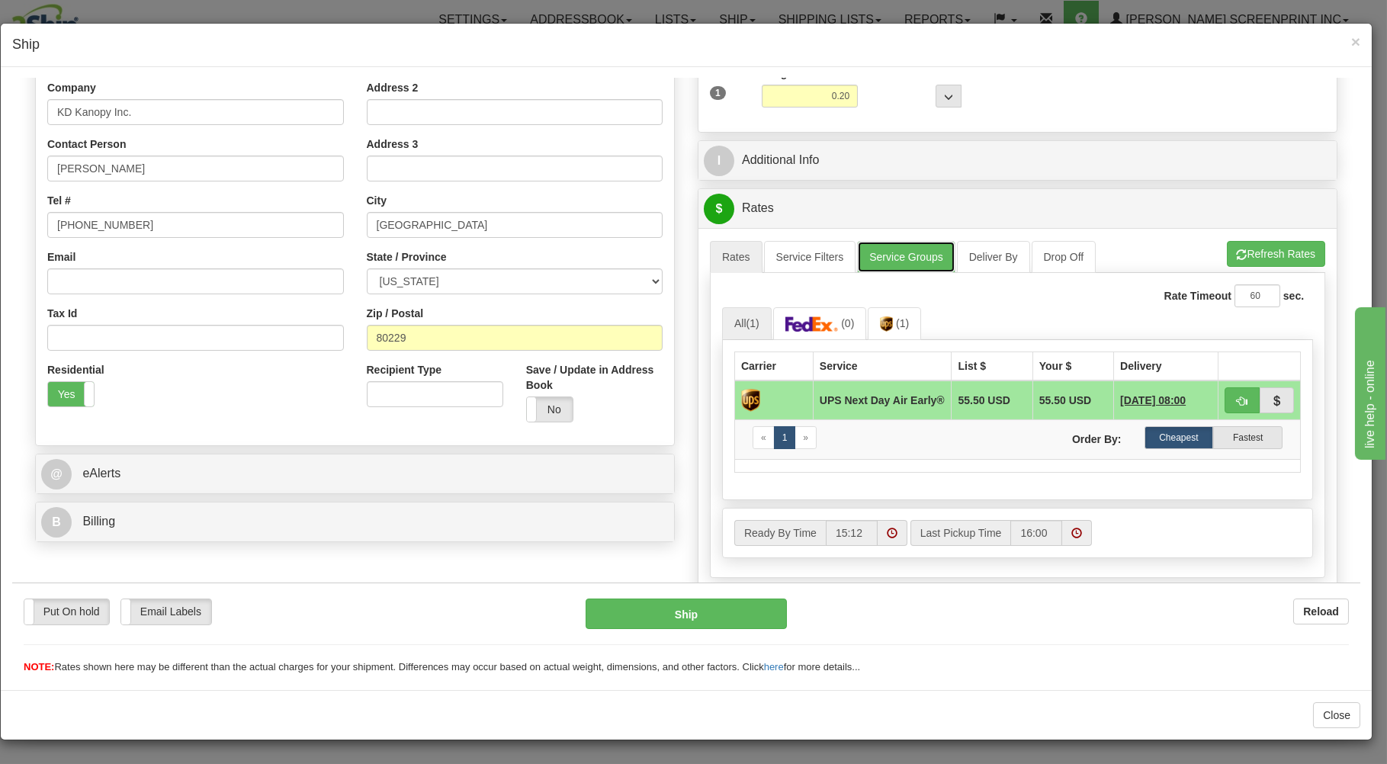
click at [911, 255] on link "Service Groups" at bounding box center [906, 256] width 98 height 32
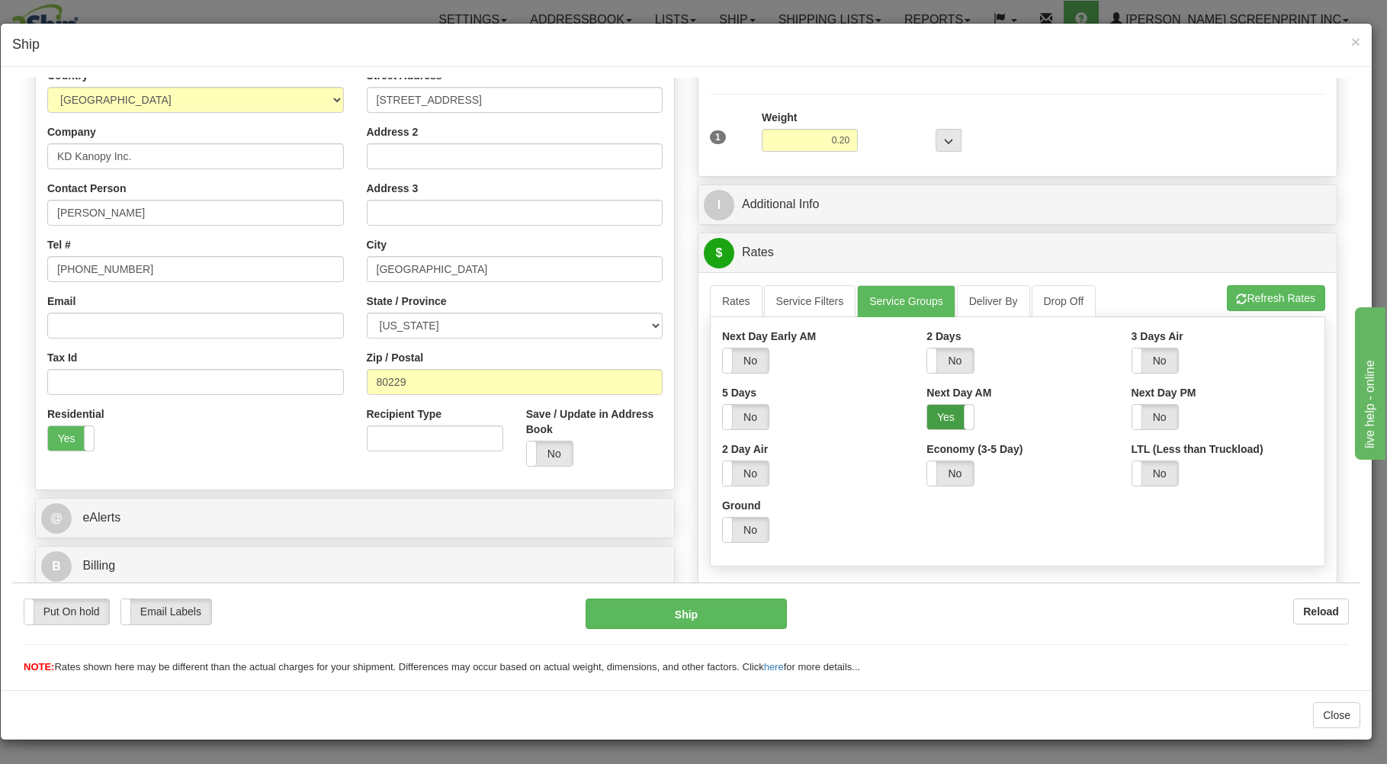
click at [933, 416] on label "Yes" at bounding box center [950, 416] width 46 height 24
click at [710, 297] on link "Rates" at bounding box center [736, 300] width 53 height 32
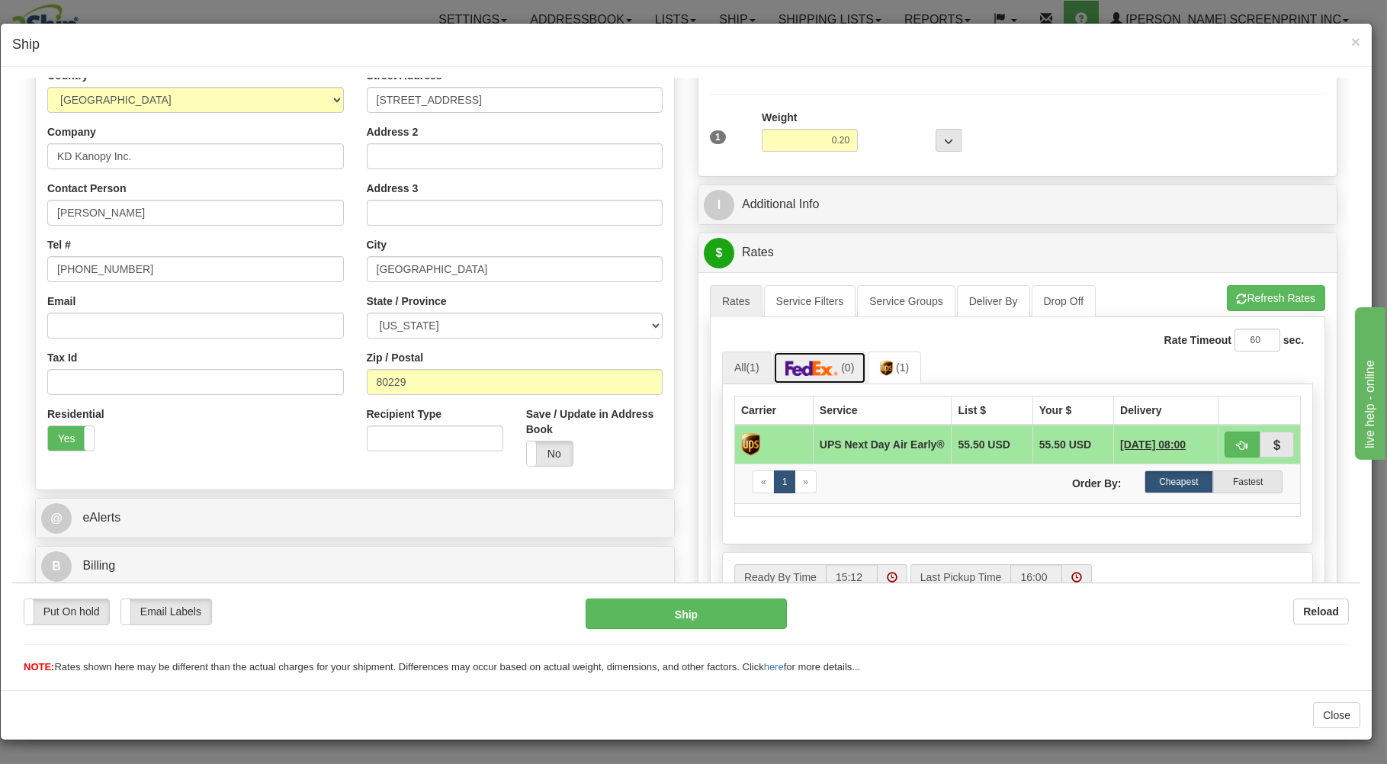
click at [821, 373] on img at bounding box center [812, 367] width 53 height 15
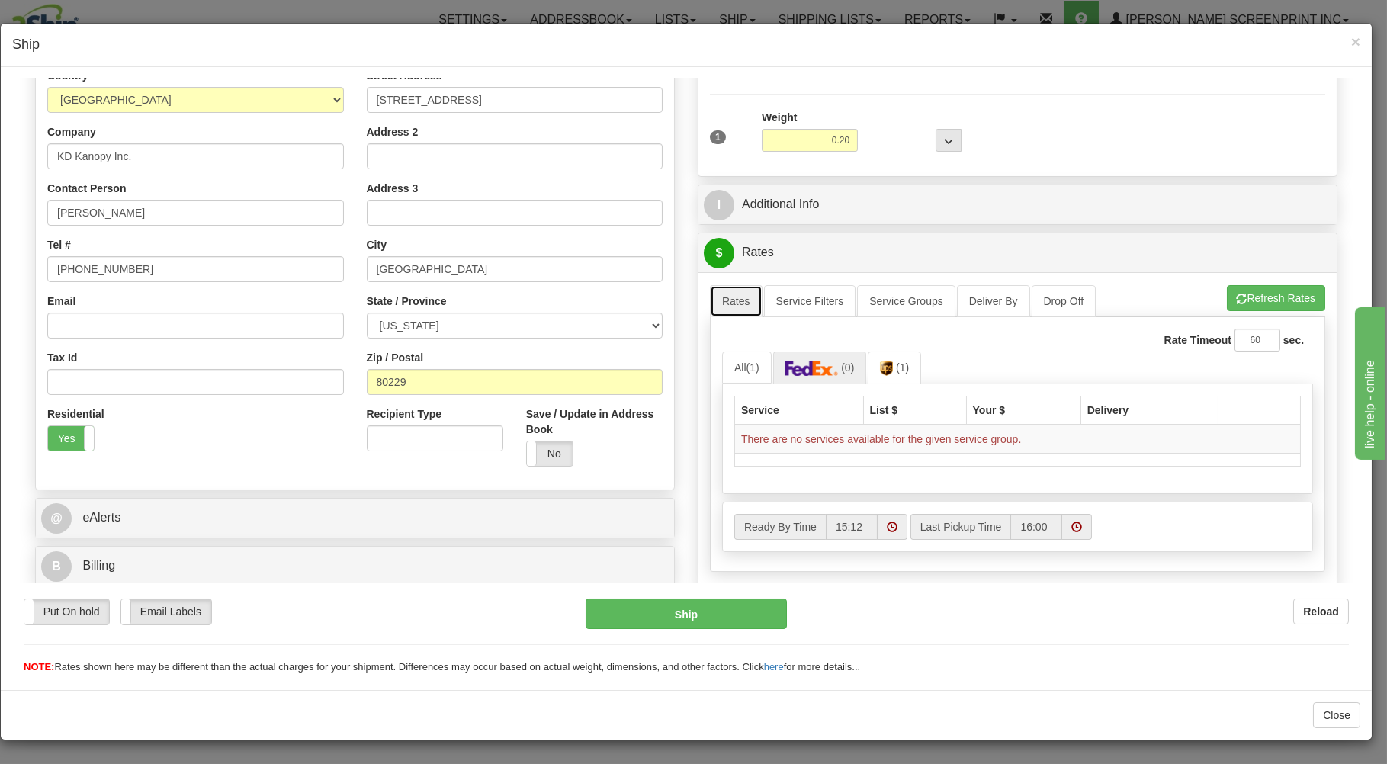
click at [731, 294] on link "Rates" at bounding box center [736, 300] width 53 height 32
click at [805, 306] on link "Service Filters" at bounding box center [810, 300] width 92 height 32
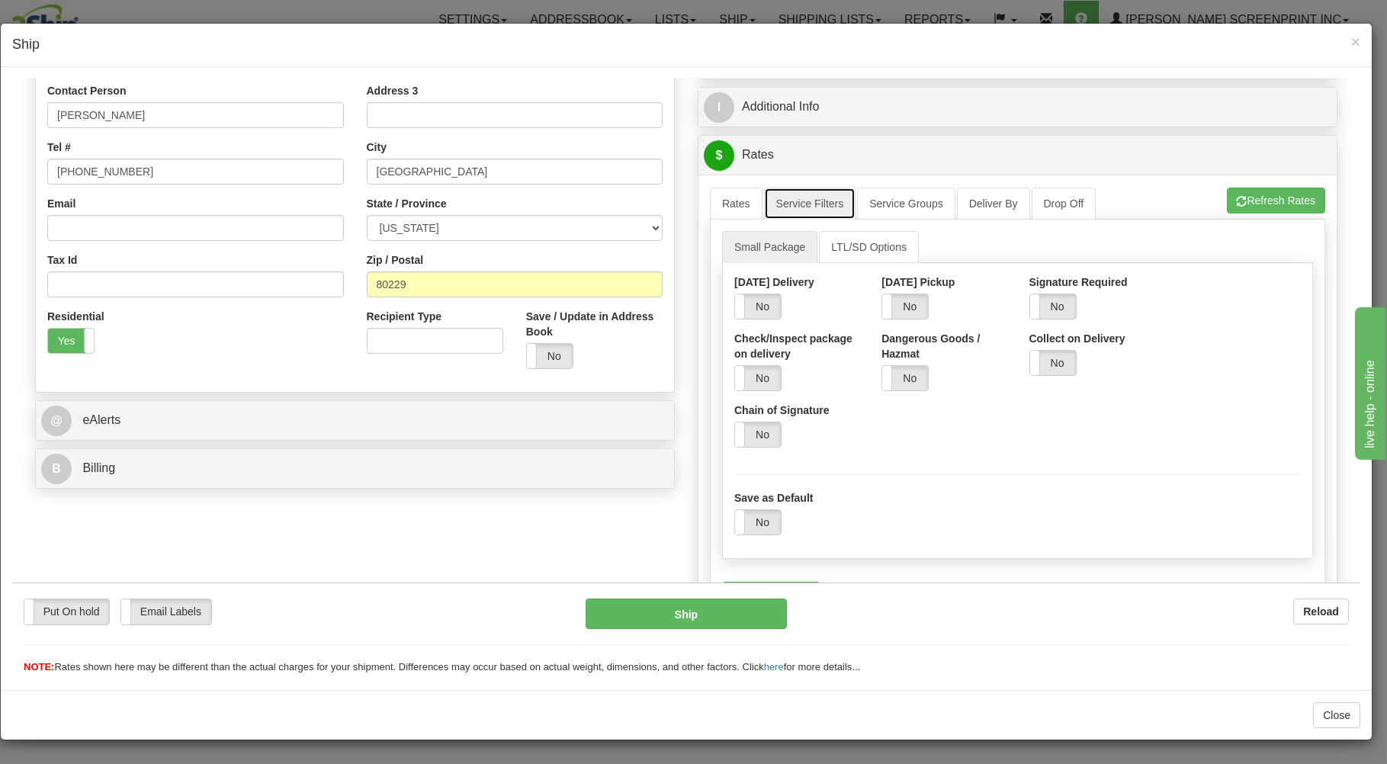
scroll to position [326, 0]
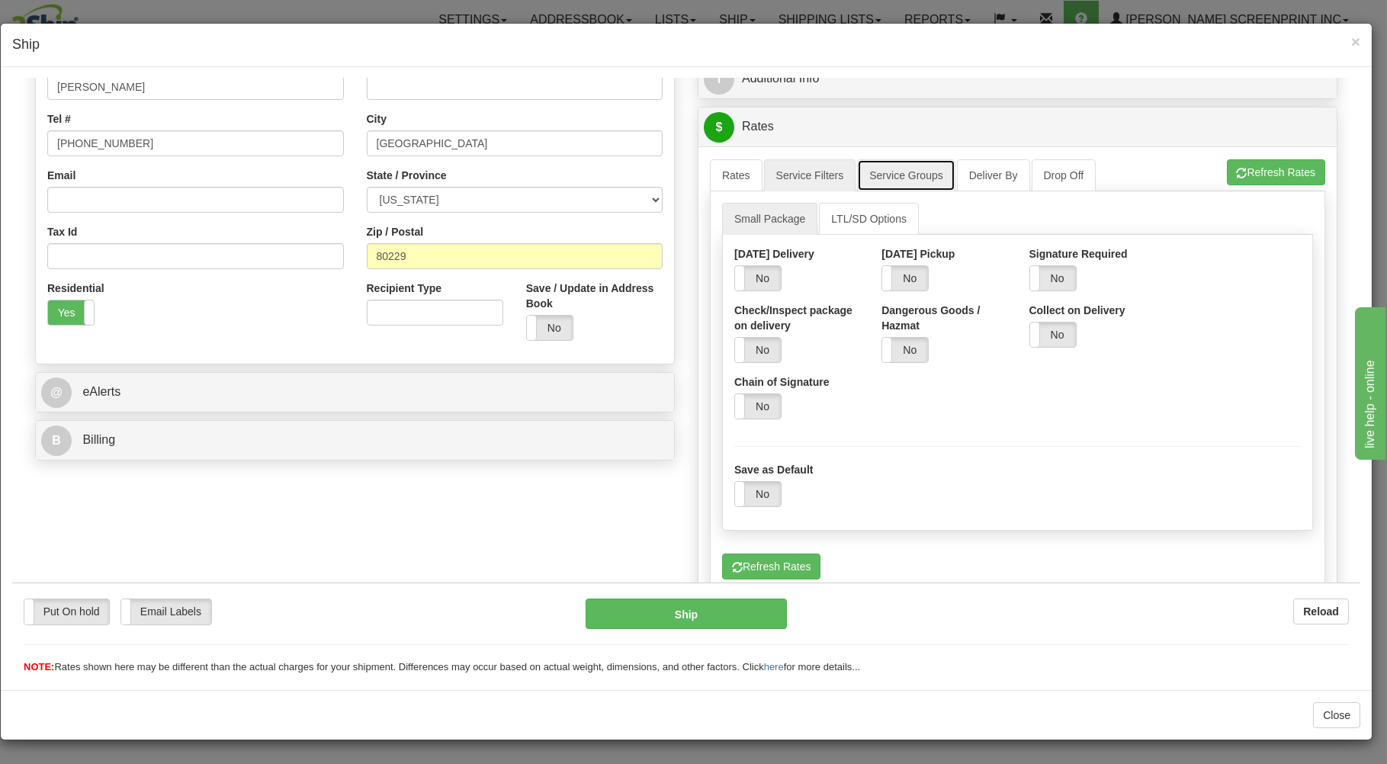
click at [892, 169] on link "Service Groups" at bounding box center [906, 175] width 98 height 32
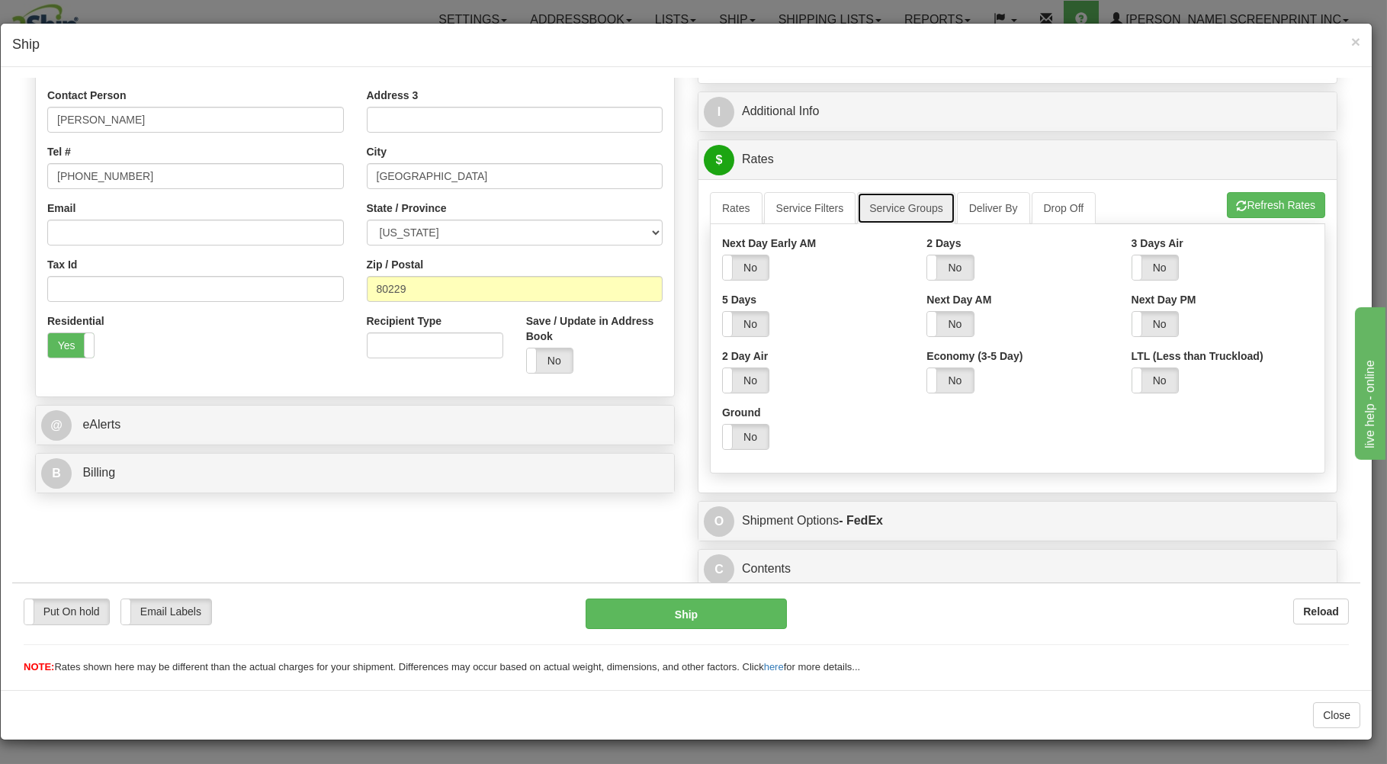
scroll to position [298, 0]
click at [728, 206] on link "Rates" at bounding box center [736, 207] width 53 height 32
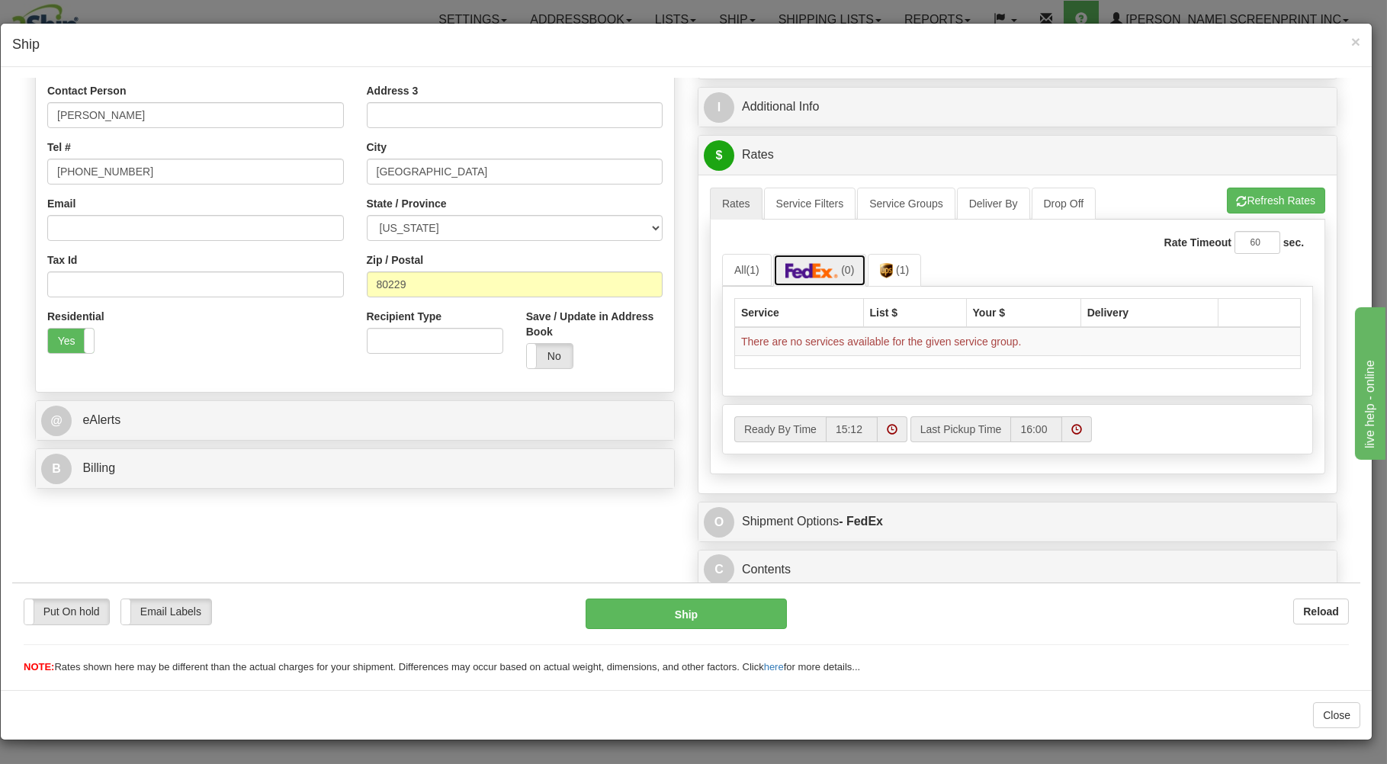
drag, startPoint x: 833, startPoint y: 275, endPoint x: 945, endPoint y: 262, distance: 112.9
click at [846, 270] on link "(0)" at bounding box center [820, 269] width 94 height 33
click at [1234, 194] on button "Refresh Rates" at bounding box center [1276, 200] width 98 height 26
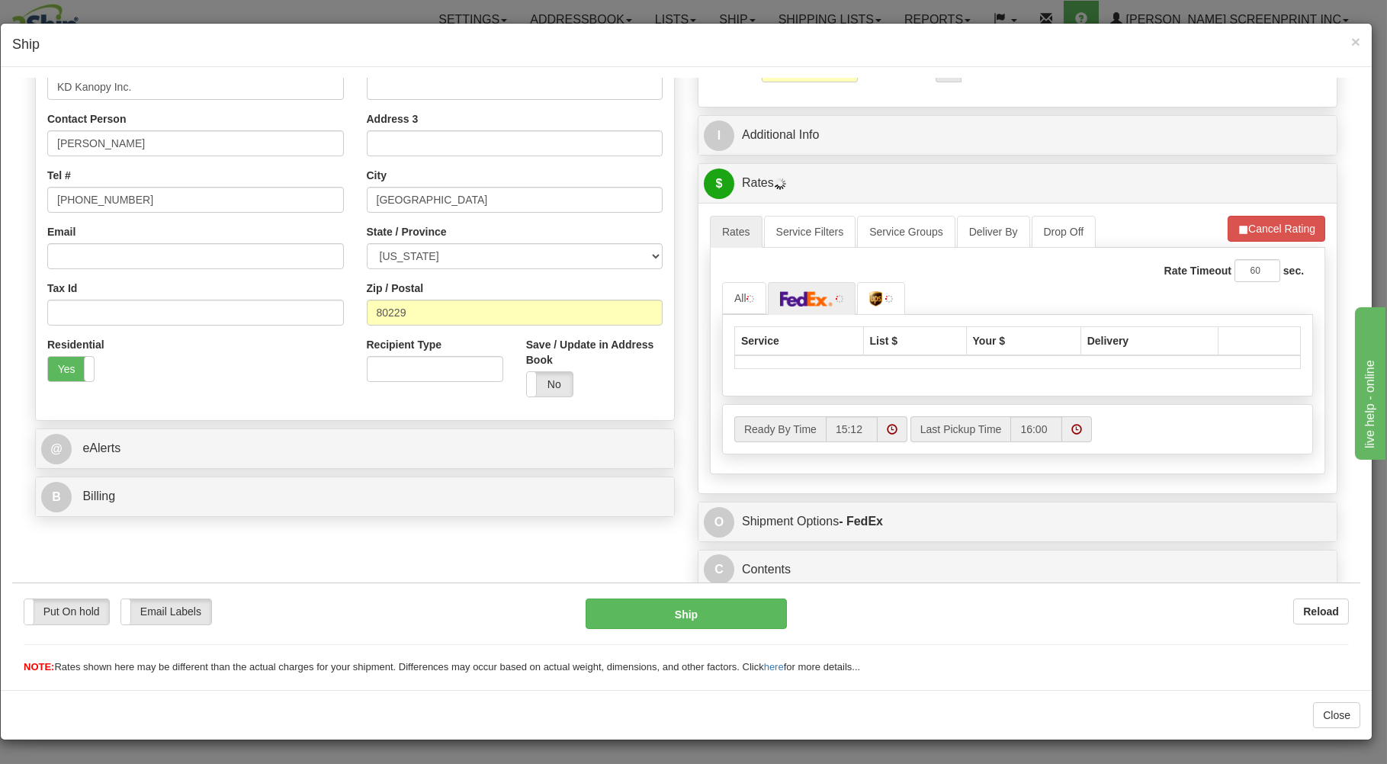
scroll to position [275, 0]
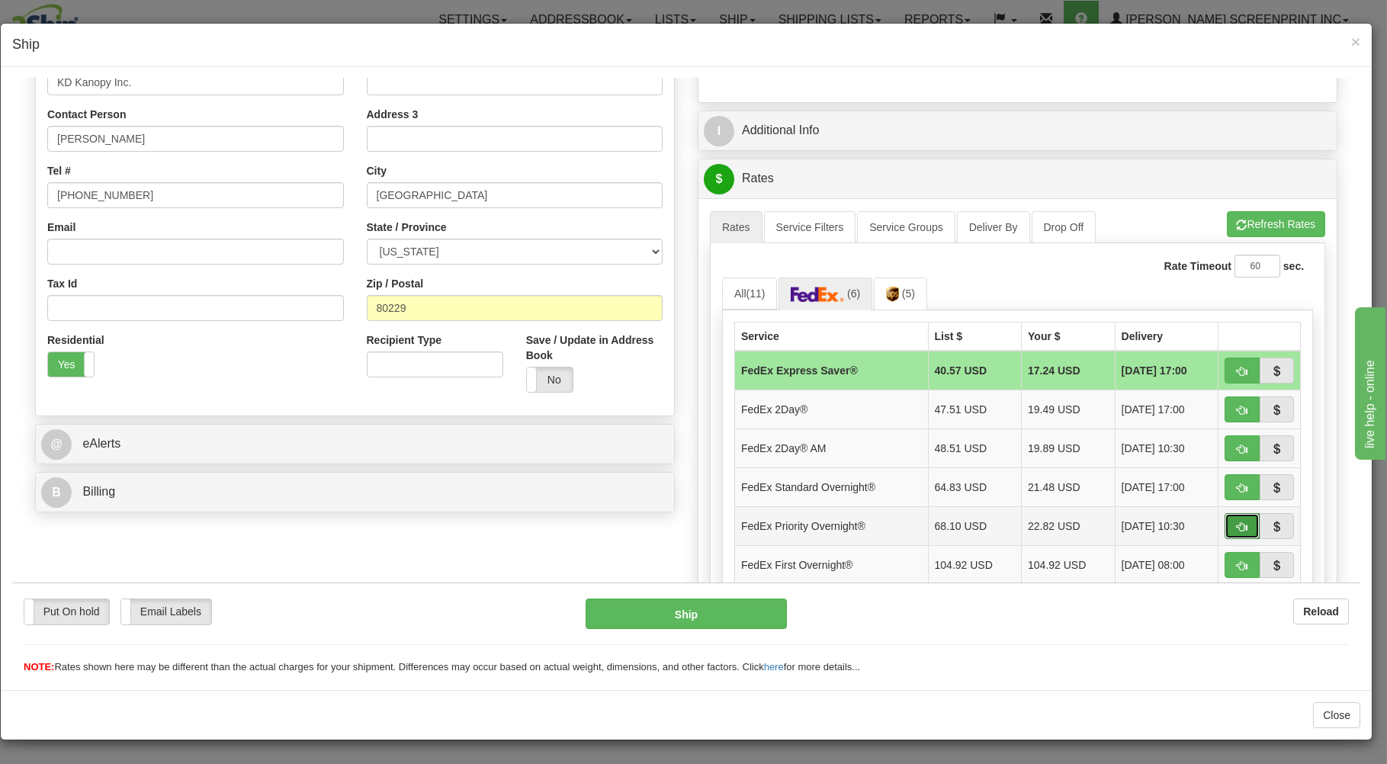
click at [1225, 520] on button "button" at bounding box center [1242, 526] width 35 height 26
type input "01"
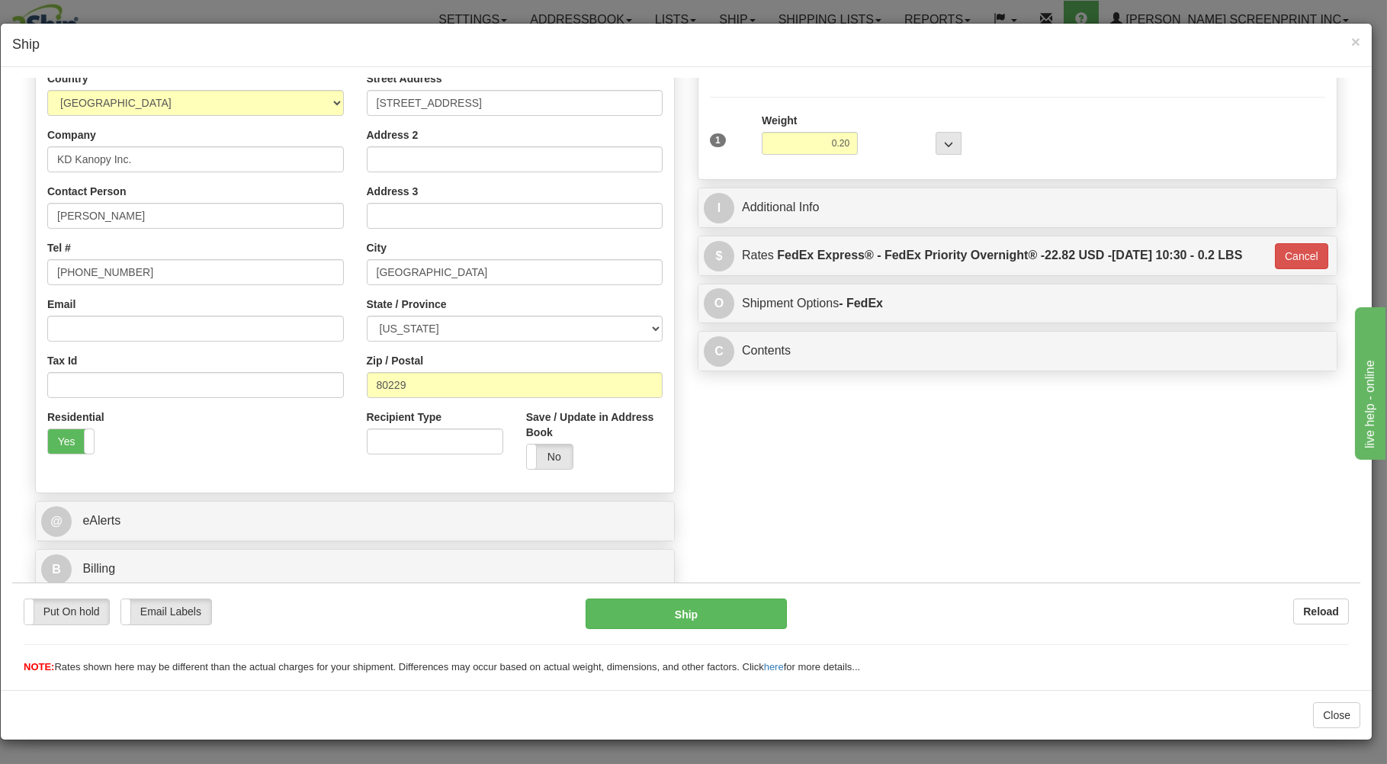
scroll to position [201, 0]
click at [706, 618] on button "Ship" at bounding box center [687, 613] width 202 height 31
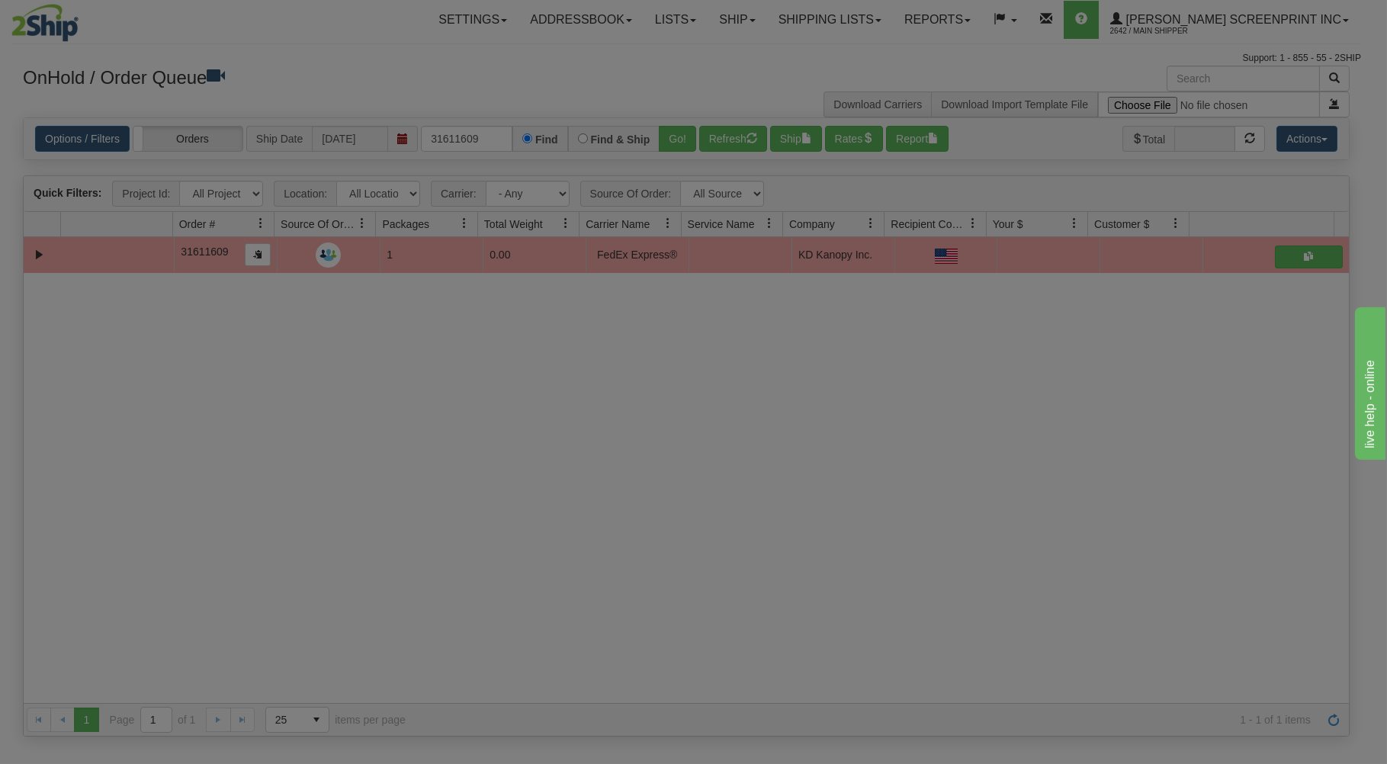
scroll to position [0, 0]
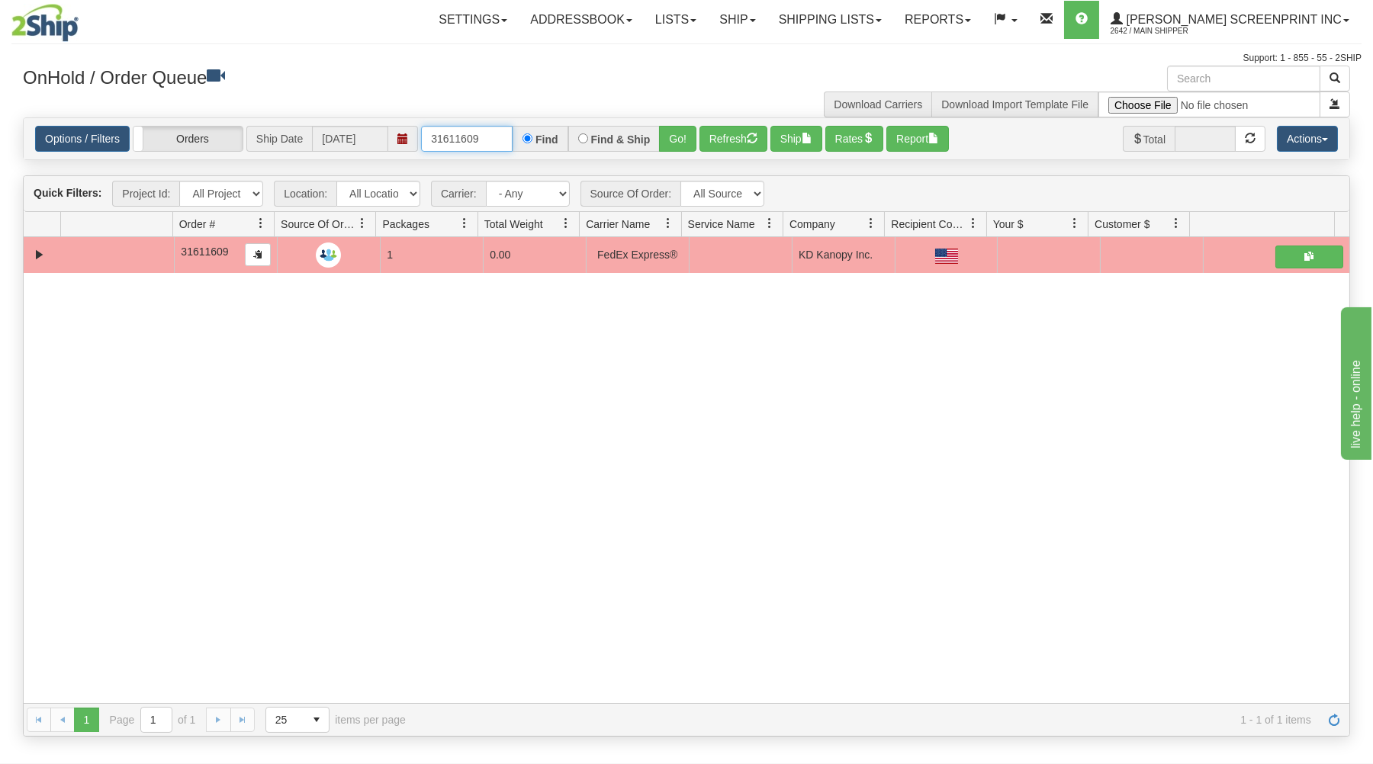
drag, startPoint x: 424, startPoint y: 136, endPoint x: 535, endPoint y: 125, distance: 111.9
click at [551, 130] on div "31611609 Find Find & Ship Go!" at bounding box center [558, 139] width 275 height 26
type input "31612628"
click at [684, 137] on button "Go!" at bounding box center [677, 139] width 37 height 26
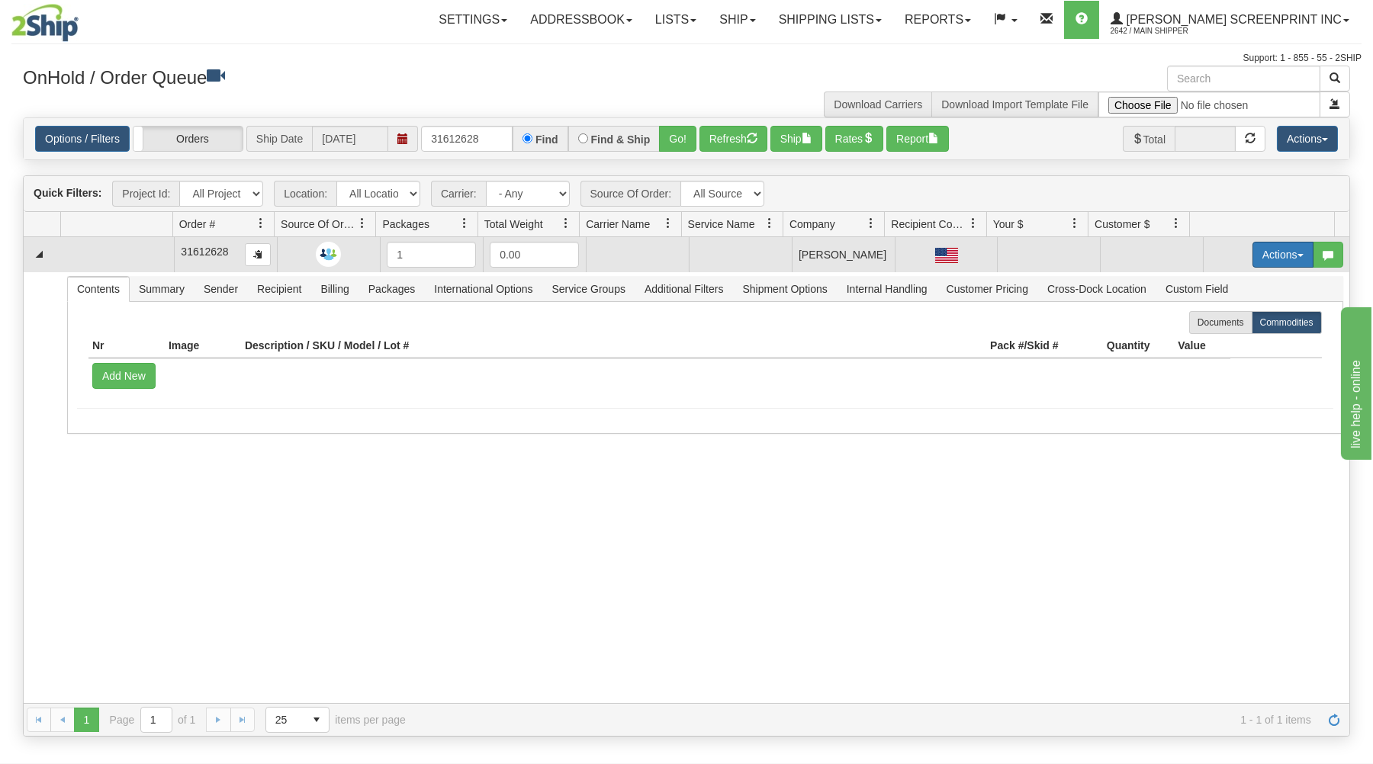
click at [1268, 249] on button "Actions" at bounding box center [1282, 255] width 61 height 26
click at [1222, 279] on span "Open" at bounding box center [1224, 284] width 37 height 12
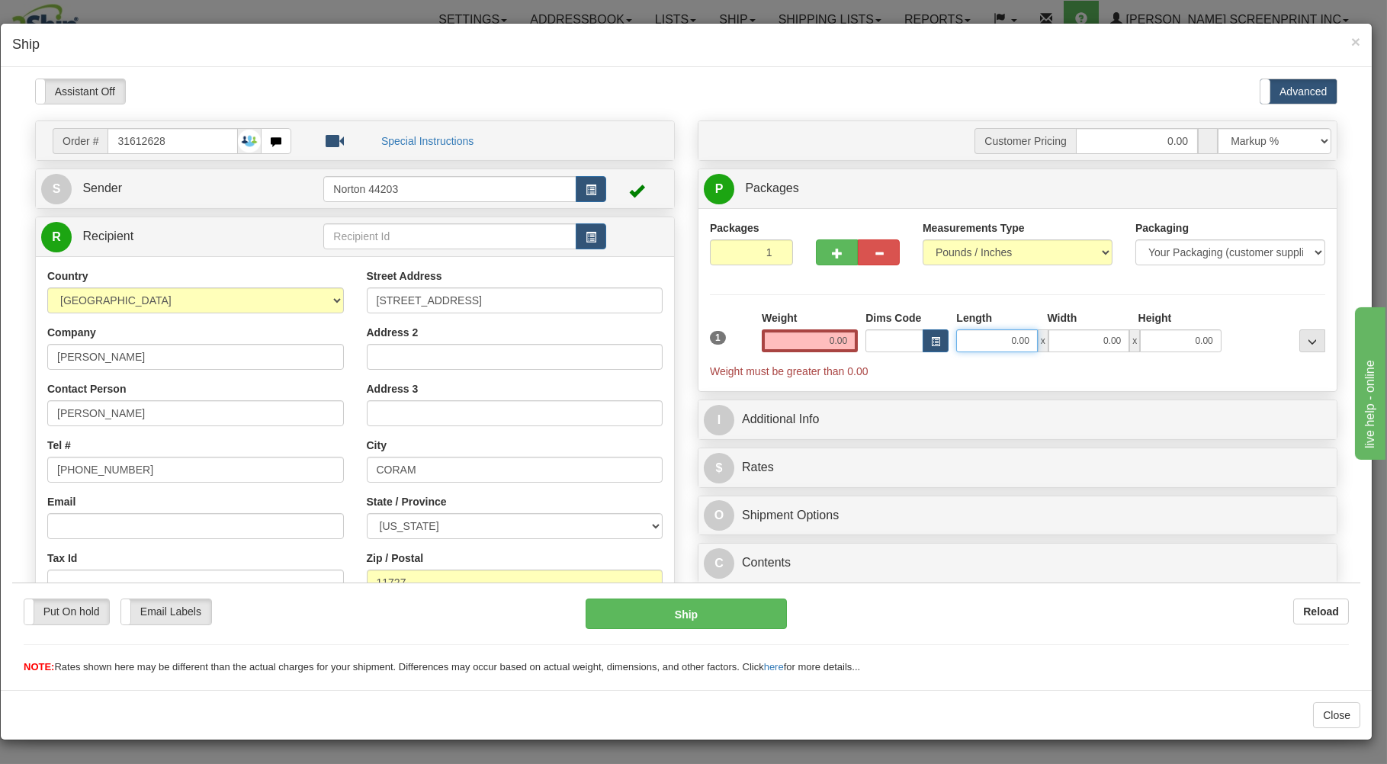
click at [983, 351] on input "0.00" at bounding box center [996, 340] width 81 height 23
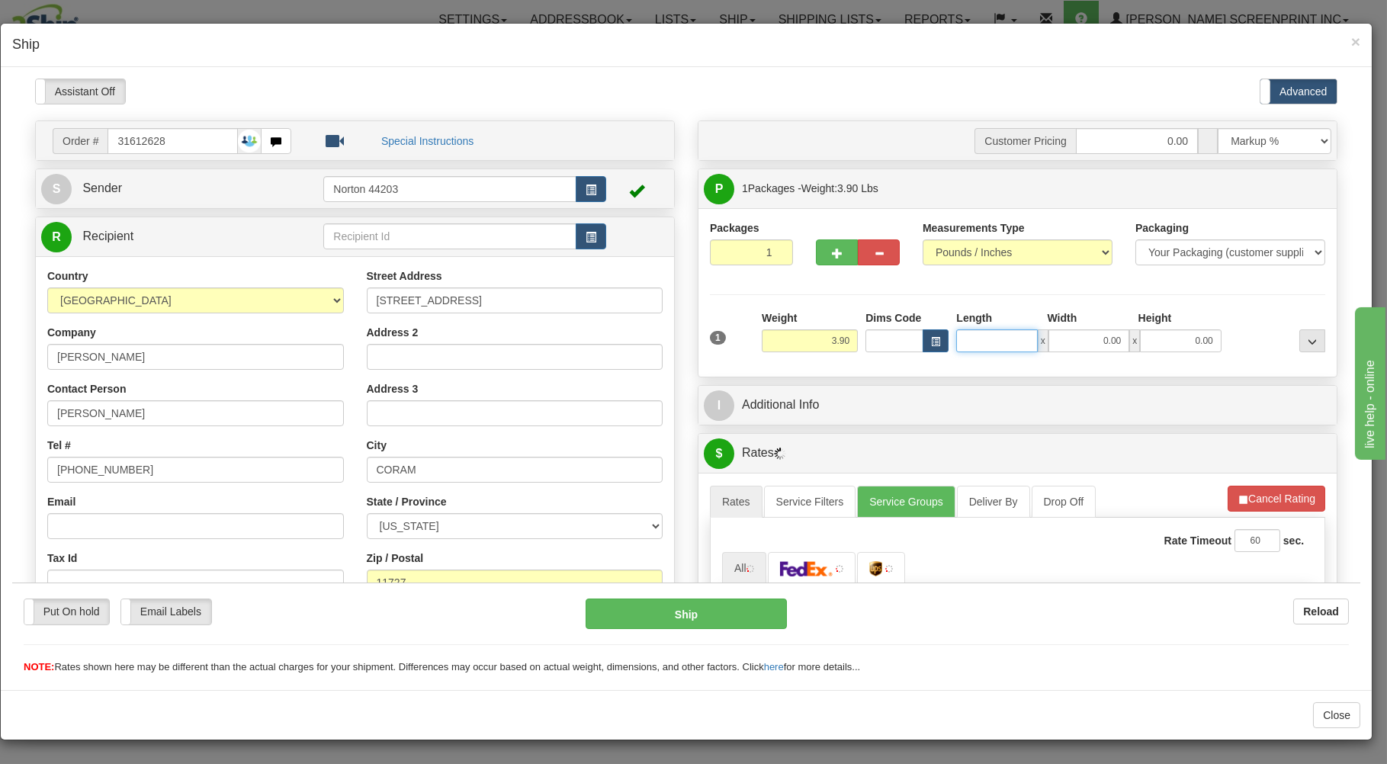
type input "3.95"
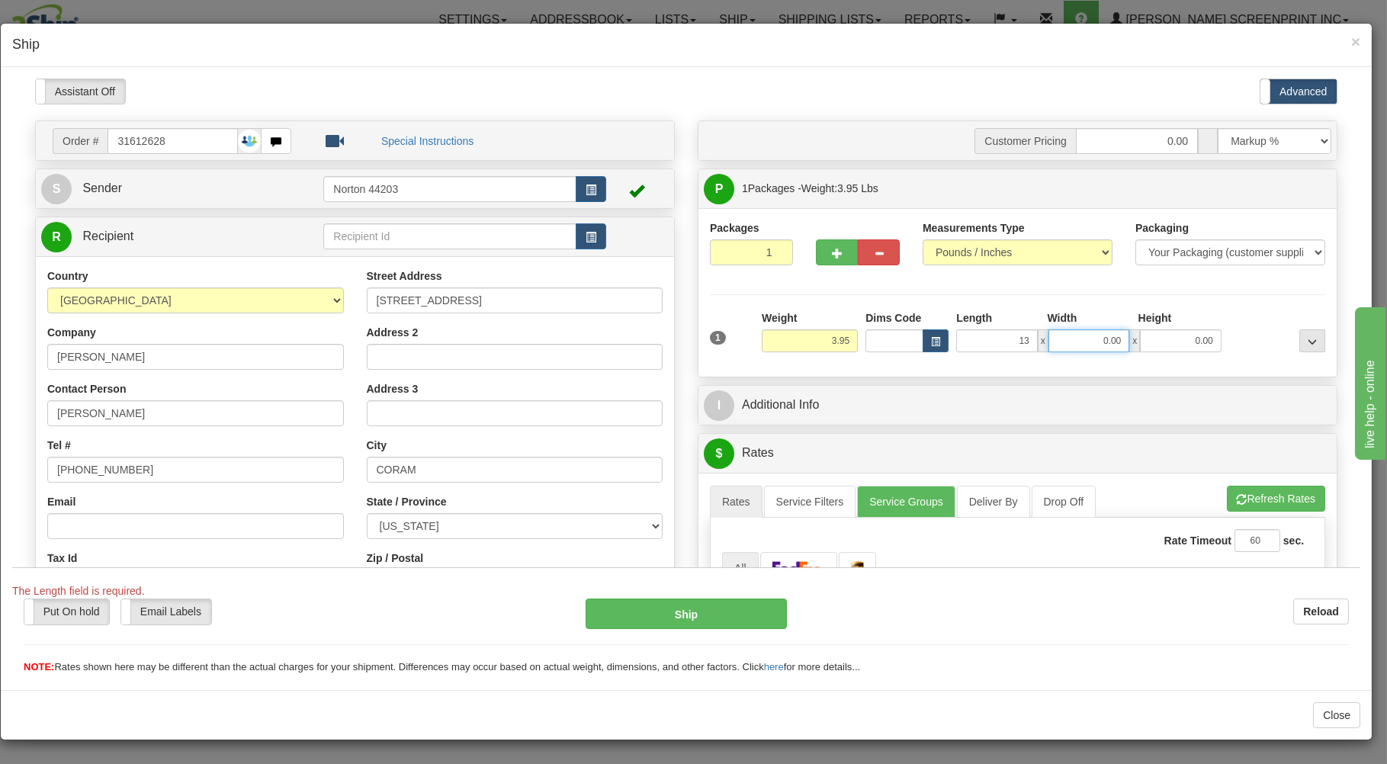
type input "13.00"
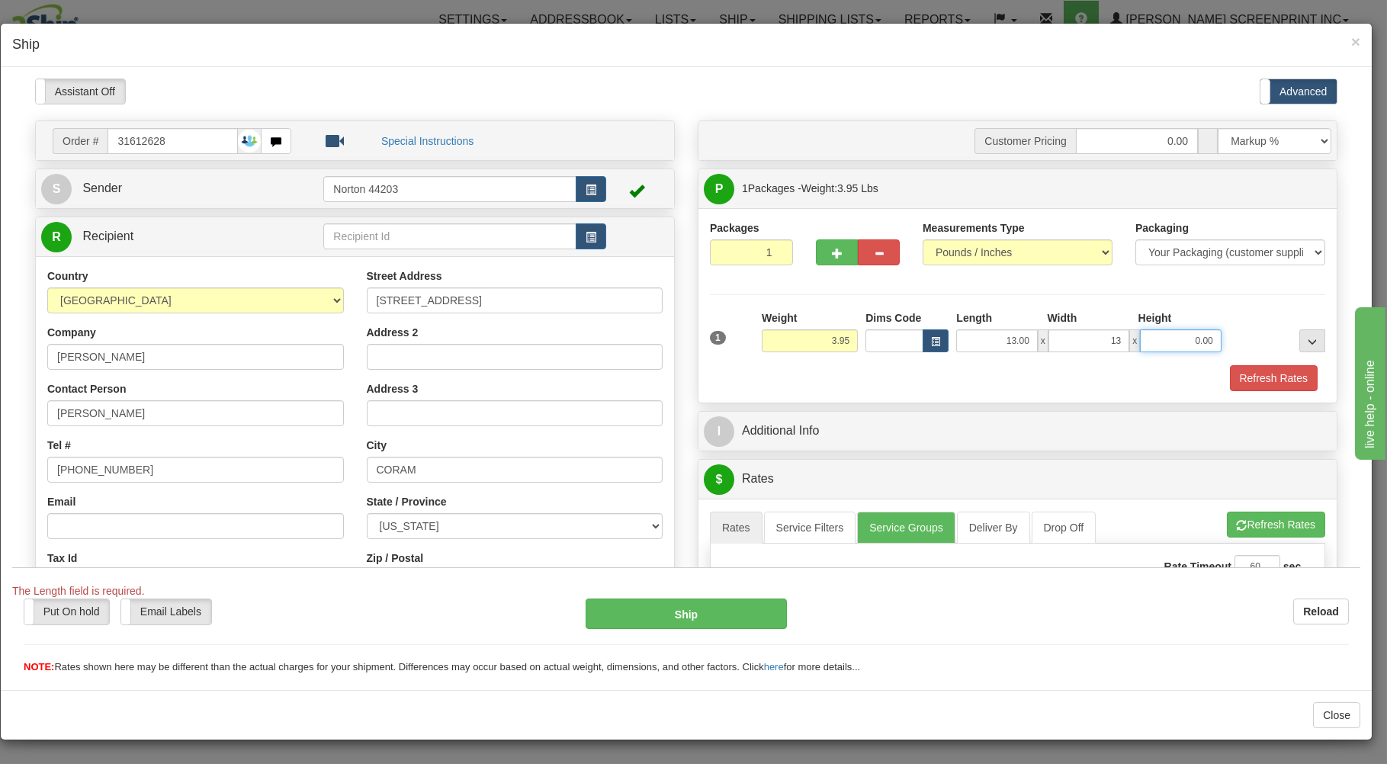
type input "13.00"
type input "6.00"
click at [952, 381] on div "Refresh Rates" at bounding box center [1017, 378] width 623 height 26
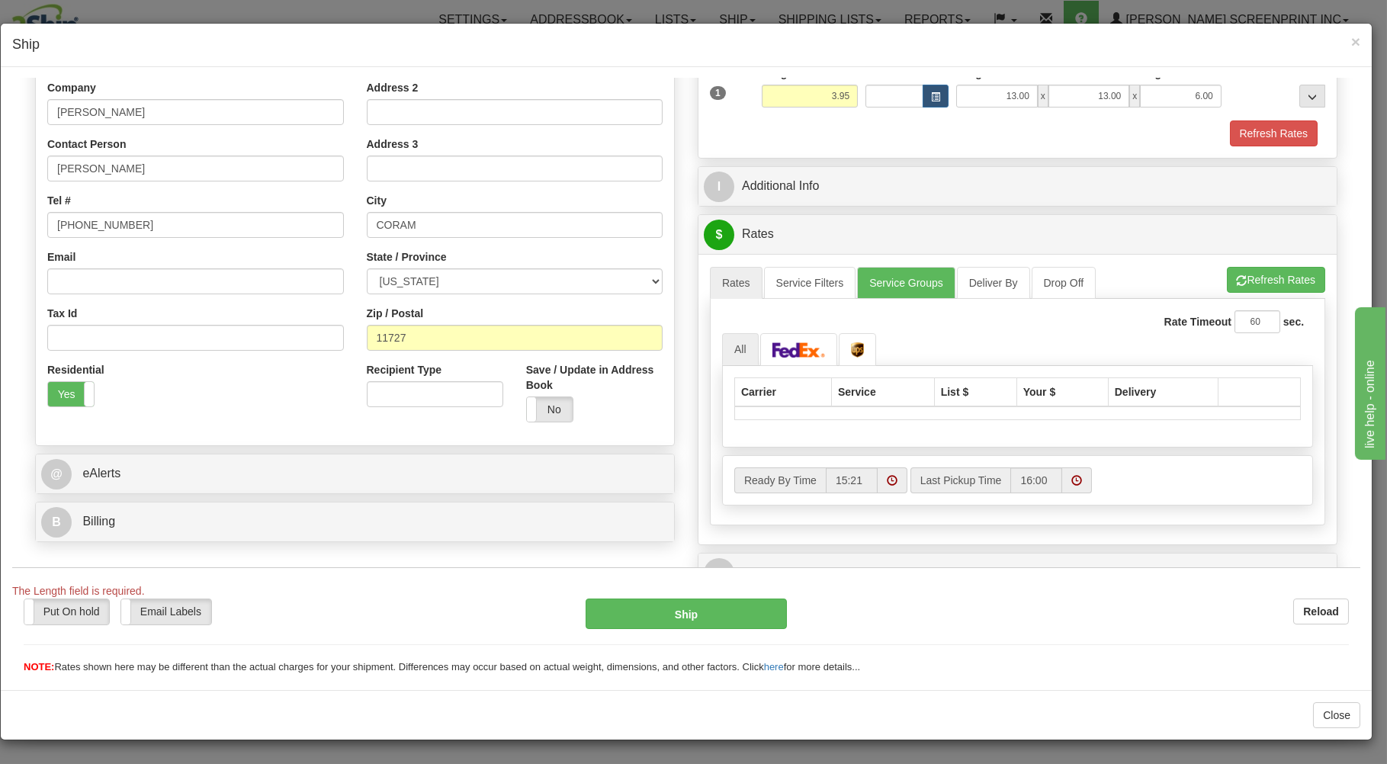
scroll to position [301, 0]
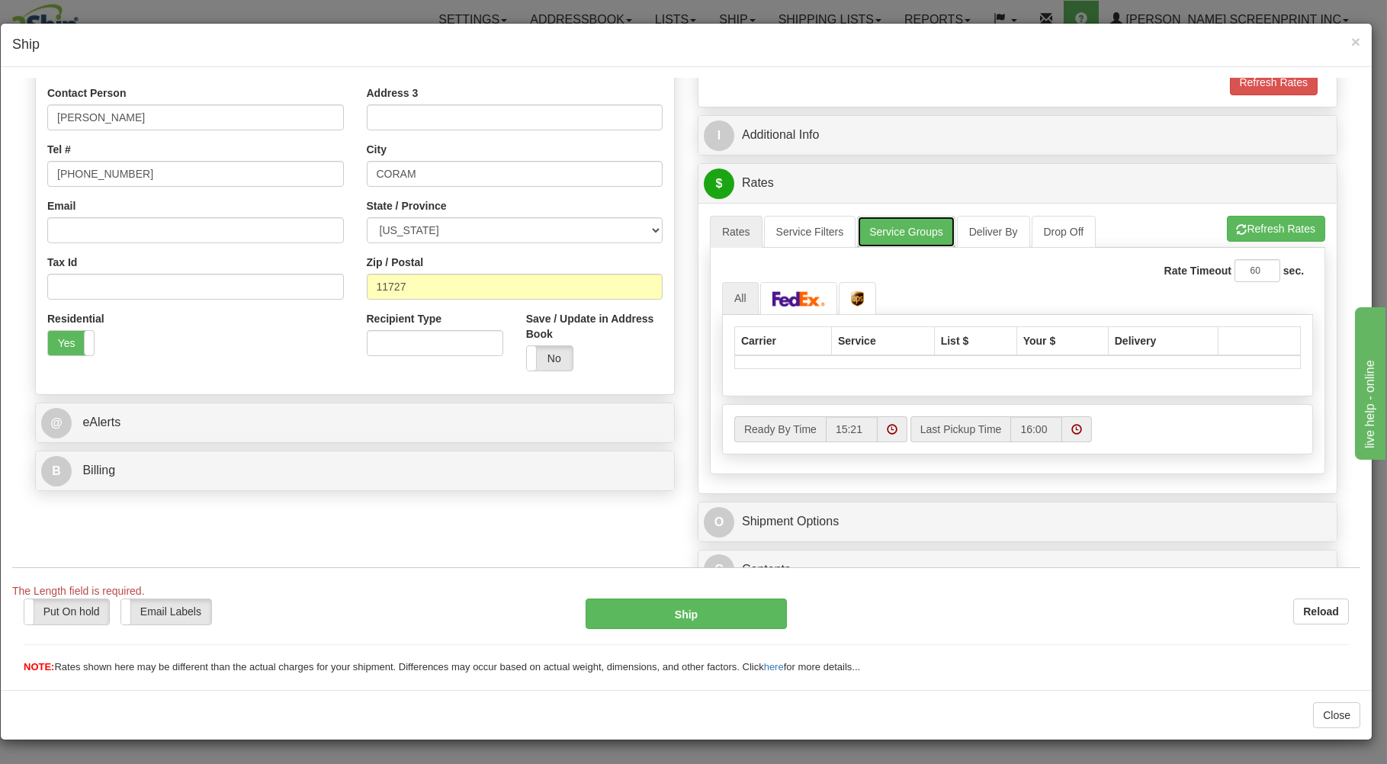
click at [882, 230] on link "Service Groups" at bounding box center [906, 231] width 98 height 32
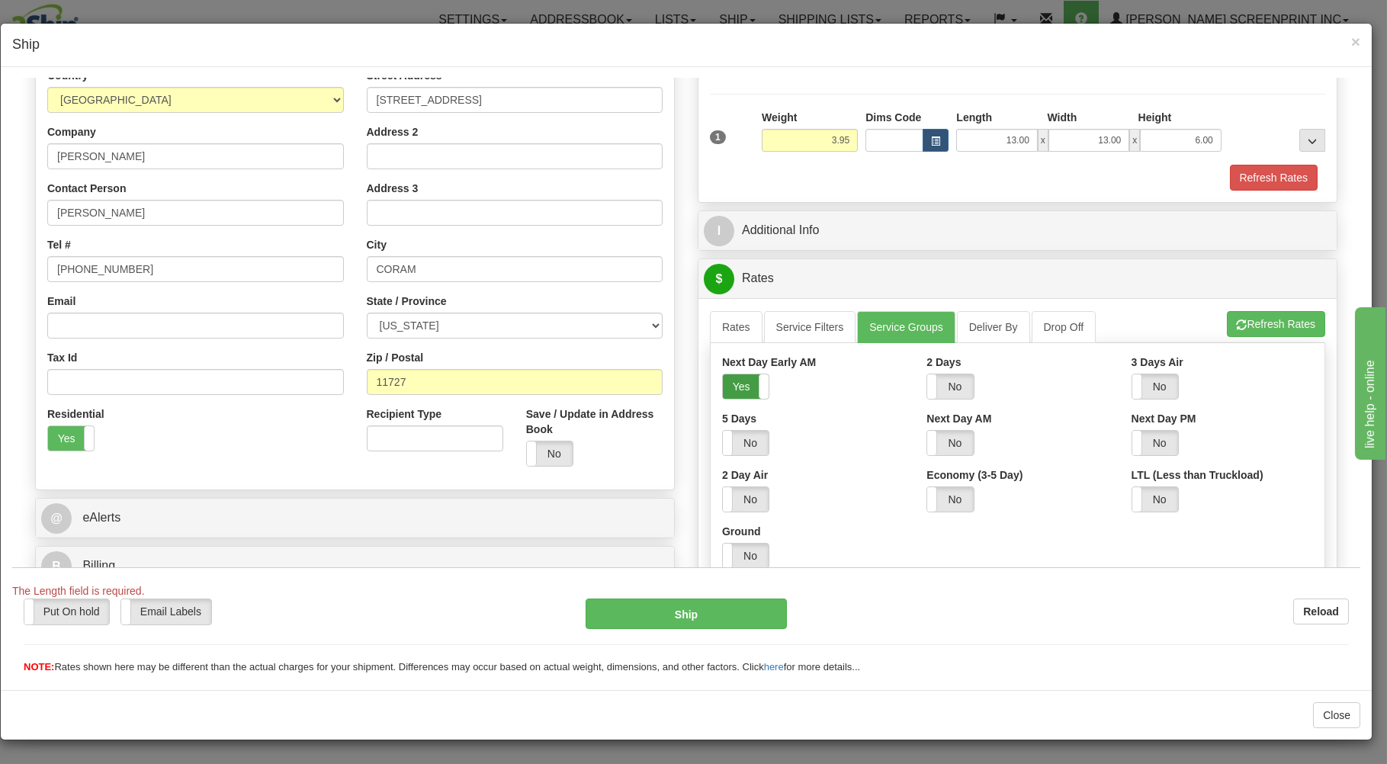
drag, startPoint x: 738, startPoint y: 395, endPoint x: 703, endPoint y: 336, distance: 69.1
click at [737, 394] on label "Yes" at bounding box center [746, 386] width 46 height 24
click at [715, 326] on link "Rates" at bounding box center [736, 326] width 53 height 32
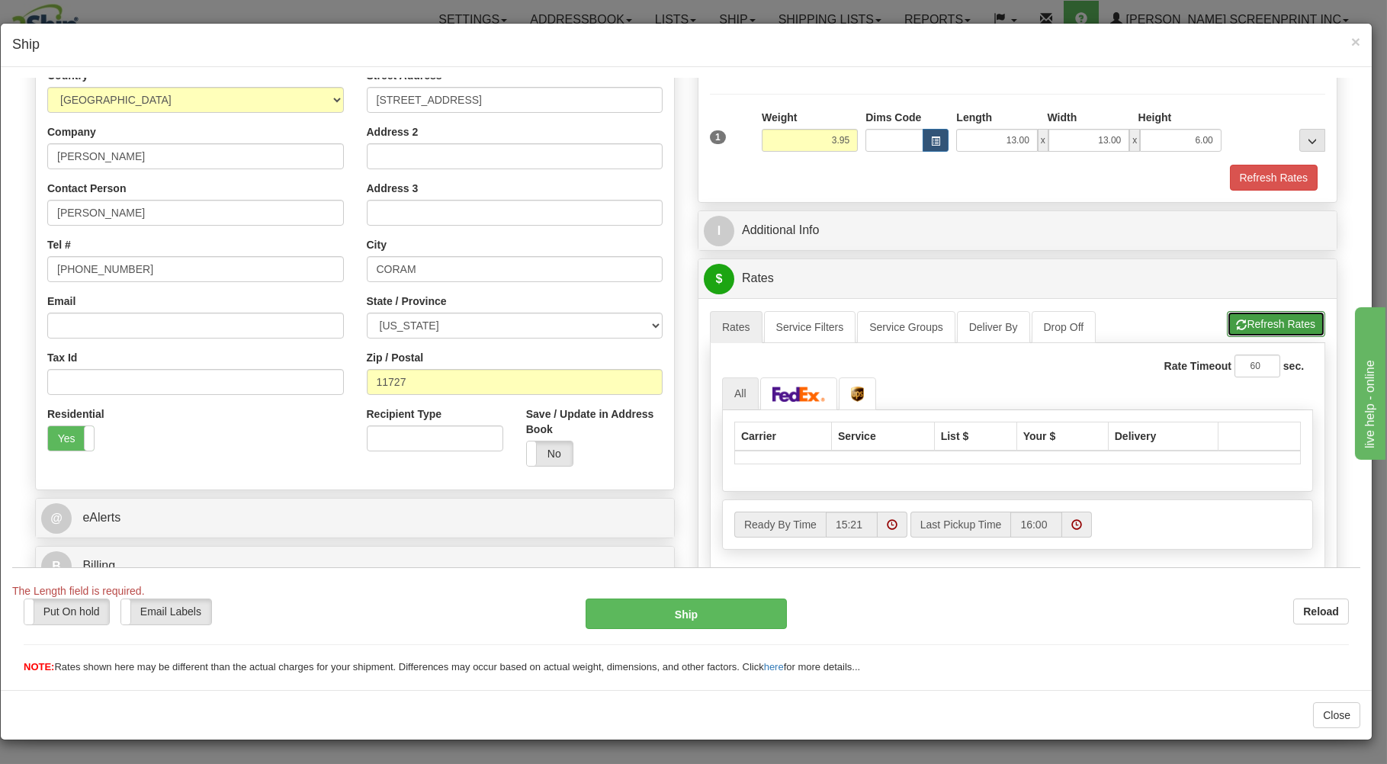
click at [1227, 319] on button "Refresh Rates" at bounding box center [1276, 323] width 98 height 26
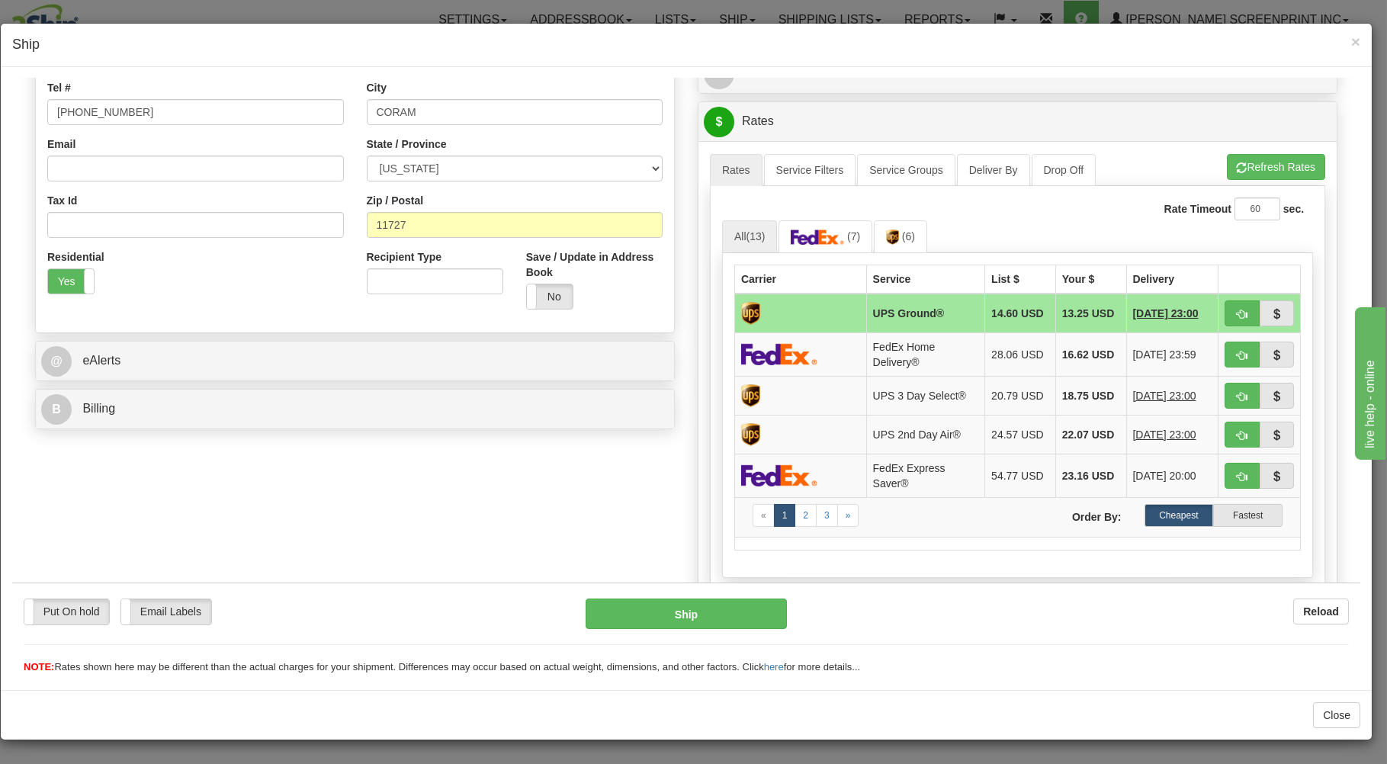
scroll to position [364, 0]
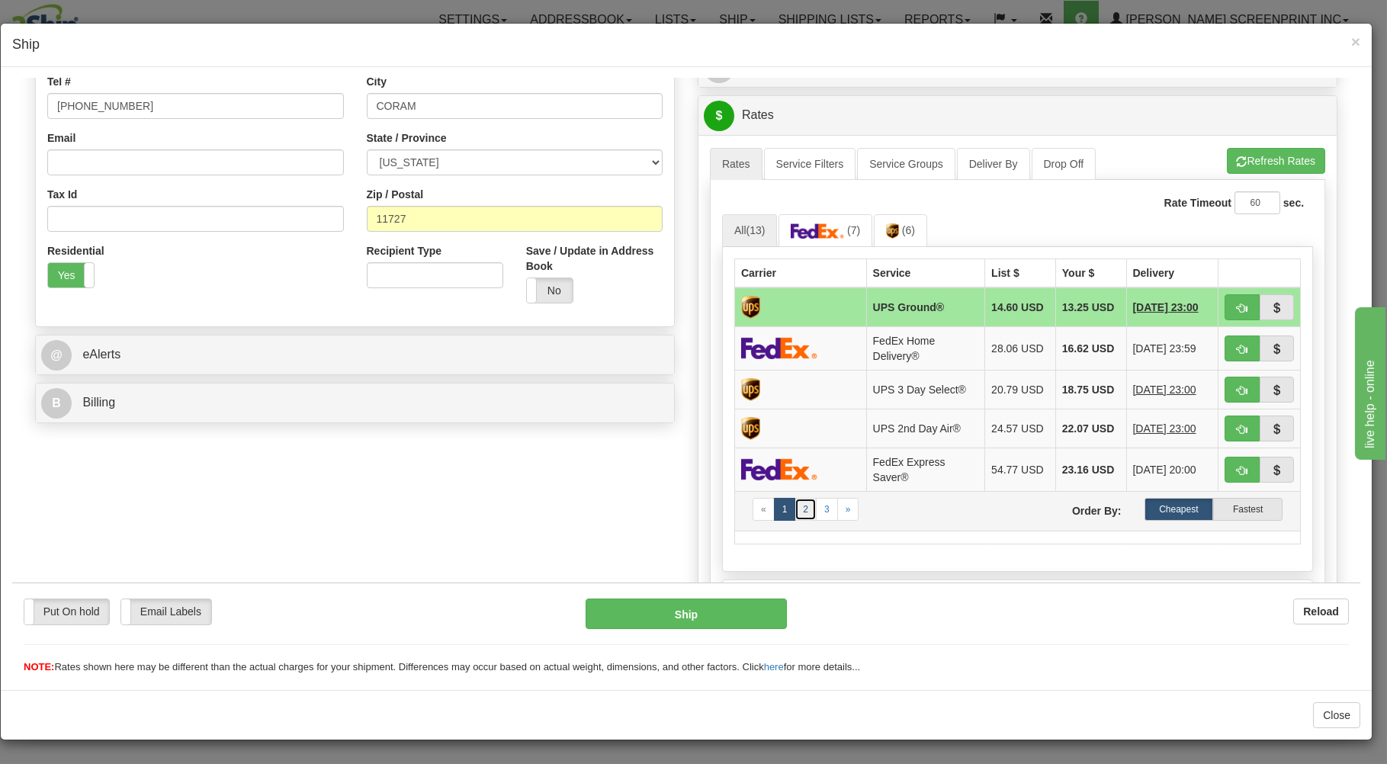
click at [802, 519] on link "2" at bounding box center [806, 508] width 22 height 23
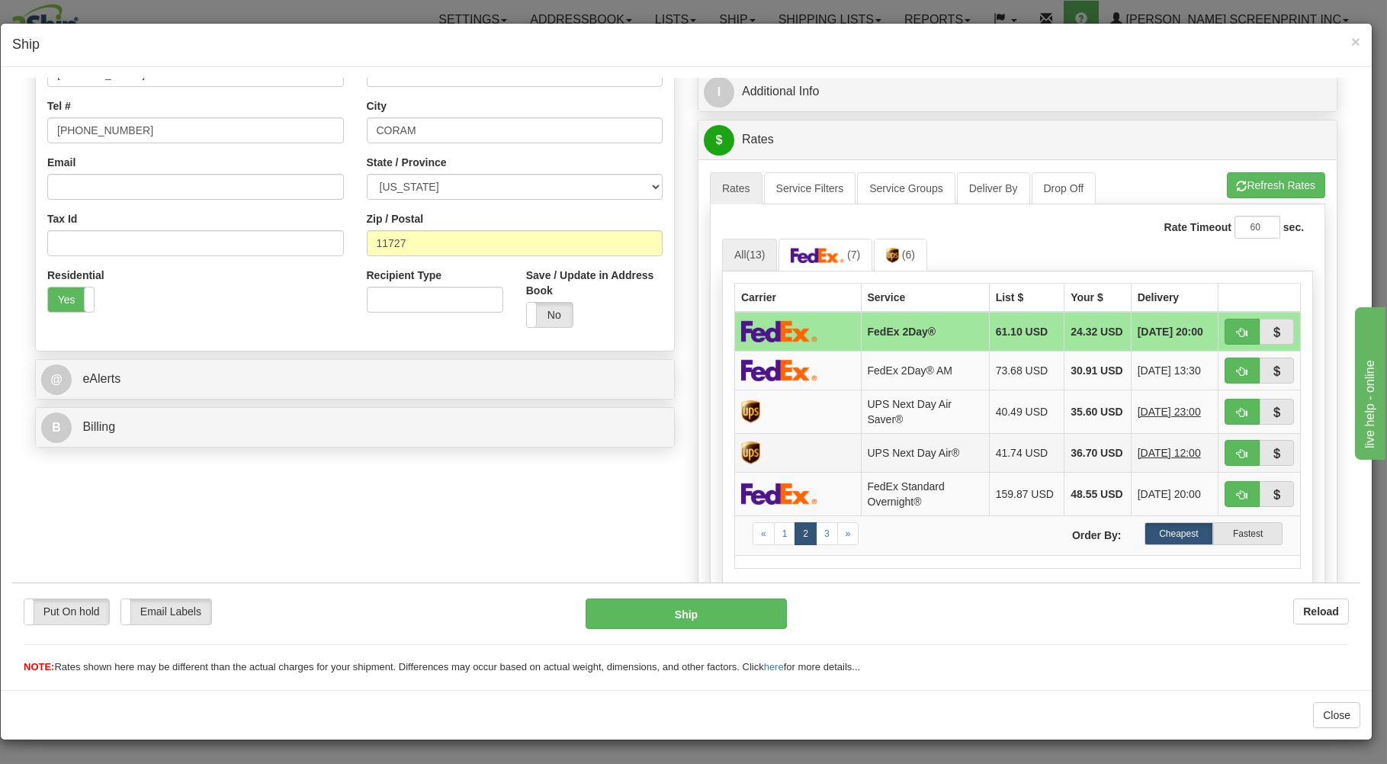
scroll to position [421, 0]
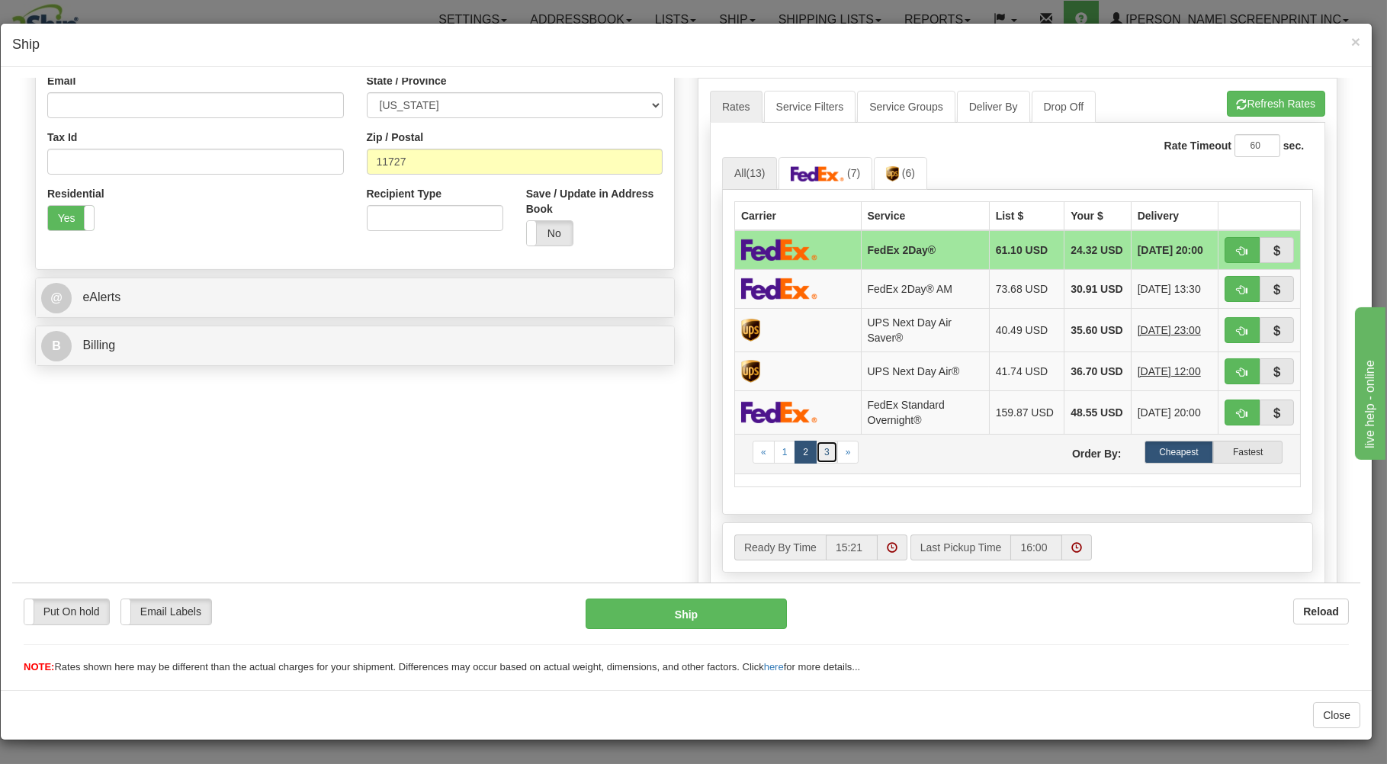
click at [820, 460] on link "3" at bounding box center [827, 451] width 22 height 23
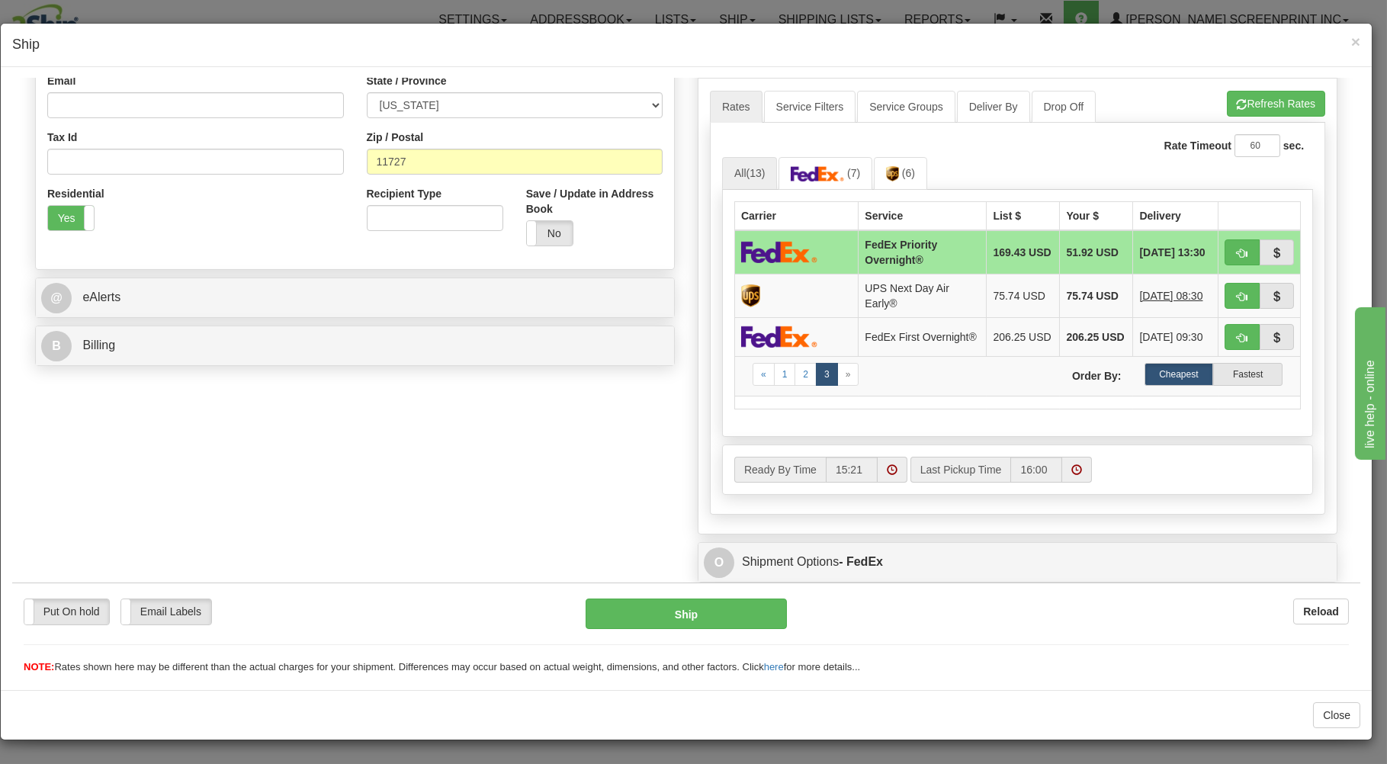
scroll to position [339, 0]
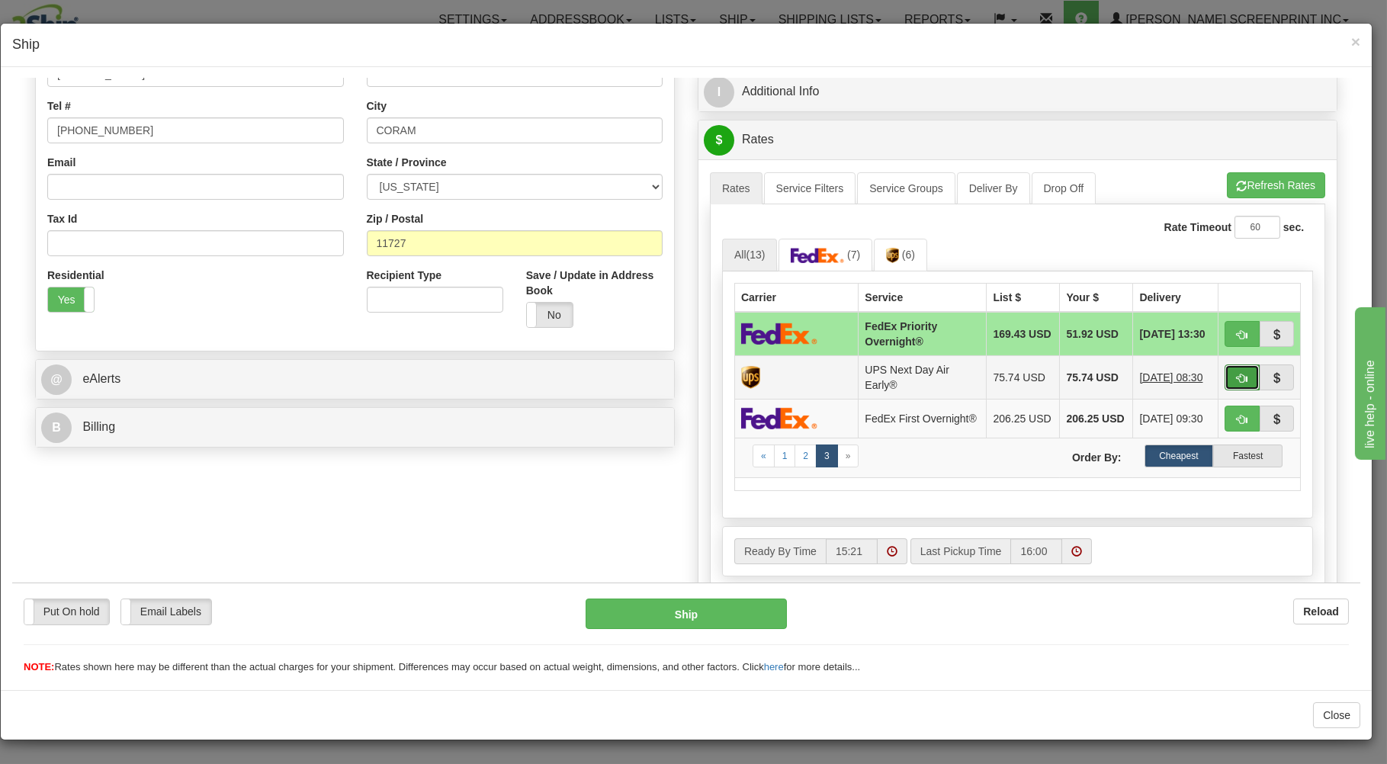
click at [1235, 375] on button "button" at bounding box center [1242, 377] width 35 height 26
type input "14"
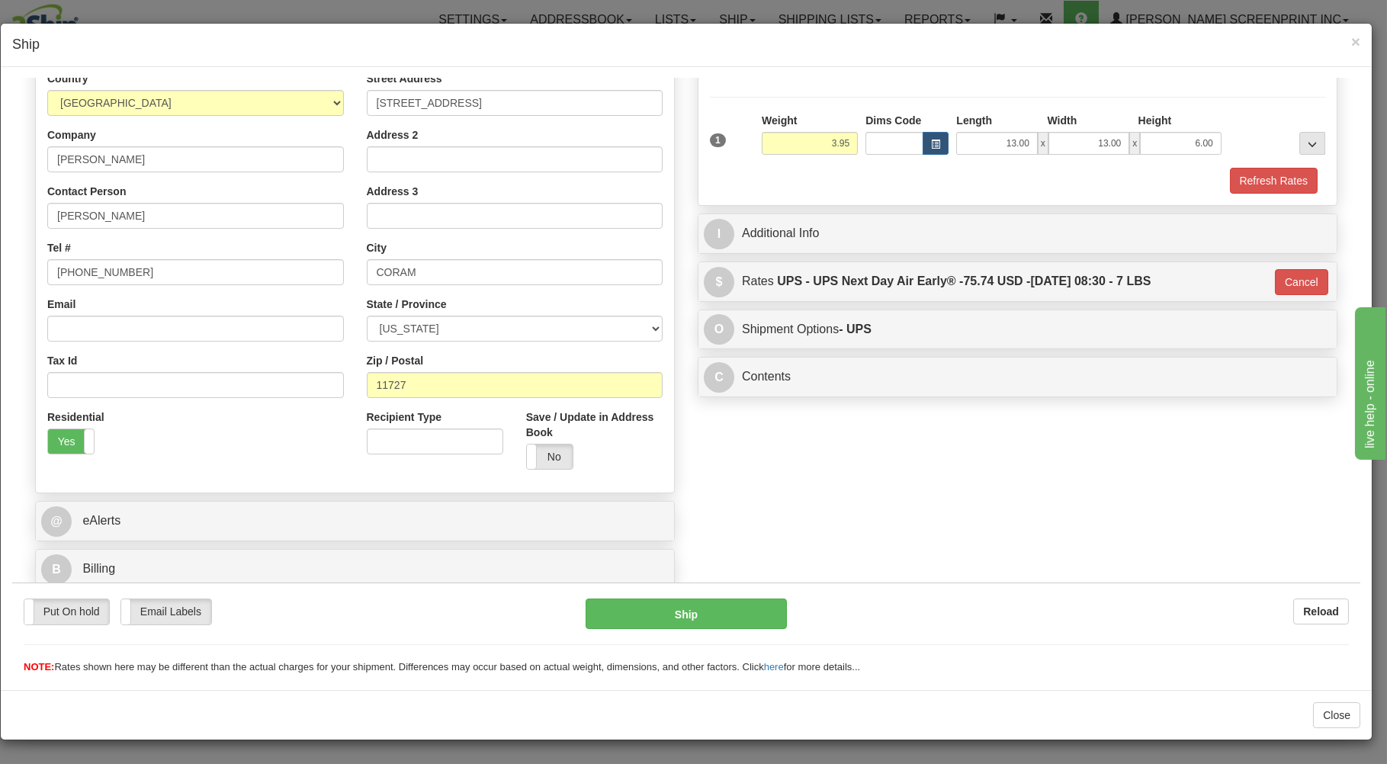
scroll to position [201, 0]
click at [673, 606] on button "Ship" at bounding box center [687, 613] width 202 height 31
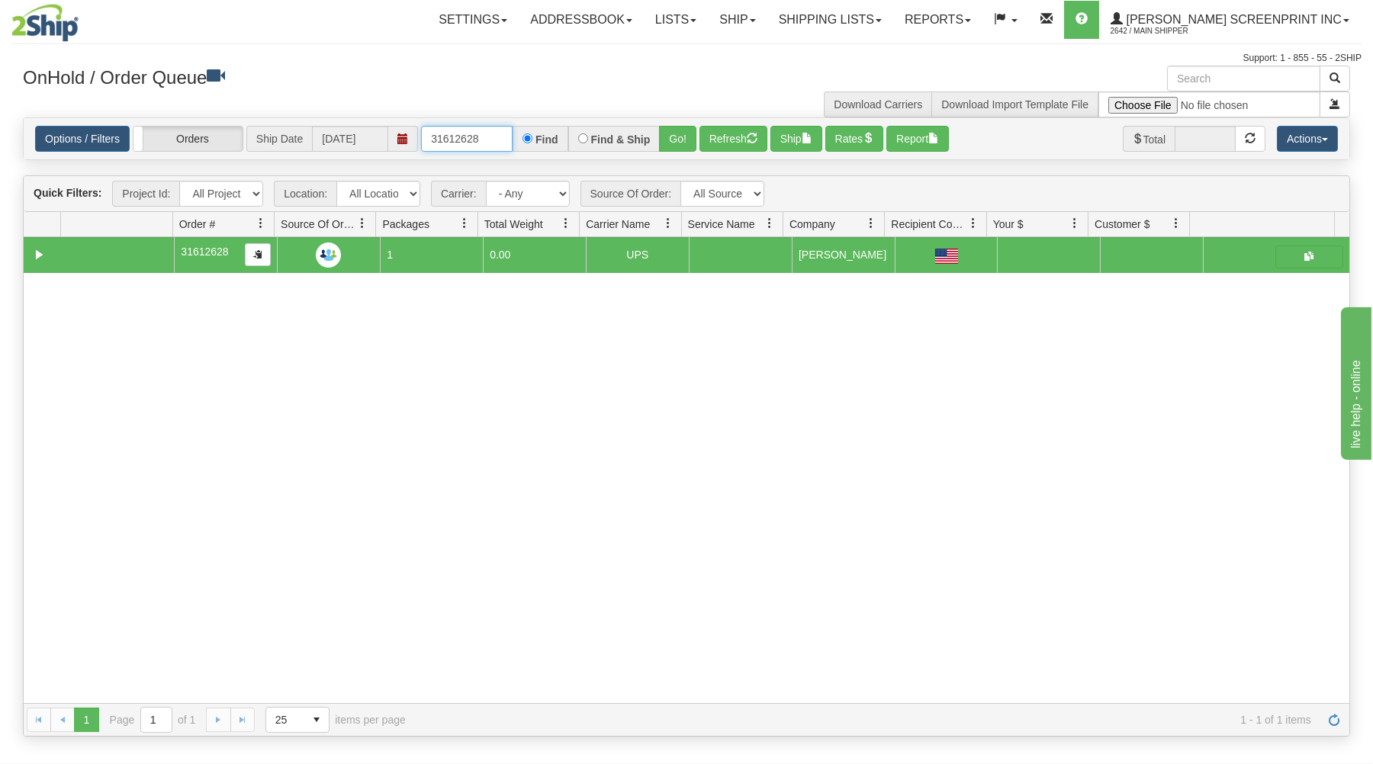
drag, startPoint x: 423, startPoint y: 137, endPoint x: 551, endPoint y: 131, distance: 128.2
click at [551, 131] on div "31612628 Find Find & Ship Go!" at bounding box center [558, 139] width 275 height 26
type input "31612763"
click at [674, 130] on button "Go!" at bounding box center [677, 139] width 37 height 26
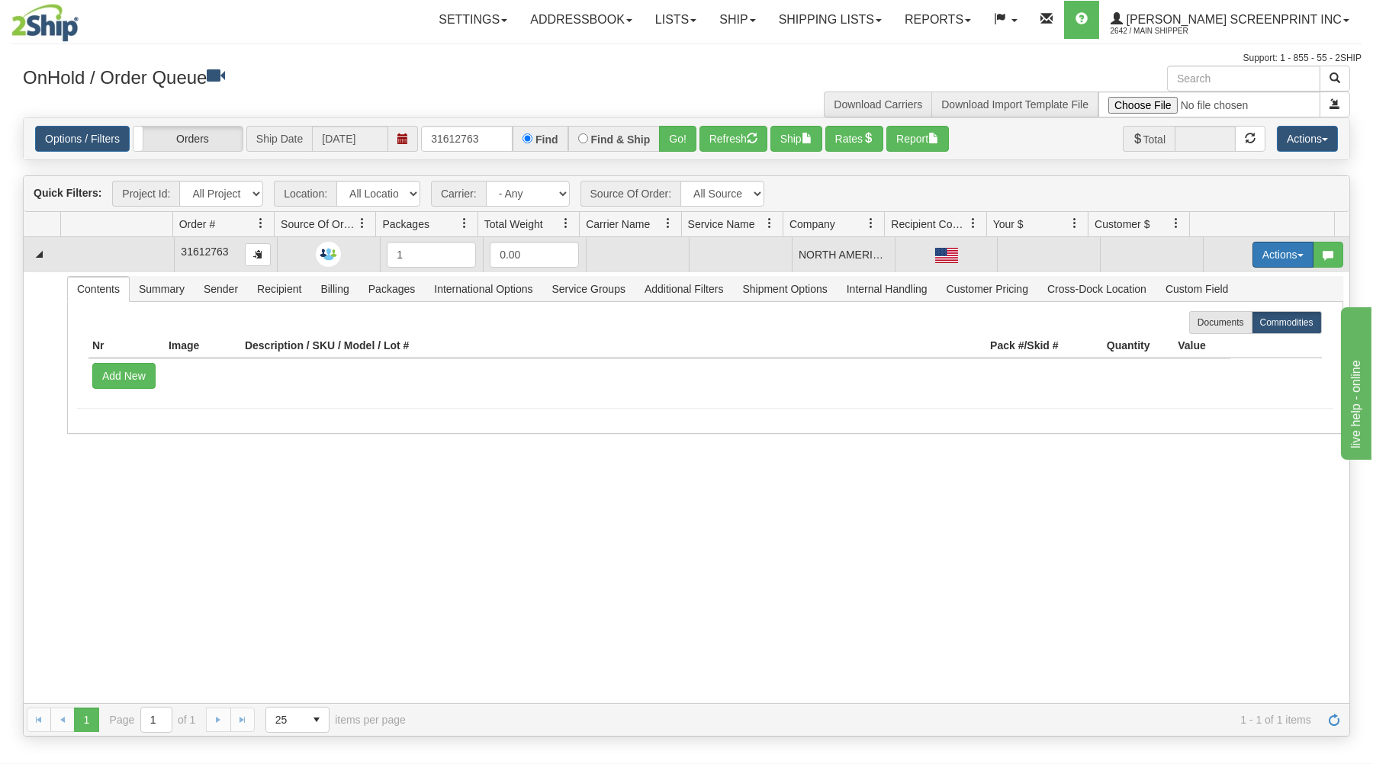
click at [1287, 249] on button "Actions" at bounding box center [1282, 255] width 61 height 26
click at [1247, 286] on link "Open" at bounding box center [1252, 284] width 122 height 20
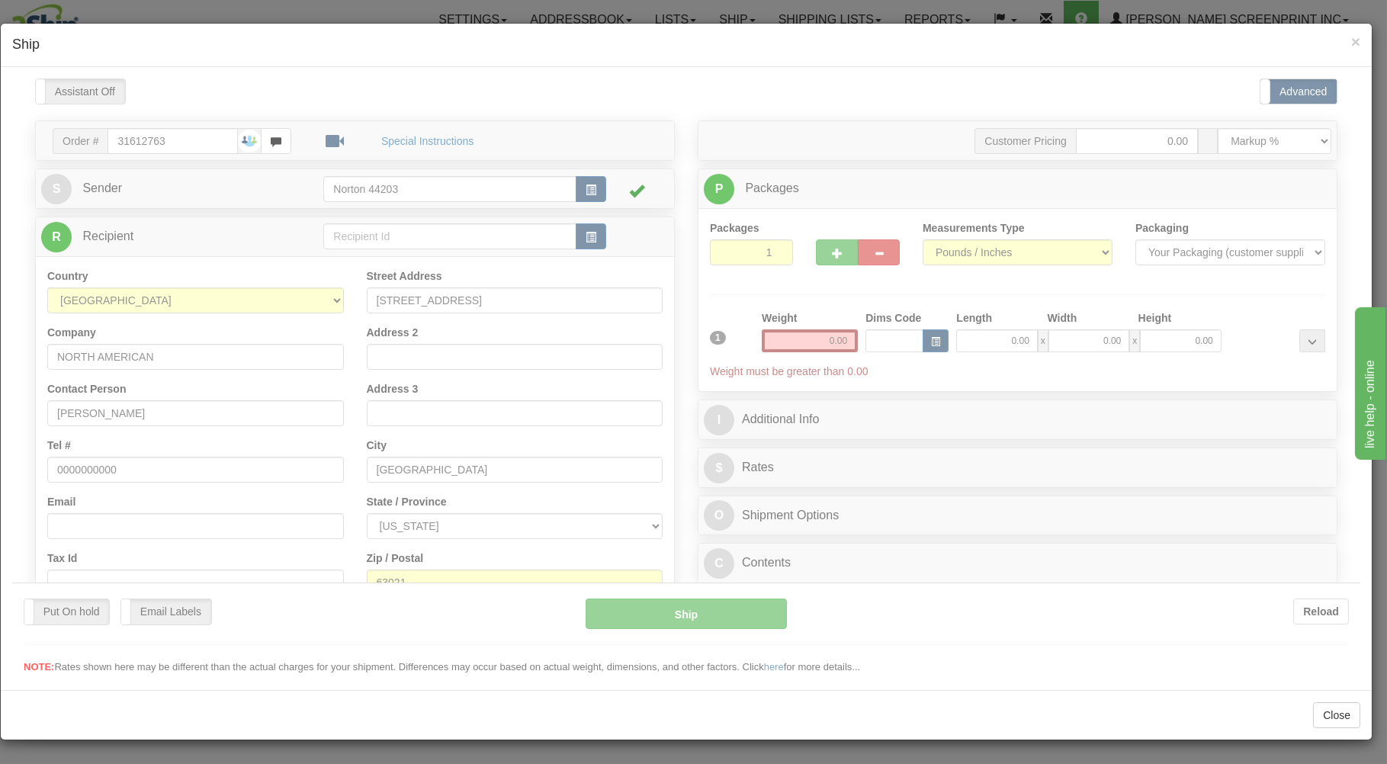
scroll to position [0, 0]
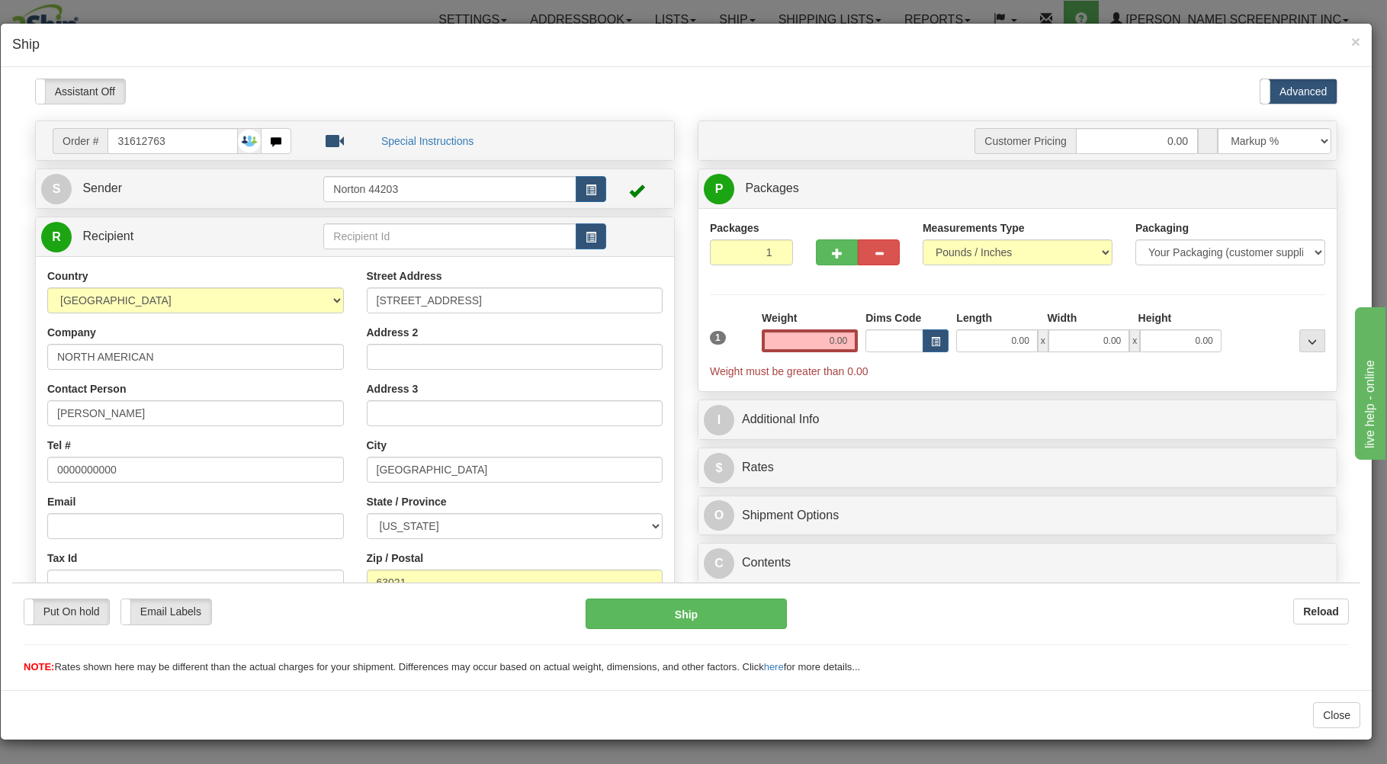
type input "20.60"
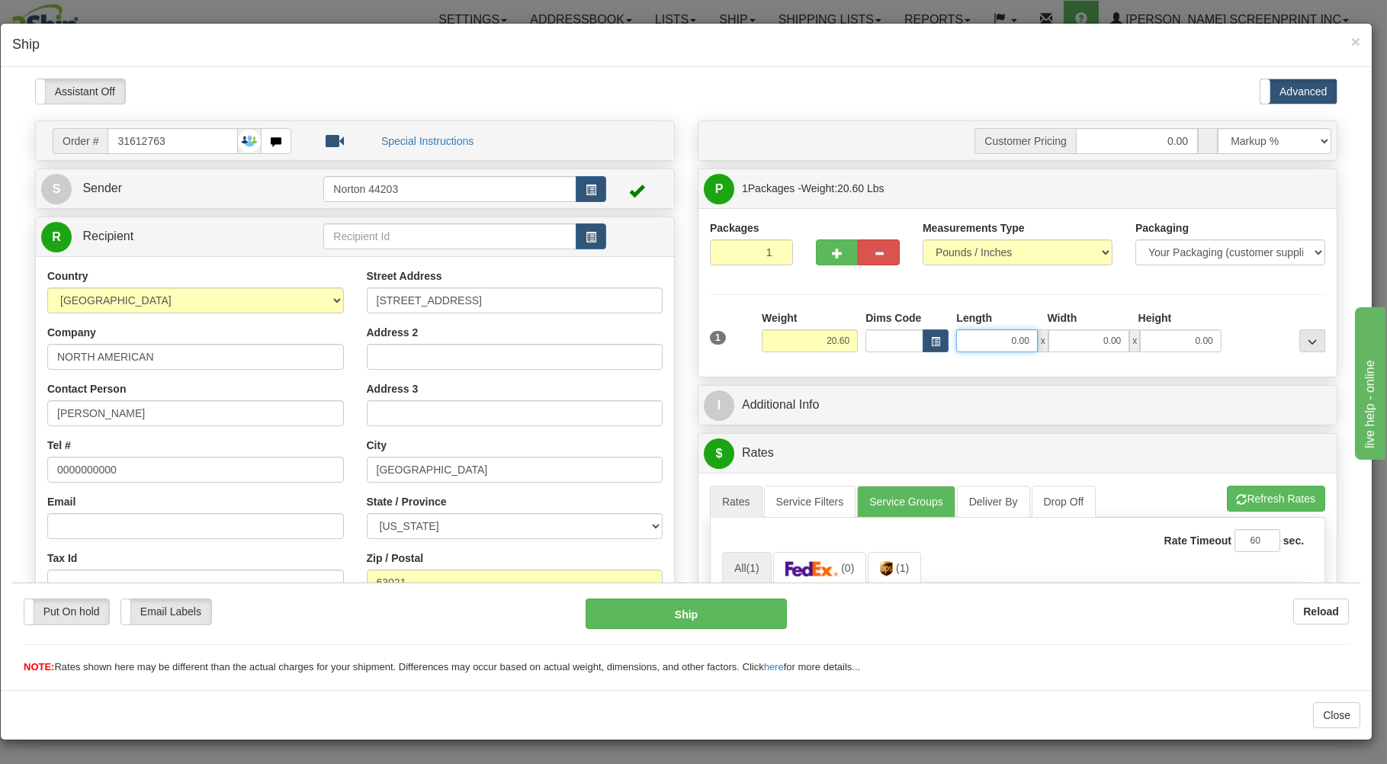
click at [992, 339] on input "0.00" at bounding box center [996, 340] width 81 height 23
type input "37.00"
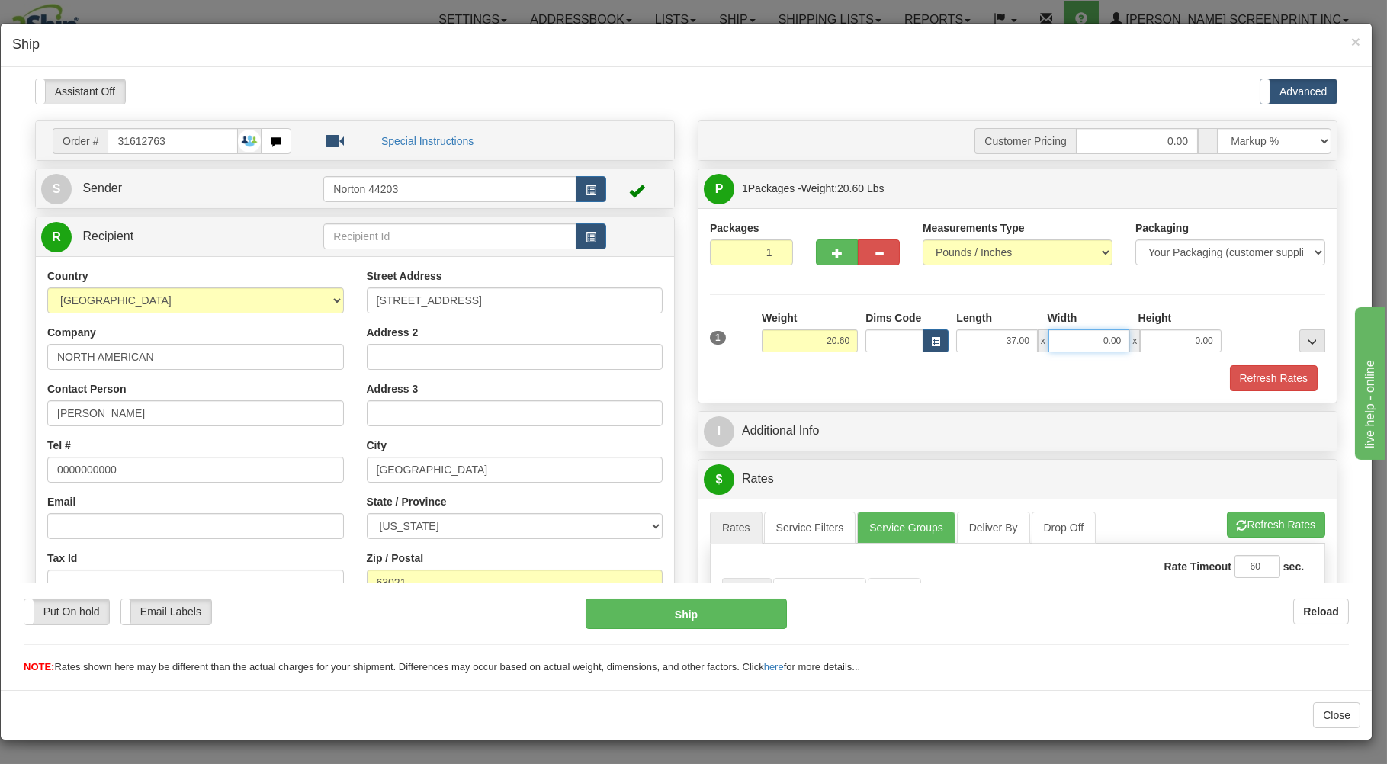
type input "20.70"
type input "25.00"
type input "20.50"
type input "6"
type input "20.60"
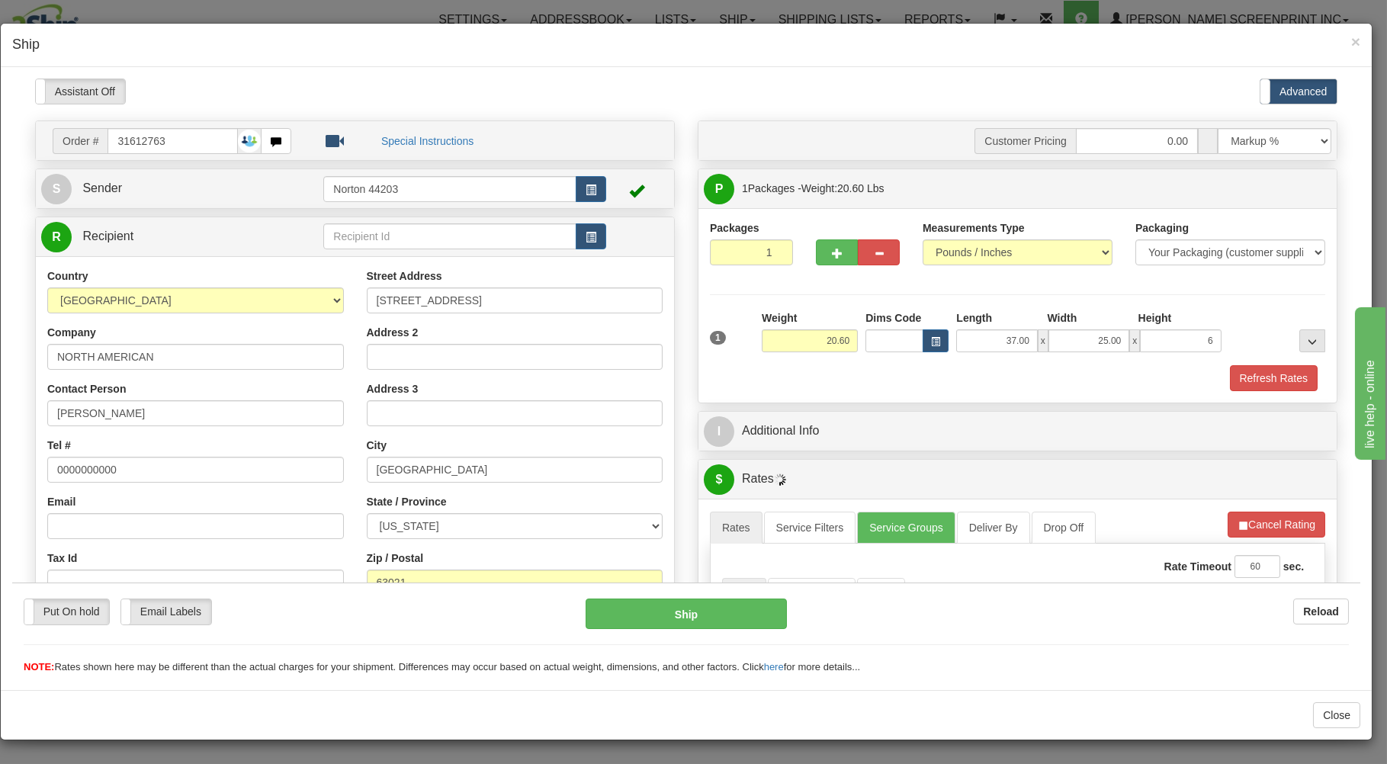
type input "6.00"
click at [944, 378] on div "Refresh Rates" at bounding box center [1017, 378] width 623 height 26
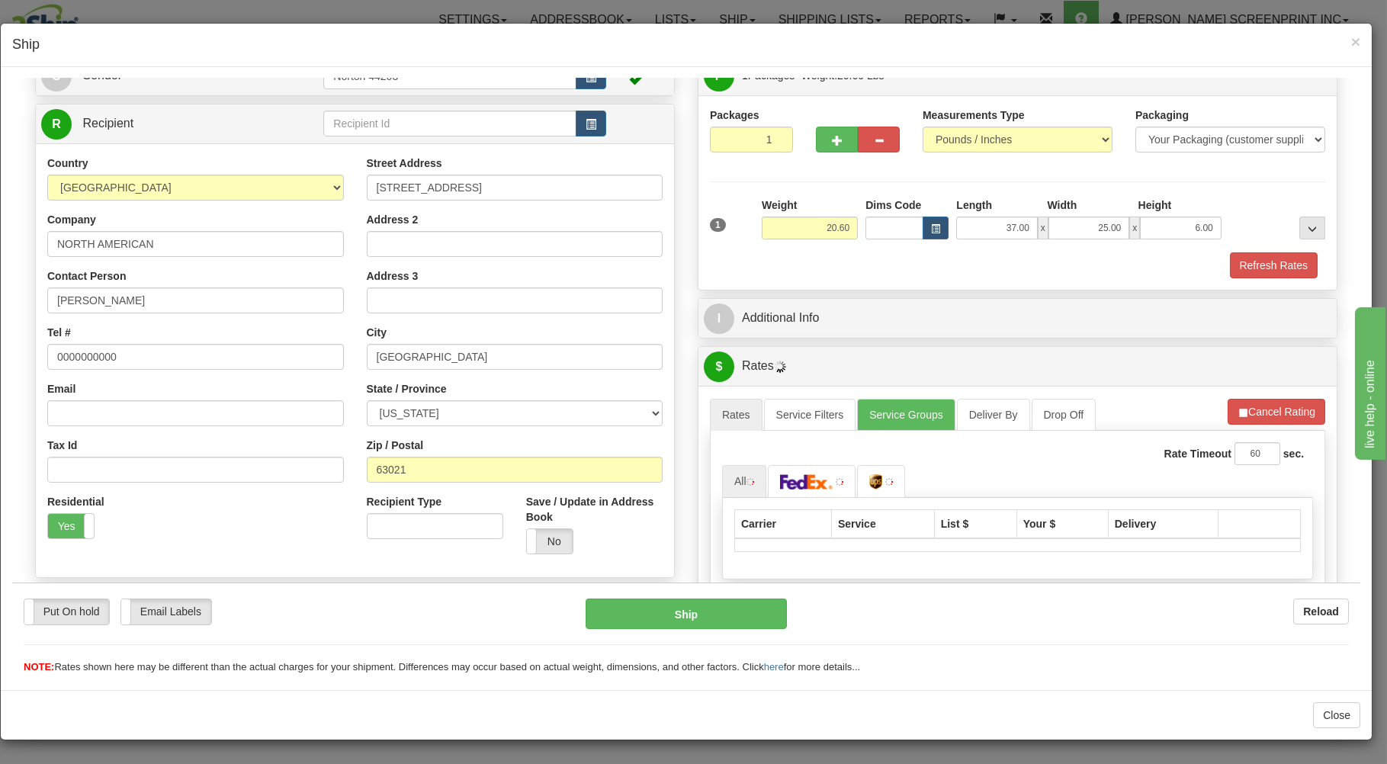
scroll to position [301, 0]
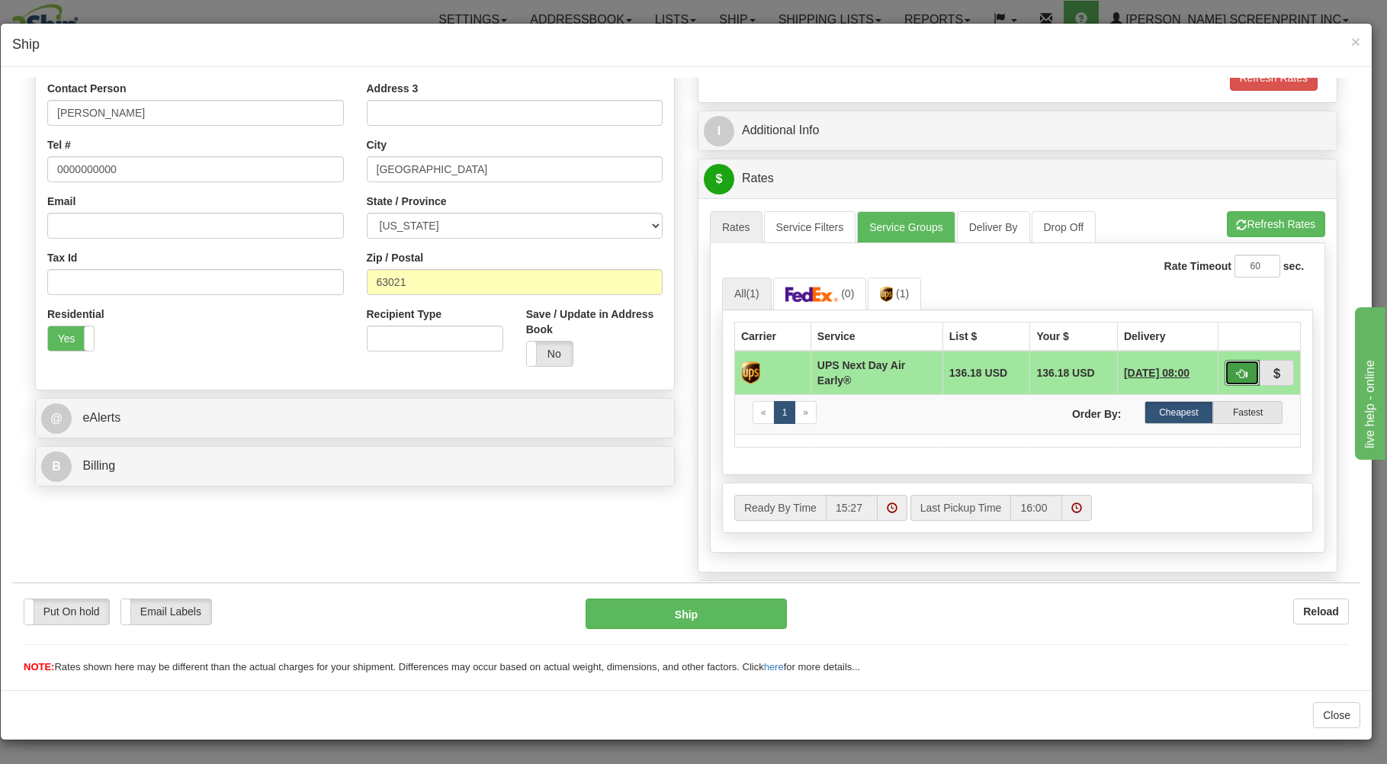
click at [1225, 371] on button "button" at bounding box center [1242, 372] width 35 height 26
type input "14"
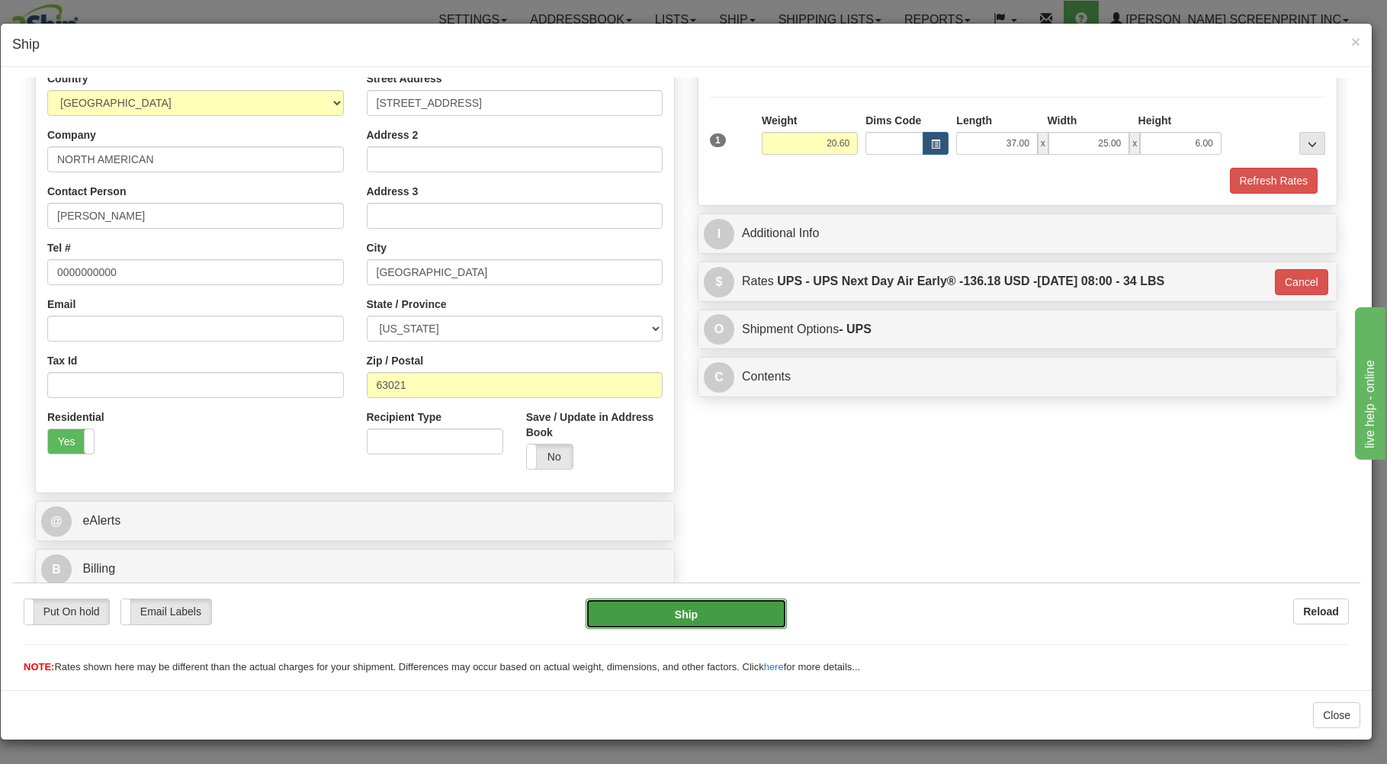
click at [735, 613] on button "Ship" at bounding box center [687, 613] width 202 height 31
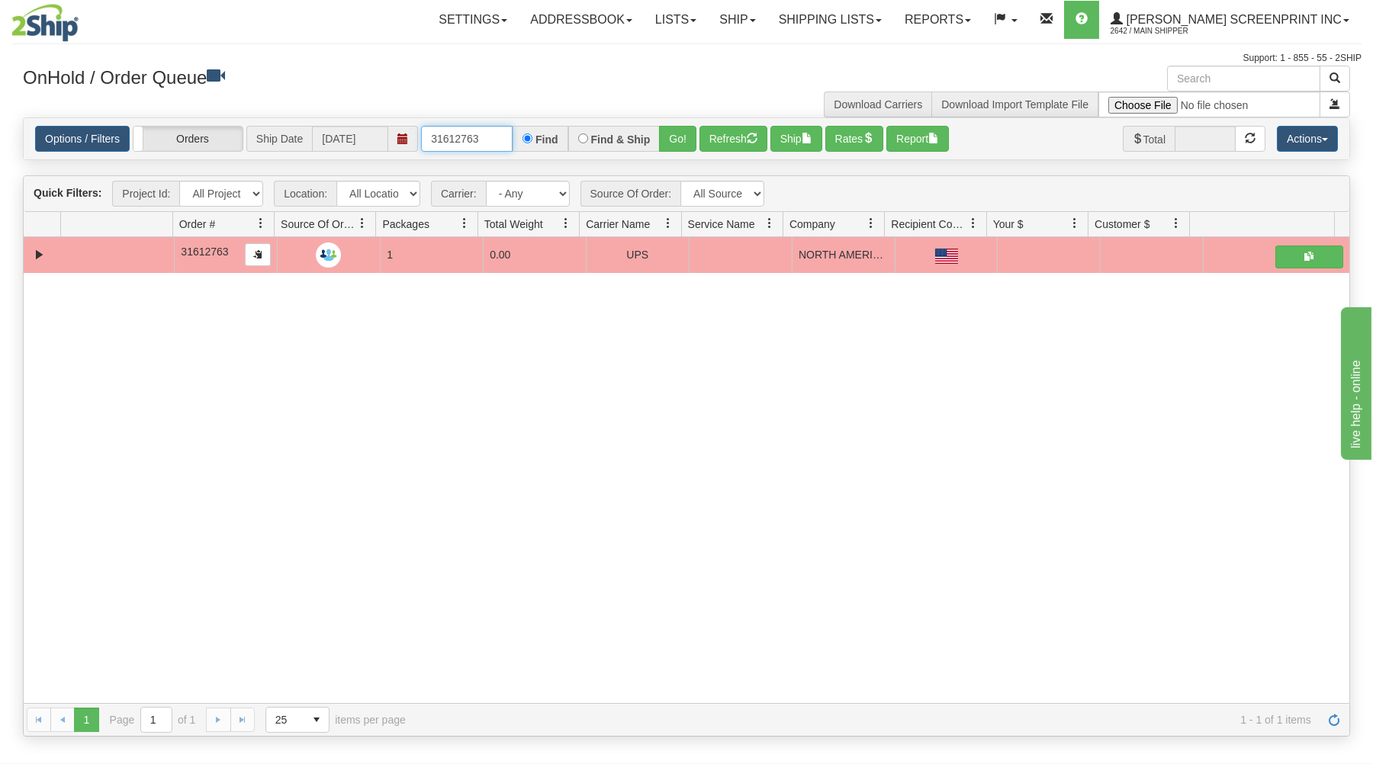
drag, startPoint x: 426, startPoint y: 137, endPoint x: 462, endPoint y: 114, distance: 42.9
click at [547, 104] on div "× Get OnHold Shipments fields - load dt: 285 Get OnHold Shipments fields - tran…" at bounding box center [686, 401] width 1350 height 671
click at [419, 136] on div "Options / Filters Group Shipments Orders Ship Date [DATE] 31612763 Find Find & …" at bounding box center [686, 139] width 1303 height 26
drag, startPoint x: 426, startPoint y: 136, endPoint x: 520, endPoint y: 105, distance: 98.7
click at [546, 125] on div "Options / Filters Group Shipments Orders Ship Date [DATE] 31612763 Find Find & …" at bounding box center [687, 138] width 1326 height 41
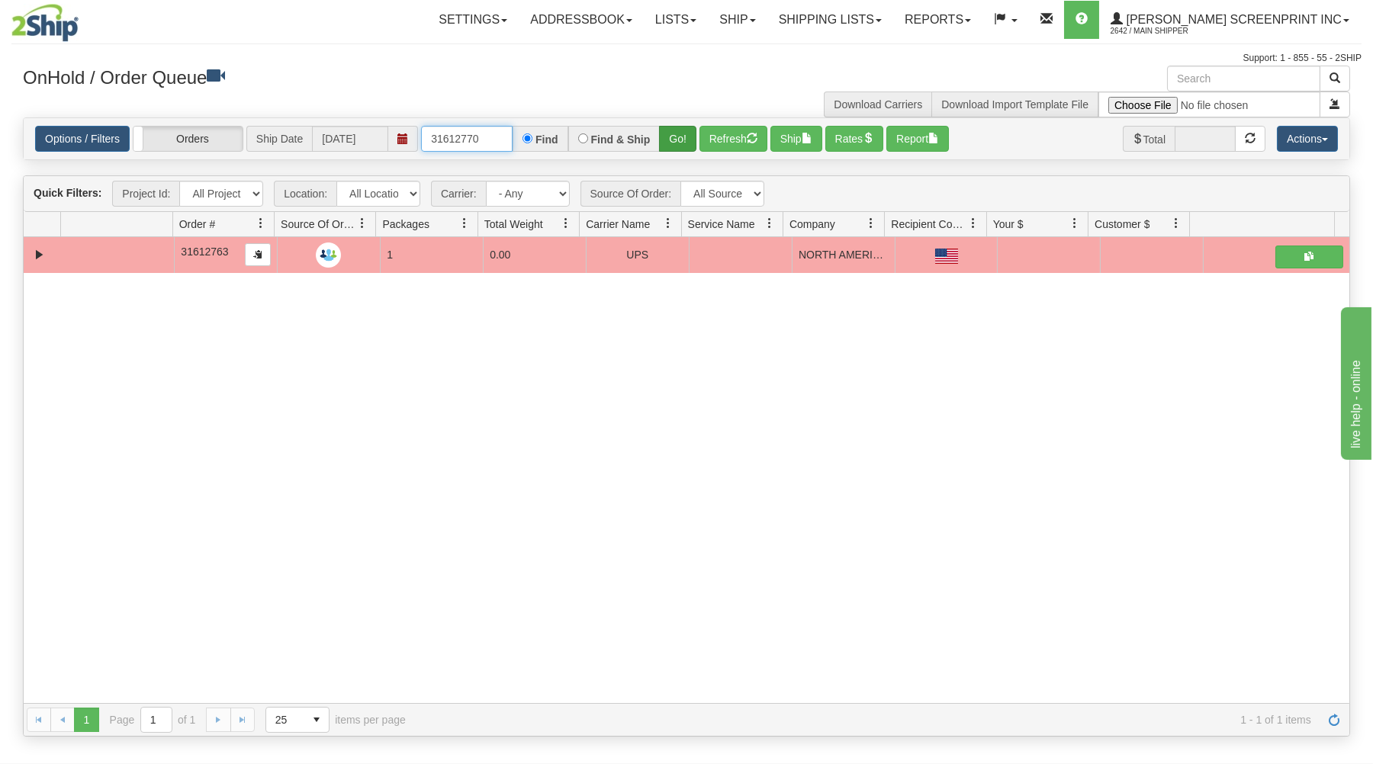
type input "31612770"
click at [665, 128] on button "Go!" at bounding box center [677, 139] width 37 height 26
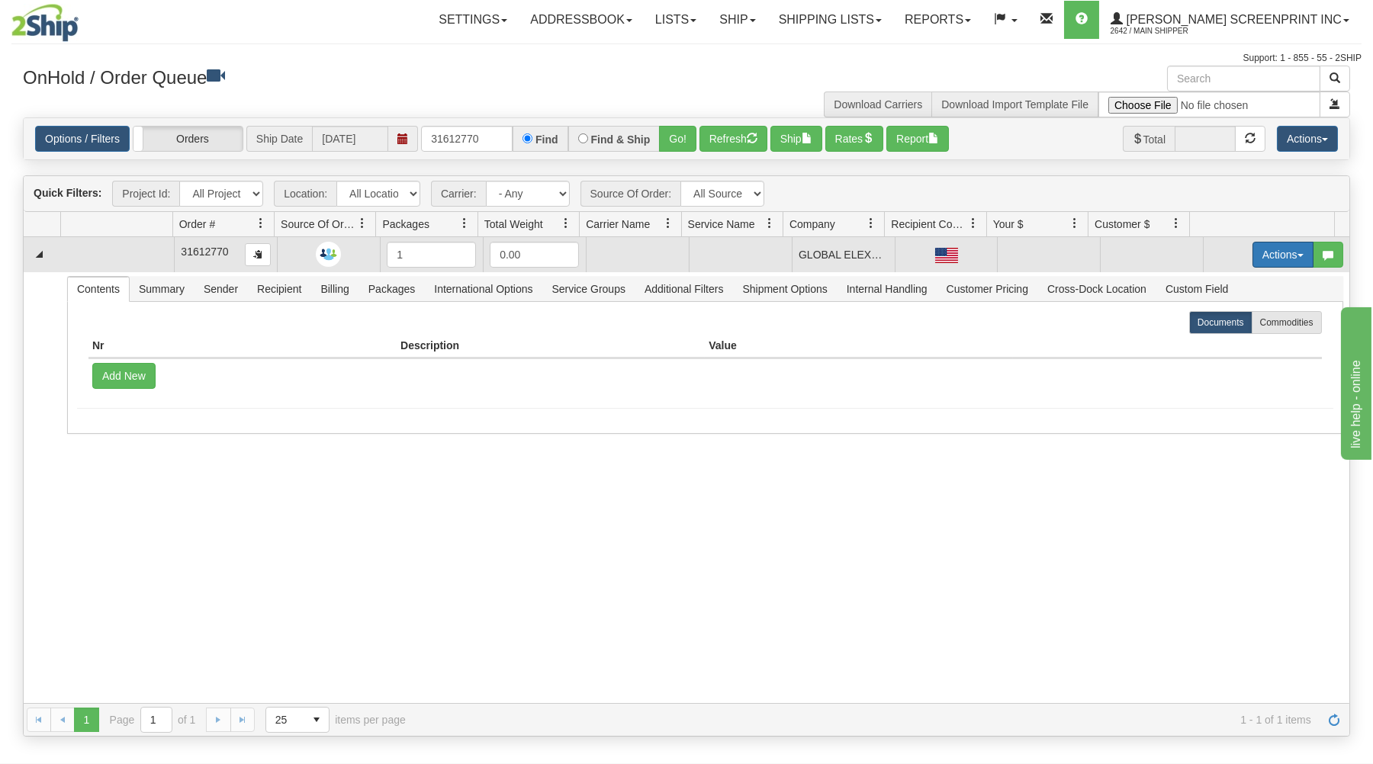
click at [1260, 249] on button "Actions" at bounding box center [1282, 255] width 61 height 26
click at [1233, 284] on link "Open" at bounding box center [1252, 284] width 122 height 20
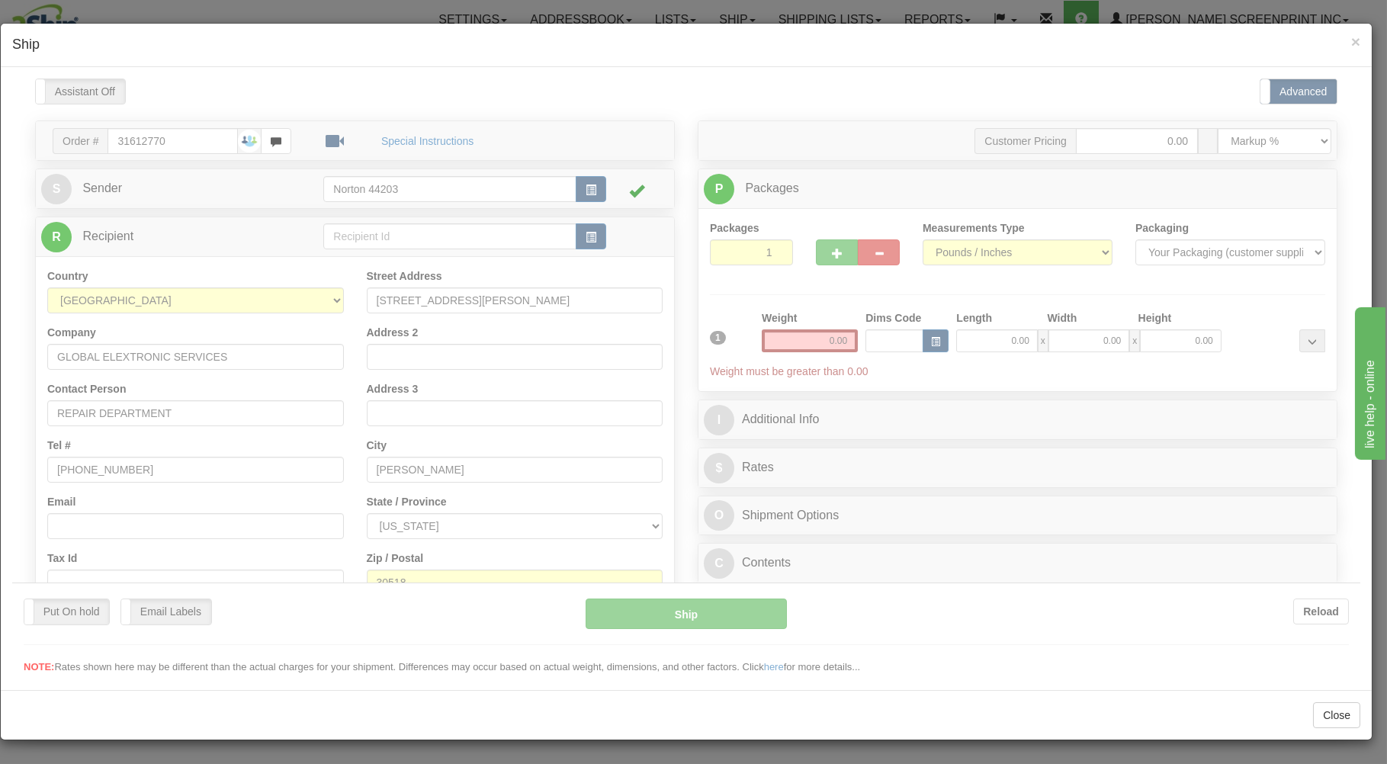
scroll to position [0, 0]
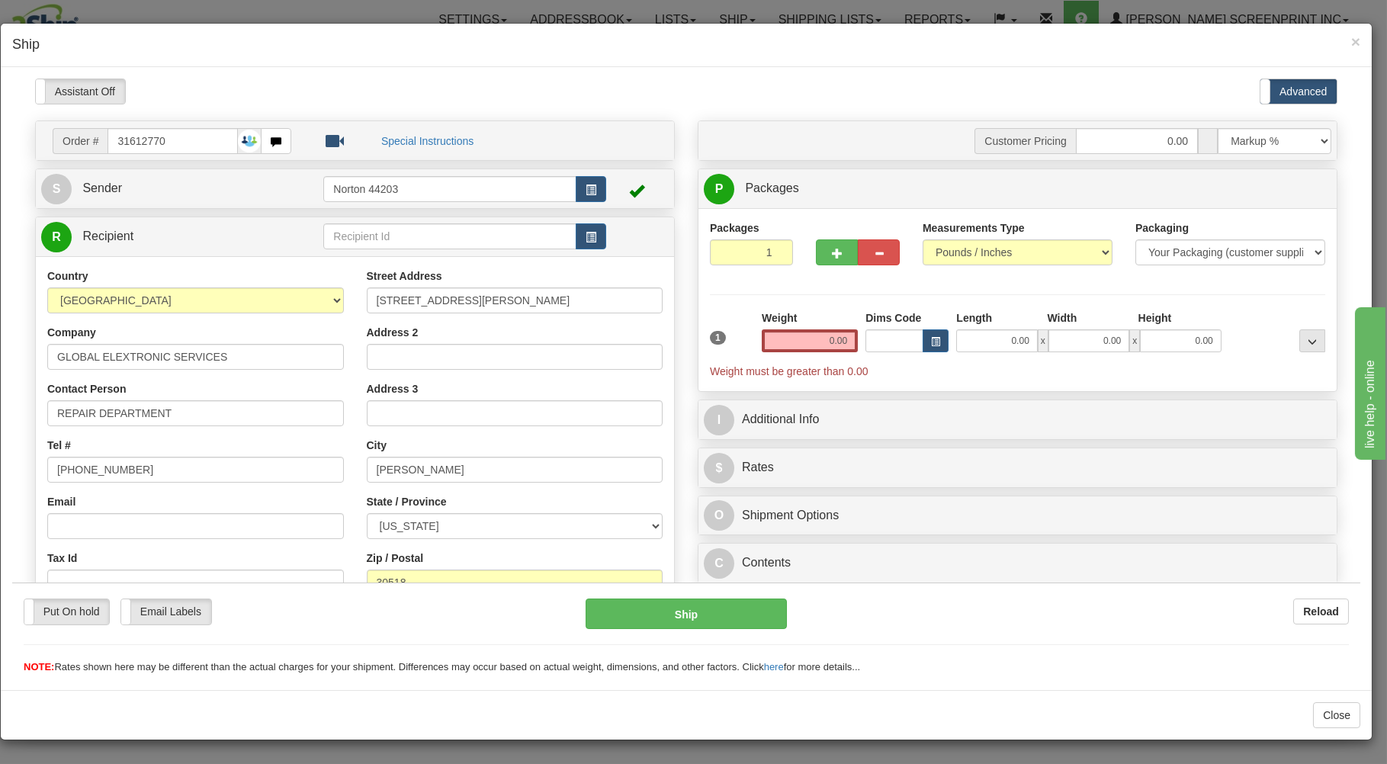
type input "2.95"
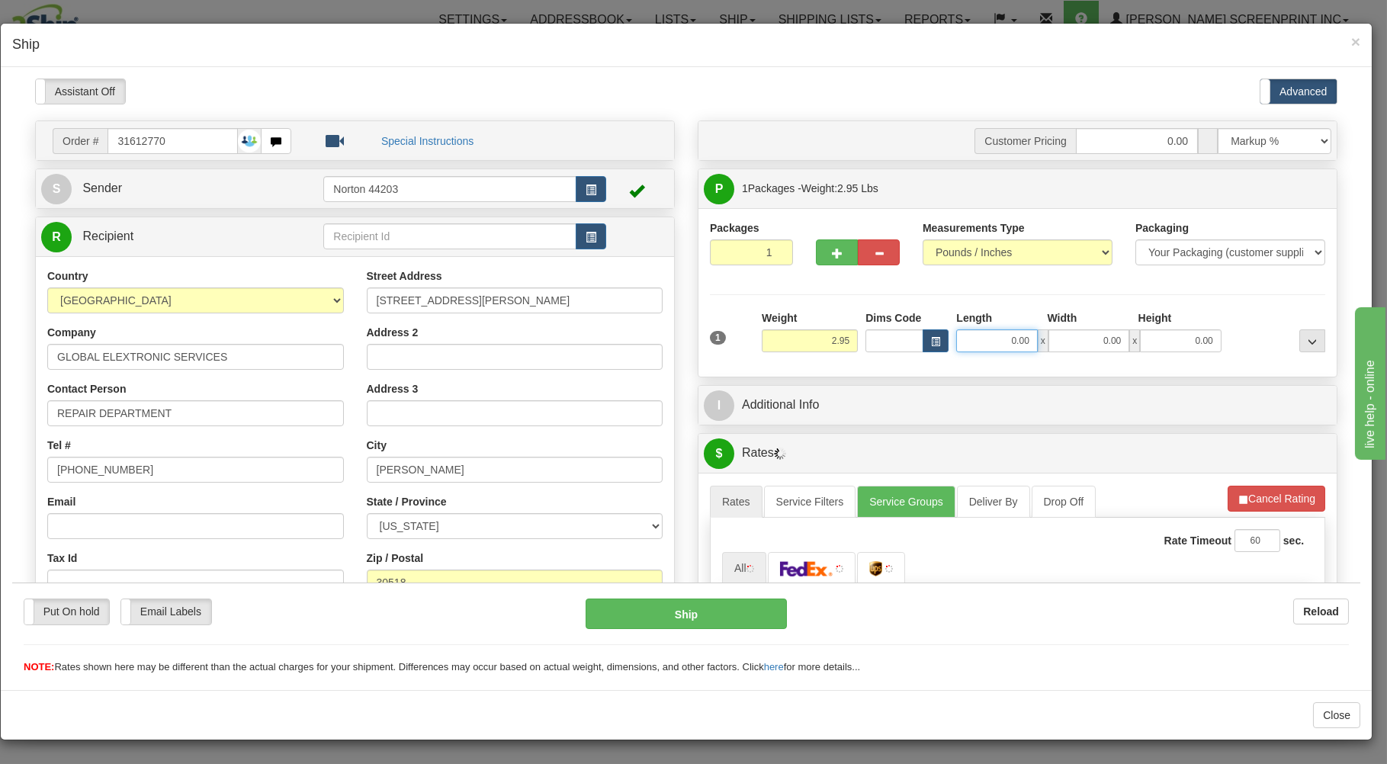
click at [985, 348] on input "0.00" at bounding box center [996, 340] width 81 height 23
type input "11.00"
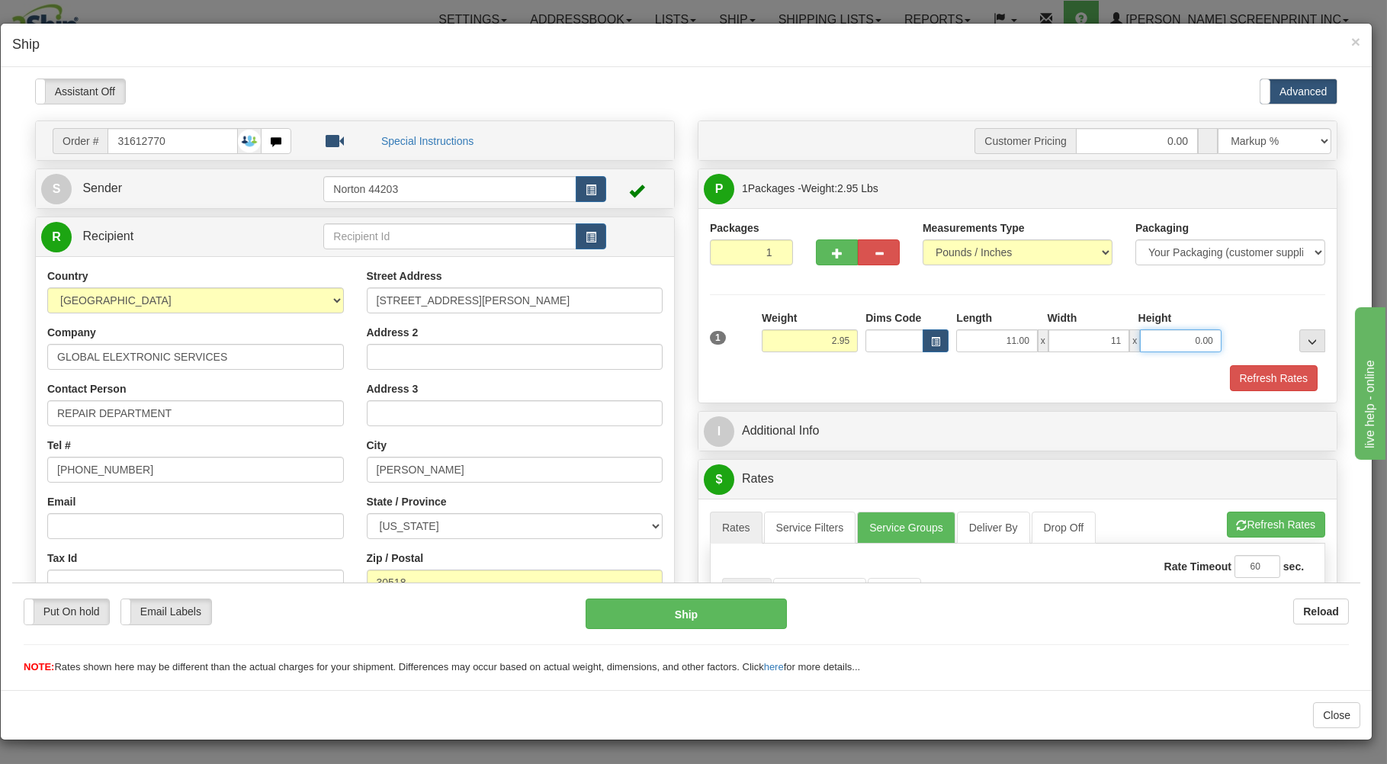
type input "11.00"
type input "3.00"
type input "11.00"
click at [941, 372] on div "Refresh Rates" at bounding box center [1017, 378] width 623 height 26
type input "2.95"
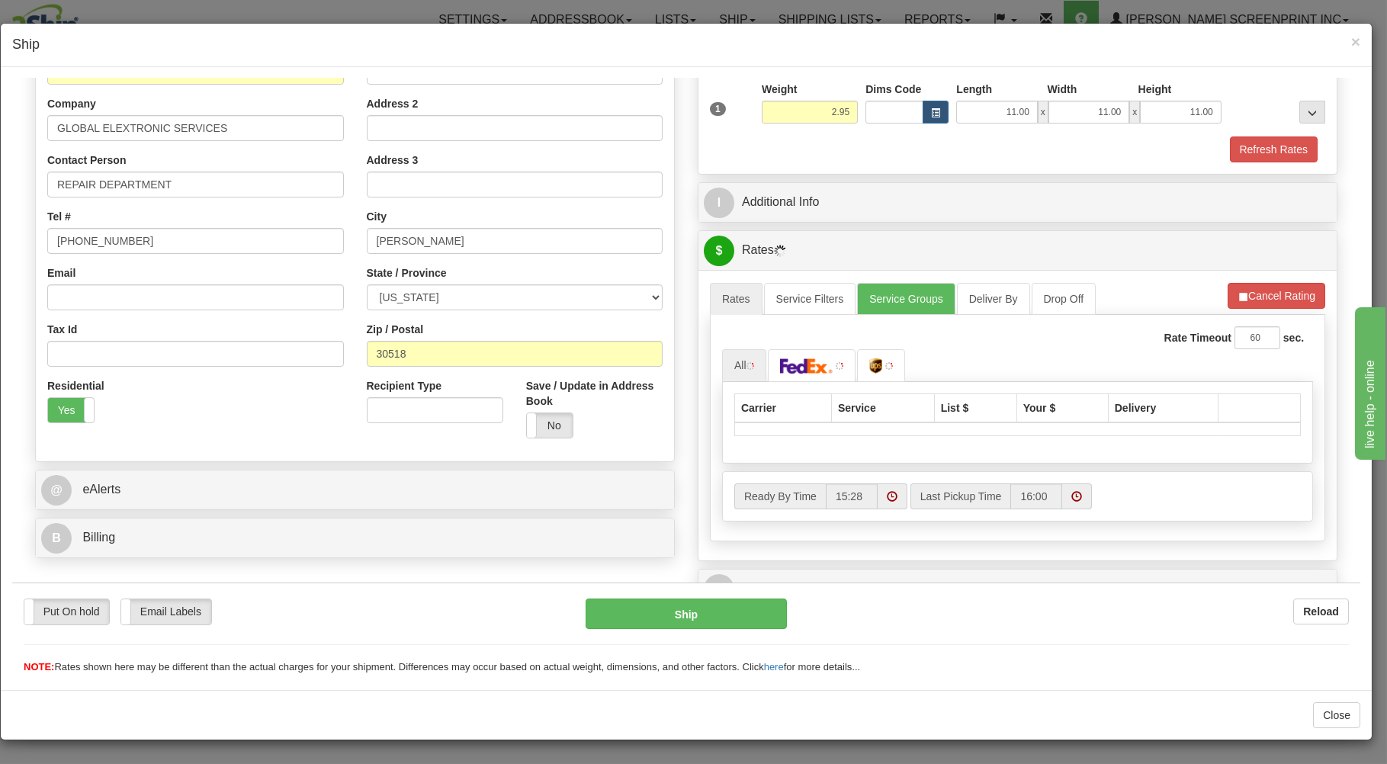
scroll to position [301, 0]
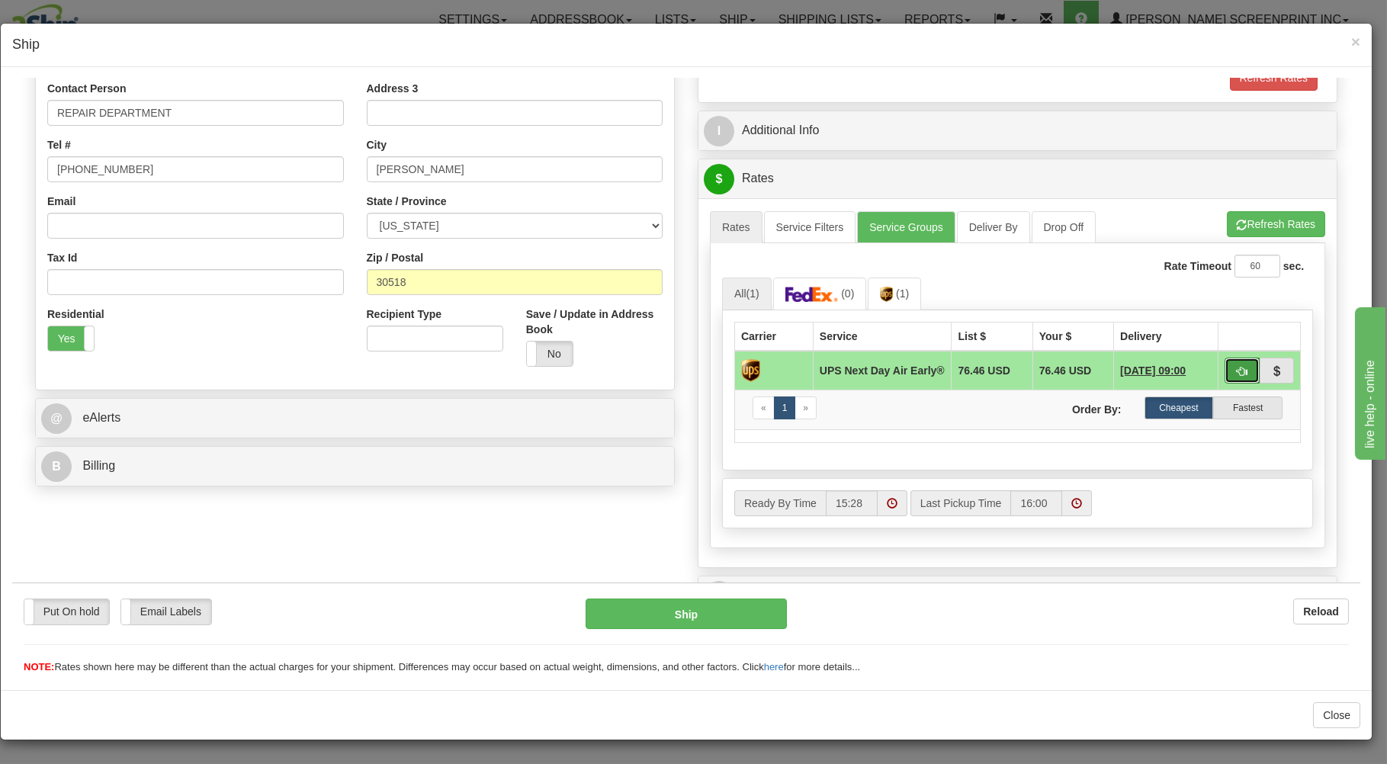
click at [1225, 362] on button "button" at bounding box center [1242, 370] width 35 height 26
type input "14"
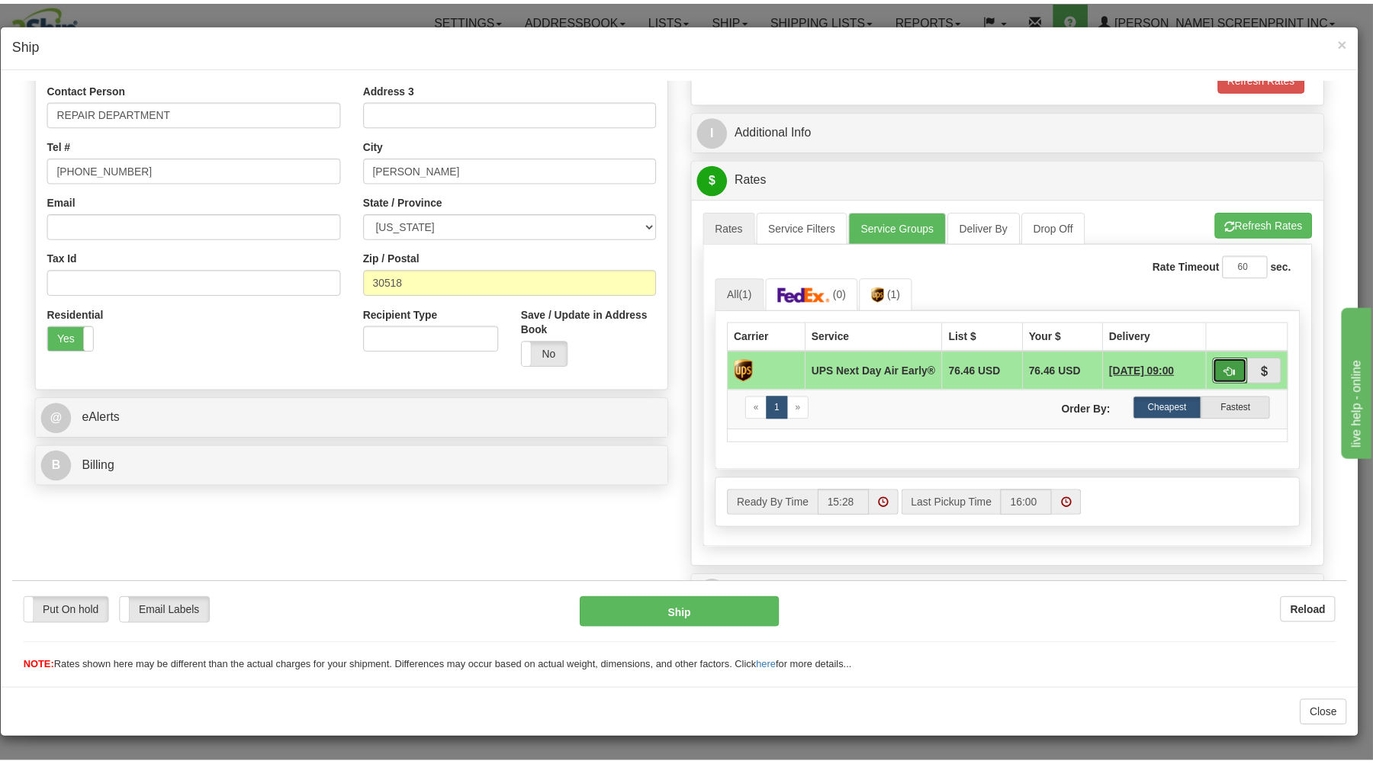
scroll to position [201, 0]
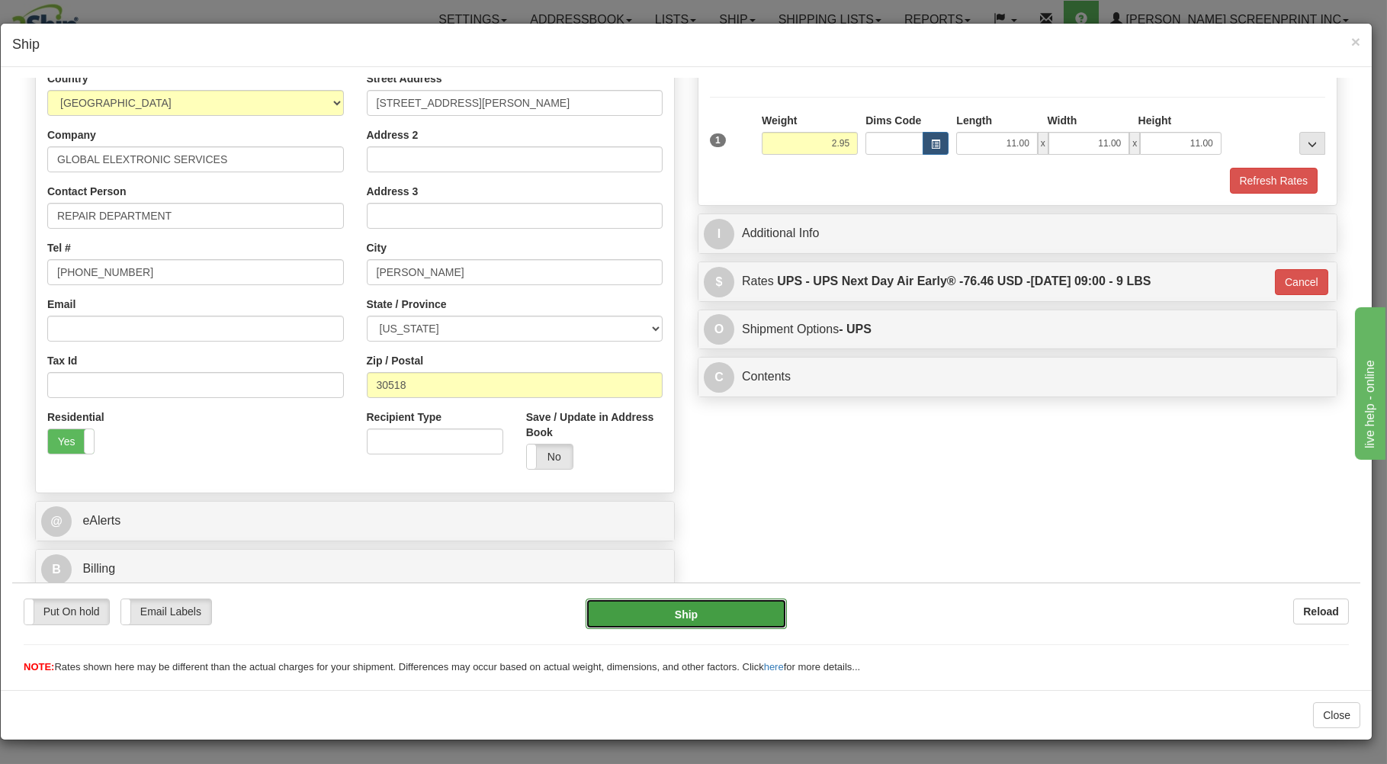
click at [738, 609] on button "Ship" at bounding box center [687, 613] width 202 height 31
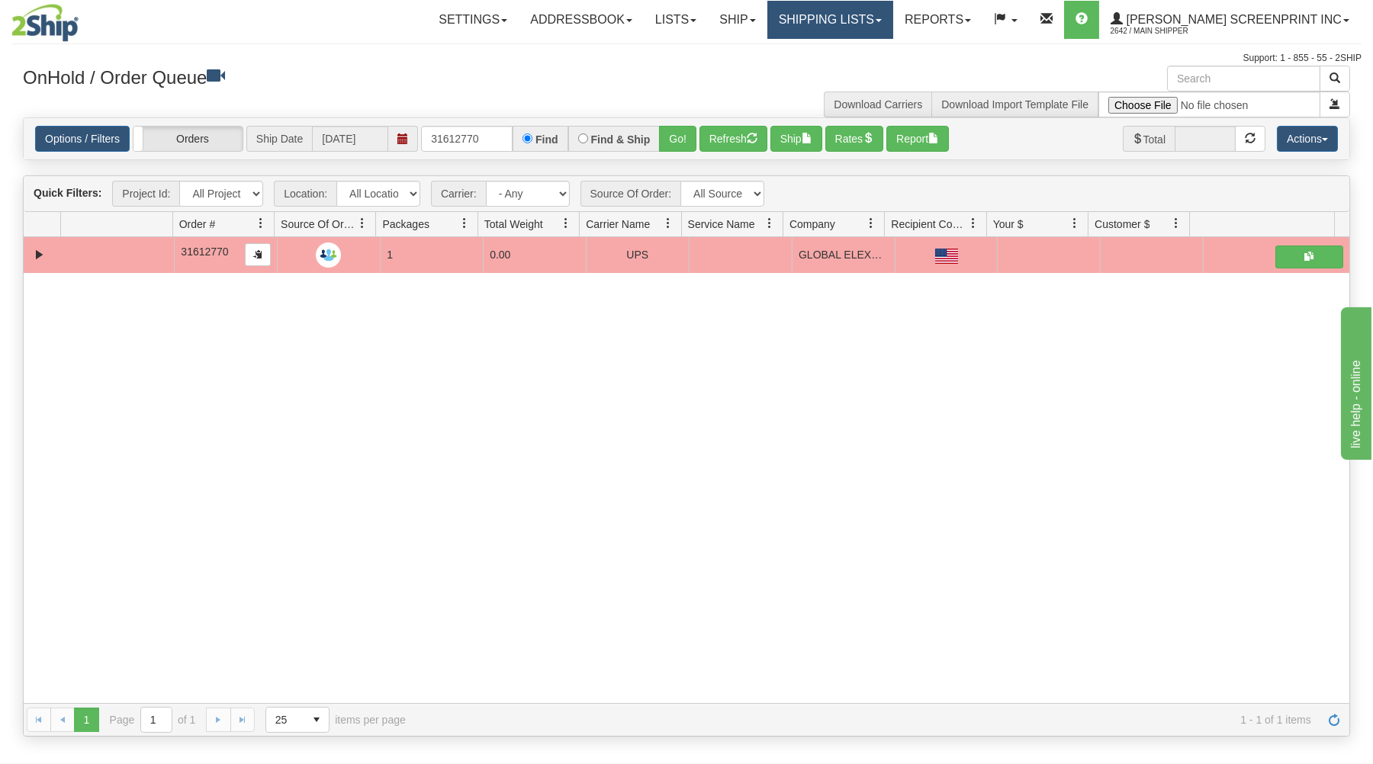
click at [892, 21] on link "Shipping lists" at bounding box center [830, 20] width 126 height 38
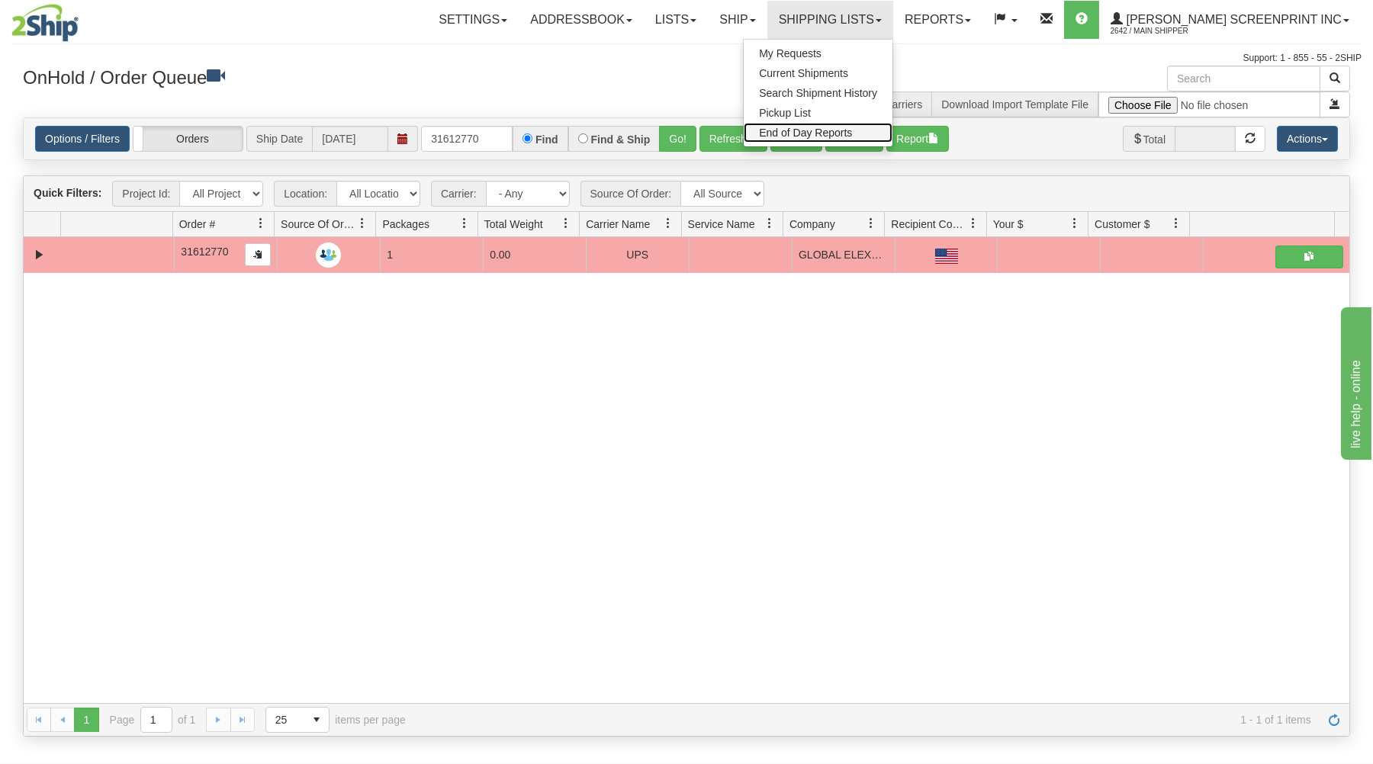
click at [852, 130] on span "End of Day Reports" at bounding box center [805, 133] width 93 height 12
